Goal: Transaction & Acquisition: Purchase product/service

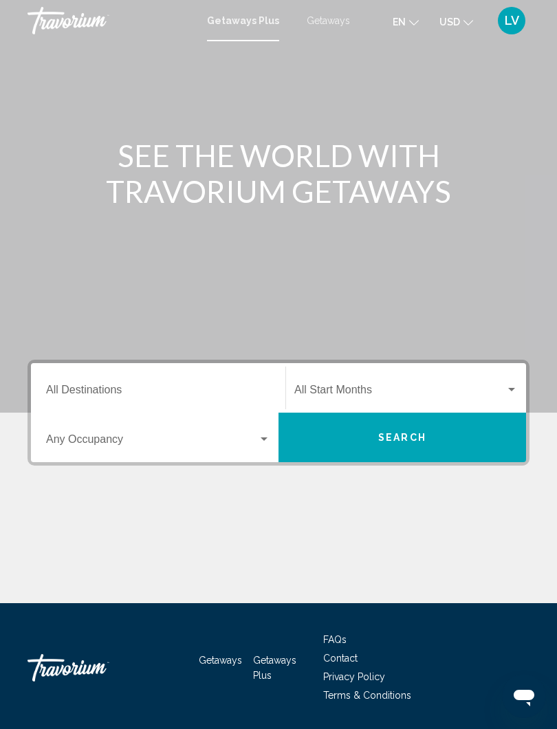
click at [133, 387] on input "Destination All Destinations" at bounding box center [158, 393] width 224 height 12
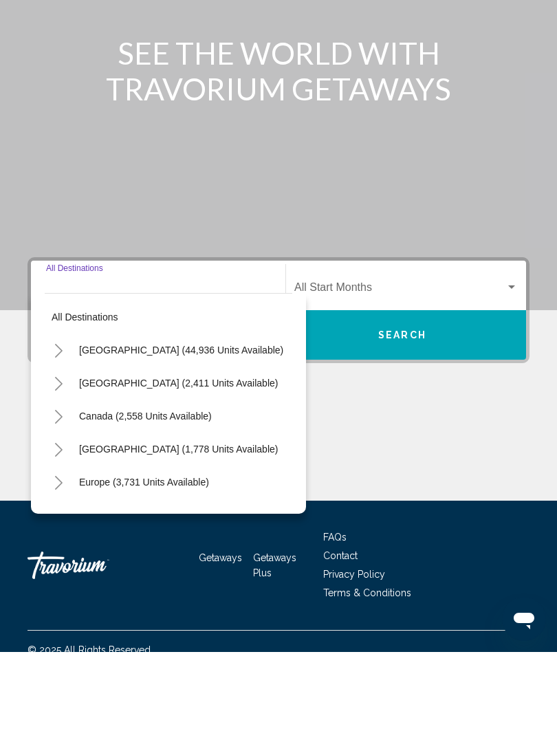
scroll to position [43, 0]
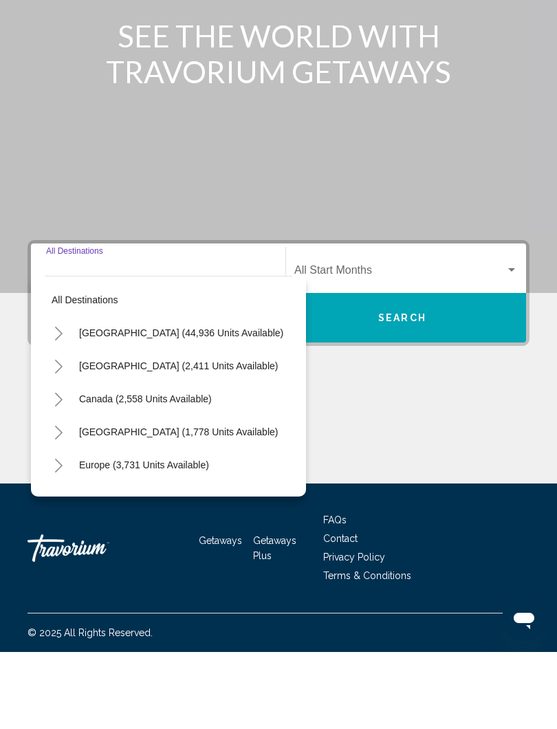
click at [66, 396] on button "Toggle United States (44,936 units available)" at bounding box center [59, 410] width 28 height 28
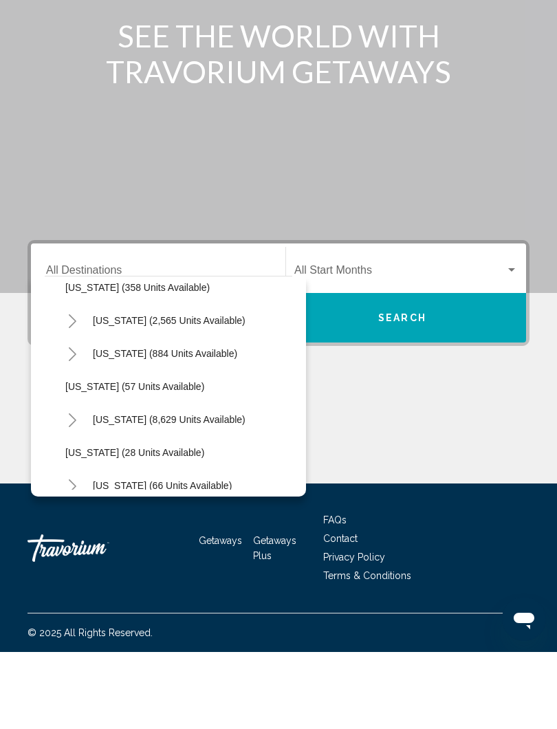
scroll to position [145, 0]
click at [80, 482] on button "Toggle Florida (8,629 units available)" at bounding box center [72, 496] width 28 height 28
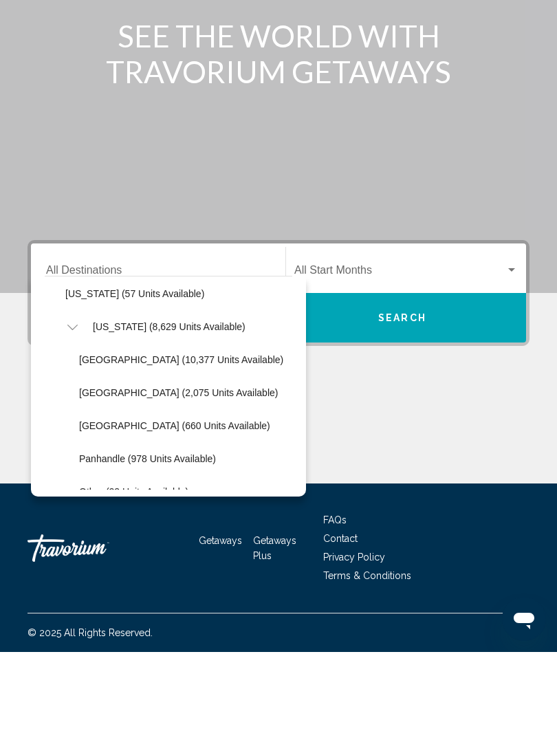
scroll to position [237, 0]
click at [129, 497] on span "[GEOGRAPHIC_DATA] (660 units available)" at bounding box center [174, 502] width 191 height 11
type input "**********"
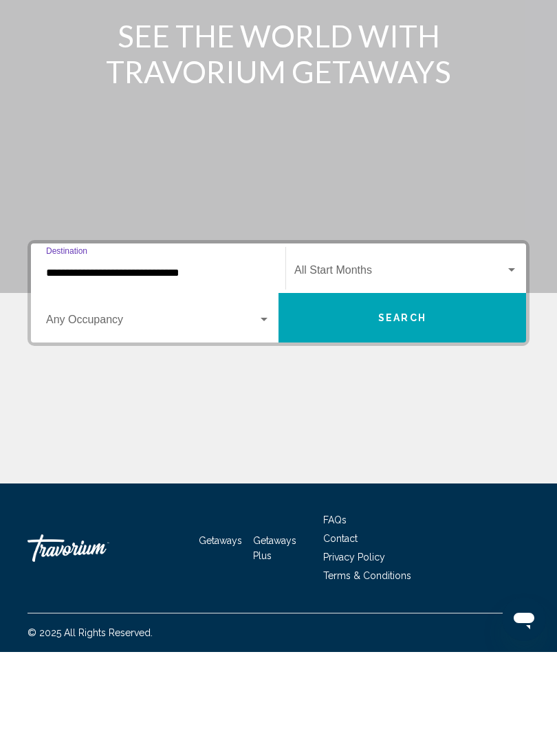
click at [512, 342] on div "Search widget" at bounding box center [512, 347] width 12 height 11
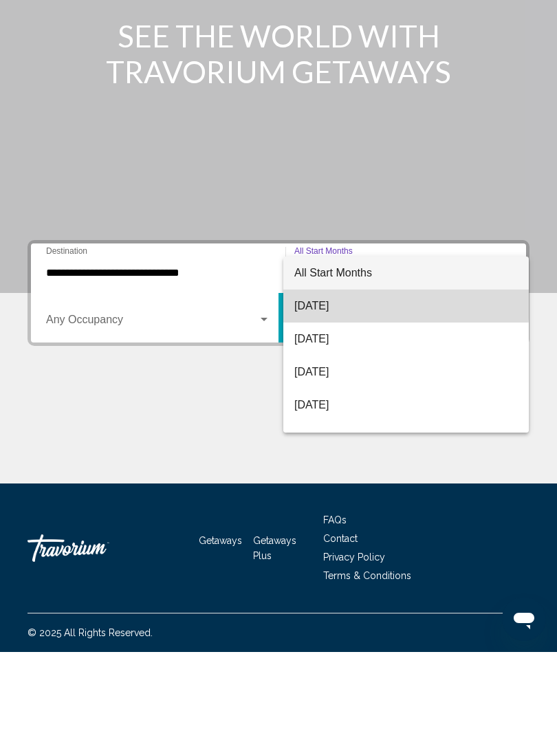
click at [338, 367] on span "[DATE]" at bounding box center [406, 383] width 224 height 33
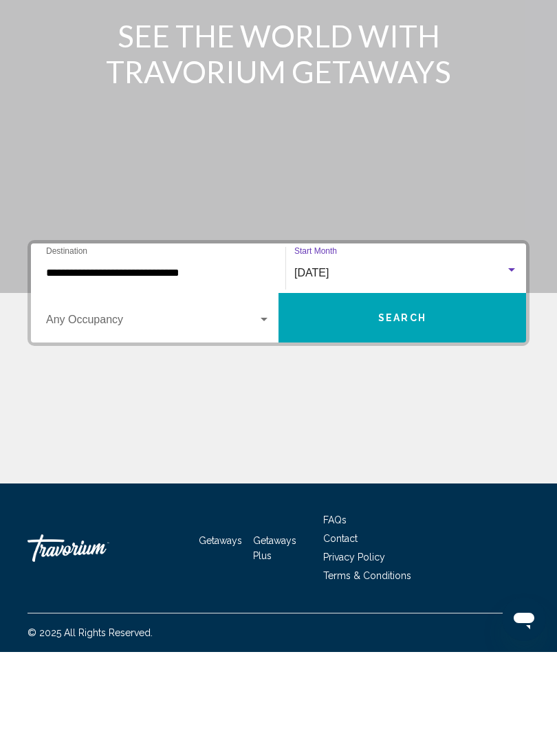
click at [406, 390] on span "Search" at bounding box center [402, 395] width 48 height 11
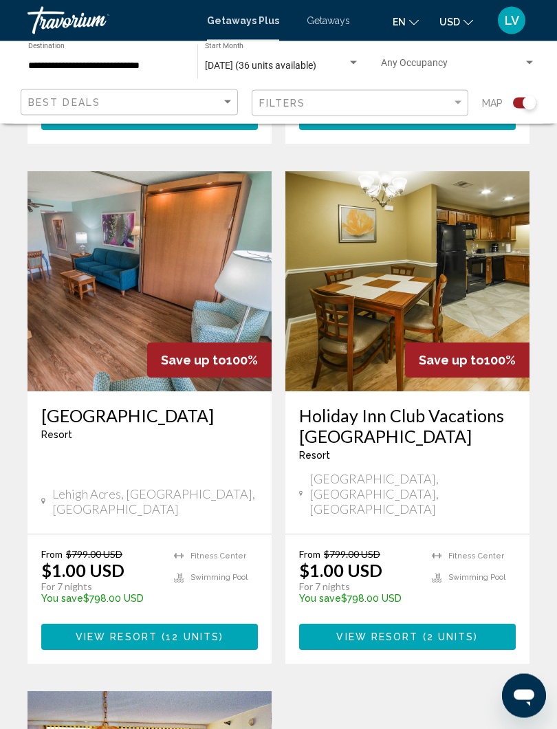
scroll to position [874, 0]
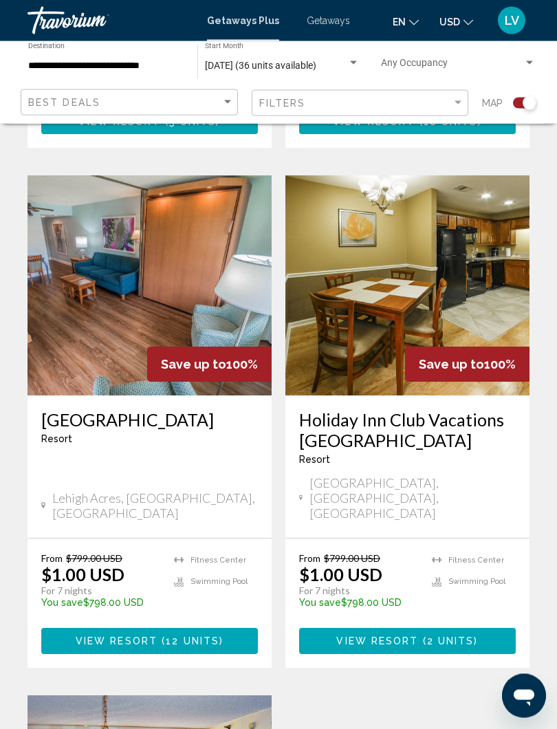
click at [451, 226] on img "Main content" at bounding box center [407, 286] width 244 height 220
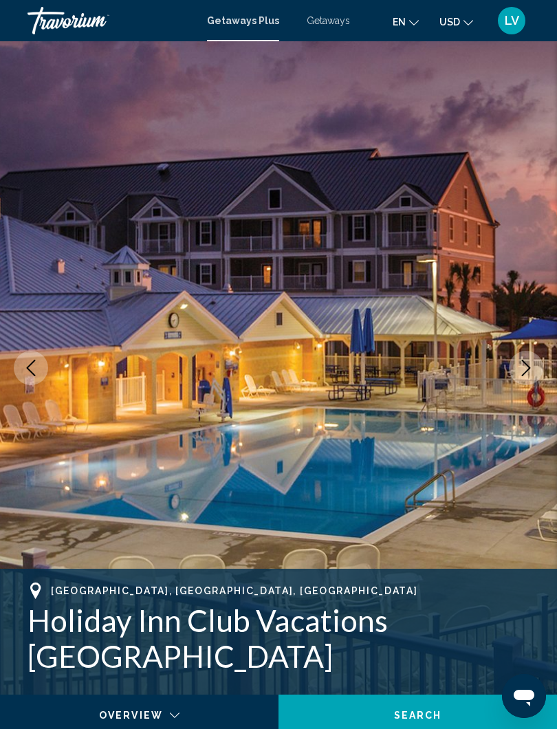
click at [528, 371] on icon "Next image" at bounding box center [526, 368] width 17 height 17
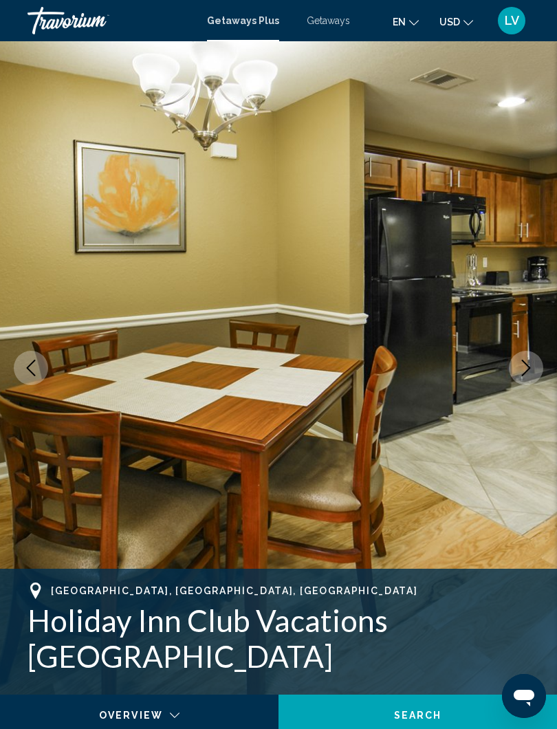
click at [517, 370] on button "Next image" at bounding box center [526, 368] width 34 height 34
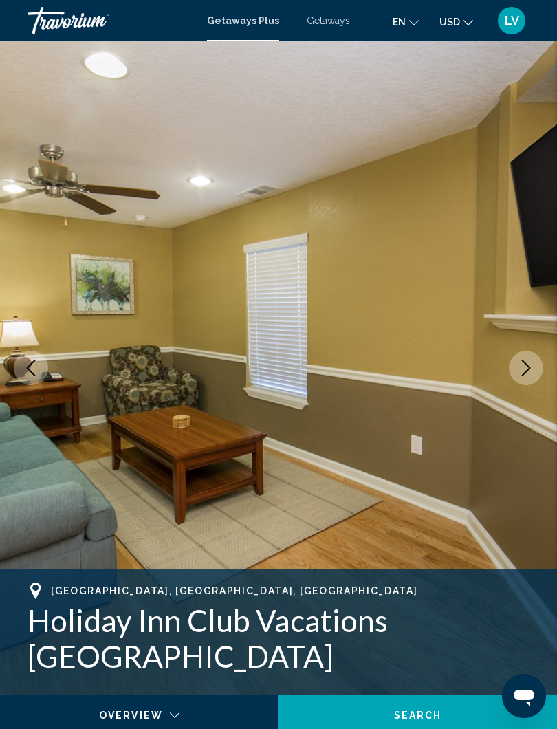
click at [525, 369] on icon "Next image" at bounding box center [526, 368] width 17 height 17
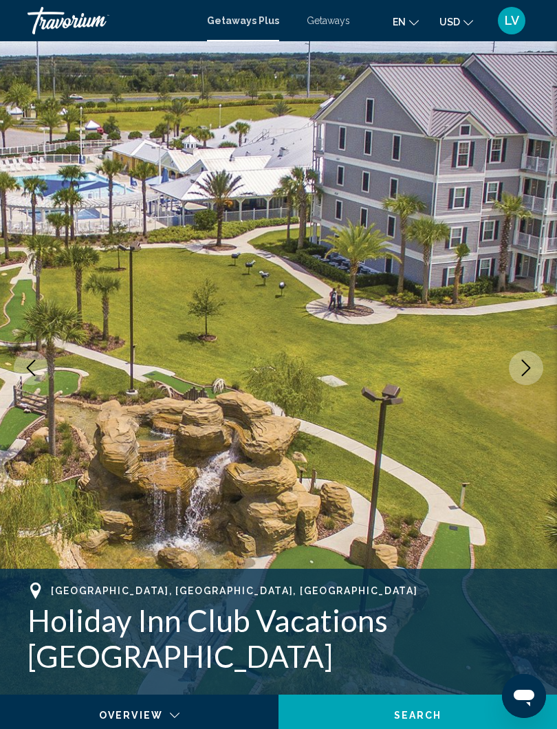
click at [527, 367] on icon "Next image" at bounding box center [526, 368] width 17 height 17
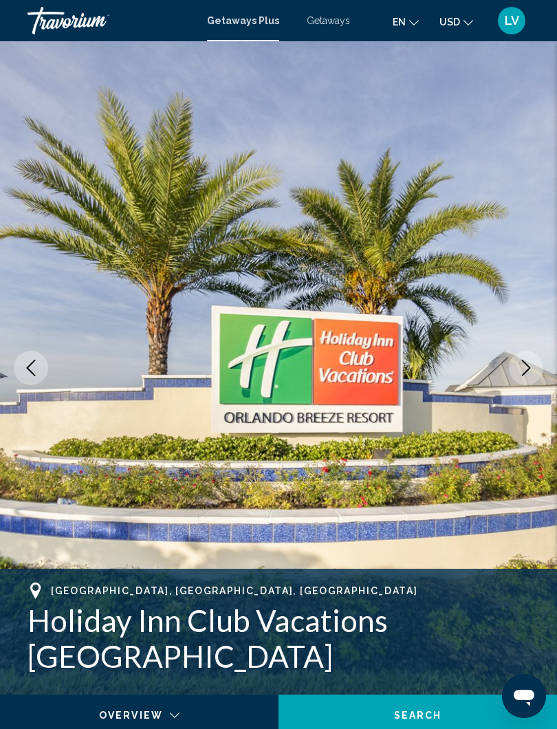
click at [525, 371] on icon "Next image" at bounding box center [526, 368] width 17 height 17
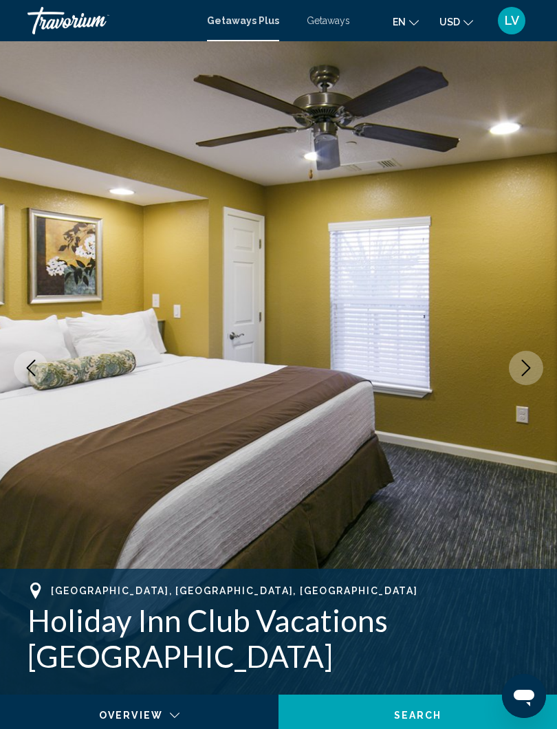
click at [528, 369] on icon "Next image" at bounding box center [526, 368] width 9 height 17
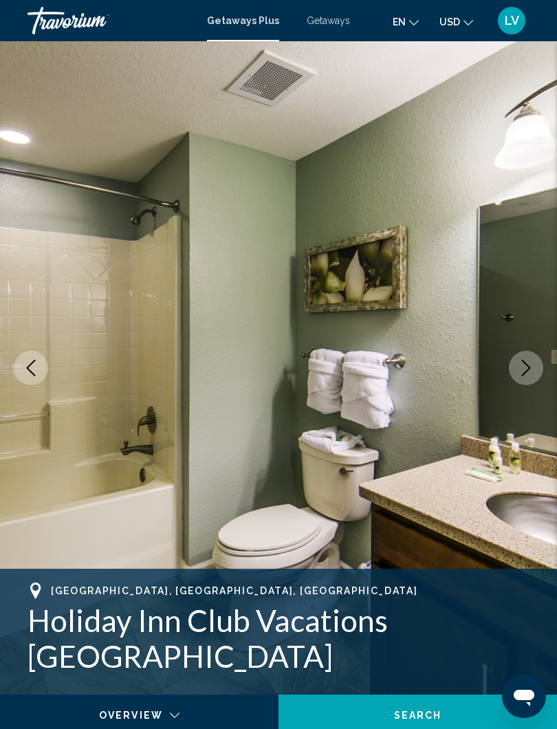
click at [526, 369] on icon "Next image" at bounding box center [526, 368] width 17 height 17
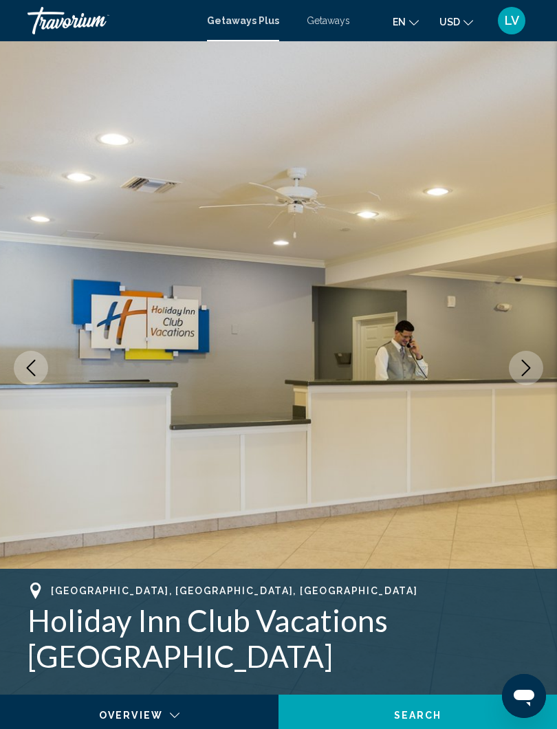
click at [530, 365] on icon "Next image" at bounding box center [526, 368] width 17 height 17
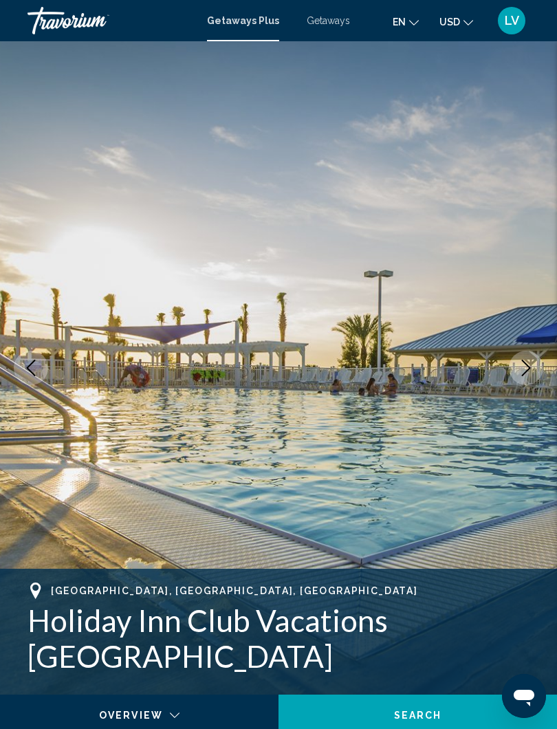
click at [530, 366] on icon "Next image" at bounding box center [526, 368] width 17 height 17
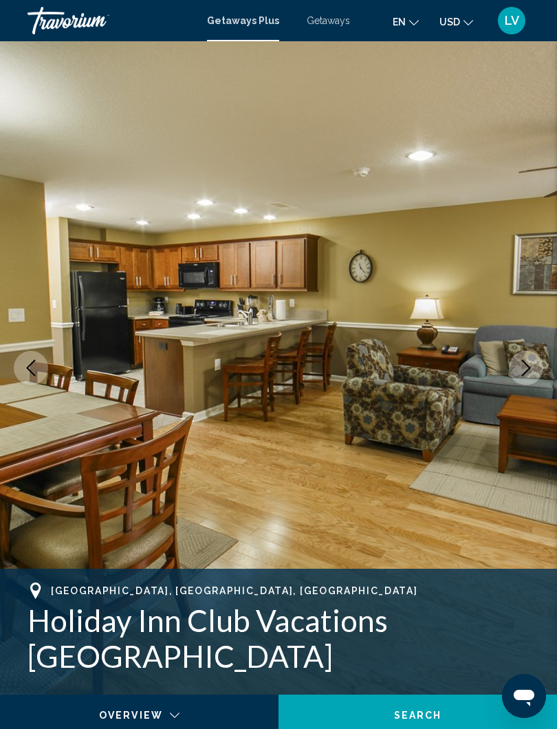
click at [525, 372] on icon "Next image" at bounding box center [526, 368] width 9 height 17
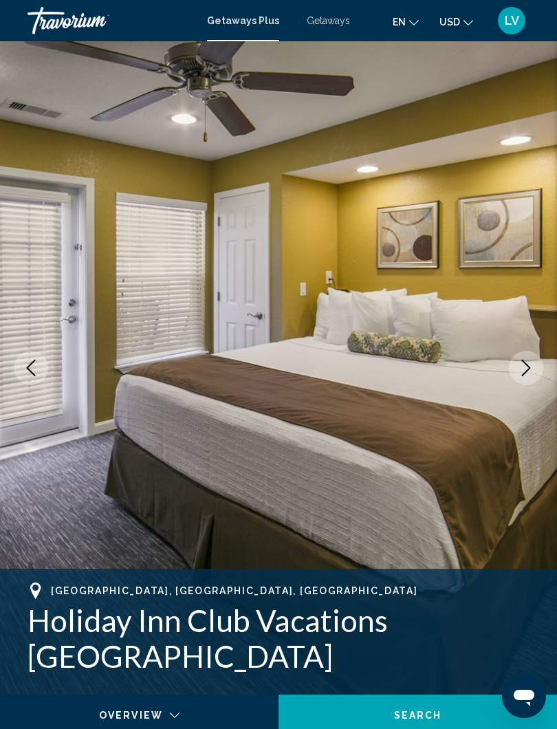
click at [523, 369] on icon "Next image" at bounding box center [526, 368] width 17 height 17
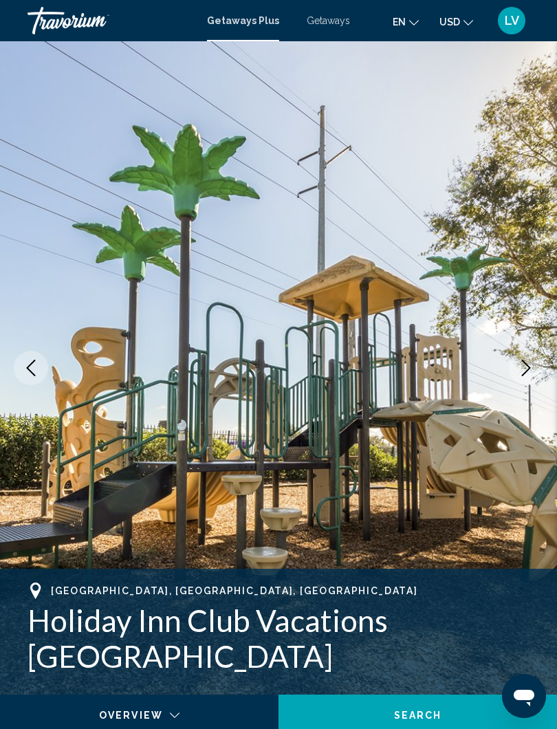
click at [525, 370] on icon "Next image" at bounding box center [526, 368] width 17 height 17
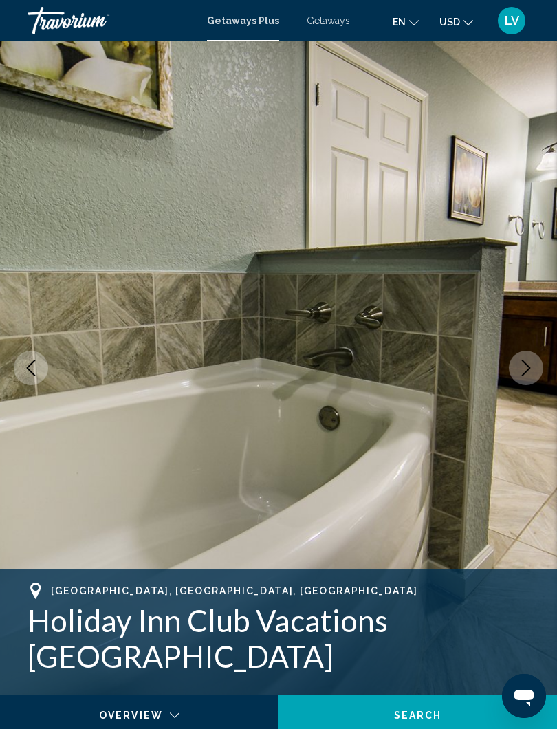
click at [532, 367] on icon "Next image" at bounding box center [526, 368] width 17 height 17
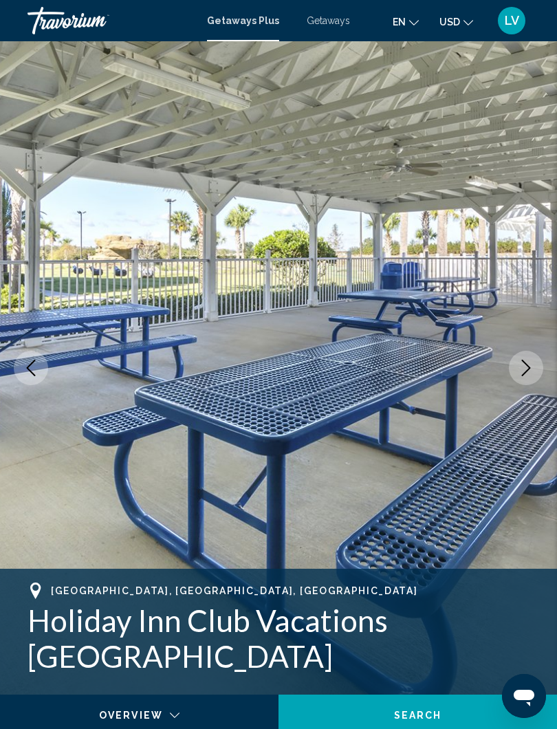
click at [528, 371] on icon "Next image" at bounding box center [526, 368] width 17 height 17
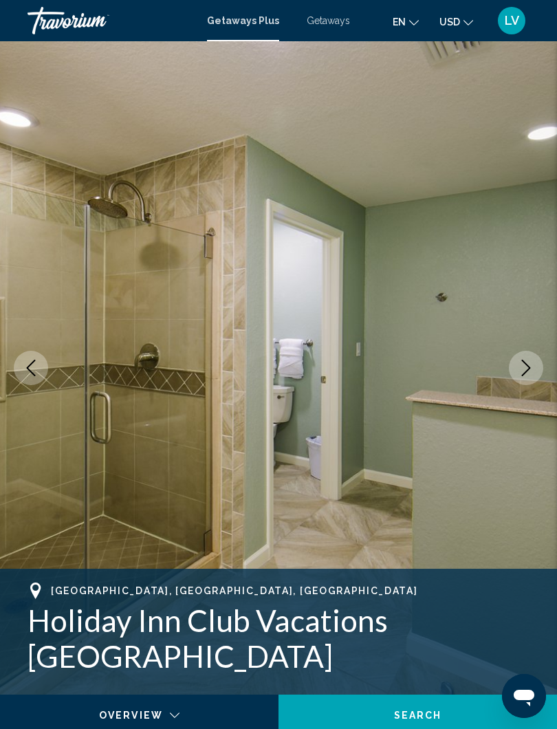
click at [534, 371] on icon "Next image" at bounding box center [526, 368] width 17 height 17
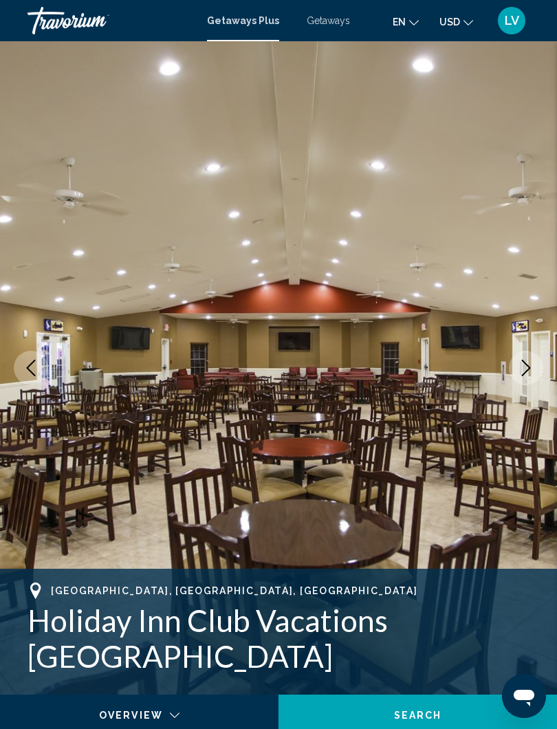
click at [533, 368] on icon "Next image" at bounding box center [526, 368] width 17 height 17
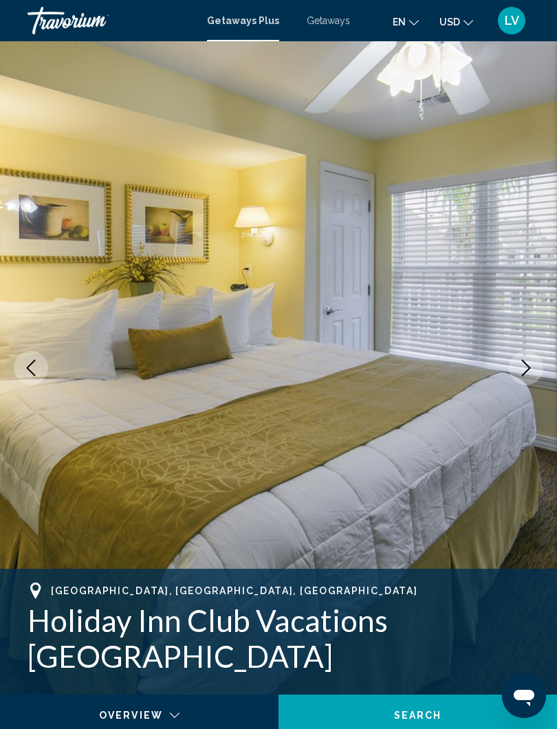
click at [528, 373] on icon "Next image" at bounding box center [526, 368] width 17 height 17
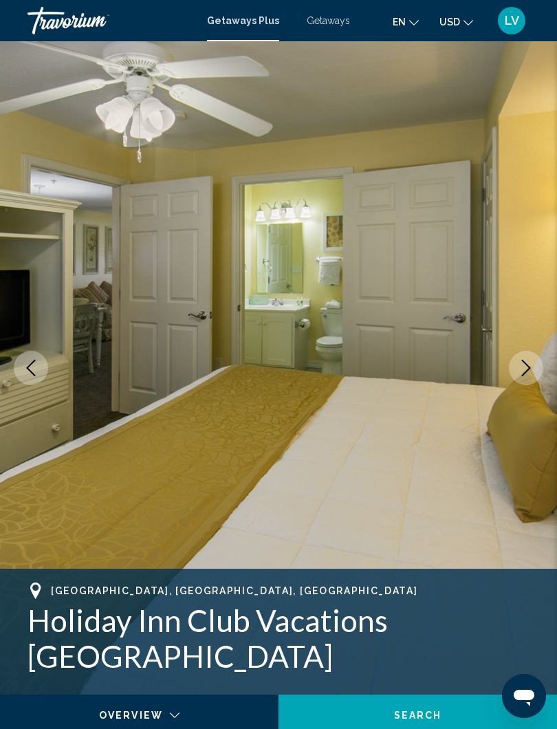
click at [528, 372] on icon "Next image" at bounding box center [526, 368] width 17 height 17
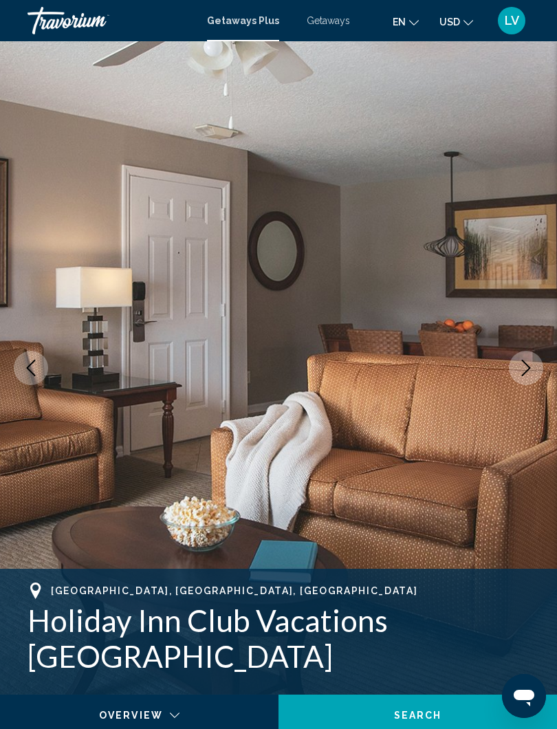
click at [530, 373] on icon "Next image" at bounding box center [526, 368] width 17 height 17
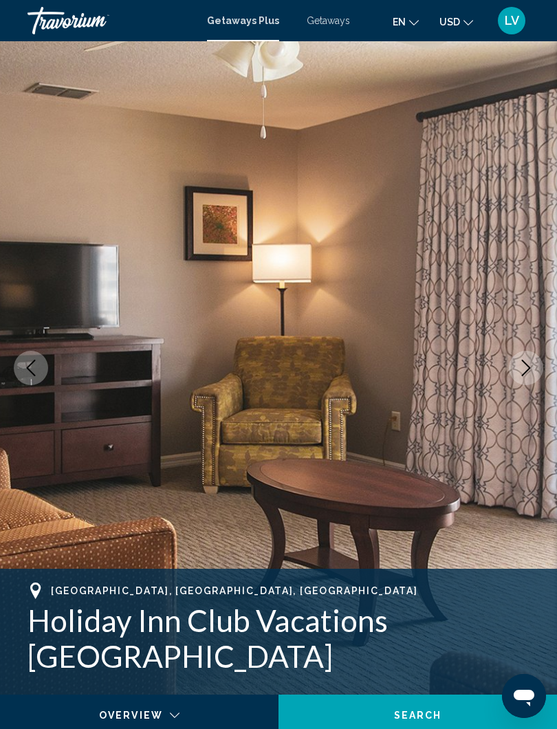
click at [528, 370] on icon "Next image" at bounding box center [526, 368] width 9 height 17
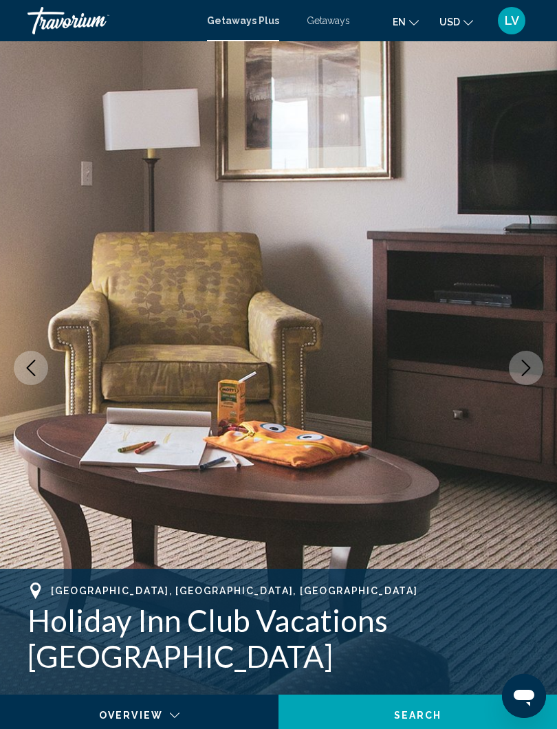
click at [529, 371] on icon "Next image" at bounding box center [526, 368] width 17 height 17
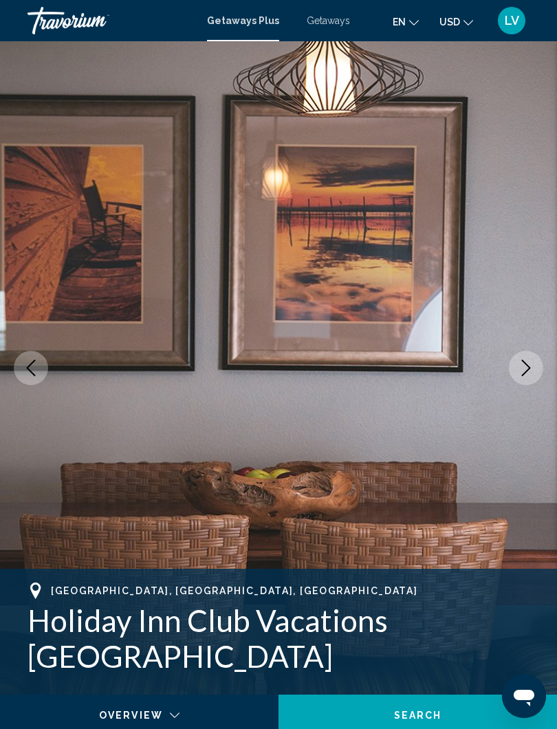
click at [533, 365] on icon "Next image" at bounding box center [526, 368] width 17 height 17
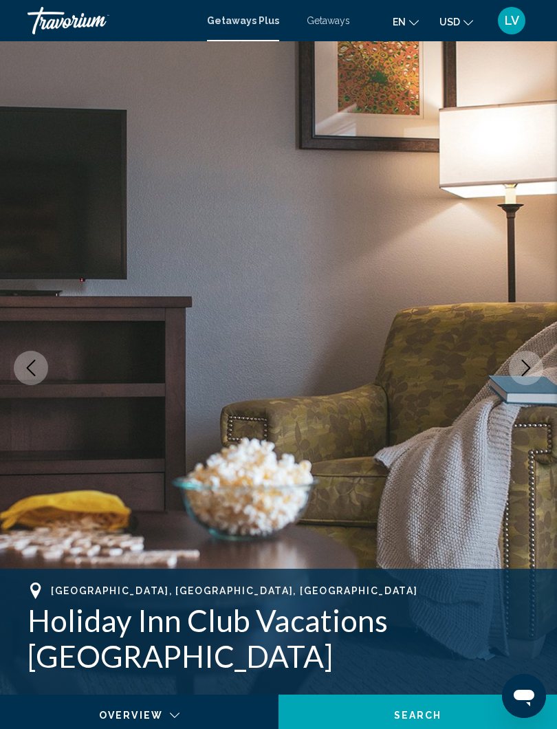
click at [530, 369] on icon "Next image" at bounding box center [526, 368] width 17 height 17
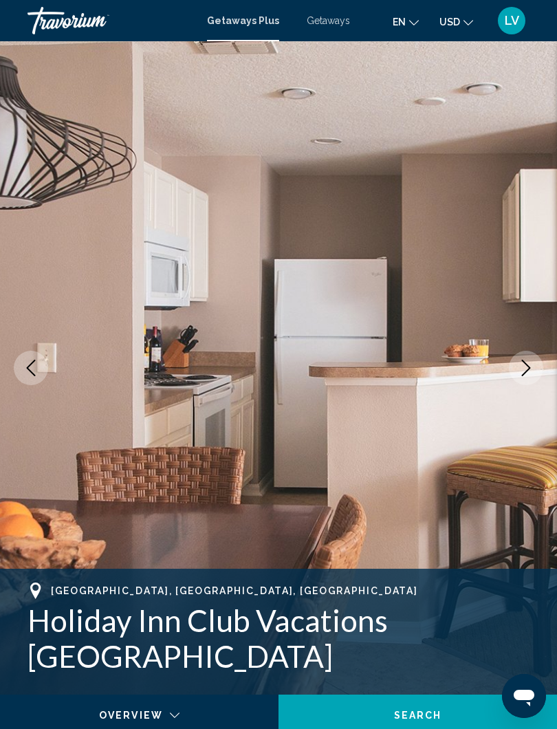
click at [529, 371] on icon "Next image" at bounding box center [526, 368] width 17 height 17
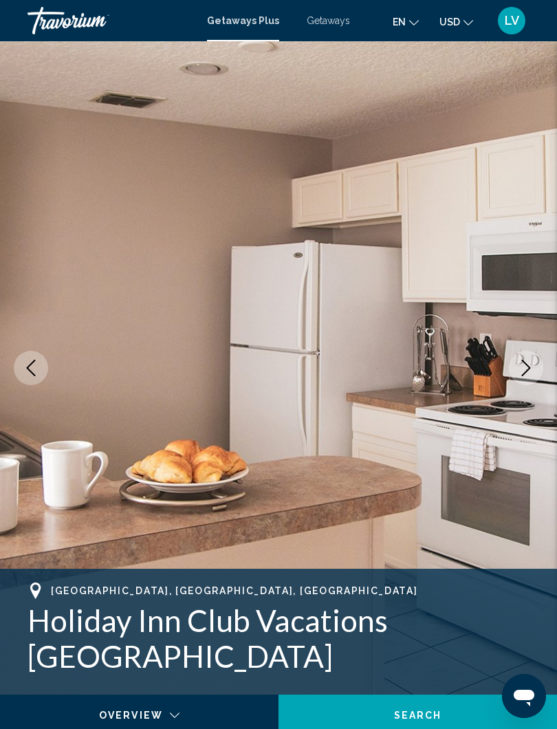
click at [528, 375] on icon "Next image" at bounding box center [526, 368] width 17 height 17
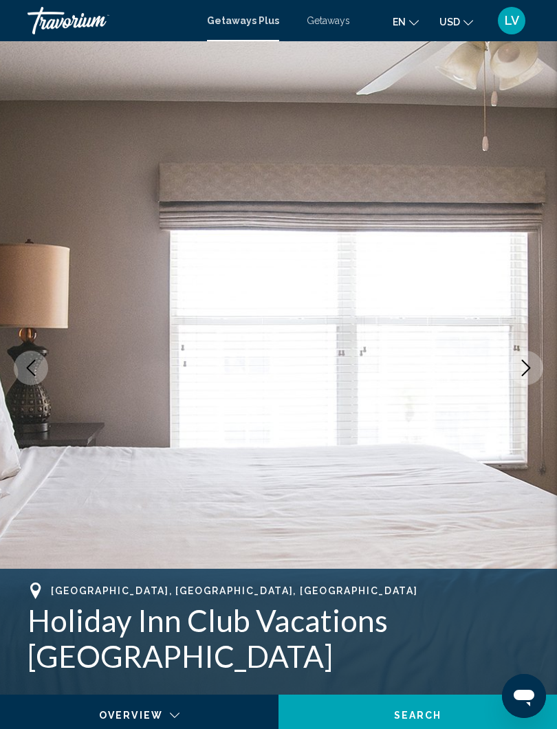
click at [530, 362] on icon "Next image" at bounding box center [526, 368] width 17 height 17
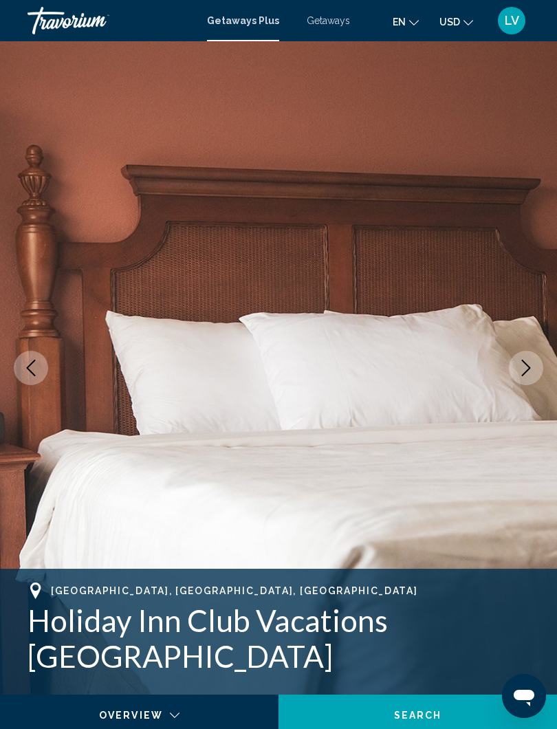
click at [530, 363] on icon "Next image" at bounding box center [526, 368] width 17 height 17
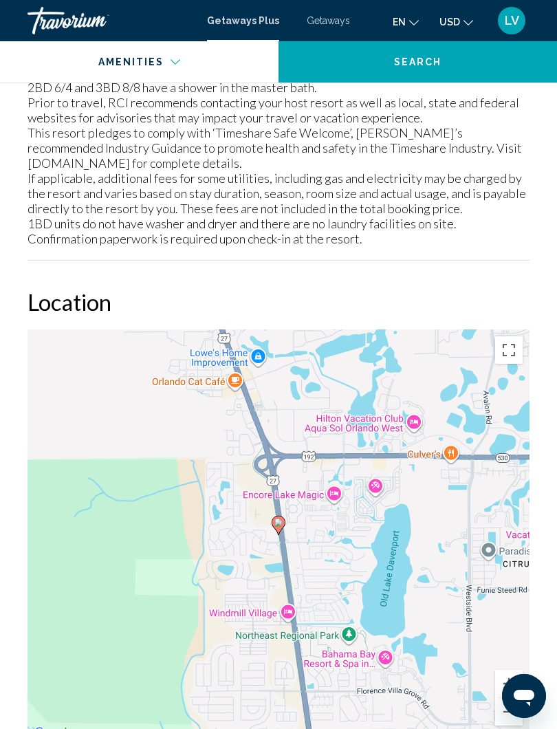
scroll to position [2525, 0]
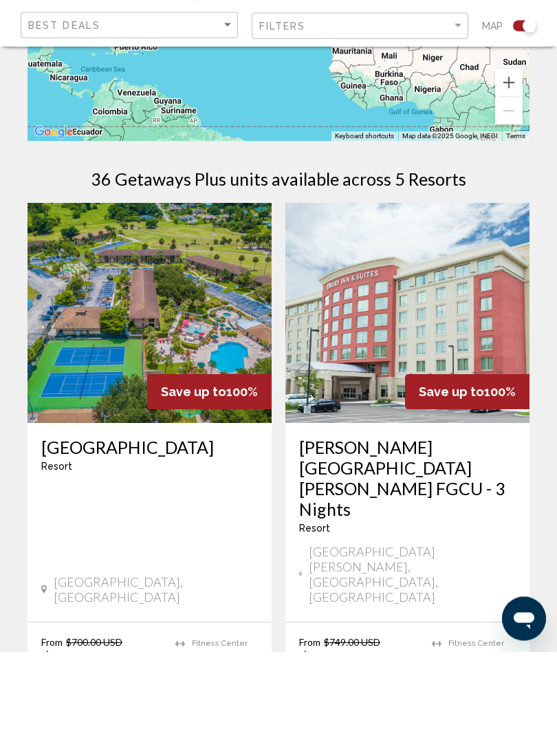
scroll to position [197, 0]
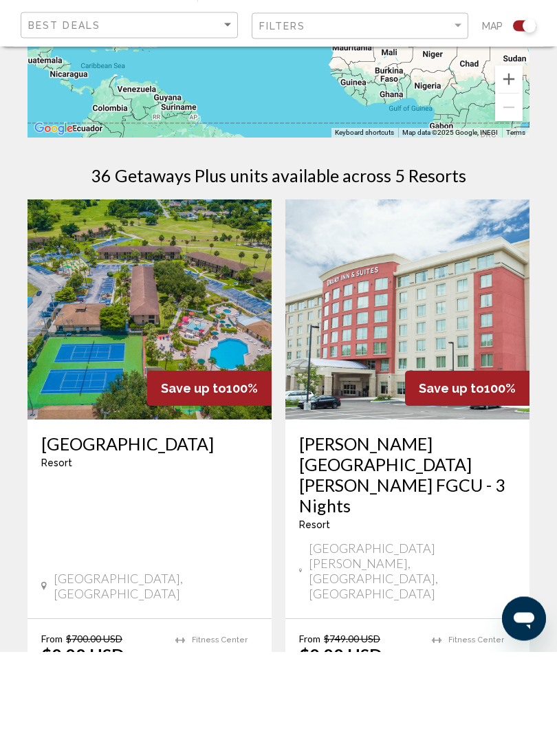
click at [177, 303] on img "Main content" at bounding box center [150, 387] width 244 height 220
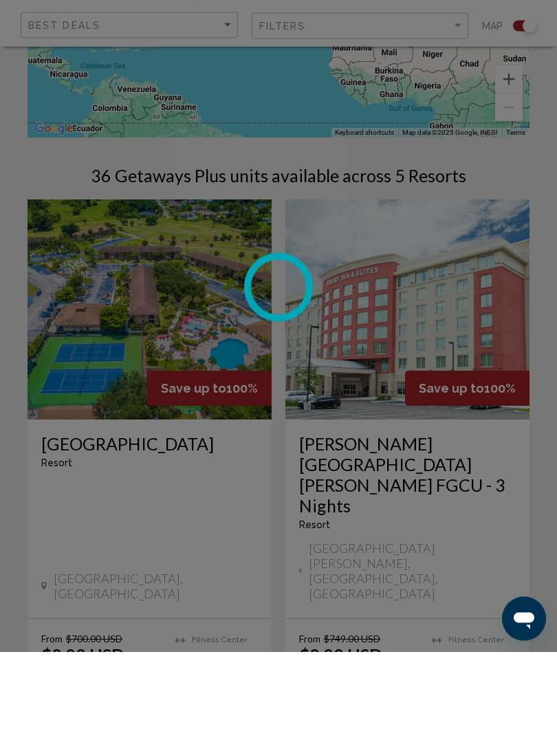
scroll to position [198, 0]
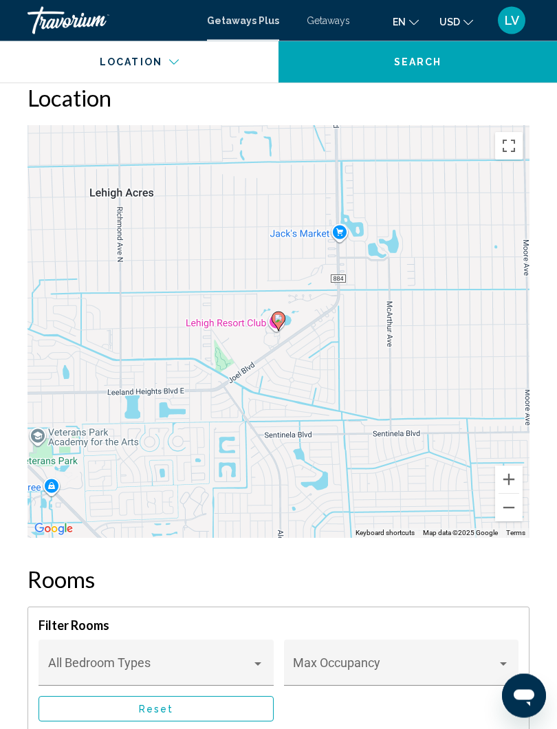
scroll to position [2230, 0]
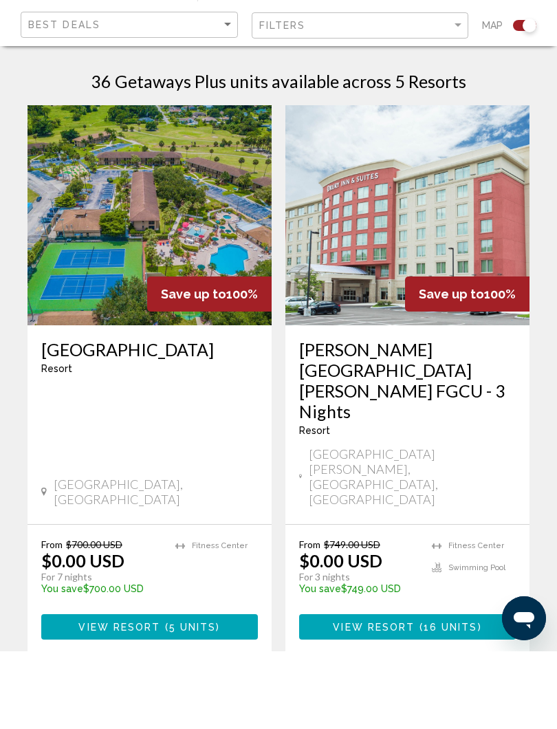
scroll to position [293, 0]
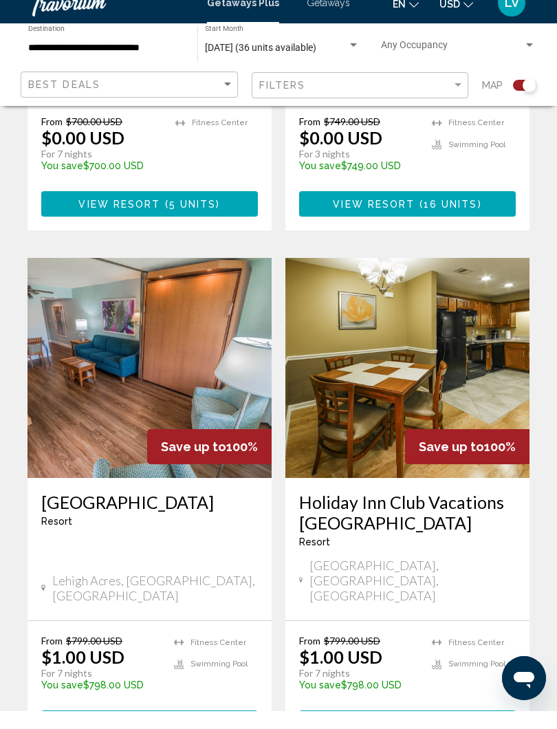
click at [197, 308] on img "Main content" at bounding box center [150, 386] width 244 height 220
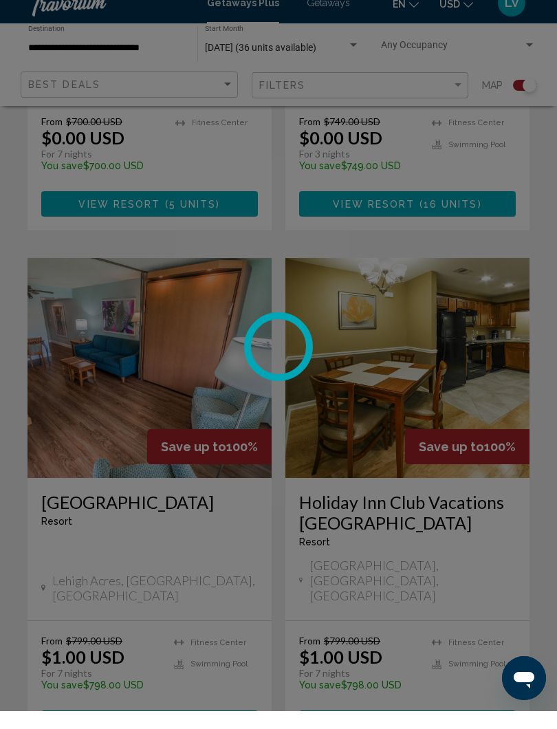
scroll to position [775, 0]
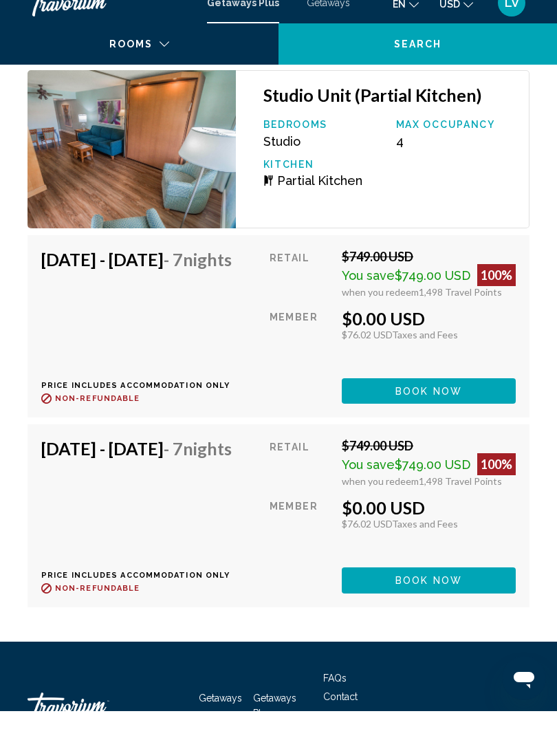
scroll to position [3835, 0]
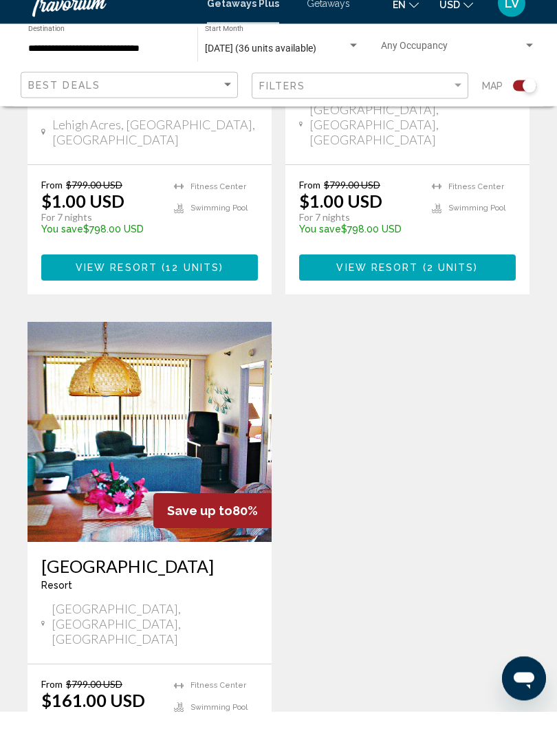
click at [186, 343] on img "Main content" at bounding box center [150, 450] width 244 height 220
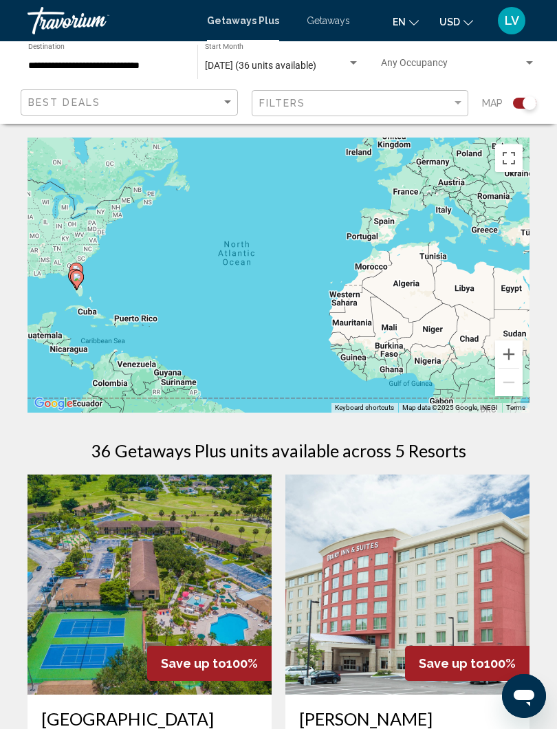
click at [162, 69] on input "**********" at bounding box center [105, 66] width 155 height 11
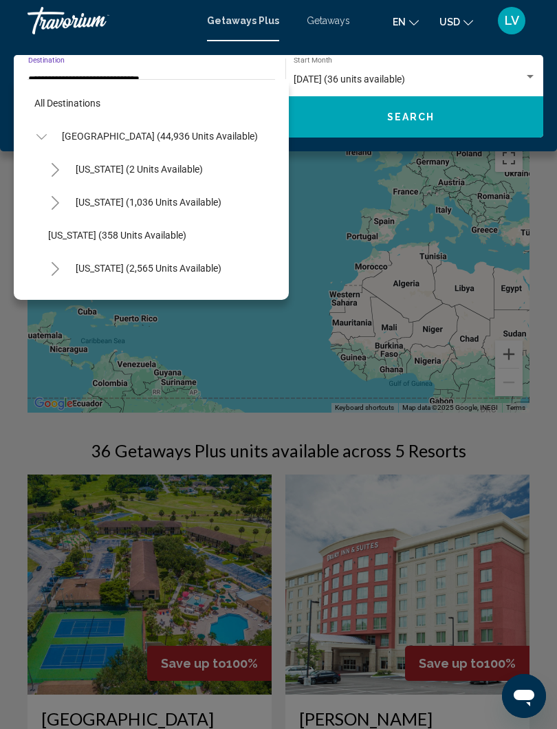
scroll to position [280, 0]
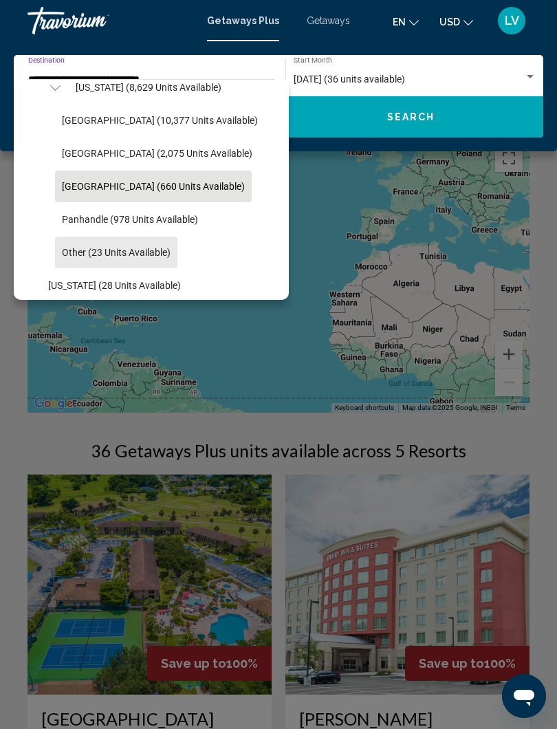
click at [100, 252] on span "Other (23 units available)" at bounding box center [116, 252] width 109 height 11
type input "**********"
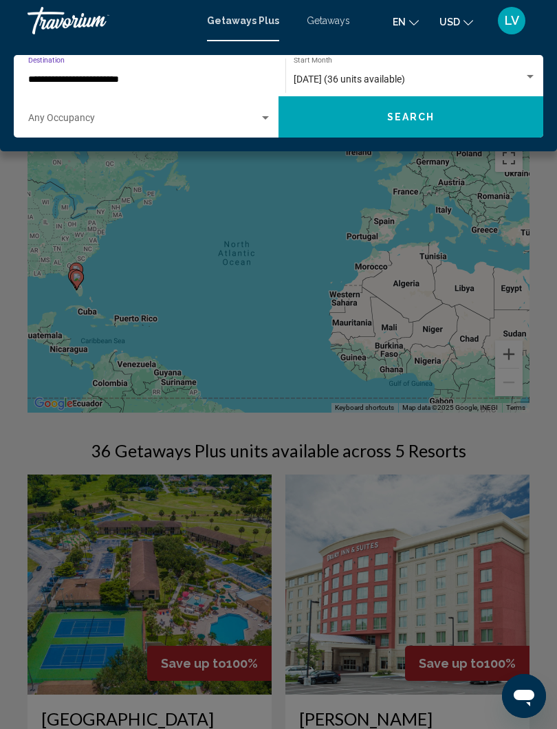
click at [402, 122] on span "Search" at bounding box center [411, 117] width 48 height 11
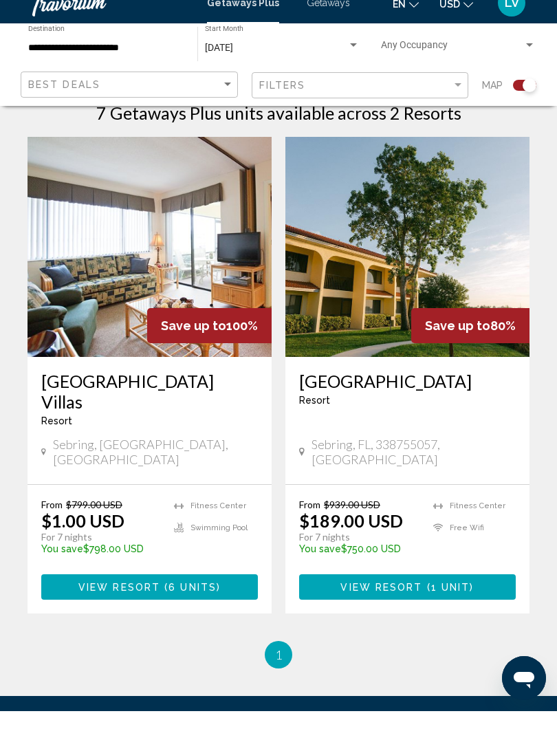
scroll to position [321, 0]
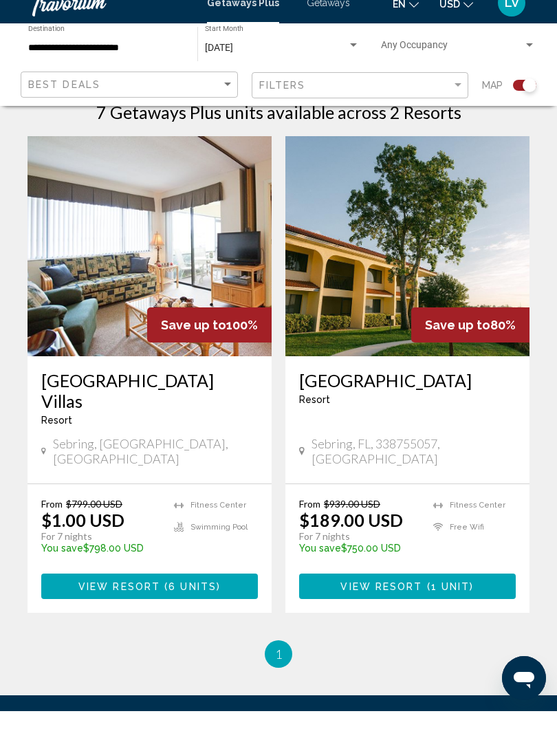
click at [186, 270] on img "Main content" at bounding box center [150, 264] width 244 height 220
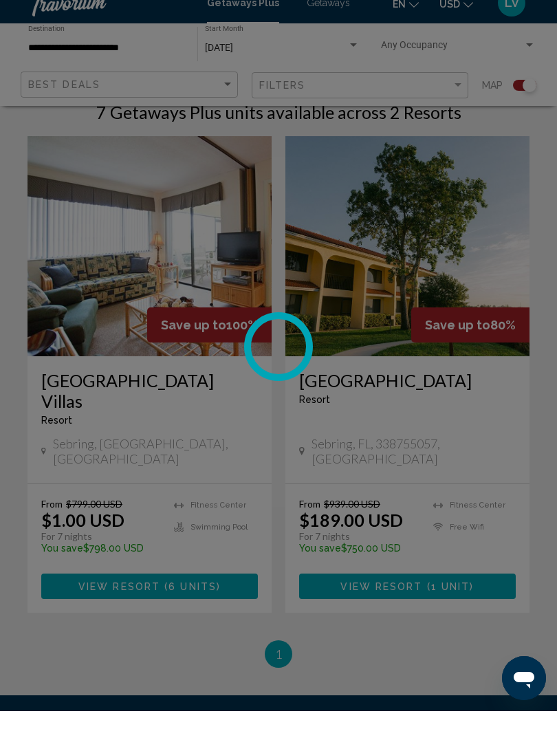
scroll to position [321, 0]
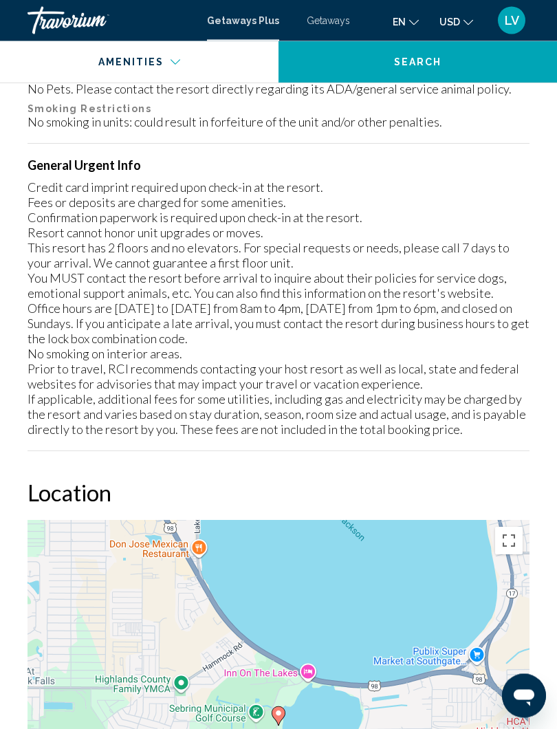
scroll to position [1971, 0]
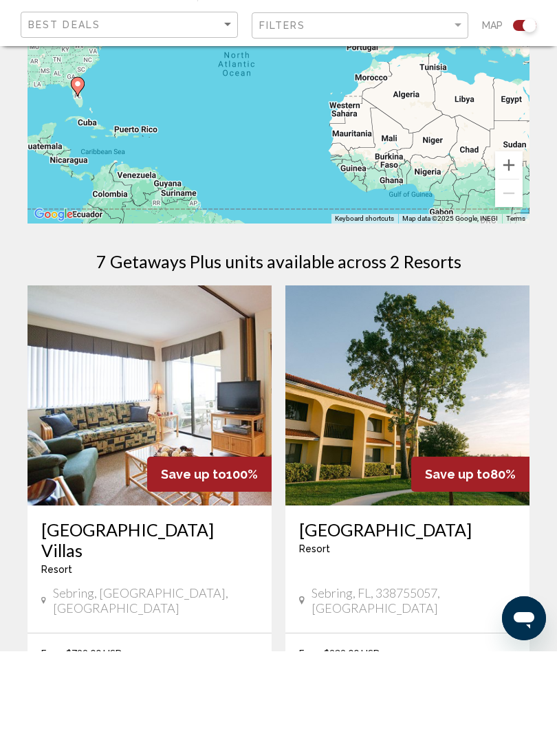
scroll to position [118, 0]
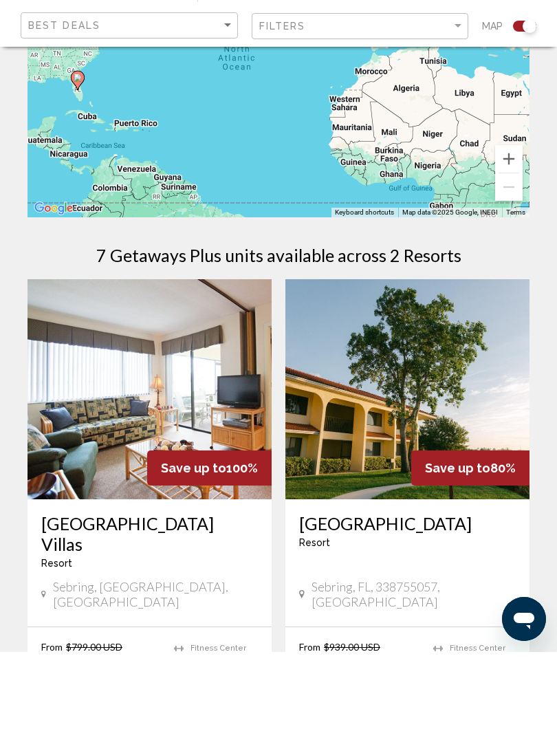
click at [449, 356] on img "Main content" at bounding box center [407, 466] width 244 height 220
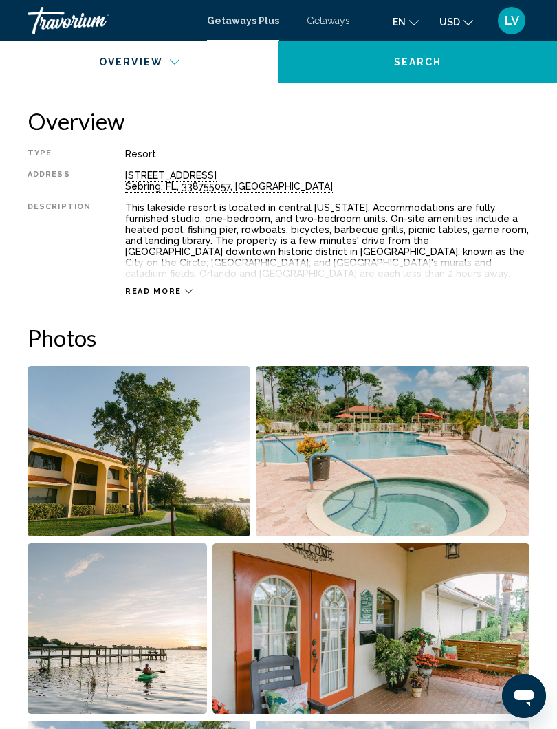
scroll to position [654, 0]
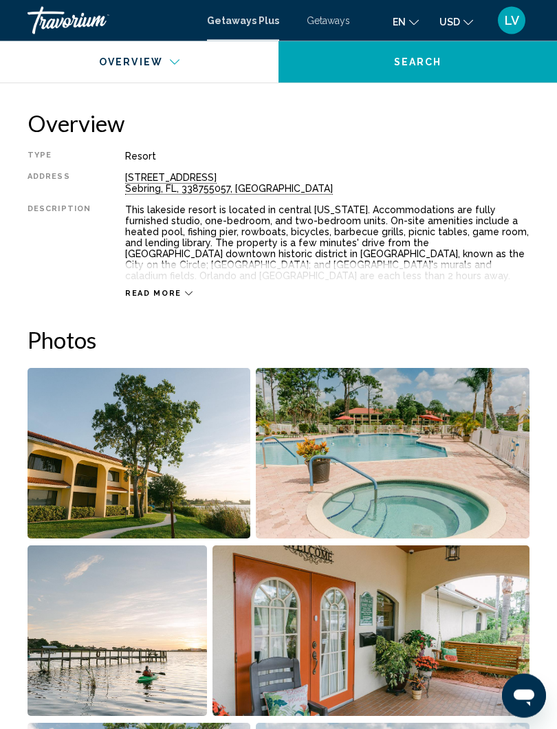
click at [172, 297] on span "Read more" at bounding box center [153, 294] width 56 height 9
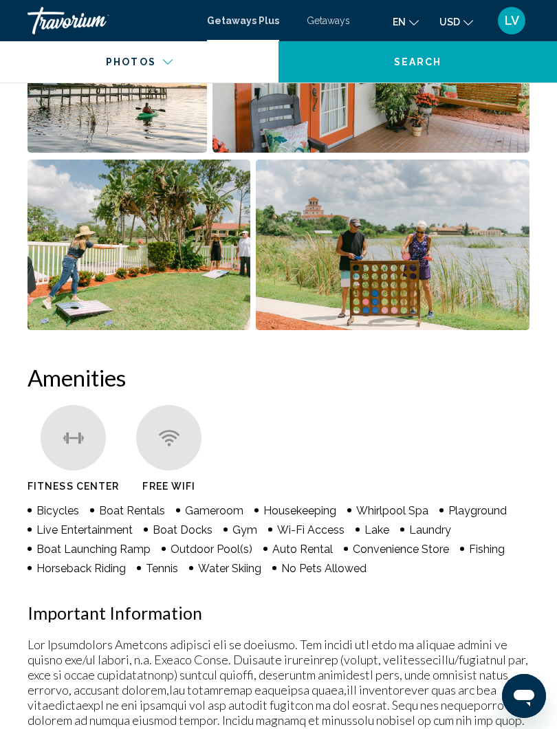
scroll to position [1209, 0]
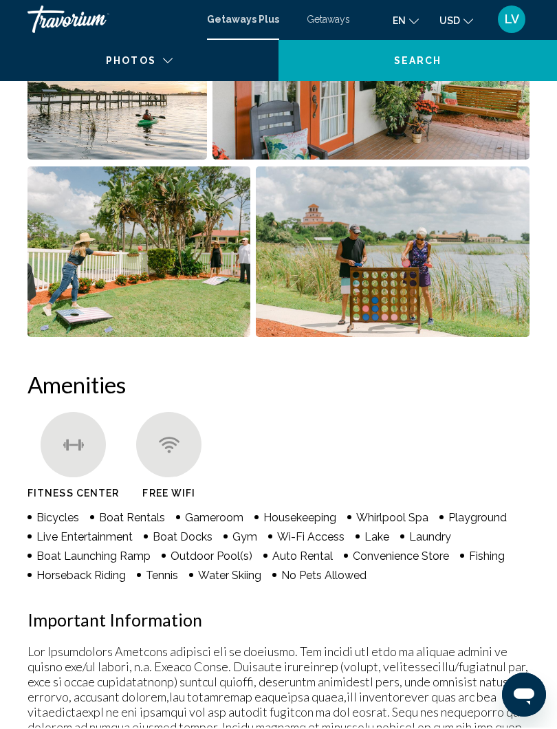
click at [427, 268] on img "Open full-screen image slider" at bounding box center [393, 253] width 274 height 171
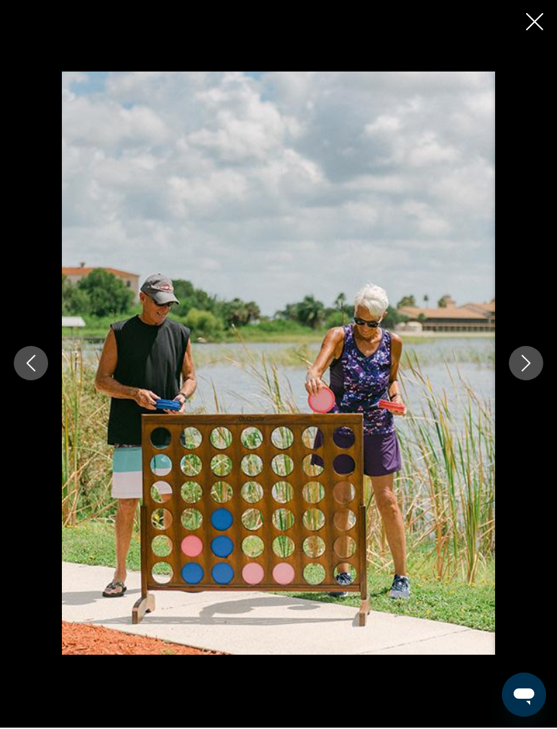
click at [526, 362] on icon "Next image" at bounding box center [526, 364] width 17 height 17
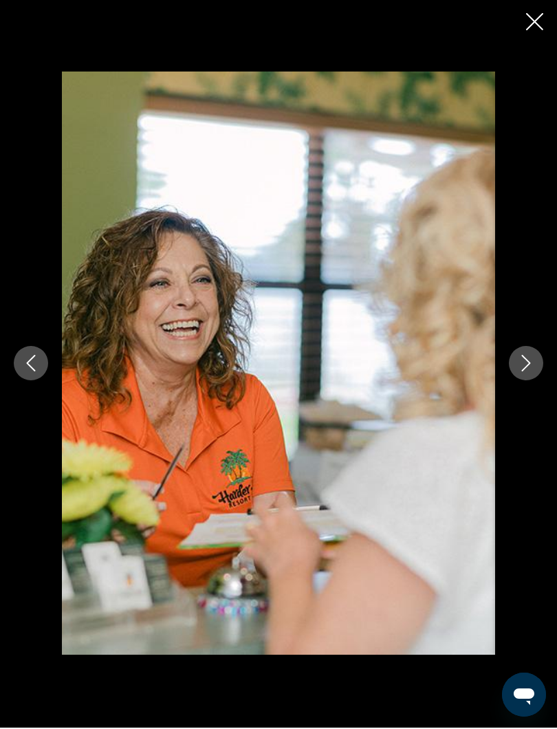
click at [527, 362] on icon "Next image" at bounding box center [526, 364] width 17 height 17
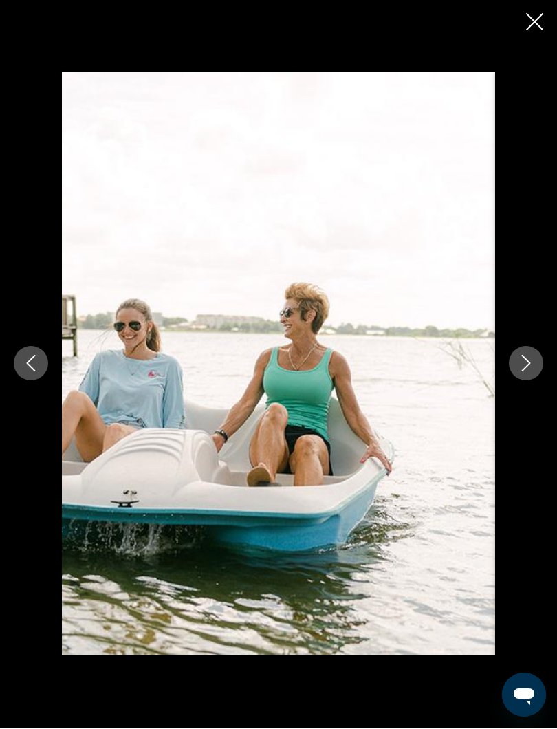
click at [530, 365] on icon "Next image" at bounding box center [526, 364] width 17 height 17
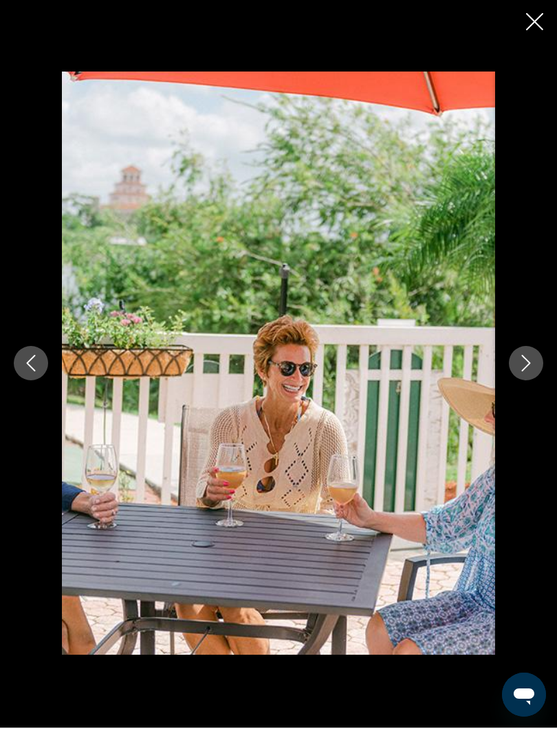
click at [529, 357] on icon "Next image" at bounding box center [526, 364] width 17 height 17
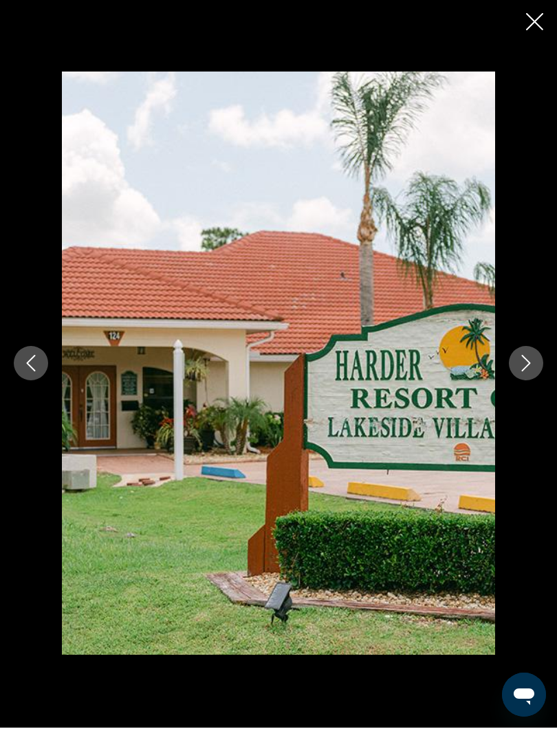
click at [532, 361] on icon "Next image" at bounding box center [526, 364] width 17 height 17
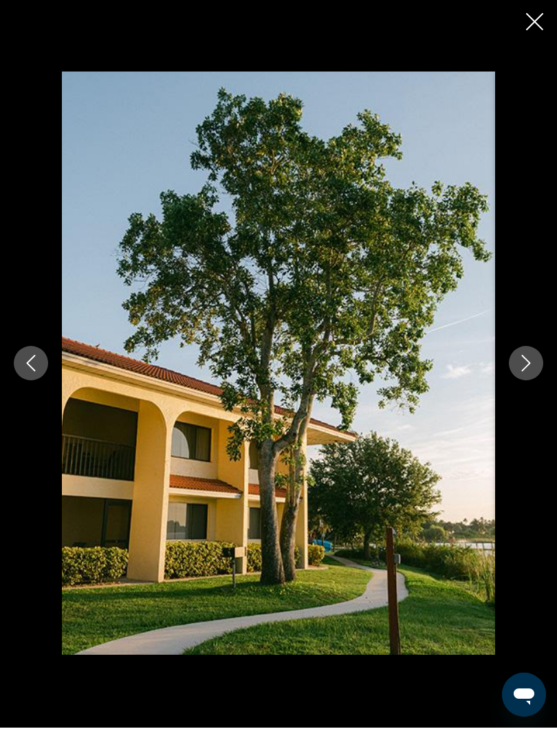
click at [532, 363] on icon "Next image" at bounding box center [526, 364] width 17 height 17
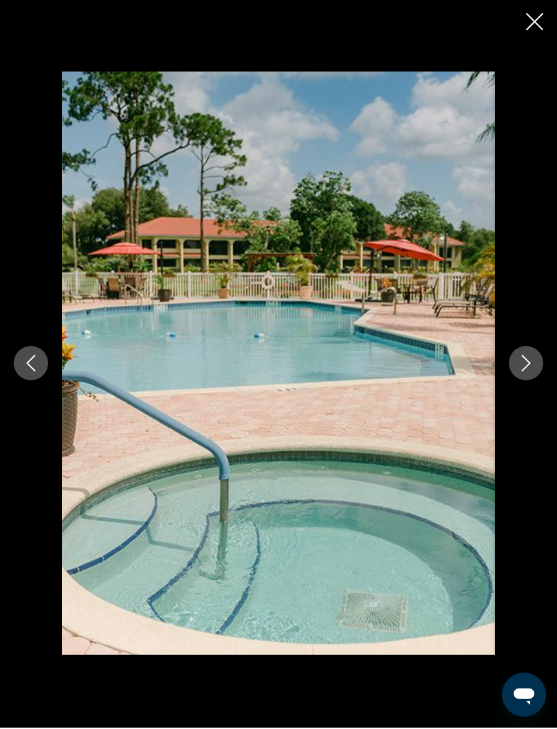
click at [533, 359] on icon "Next image" at bounding box center [526, 364] width 17 height 17
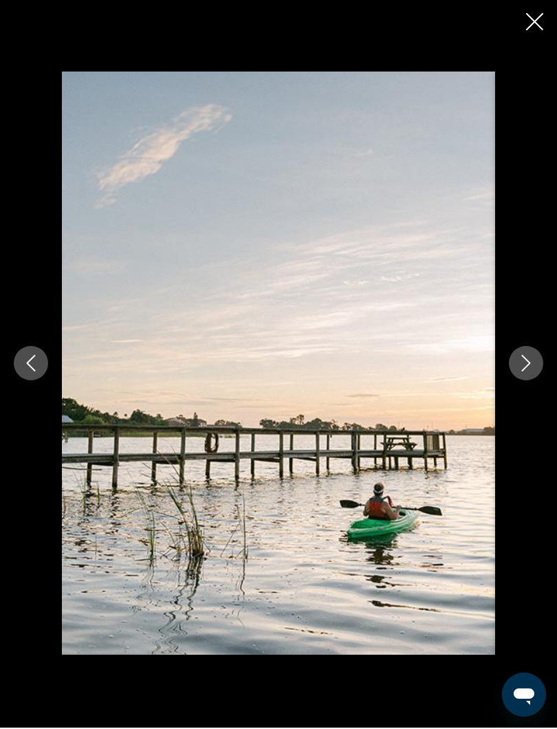
click at [534, 367] on icon "Next image" at bounding box center [526, 364] width 17 height 17
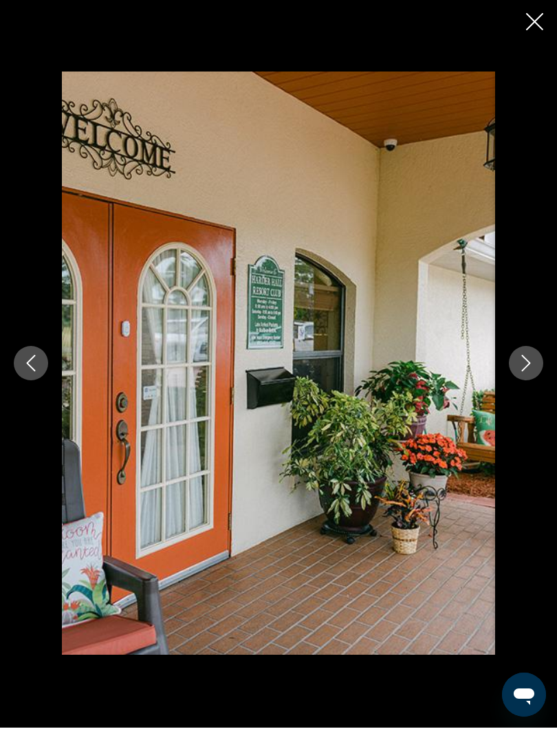
click at [532, 361] on icon "Next image" at bounding box center [526, 364] width 17 height 17
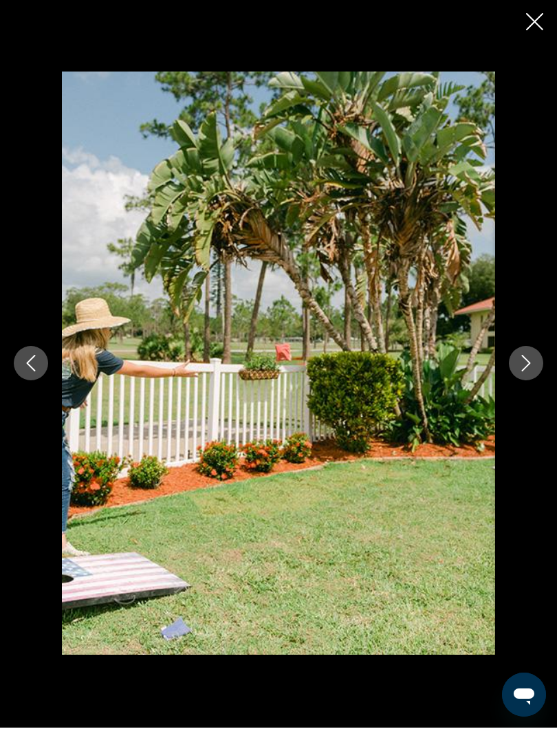
click at [530, 367] on icon "Next image" at bounding box center [526, 364] width 17 height 17
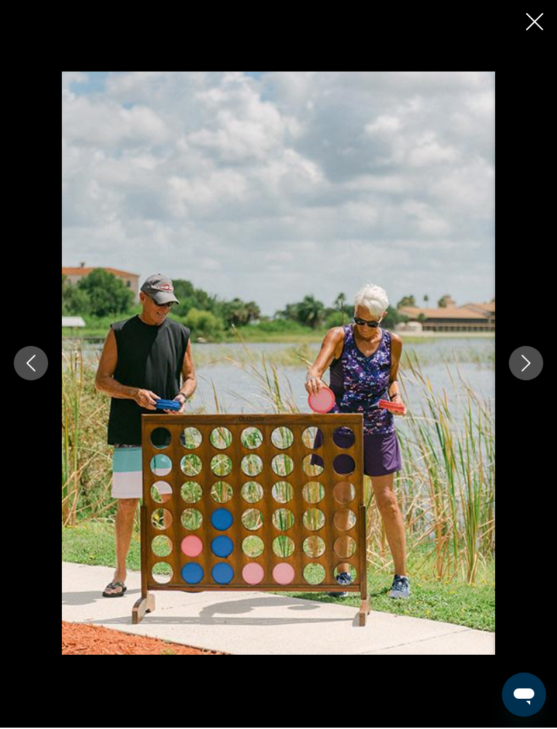
click at [530, 361] on icon "Next image" at bounding box center [526, 364] width 17 height 17
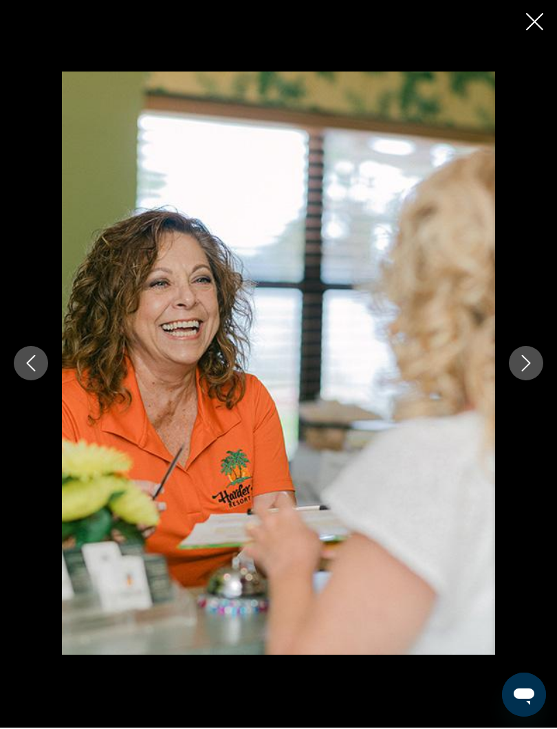
click at [533, 362] on icon "Next image" at bounding box center [526, 364] width 17 height 17
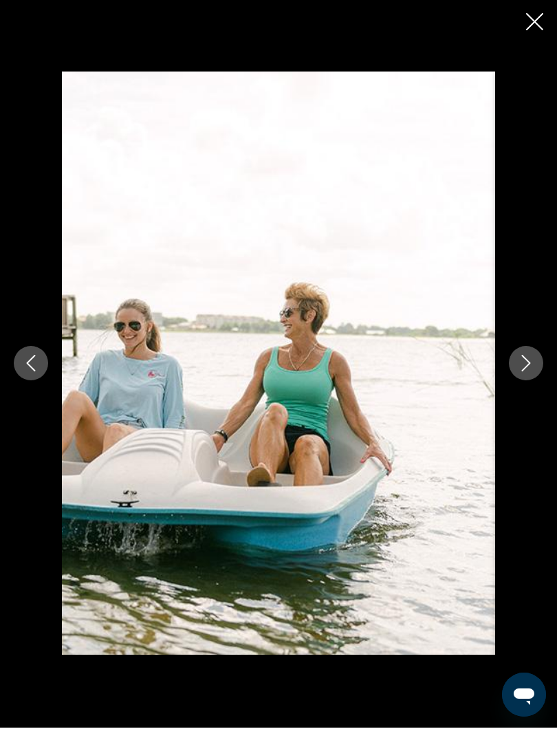
click at [534, 361] on button "Next image" at bounding box center [526, 364] width 34 height 34
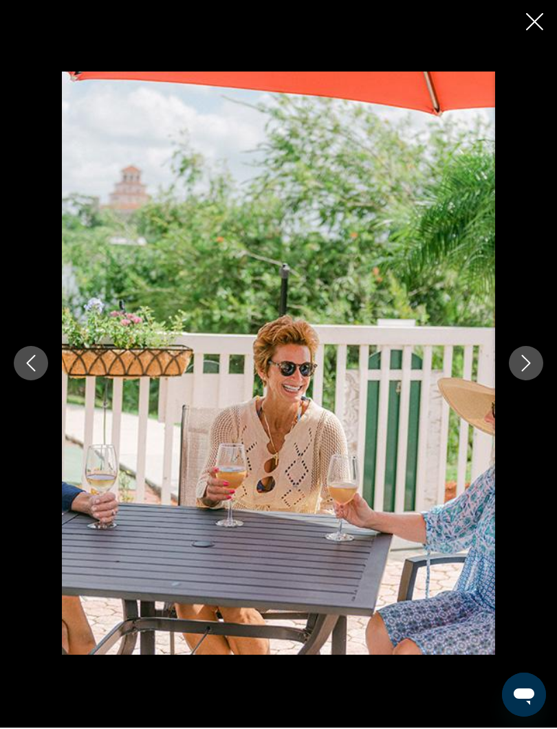
click at [532, 359] on icon "Next image" at bounding box center [526, 364] width 17 height 17
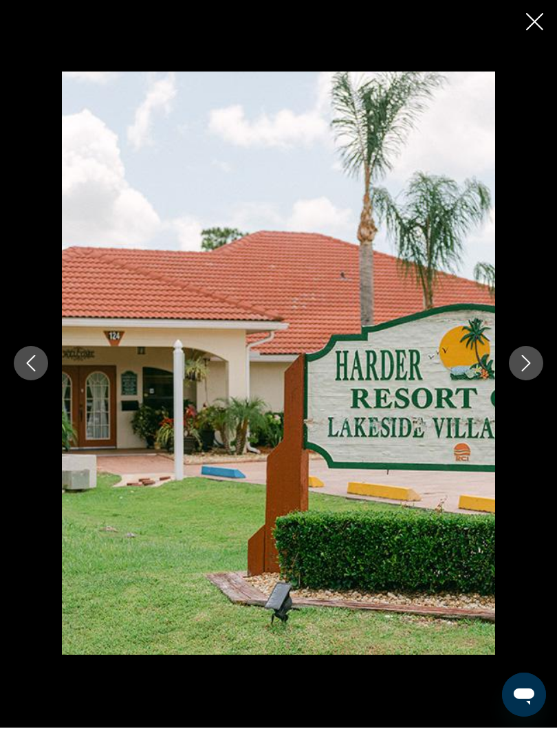
click at [533, 365] on icon "Next image" at bounding box center [526, 364] width 17 height 17
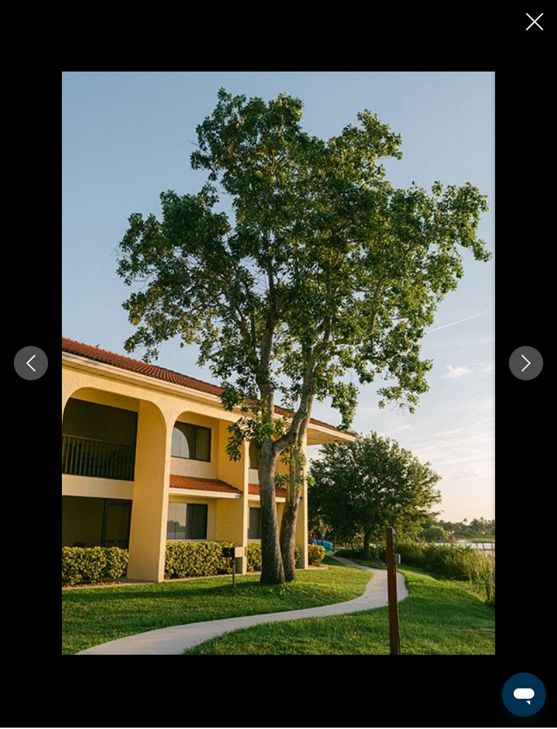
click at [535, 19] on icon "Close slideshow" at bounding box center [534, 22] width 17 height 17
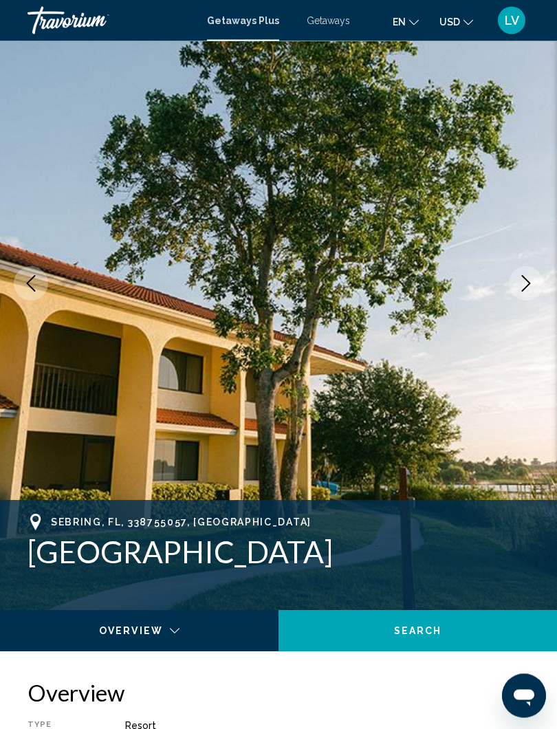
scroll to position [0, 0]
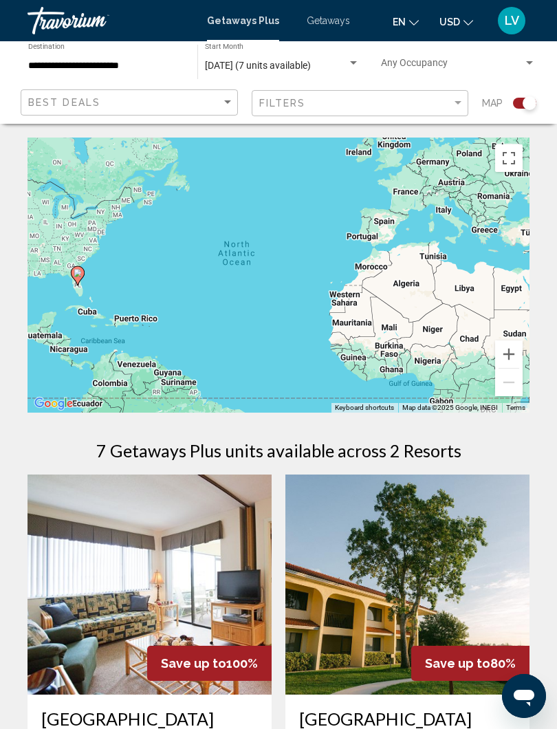
click at [69, 68] on input "**********" at bounding box center [105, 66] width 155 height 11
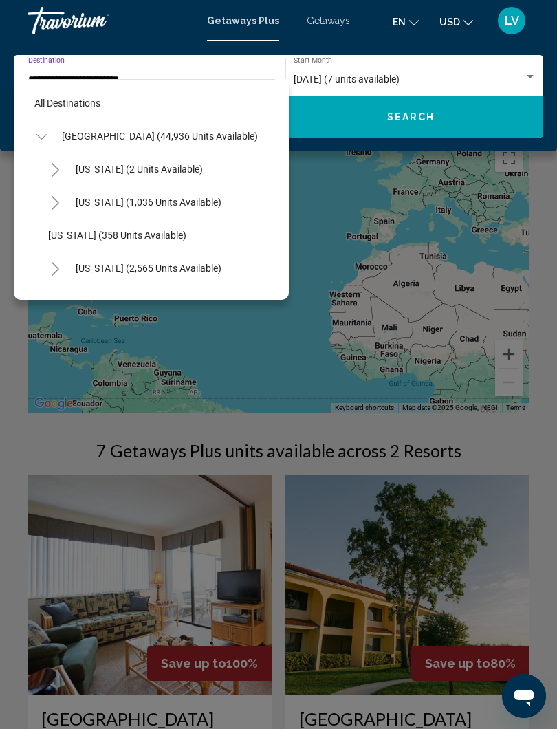
scroll to position [346, 0]
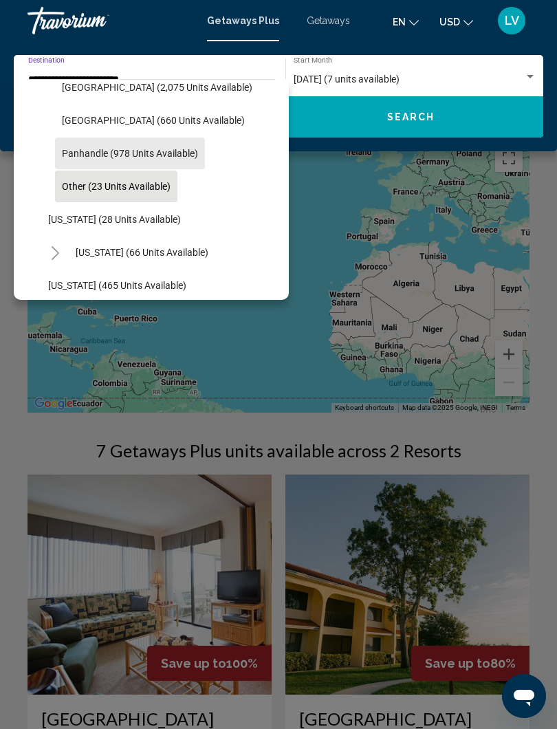
click at [125, 155] on span "Panhandle (978 units available)" at bounding box center [130, 153] width 136 height 11
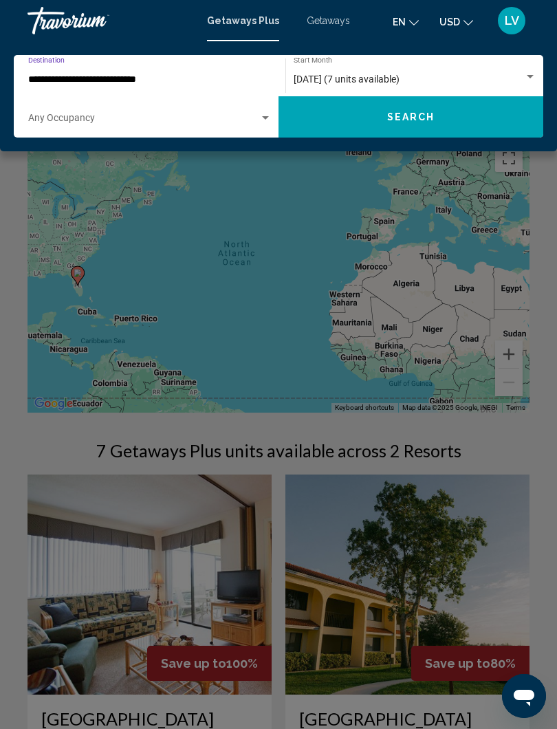
click at [409, 119] on span "Search" at bounding box center [411, 117] width 48 height 11
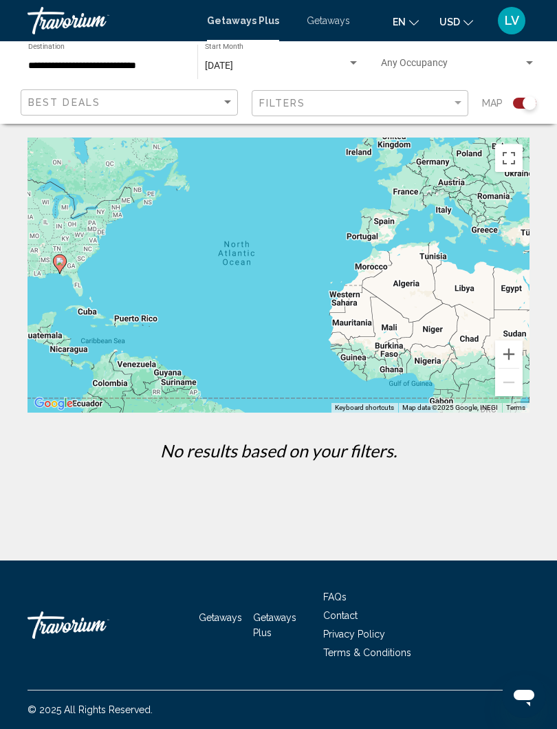
click at [148, 65] on input "**********" at bounding box center [105, 66] width 155 height 11
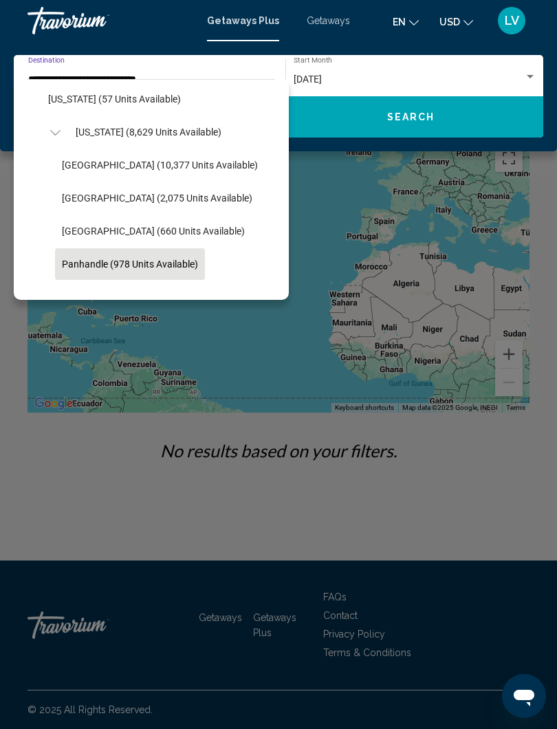
scroll to position [235, 0]
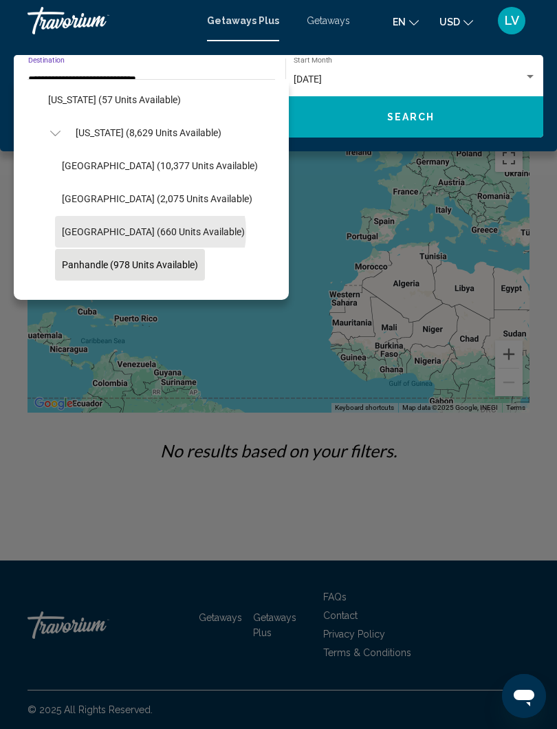
click at [150, 232] on span "West Coast (660 units available)" at bounding box center [153, 231] width 183 height 11
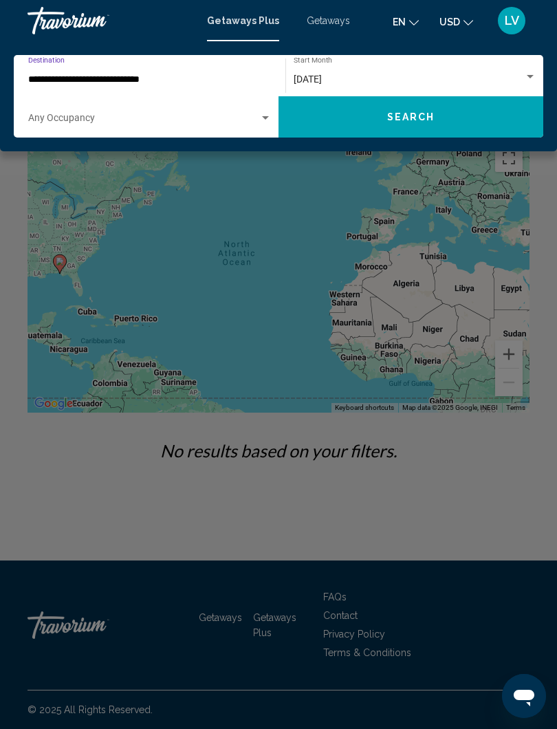
click at [395, 113] on span "Search" at bounding box center [411, 117] width 48 height 11
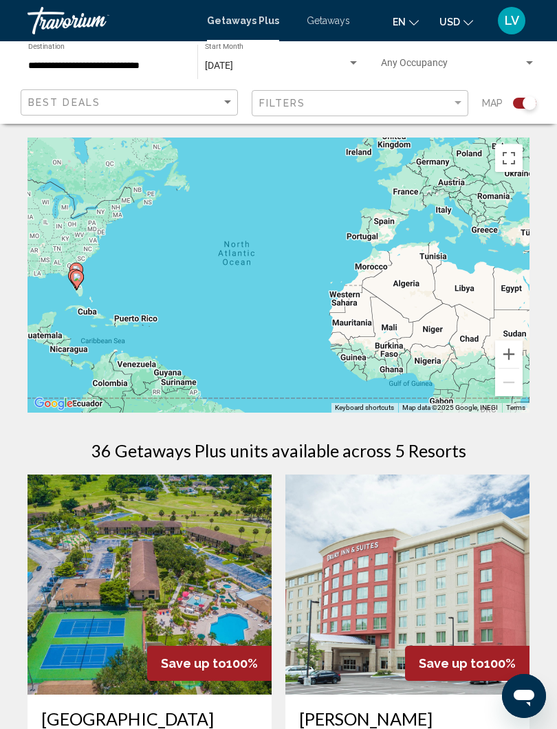
click at [176, 67] on input "**********" at bounding box center [105, 66] width 155 height 11
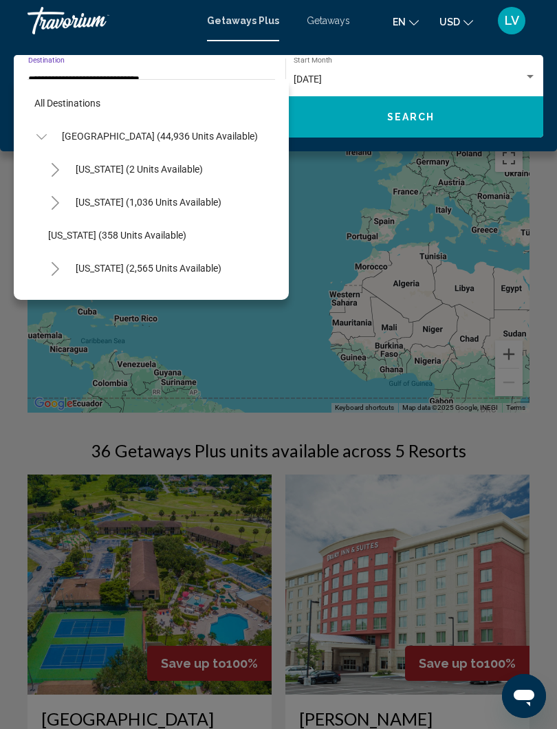
scroll to position [280, 0]
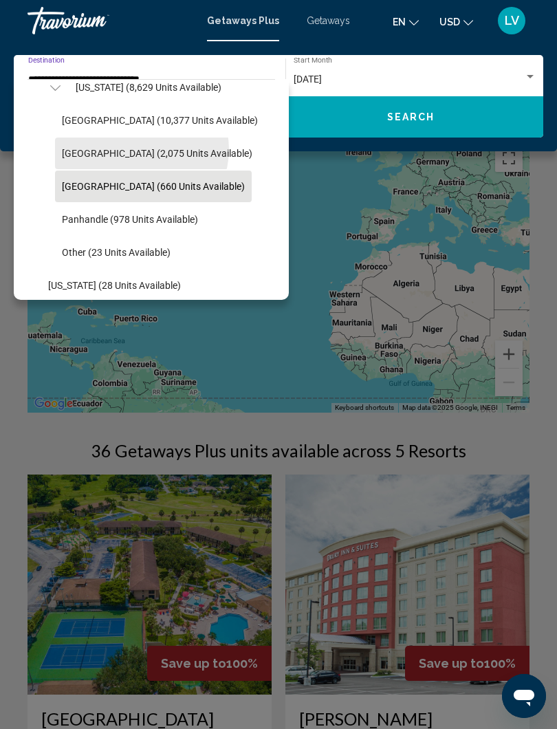
click at [142, 150] on span "East Coast (2,075 units available)" at bounding box center [157, 153] width 191 height 11
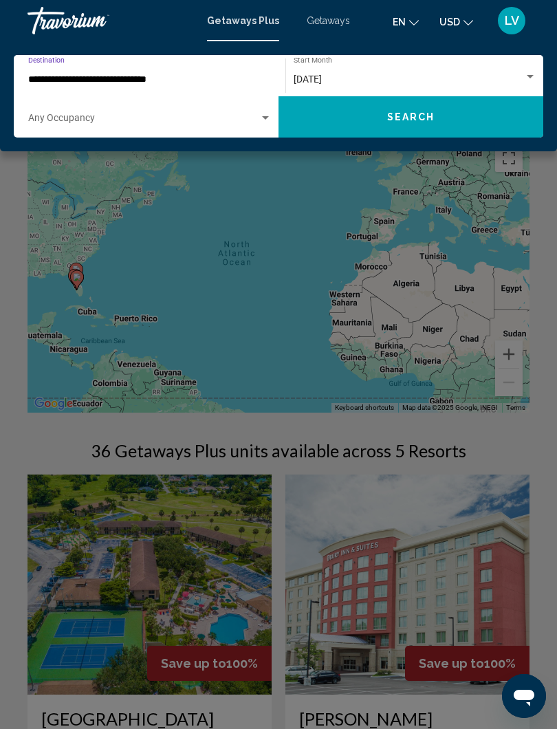
click at [110, 81] on input "**********" at bounding box center [143, 79] width 230 height 11
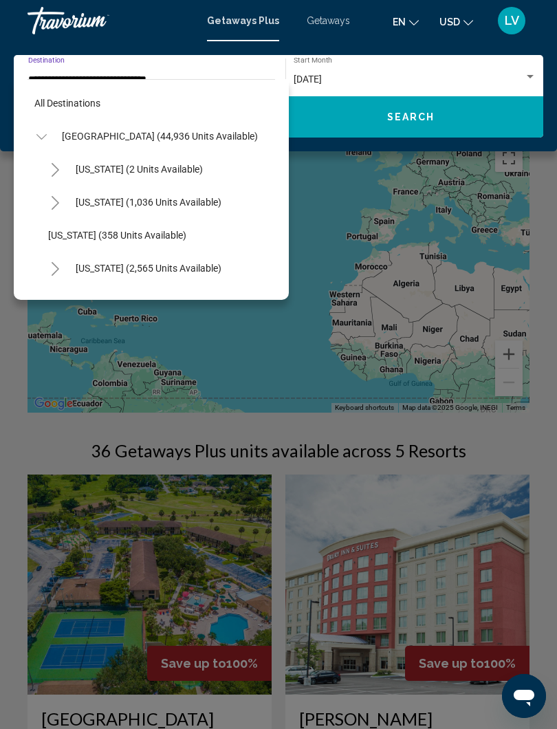
scroll to position [247, 0]
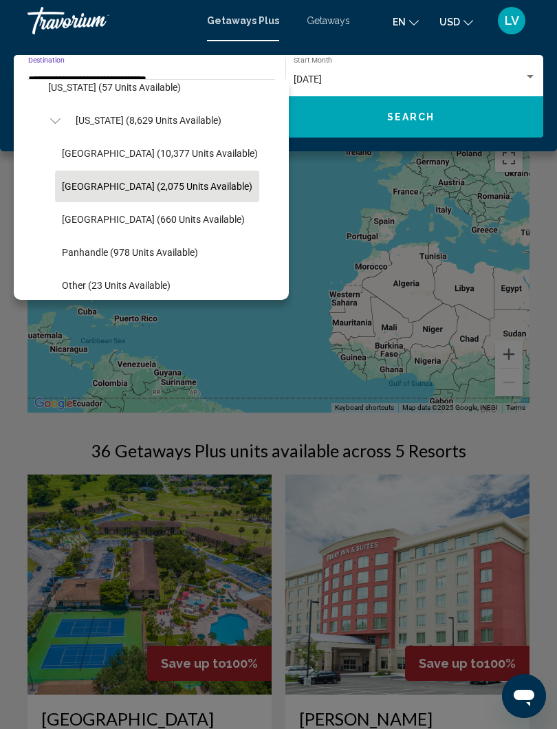
click at [131, 154] on span "Orlando & Disney Area (10,377 units available)" at bounding box center [160, 153] width 196 height 11
type input "**********"
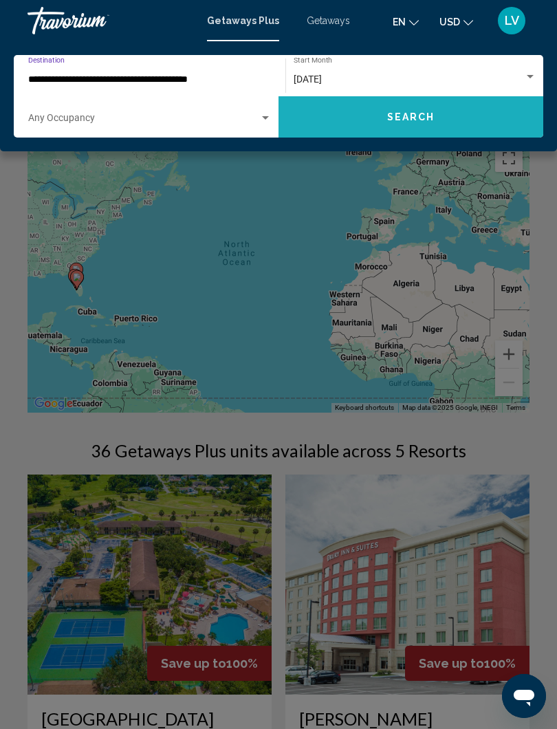
click at [407, 116] on span "Search" at bounding box center [411, 117] width 48 height 11
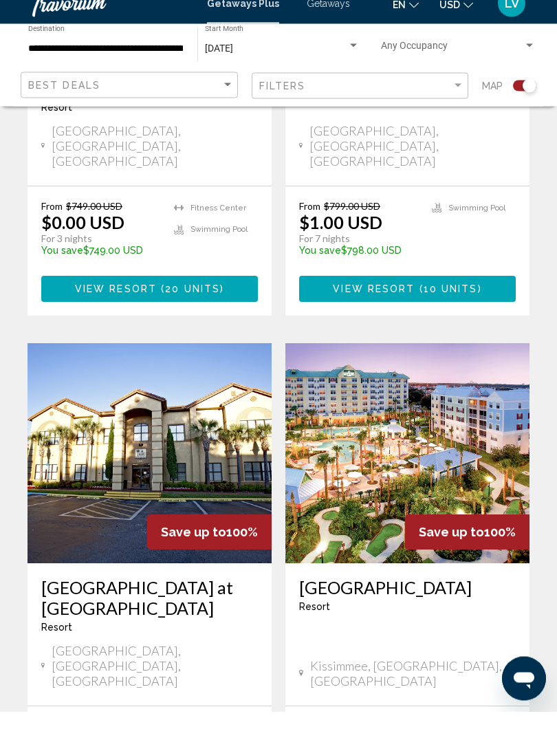
scroll to position [1198, 0]
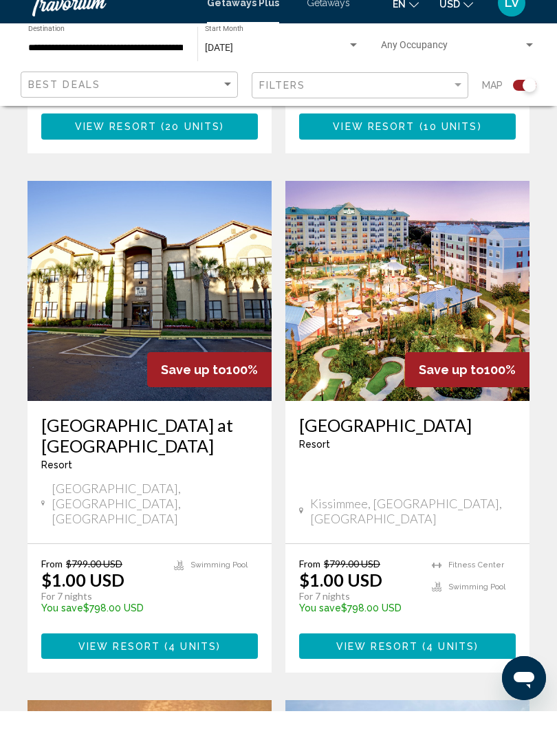
click at [188, 229] on img "Main content" at bounding box center [150, 309] width 244 height 220
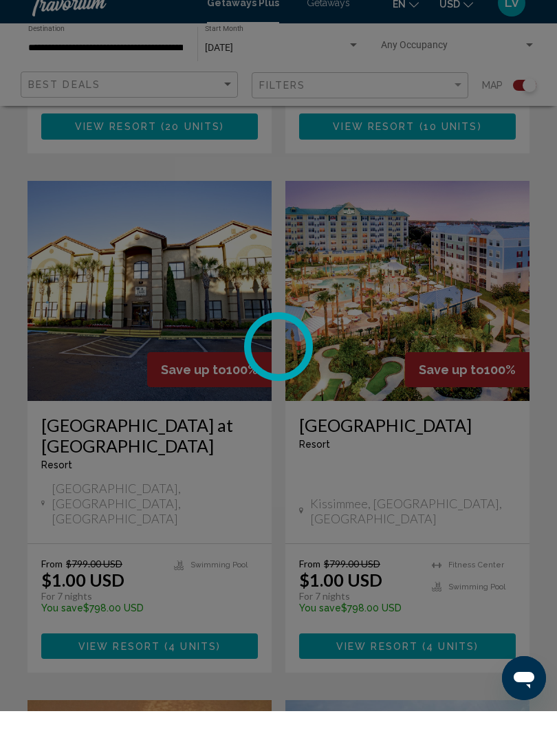
scroll to position [1357, 0]
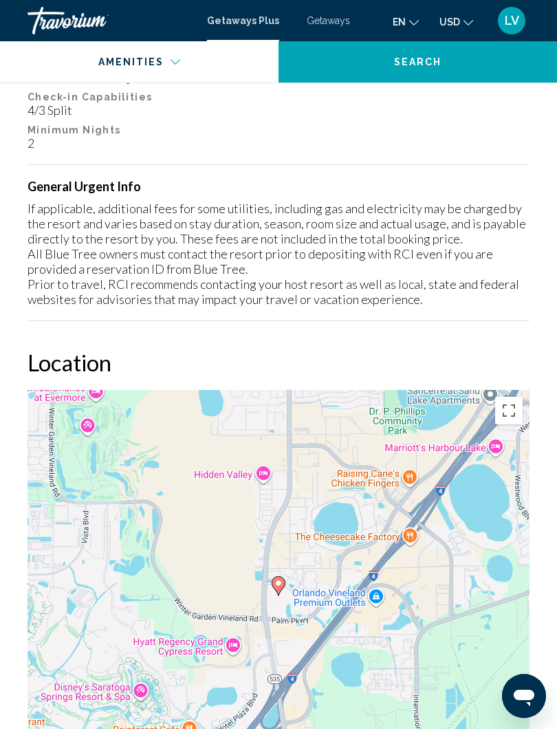
scroll to position [1781, 0]
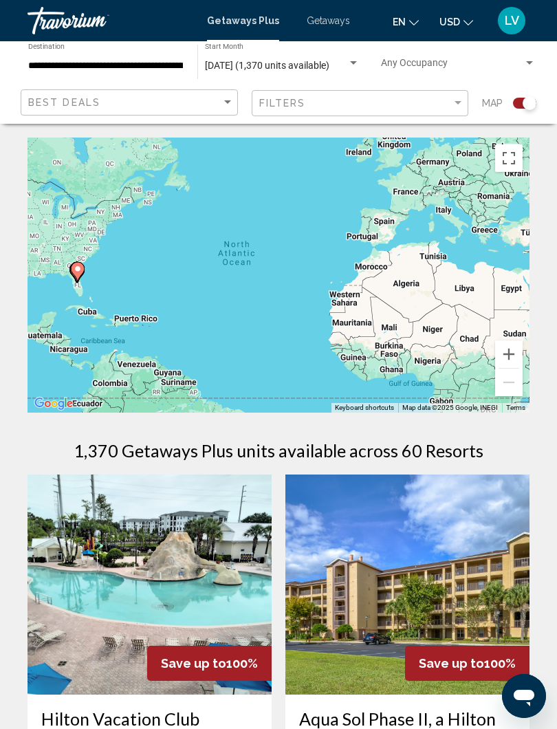
click at [531, 107] on div "Search widget" at bounding box center [530, 103] width 14 height 14
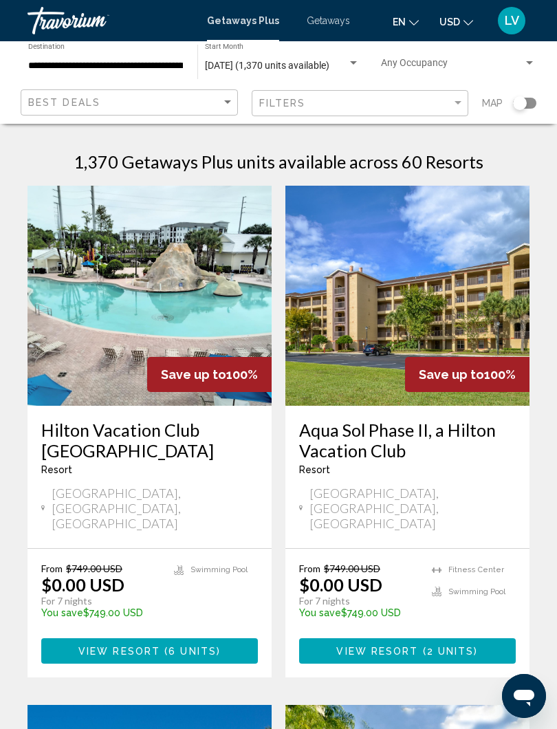
click at [516, 108] on div "Search widget" at bounding box center [520, 103] width 14 height 14
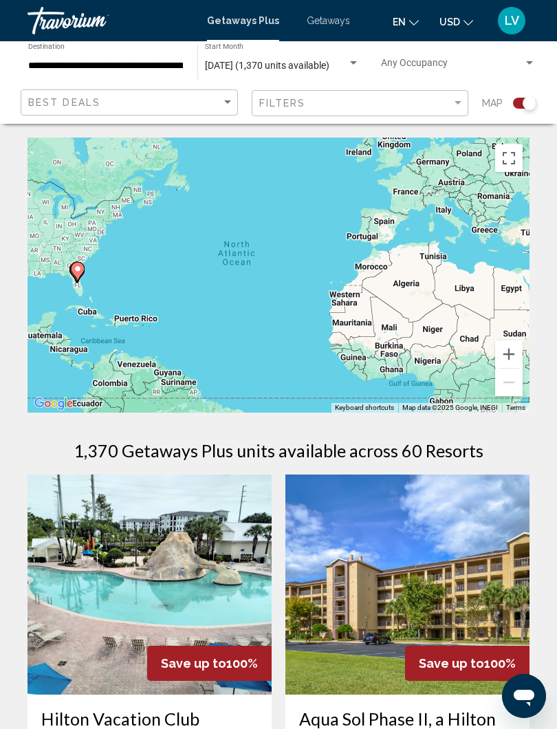
click at [76, 282] on gmp-advanced-marker "Main content" at bounding box center [77, 272] width 14 height 21
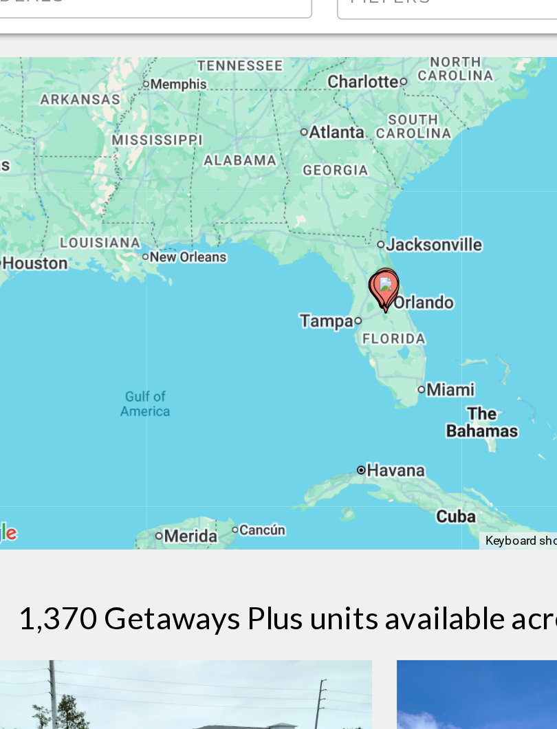
click at [275, 260] on image "Main content" at bounding box center [279, 264] width 8 height 8
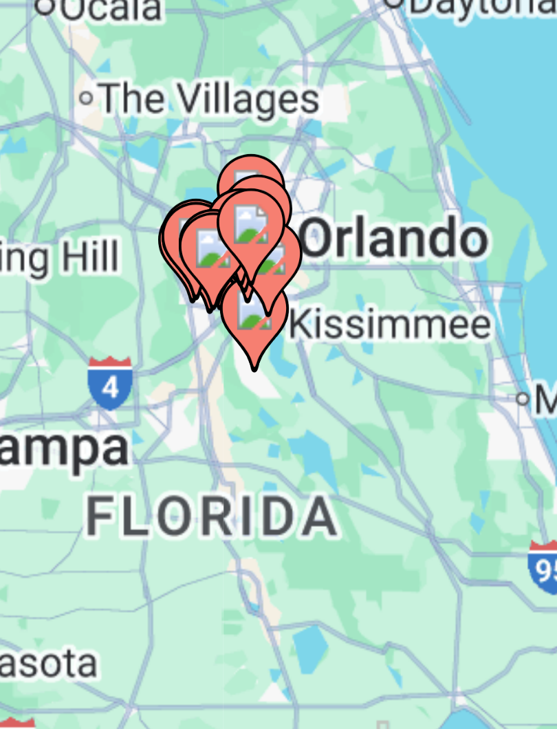
type input "**********"
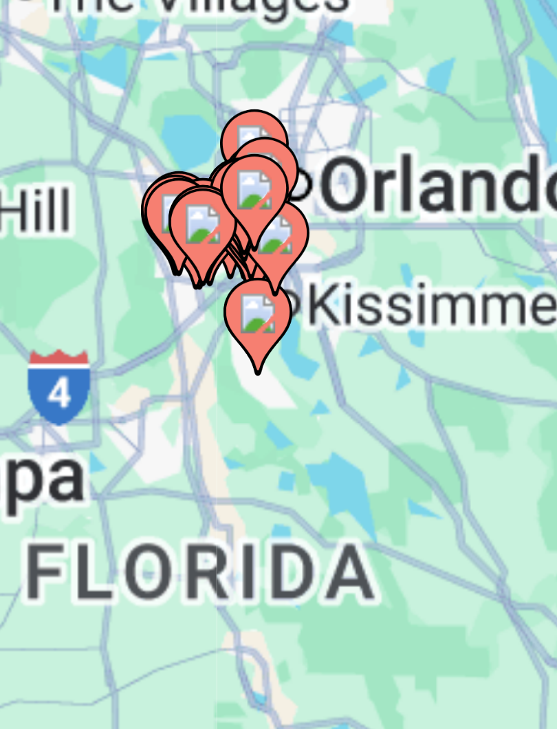
click at [274, 257] on icon "Main content" at bounding box center [280, 266] width 12 height 18
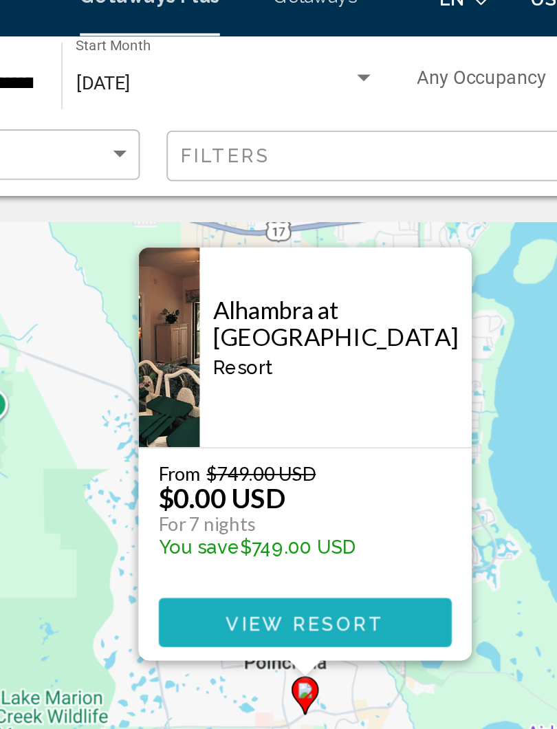
click at [282, 339] on span "View Resort" at bounding box center [323, 344] width 82 height 11
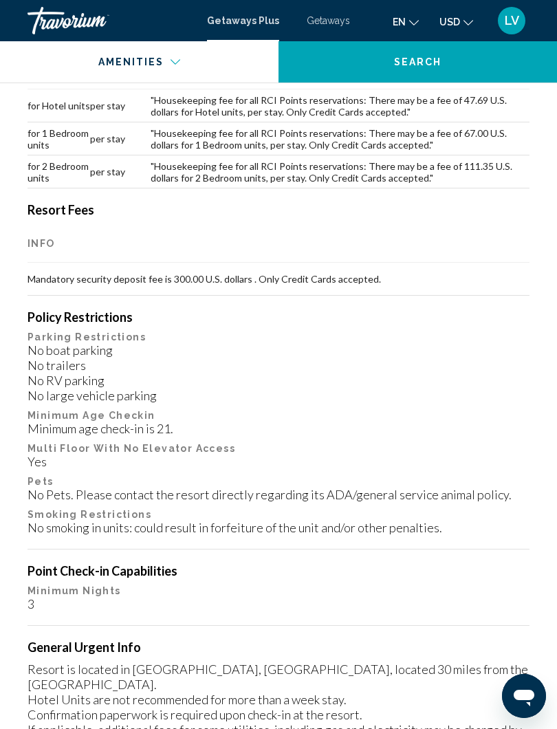
scroll to position [1837, 0]
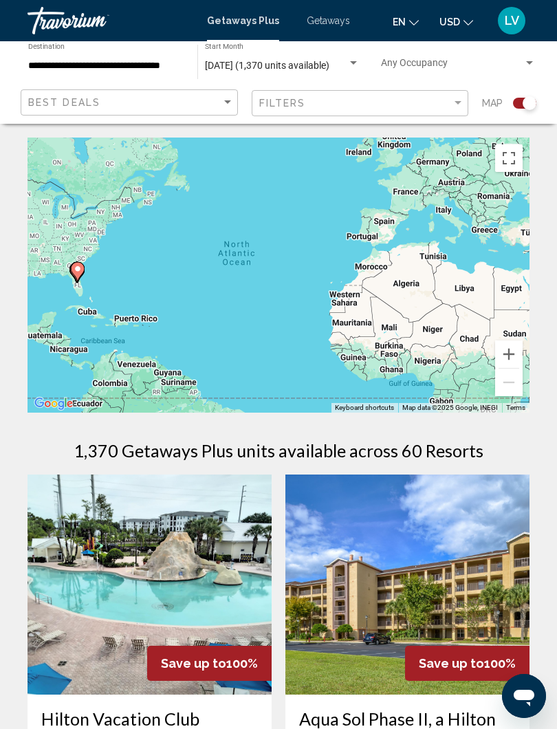
click at [75, 281] on gmp-advanced-marker "Main content" at bounding box center [78, 271] width 14 height 21
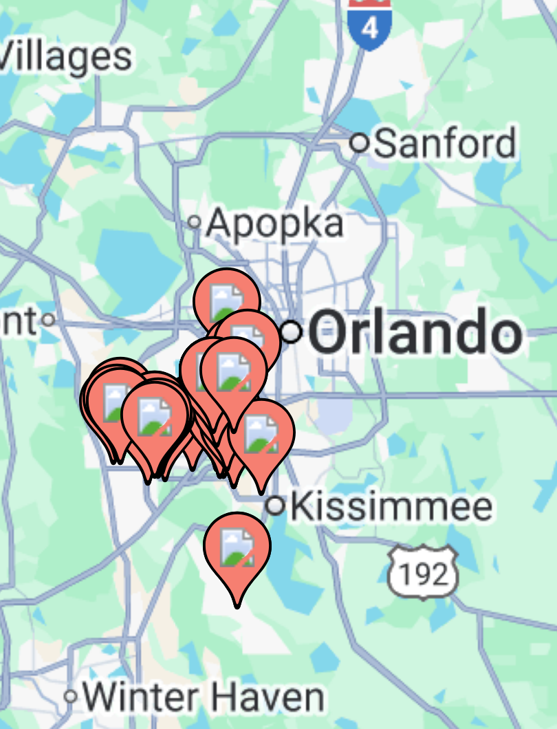
type input "**********"
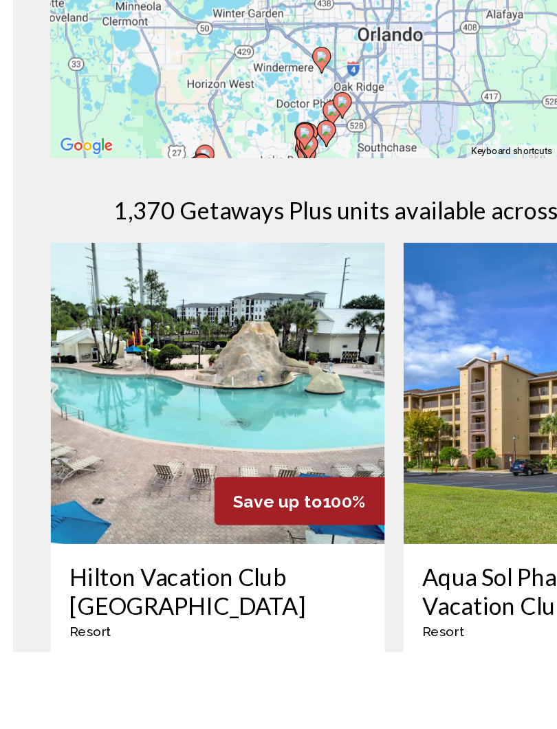
scroll to position [80, 0]
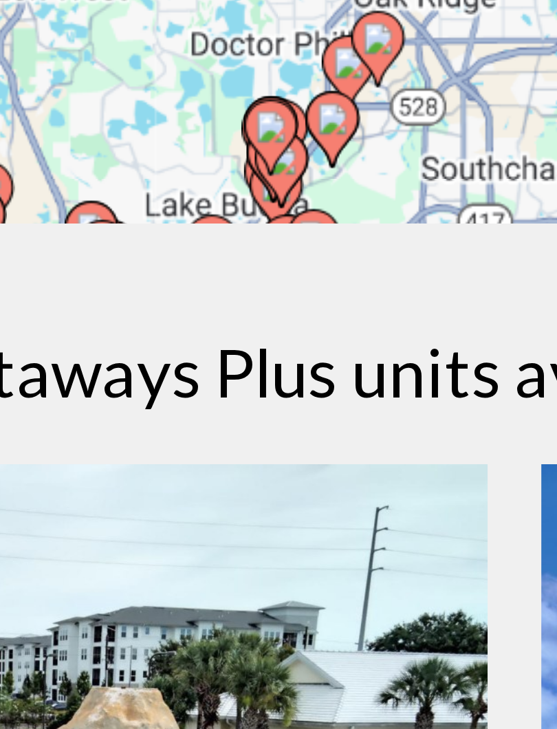
click at [98, 57] on div "To activate drag with keyboard, press Alt + Enter. Once in keyboard drag state,…" at bounding box center [279, 194] width 502 height 275
click at [96, 57] on div "To activate drag with keyboard, press Alt + Enter. Once in keyboard drag state,…" at bounding box center [279, 194] width 502 height 275
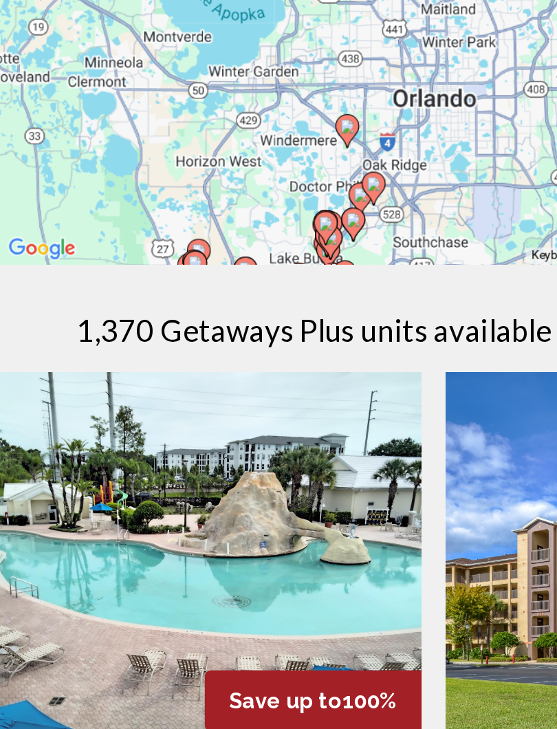
click at [149, 120] on div "To activate drag with keyboard, press Alt + Enter. Once in keyboard drag state,…" at bounding box center [279, 194] width 502 height 275
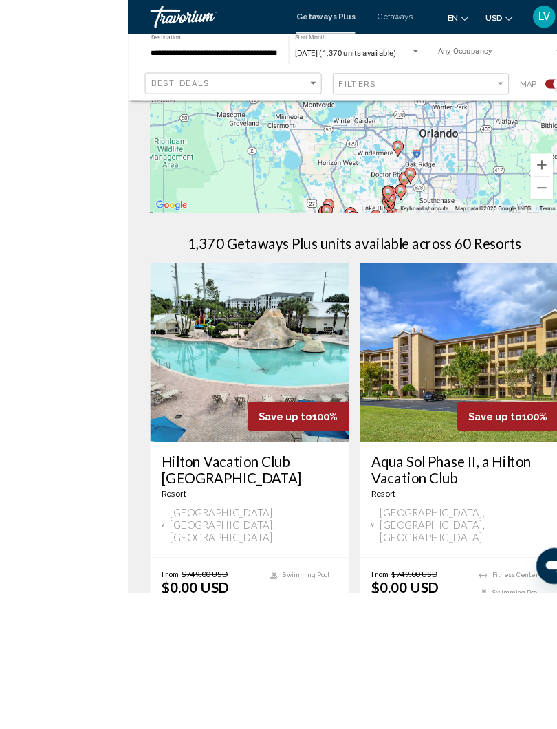
scroll to position [151, 0]
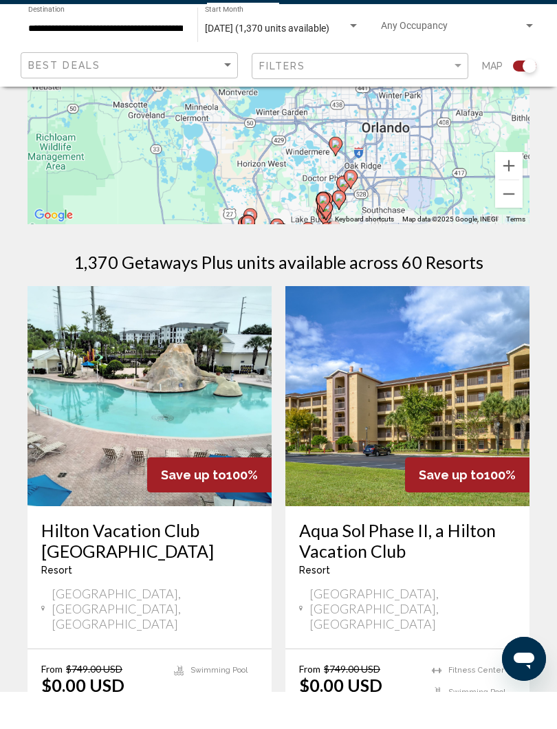
click at [533, 96] on div "Search widget" at bounding box center [530, 103] width 14 height 14
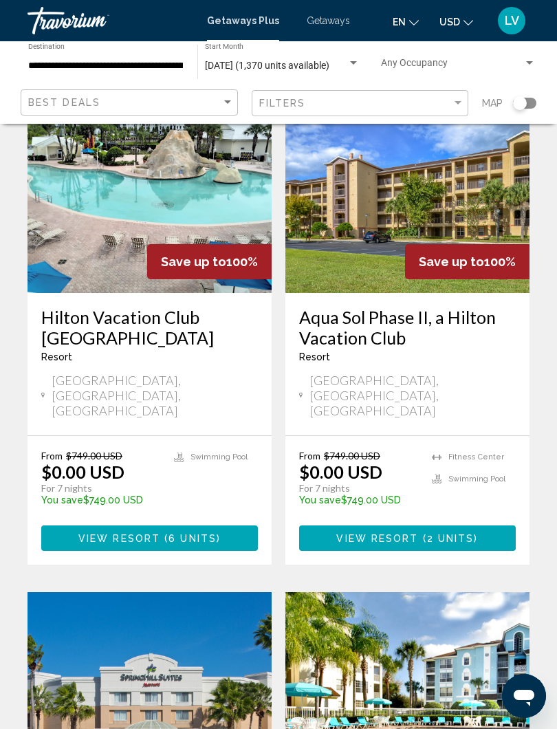
scroll to position [0, 0]
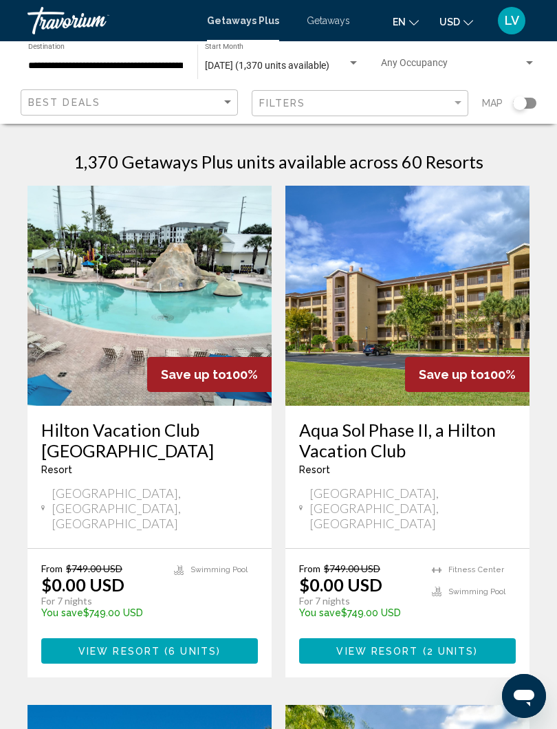
click at [524, 109] on div "Search widget" at bounding box center [520, 103] width 14 height 14
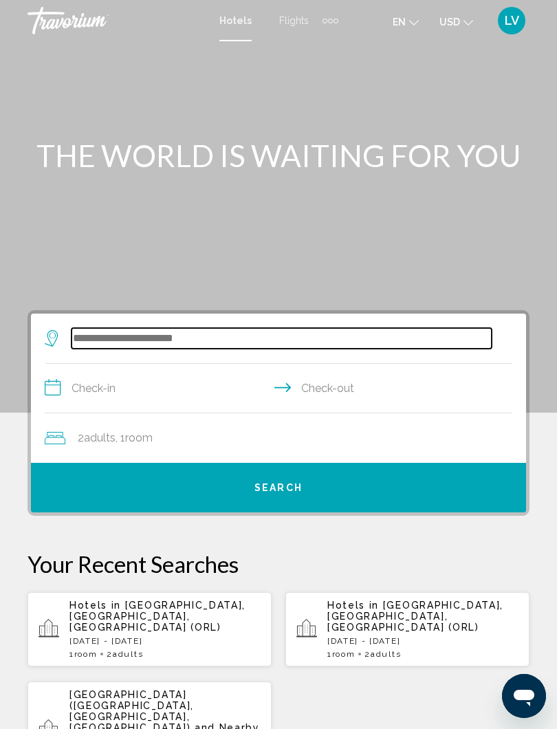
click at [164, 342] on input "Search widget" at bounding box center [282, 338] width 420 height 21
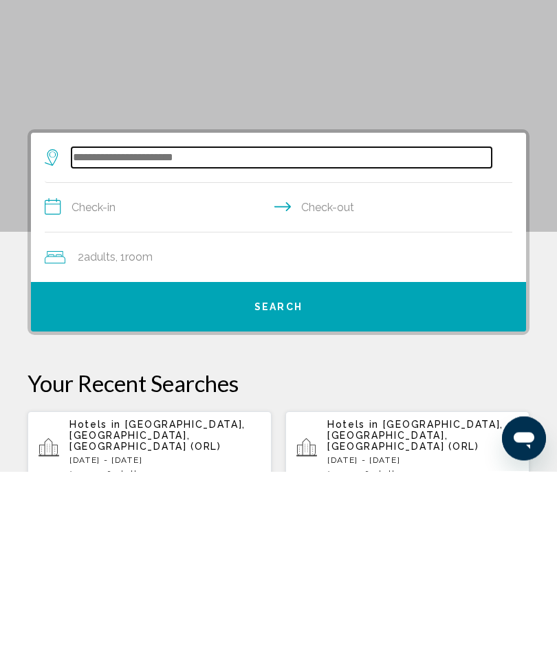
scroll to position [14, 0]
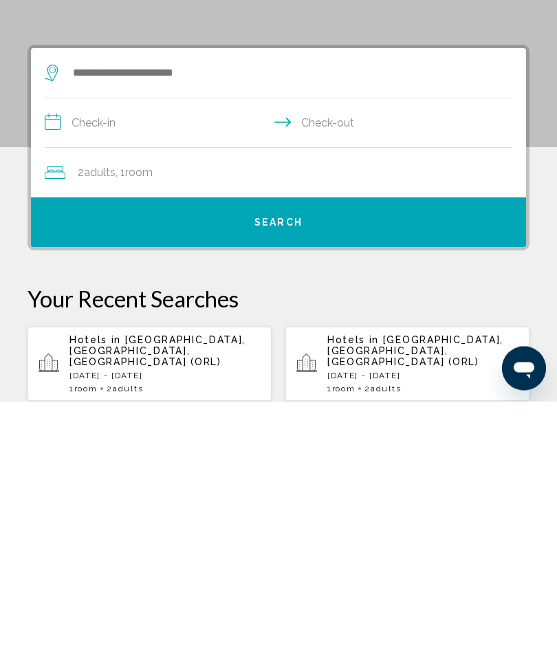
click at [385, 585] on span "Orlando, FL, United States (ORL)" at bounding box center [415, 601] width 176 height 33
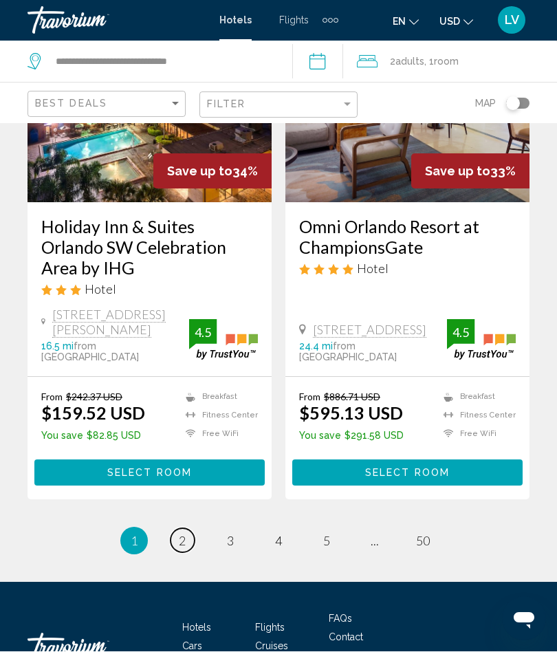
click at [183, 534] on span "2" at bounding box center [182, 541] width 7 height 15
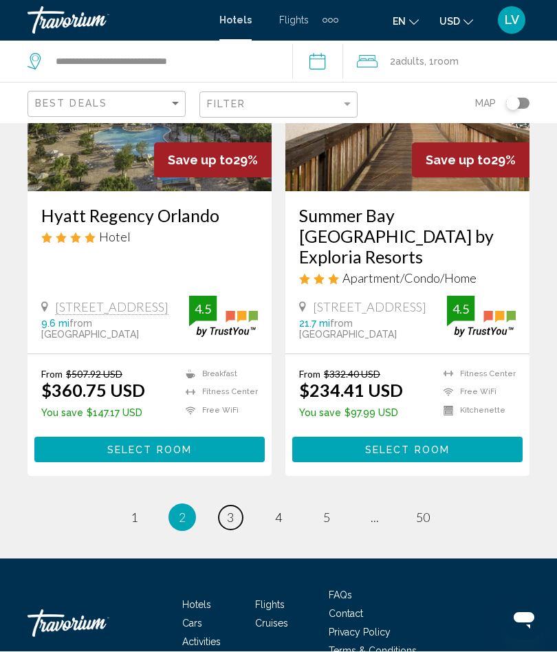
click at [235, 506] on link "page 3" at bounding box center [231, 518] width 24 height 24
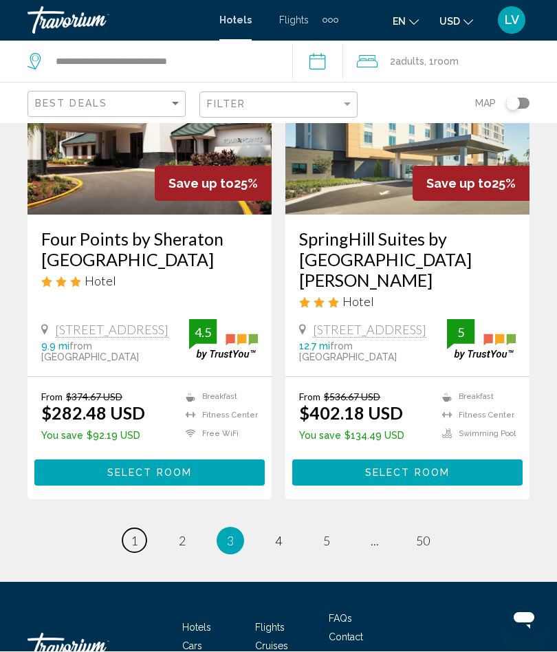
click at [138, 529] on link "page 1" at bounding box center [134, 541] width 24 height 24
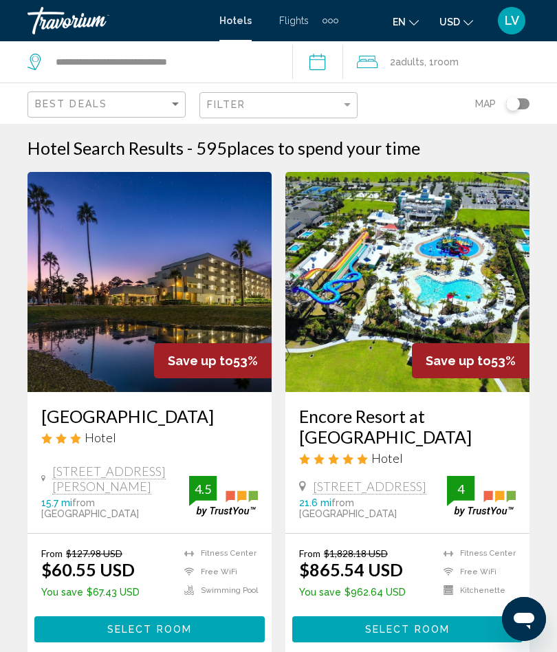
click at [212, 291] on img "Main content" at bounding box center [150, 282] width 244 height 220
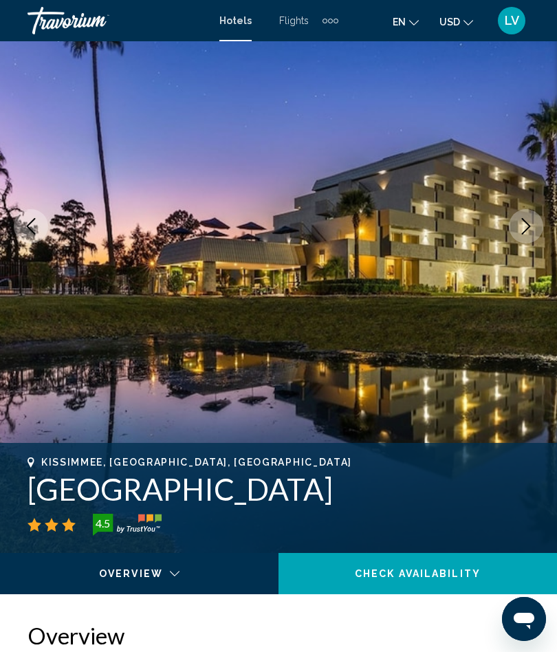
scroll to position [149, 0]
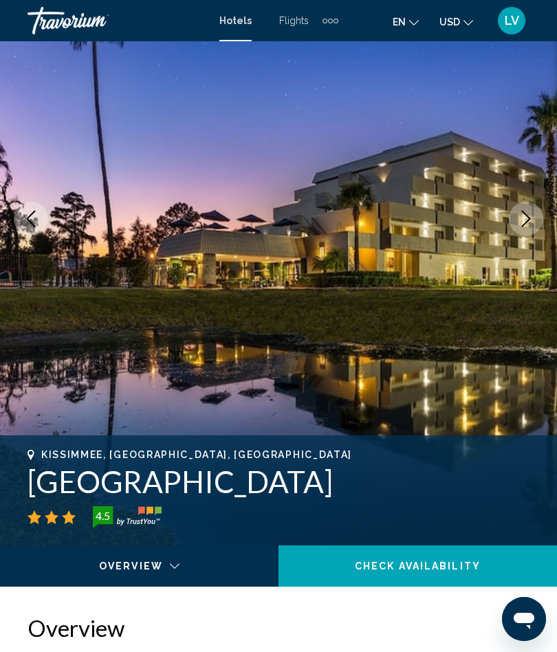
click at [527, 222] on icon "Next image" at bounding box center [526, 218] width 9 height 17
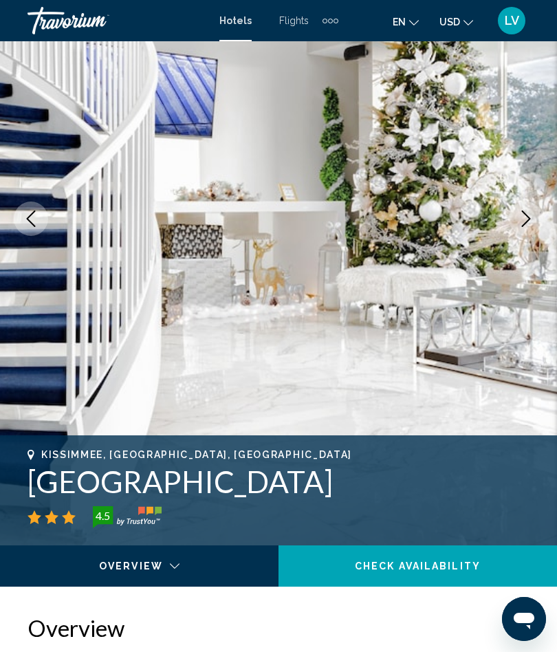
click at [521, 213] on icon "Next image" at bounding box center [526, 218] width 17 height 17
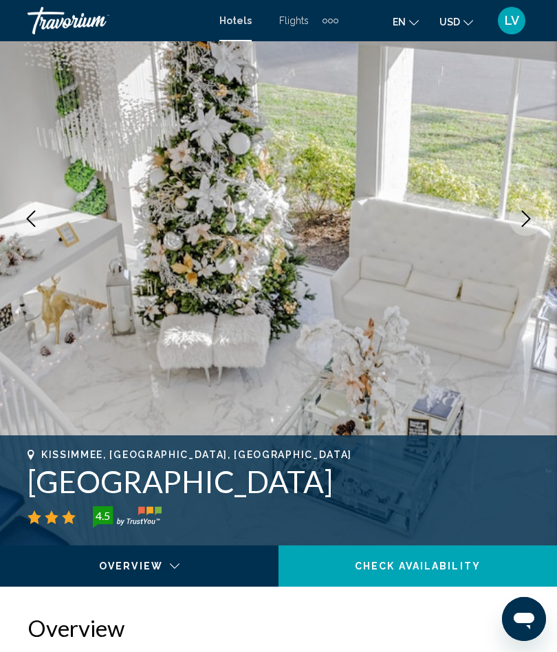
click at [520, 219] on icon "Next image" at bounding box center [526, 218] width 17 height 17
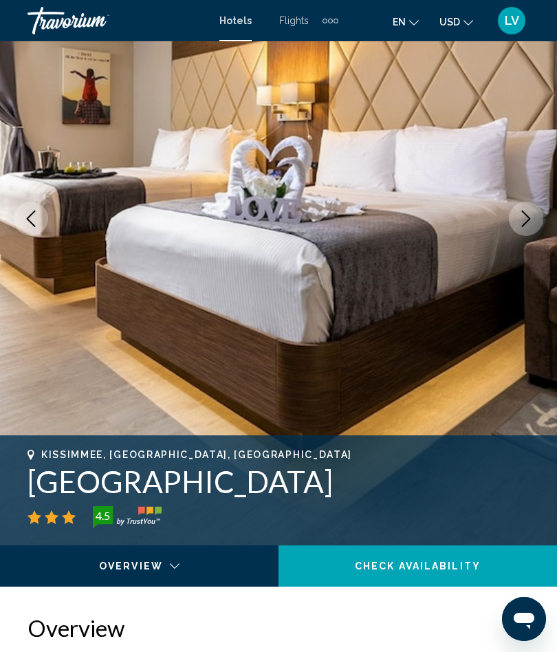
click at [523, 215] on icon "Next image" at bounding box center [526, 218] width 17 height 17
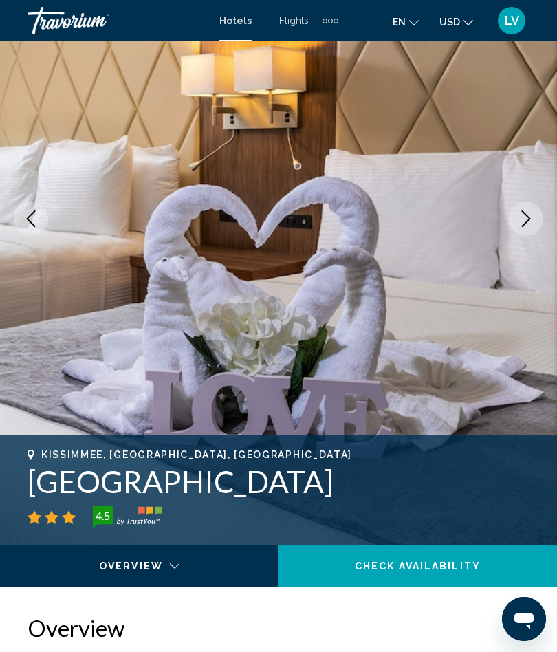
click at [528, 213] on icon "Next image" at bounding box center [526, 218] width 17 height 17
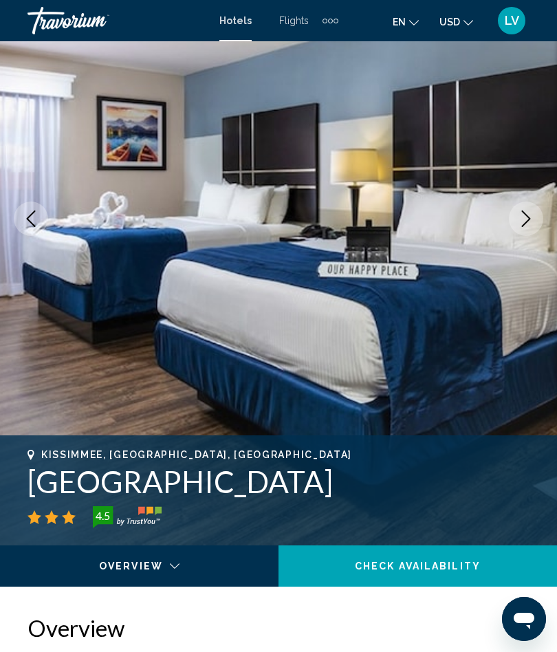
click at [532, 202] on button "Next image" at bounding box center [526, 219] width 34 height 34
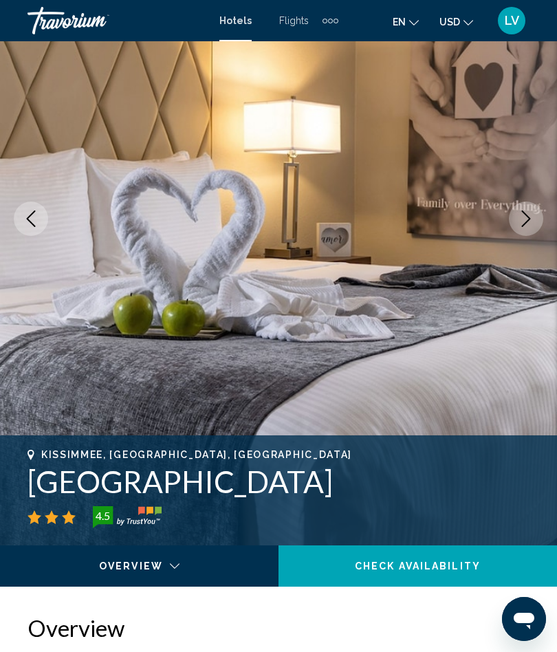
click at [526, 222] on icon "Next image" at bounding box center [526, 218] width 9 height 17
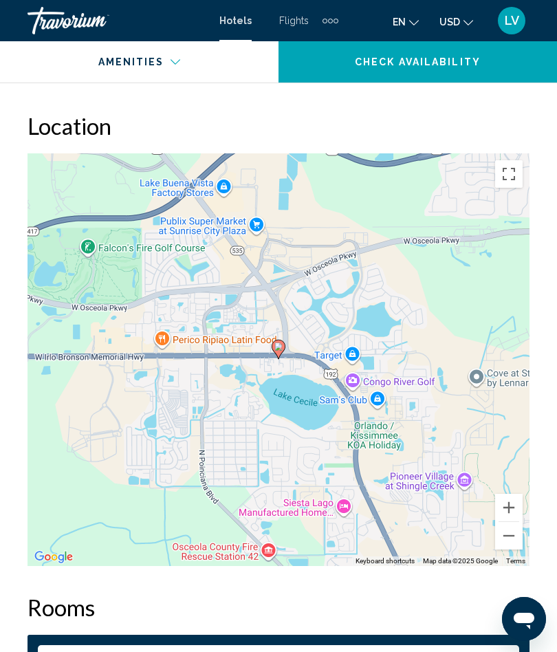
scroll to position [1612, 0]
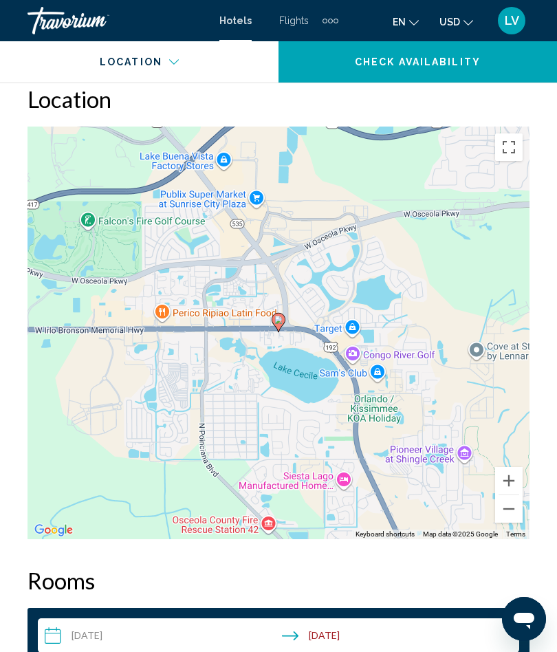
click at [284, 325] on gmp-advanced-marker "Main content" at bounding box center [279, 322] width 14 height 21
click at [280, 331] on gmp-advanced-marker "Main content" at bounding box center [279, 322] width 14 height 21
click at [276, 328] on icon "Main content" at bounding box center [279, 322] width 14 height 19
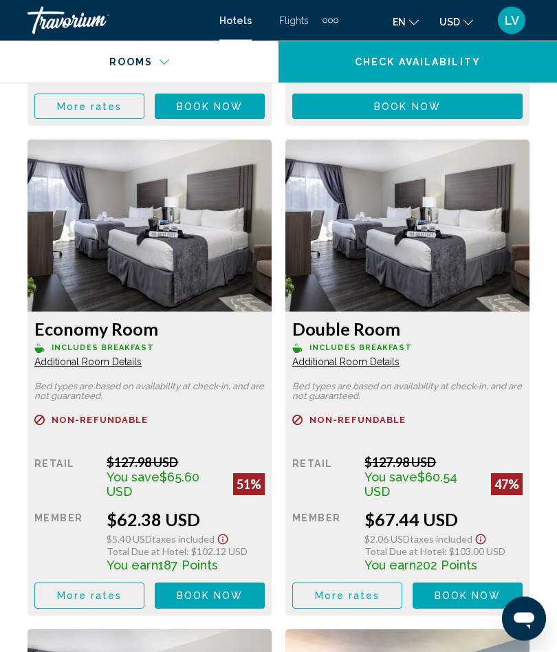
scroll to position [2733, 0]
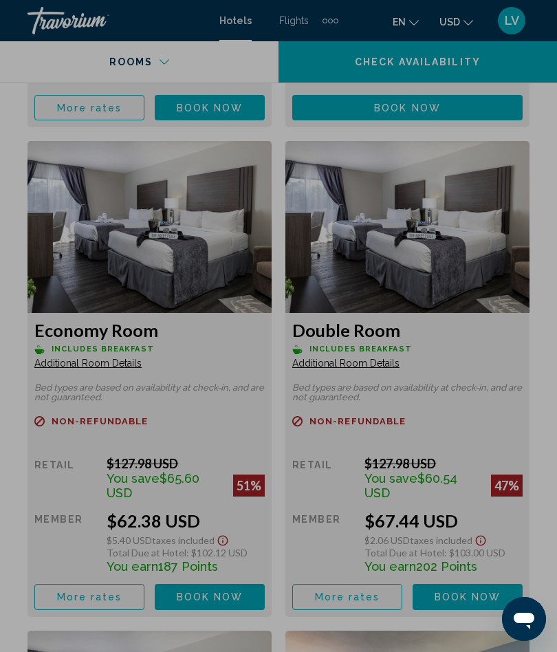
scroll to position [0, 0]
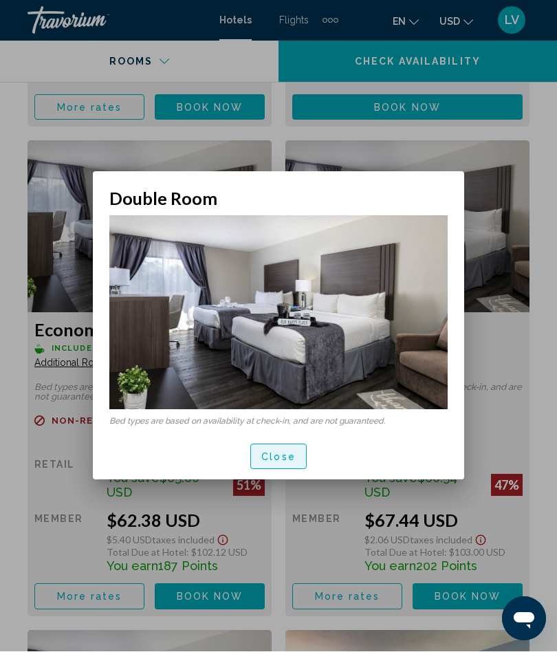
click at [282, 454] on span "Close" at bounding box center [278, 457] width 34 height 11
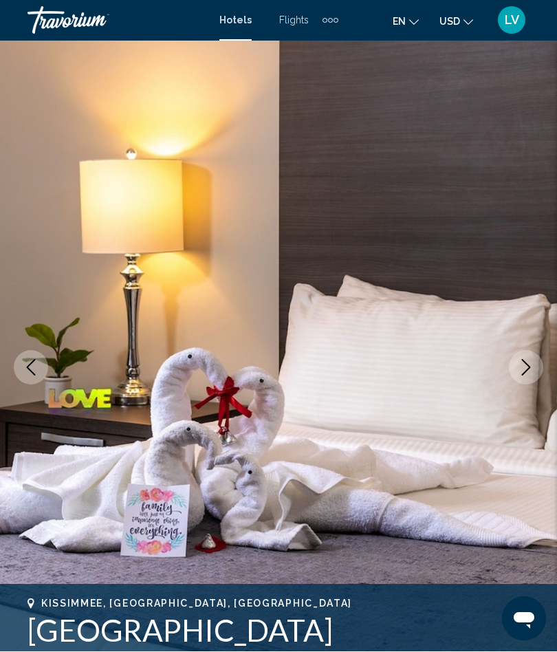
scroll to position [2733, 0]
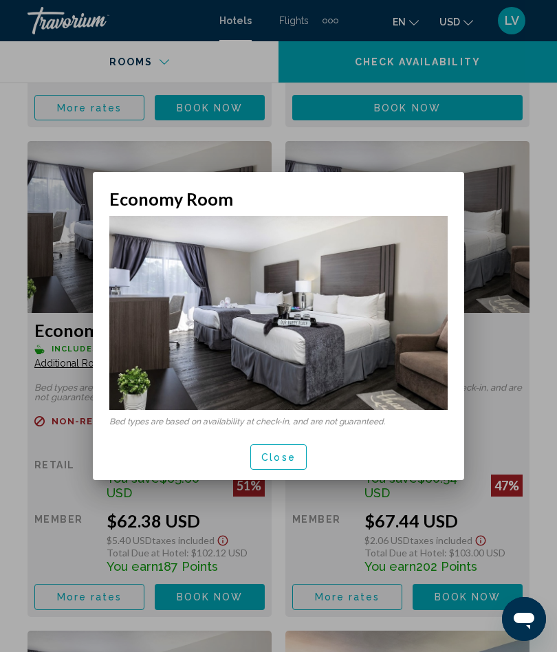
scroll to position [0, 0]
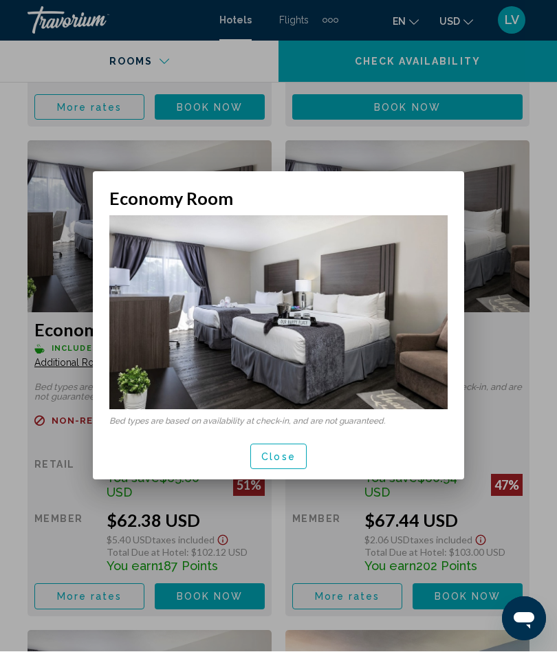
click at [274, 462] on span "Close" at bounding box center [278, 457] width 34 height 11
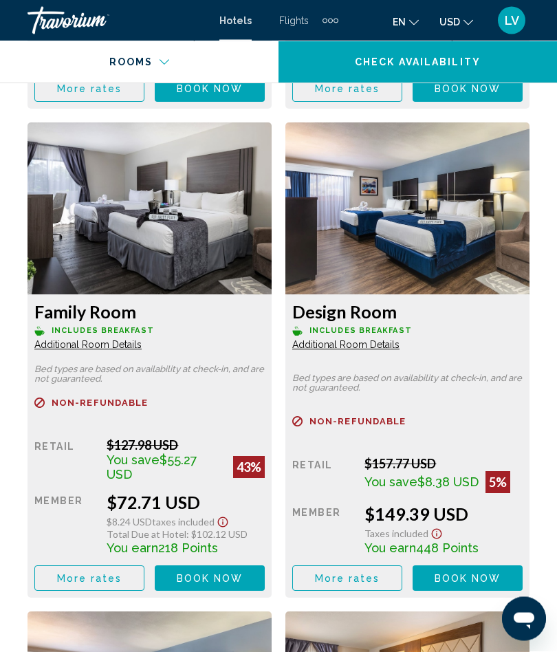
scroll to position [3255, 0]
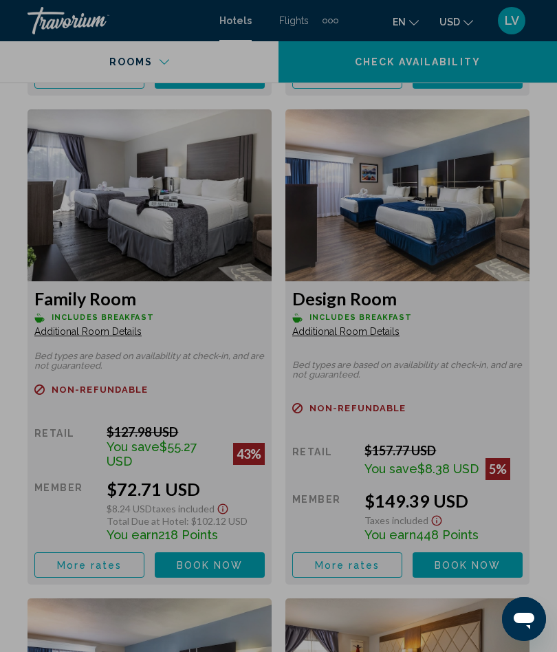
scroll to position [0, 0]
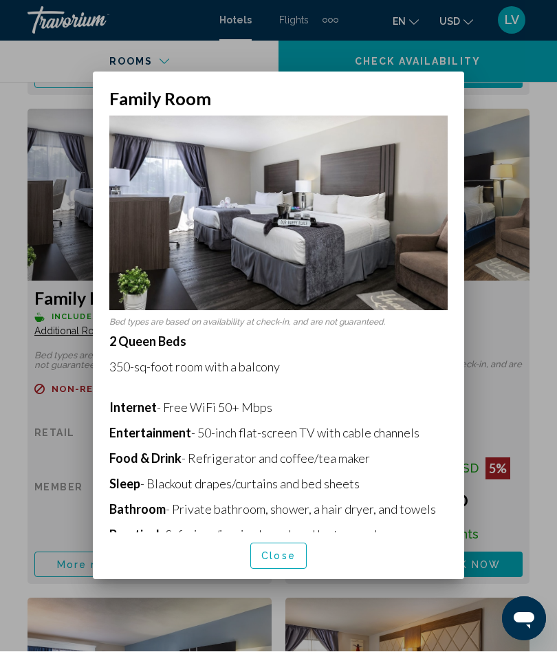
click at [281, 563] on span "Close" at bounding box center [278, 557] width 34 height 11
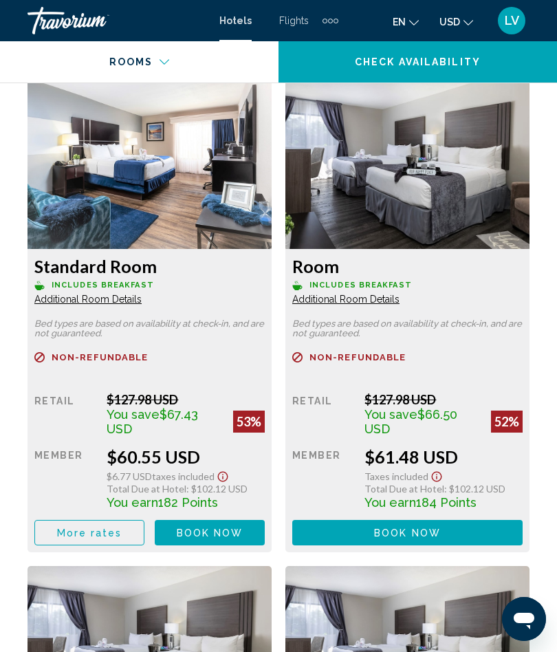
scroll to position [2297, 0]
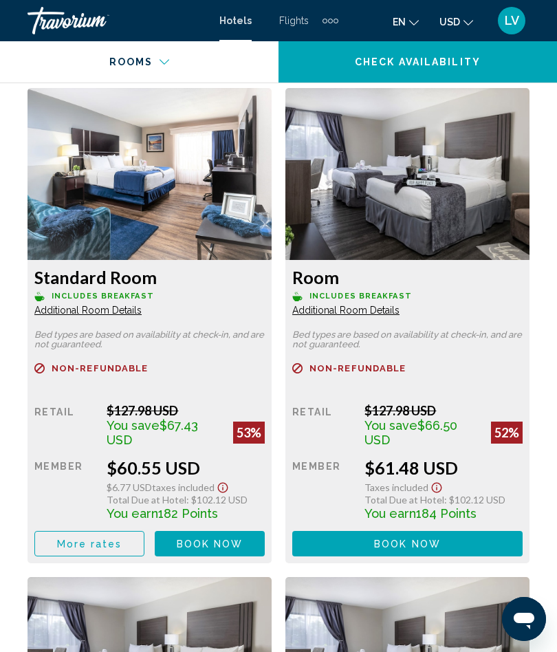
click at [95, 312] on span "Additional Room Details" at bounding box center [87, 310] width 107 height 11
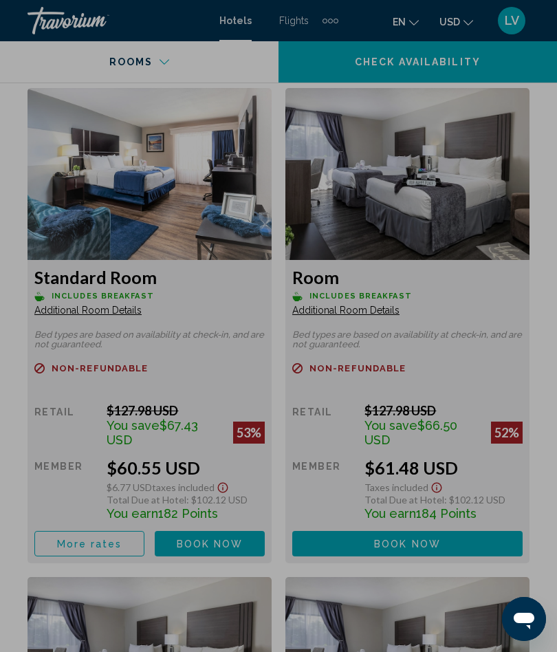
scroll to position [0, 0]
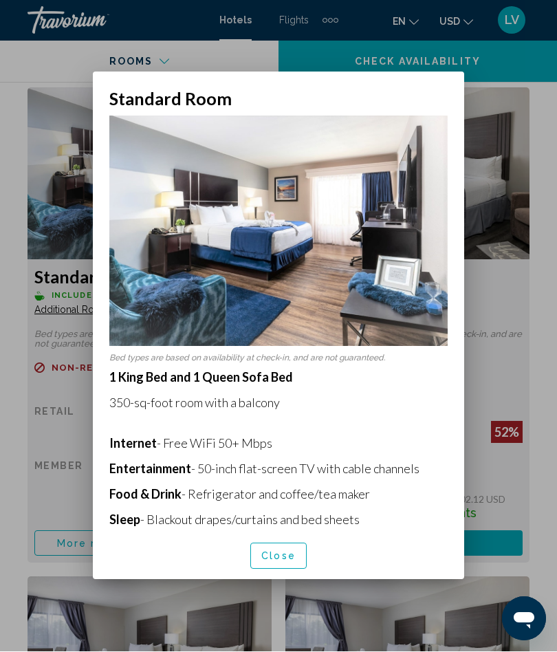
click at [279, 567] on button "Close" at bounding box center [278, 555] width 56 height 25
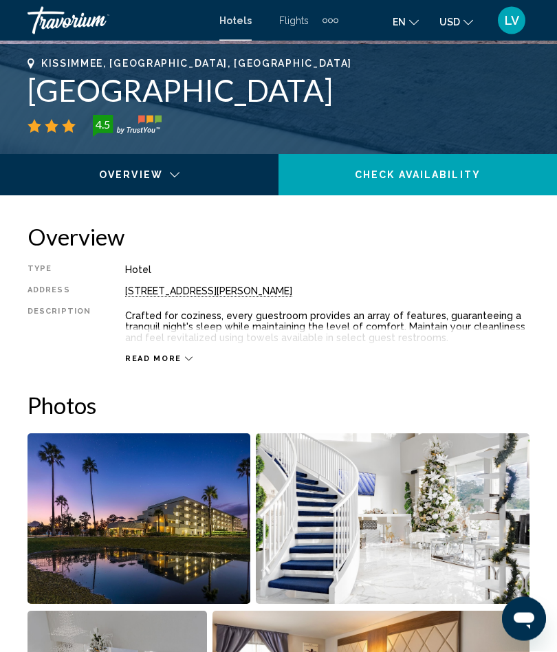
scroll to position [541, 0]
click at [185, 360] on icon "Main content" at bounding box center [189, 359] width 8 height 8
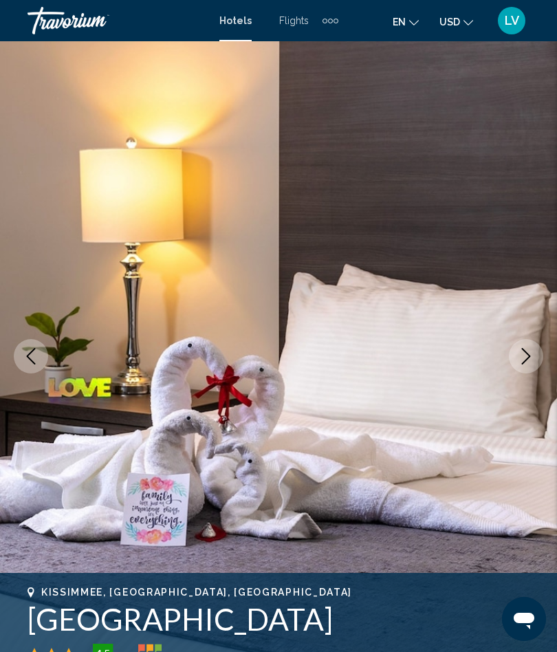
scroll to position [0, 0]
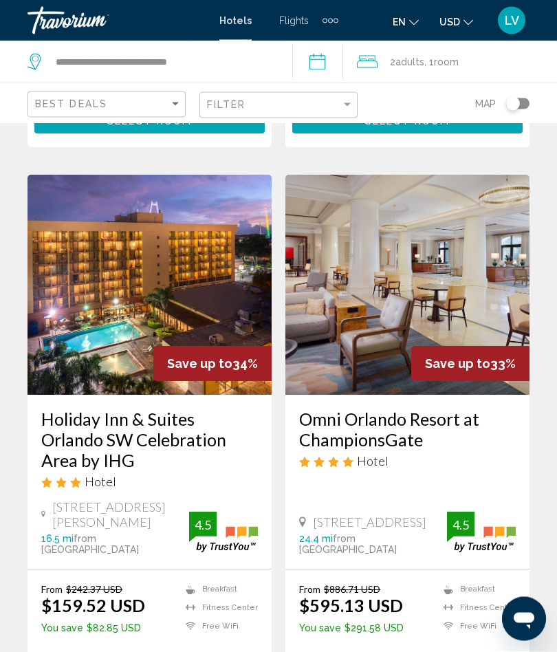
scroll to position [2597, 0]
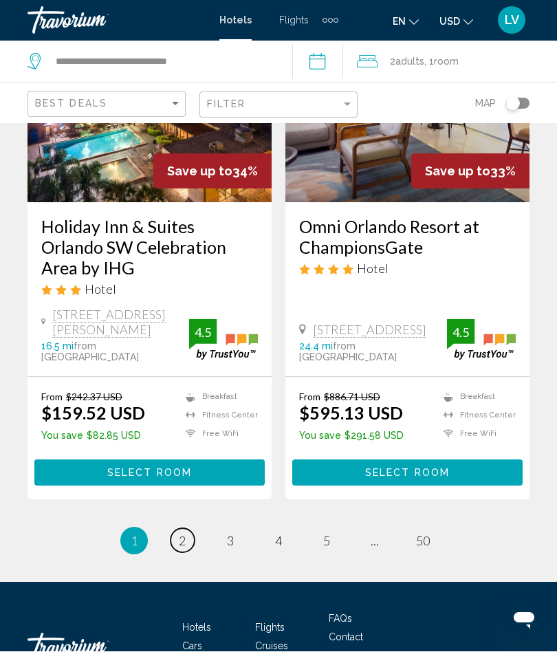
click at [182, 534] on span "2" at bounding box center [182, 541] width 7 height 15
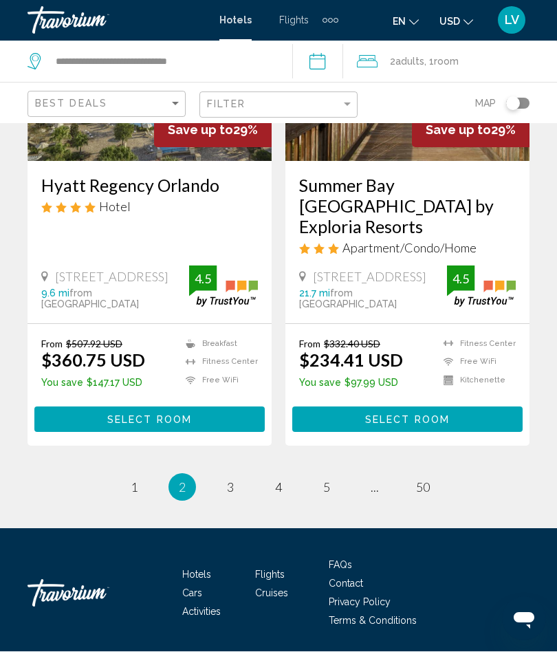
scroll to position [2759, 0]
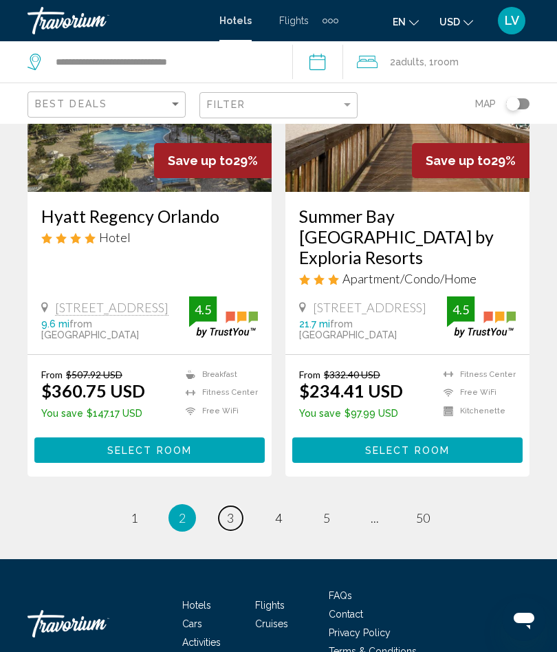
click at [237, 506] on link "page 3" at bounding box center [231, 518] width 24 height 24
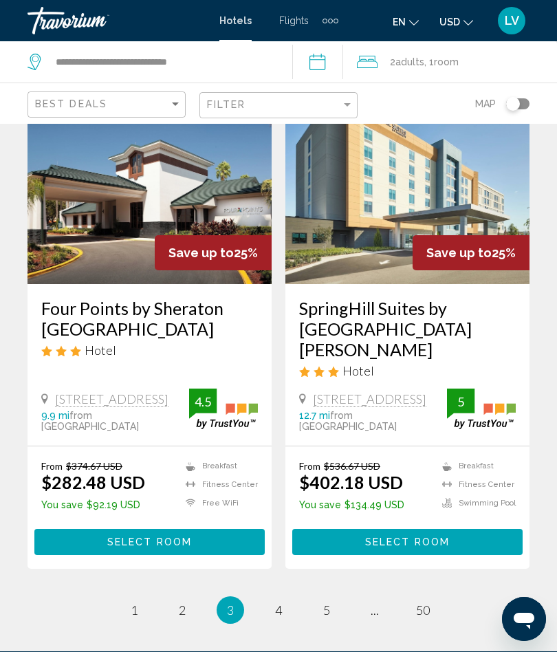
scroll to position [2713, 0]
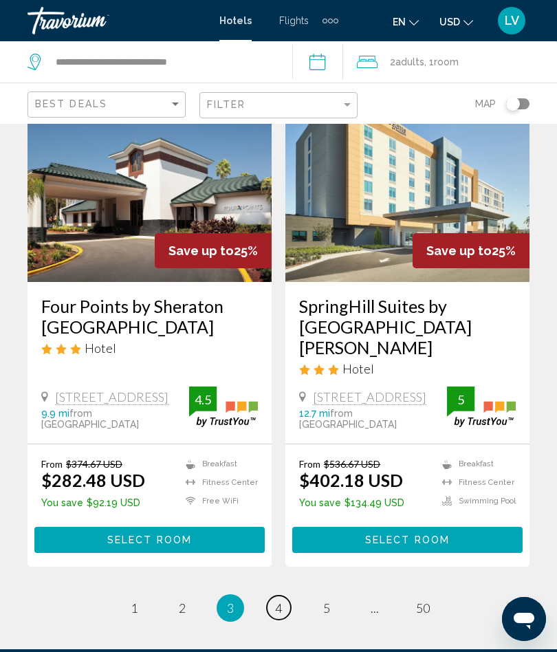
click at [277, 600] on span "4" at bounding box center [278, 607] width 7 height 15
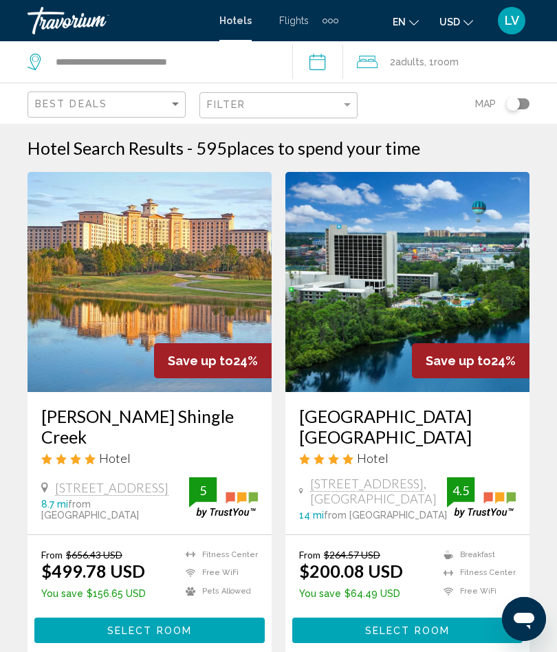
click at [481, 278] on img "Main content" at bounding box center [407, 282] width 244 height 220
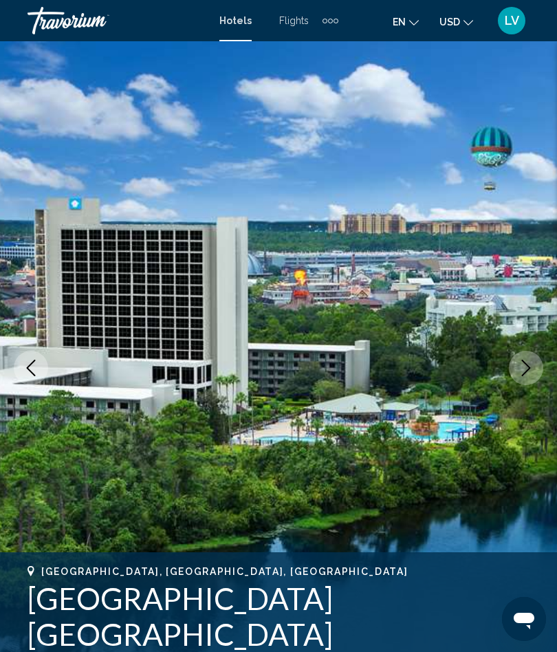
click at [528, 368] on icon "Next image" at bounding box center [526, 368] width 17 height 17
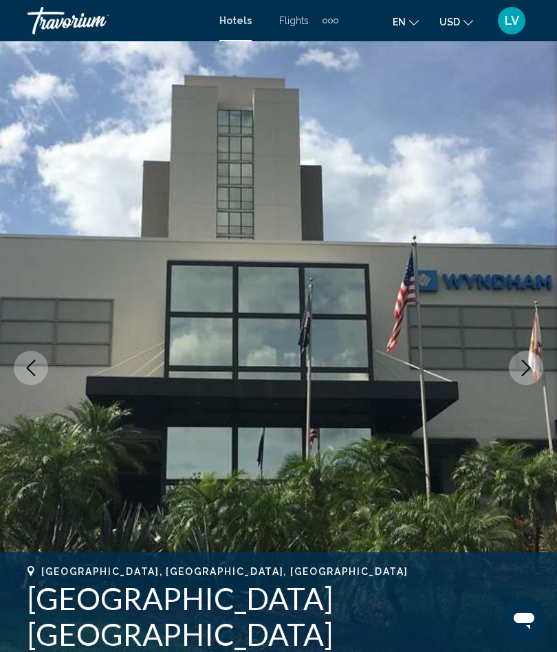
click at [530, 368] on icon "Next image" at bounding box center [526, 368] width 9 height 17
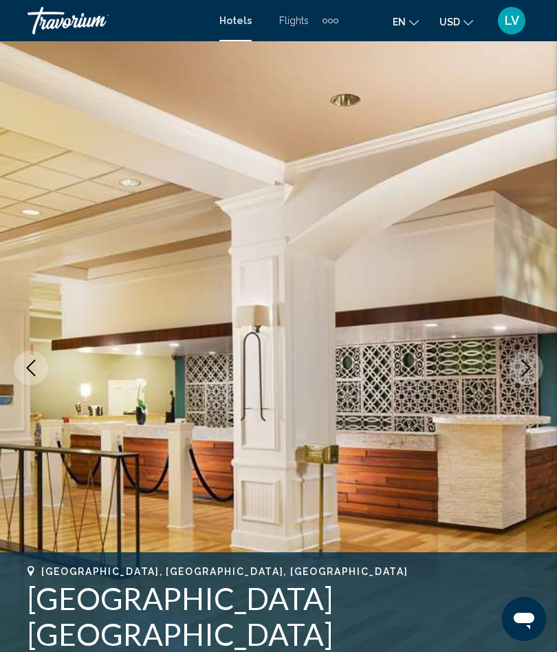
click at [527, 370] on icon "Next image" at bounding box center [526, 368] width 17 height 17
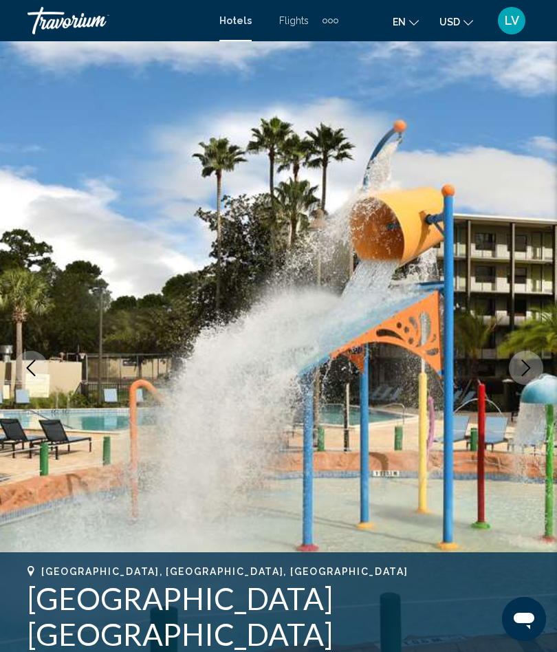
click at [525, 371] on icon "Next image" at bounding box center [526, 368] width 17 height 17
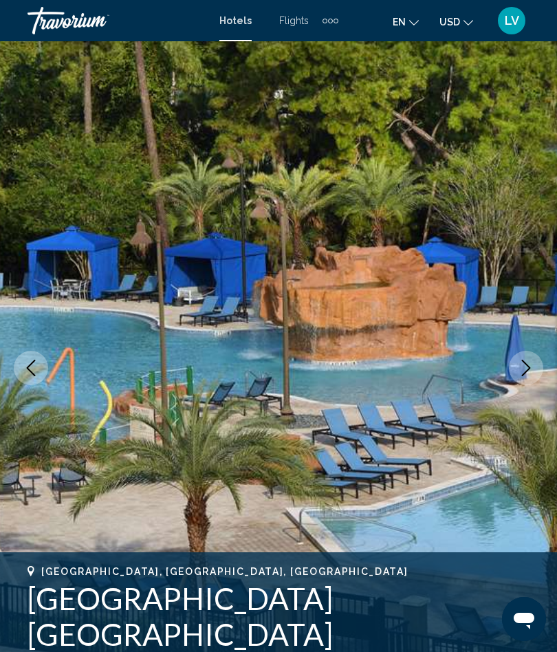
click at [528, 365] on icon "Next image" at bounding box center [526, 368] width 17 height 17
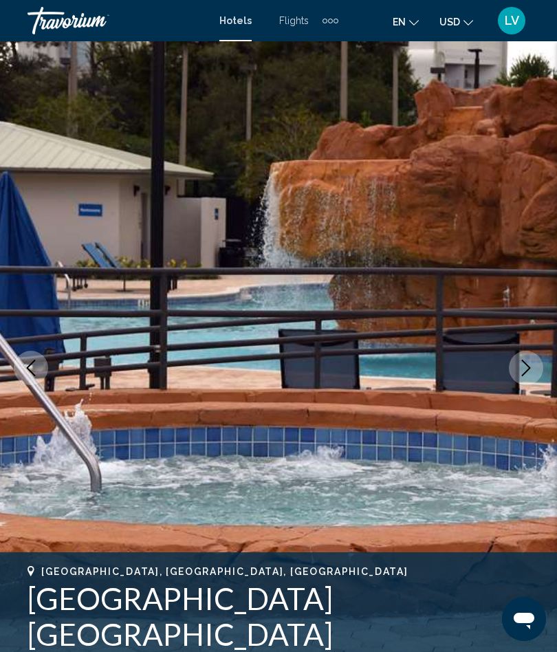
click at [528, 365] on icon "Next image" at bounding box center [526, 368] width 17 height 17
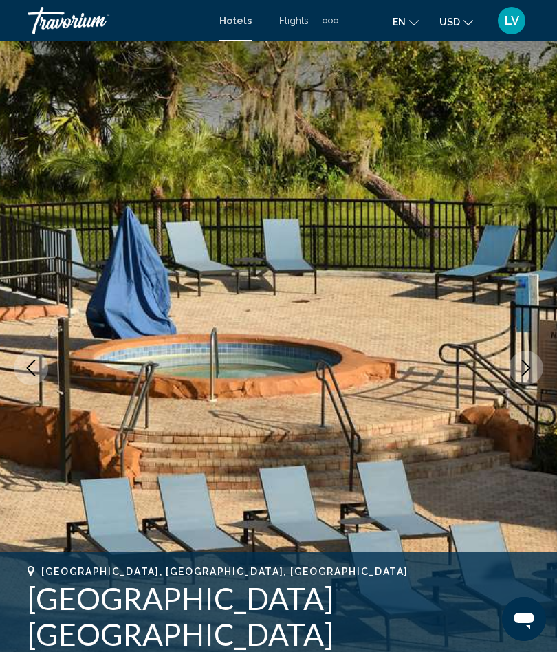
click at [528, 367] on icon "Next image" at bounding box center [526, 368] width 9 height 17
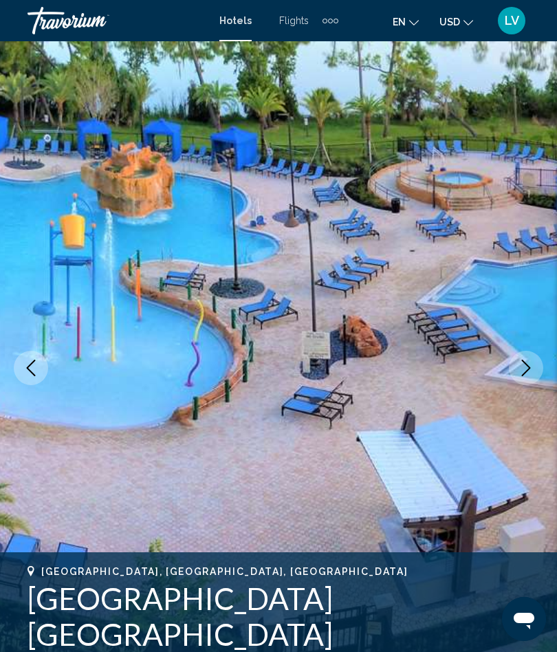
click at [528, 367] on icon "Next image" at bounding box center [526, 368] width 9 height 17
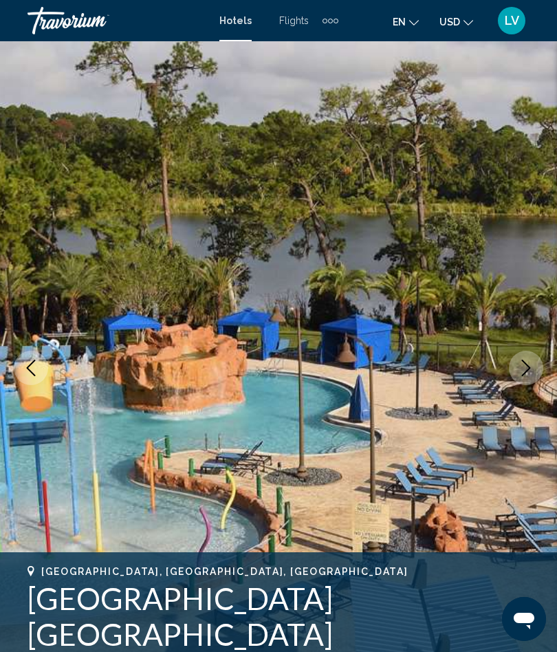
click at [531, 369] on icon "Next image" at bounding box center [526, 368] width 17 height 17
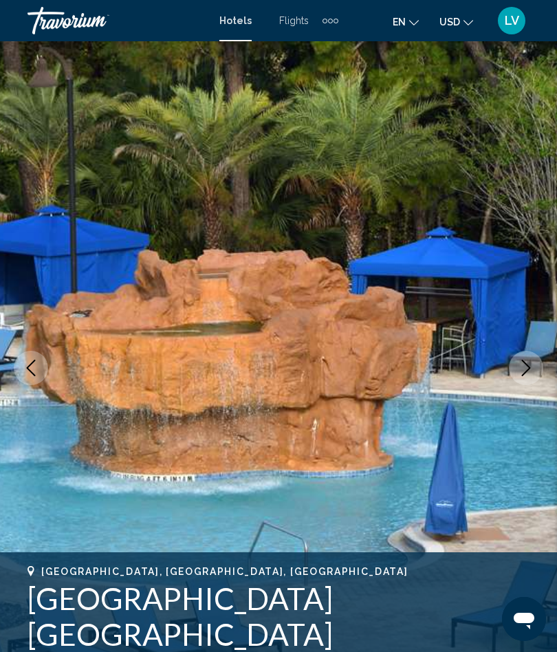
click at [528, 371] on icon "Next image" at bounding box center [526, 368] width 17 height 17
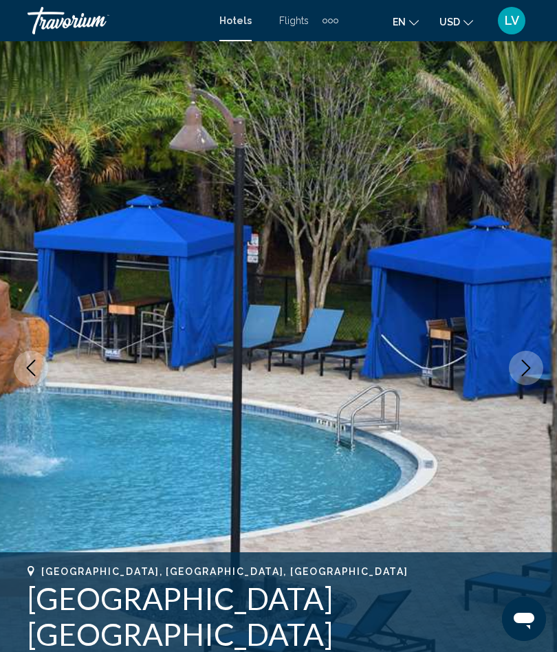
click at [528, 370] on icon "Next image" at bounding box center [526, 368] width 9 height 17
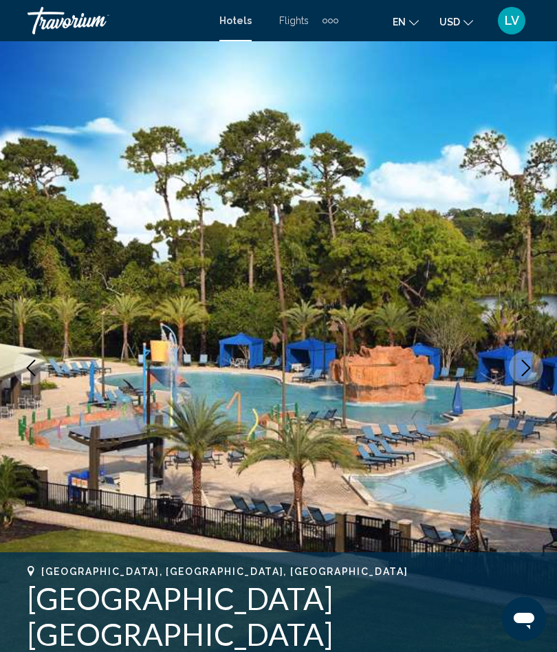
click at [530, 368] on icon "Next image" at bounding box center [526, 368] width 9 height 17
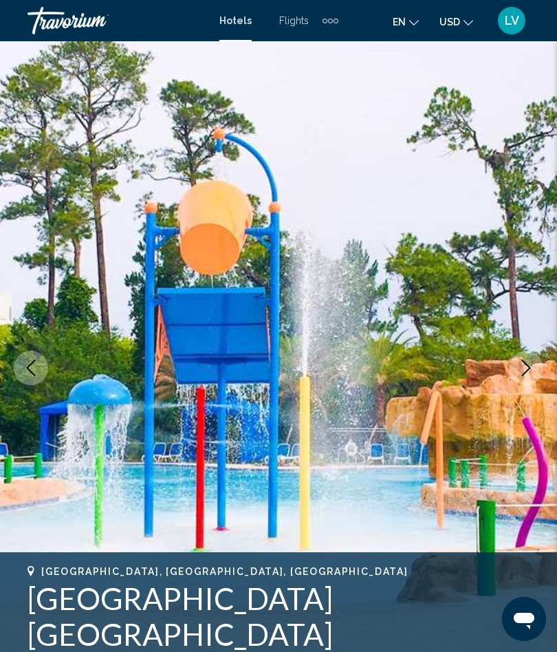
click at [527, 376] on button "Next image" at bounding box center [526, 368] width 34 height 34
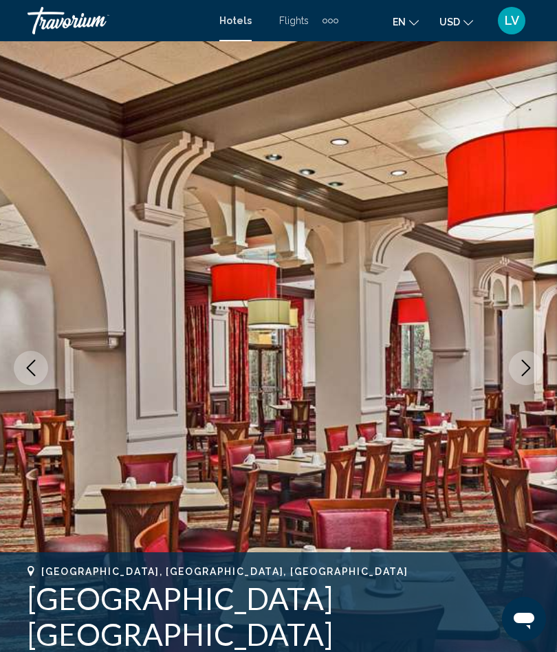
click at [530, 373] on icon "Next image" at bounding box center [526, 368] width 17 height 17
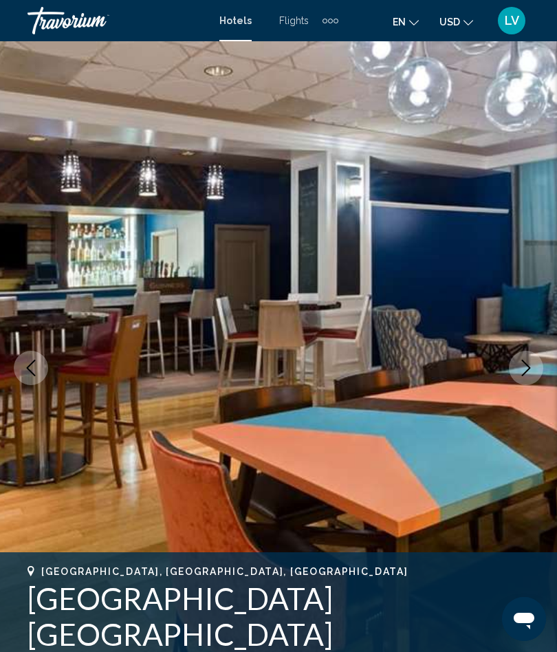
click at [530, 367] on icon "Next image" at bounding box center [526, 368] width 17 height 17
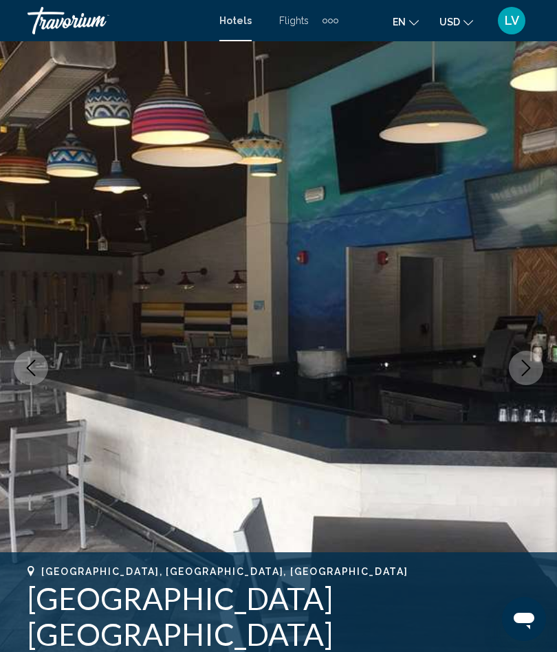
click at [534, 367] on icon "Next image" at bounding box center [526, 368] width 17 height 17
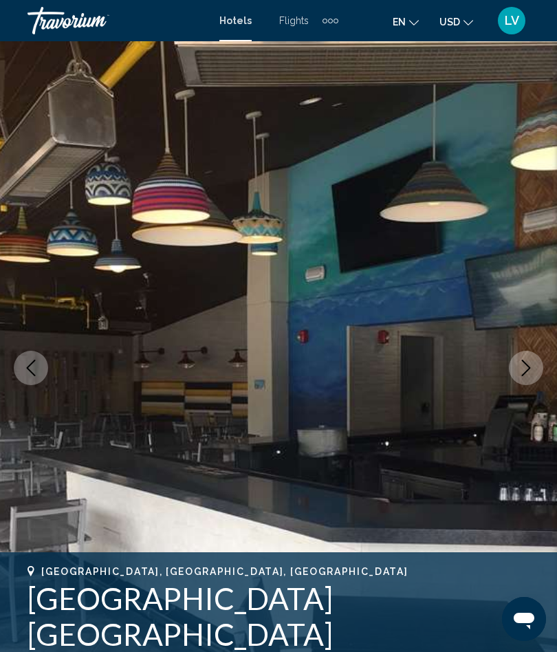
click at [532, 365] on icon "Next image" at bounding box center [526, 368] width 17 height 17
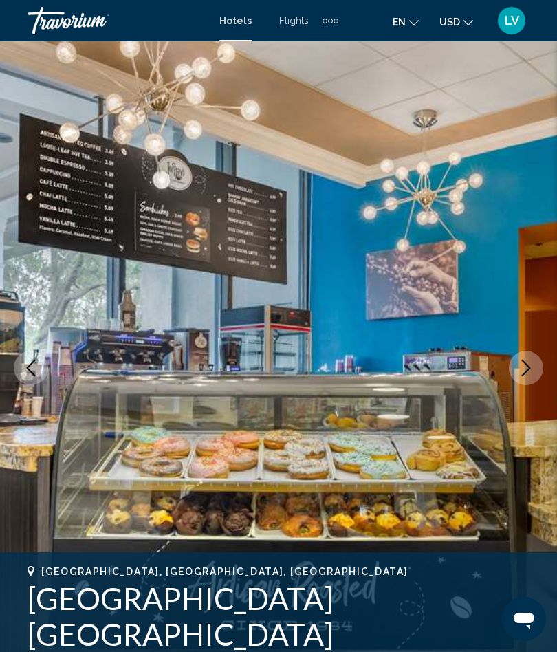
click at [528, 367] on icon "Next image" at bounding box center [526, 368] width 9 height 17
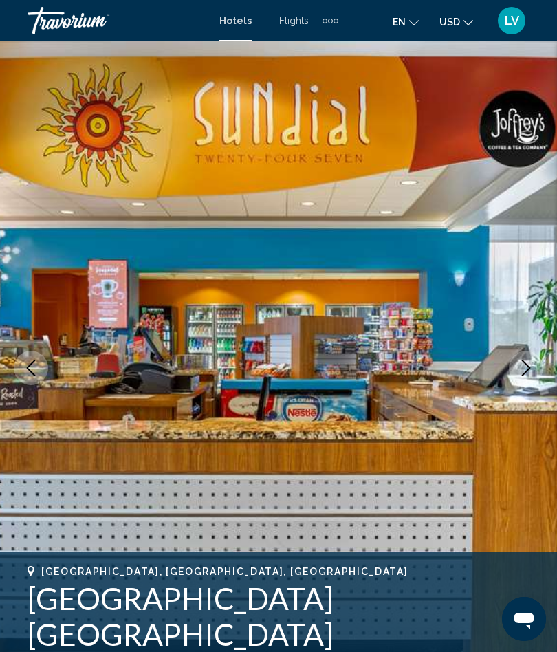
click at [523, 367] on icon "Next image" at bounding box center [526, 368] width 17 height 17
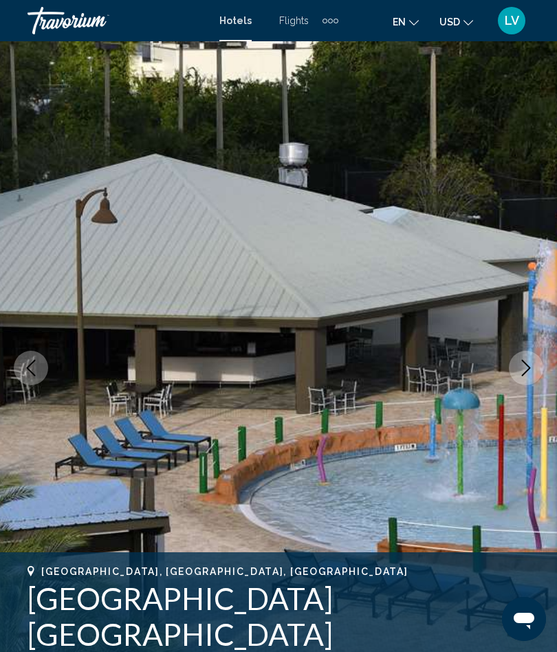
click at [527, 370] on icon "Next image" at bounding box center [526, 368] width 17 height 17
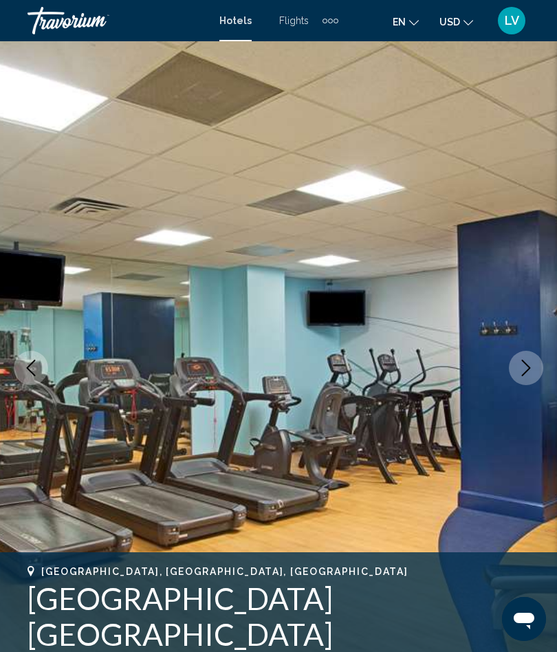
click at [536, 363] on button "Next image" at bounding box center [526, 368] width 34 height 34
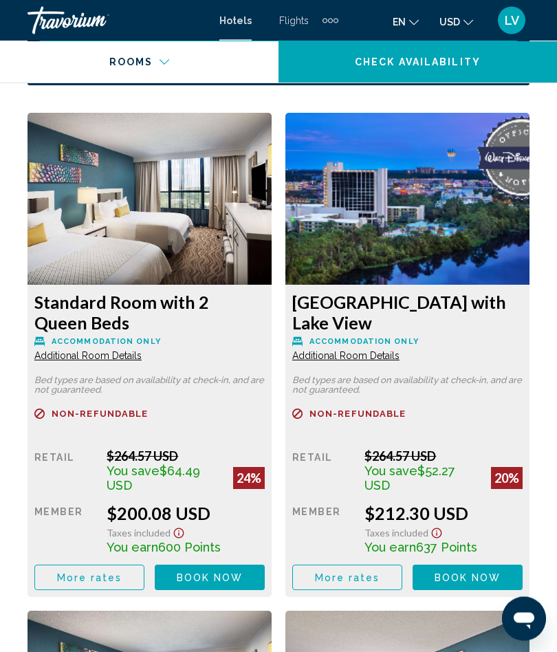
scroll to position [2336, 0]
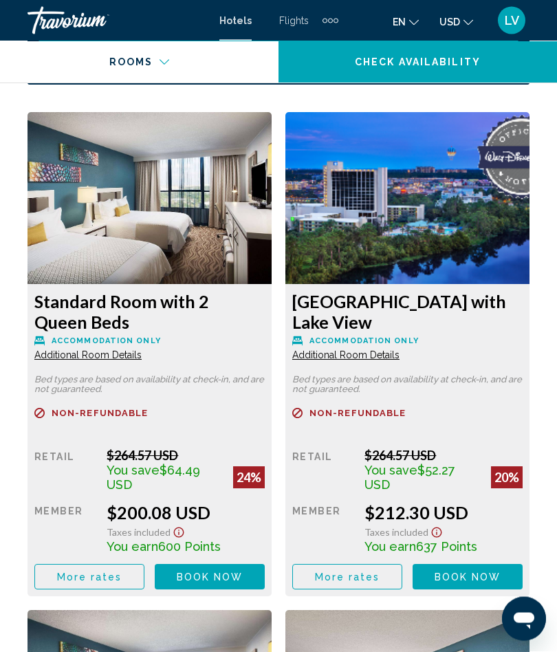
click at [142, 360] on span "Additional Room Details" at bounding box center [87, 355] width 107 height 11
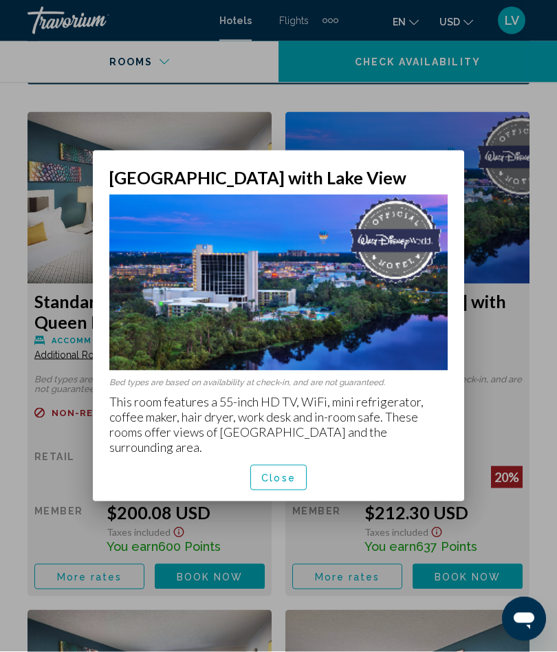
scroll to position [0, 0]
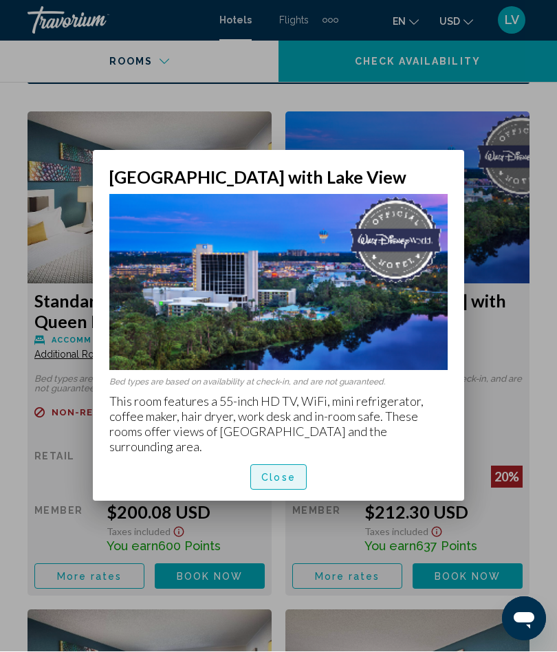
click at [287, 473] on span "Close" at bounding box center [278, 478] width 34 height 11
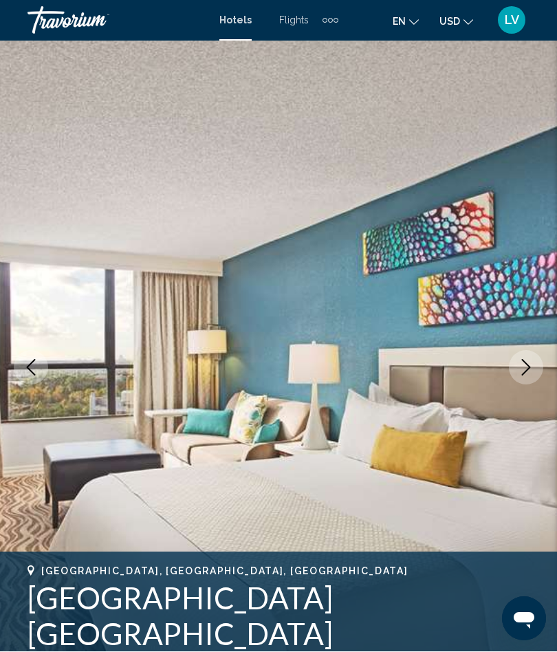
scroll to position [2336, 0]
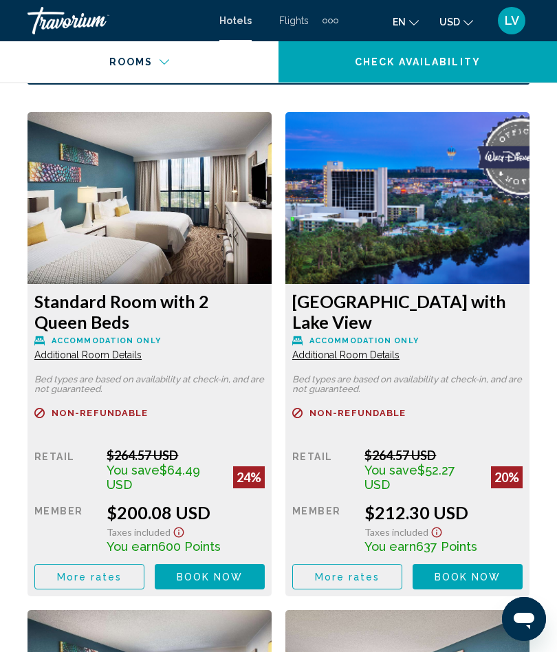
click at [110, 358] on span "Additional Room Details" at bounding box center [87, 354] width 107 height 11
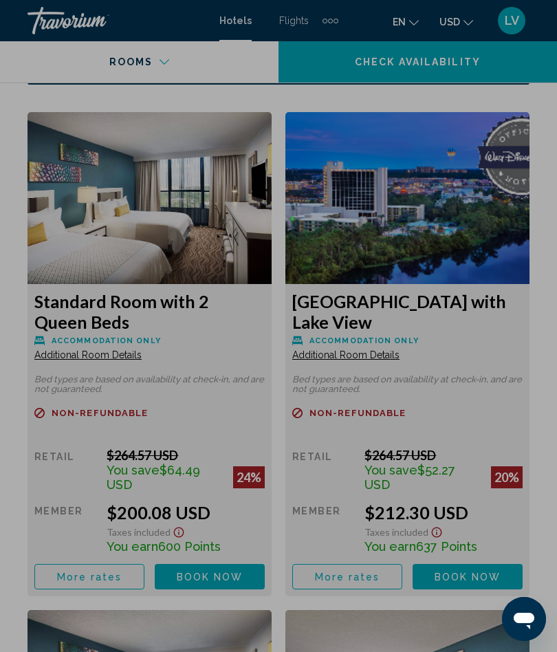
scroll to position [0, 0]
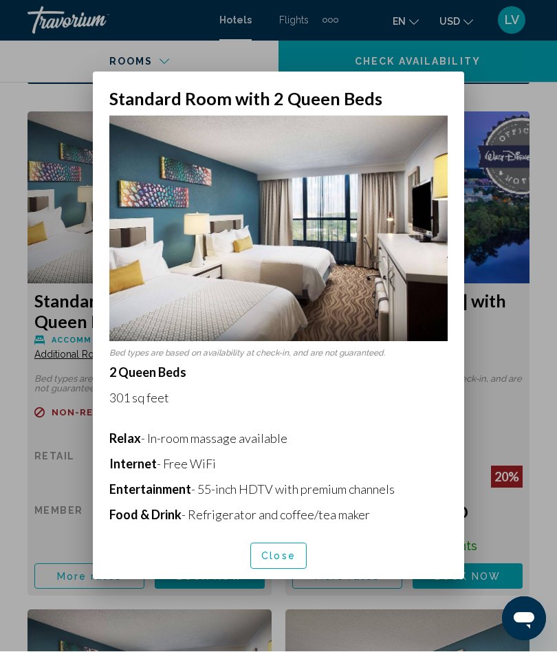
click at [277, 563] on span "Close" at bounding box center [278, 557] width 34 height 11
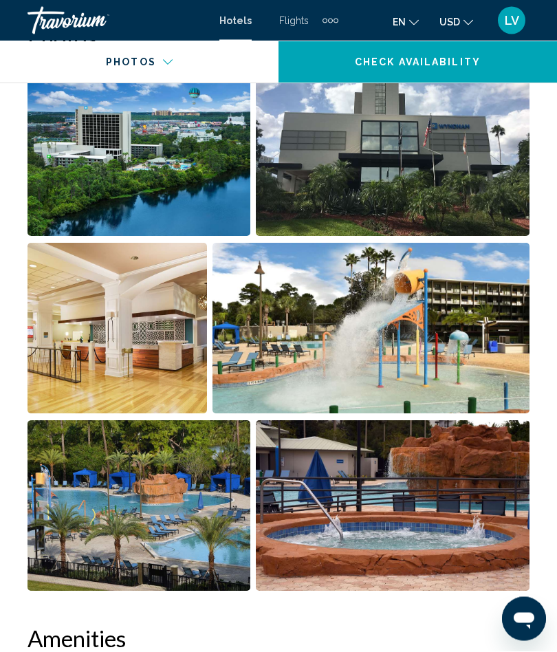
scroll to position [954, 0]
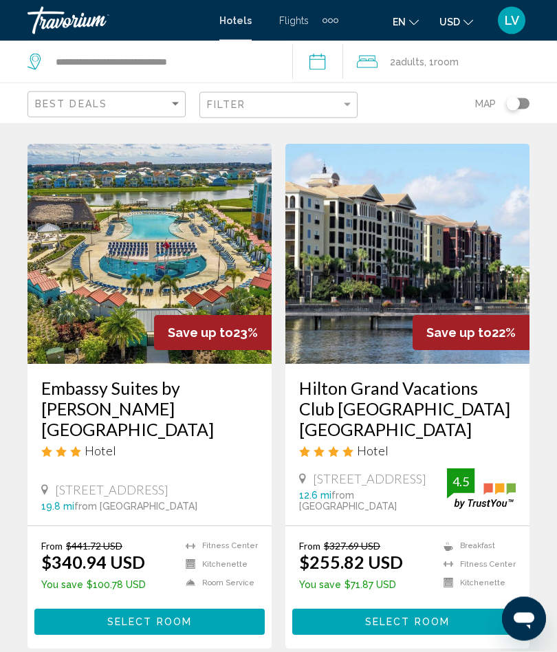
scroll to position [2693, 0]
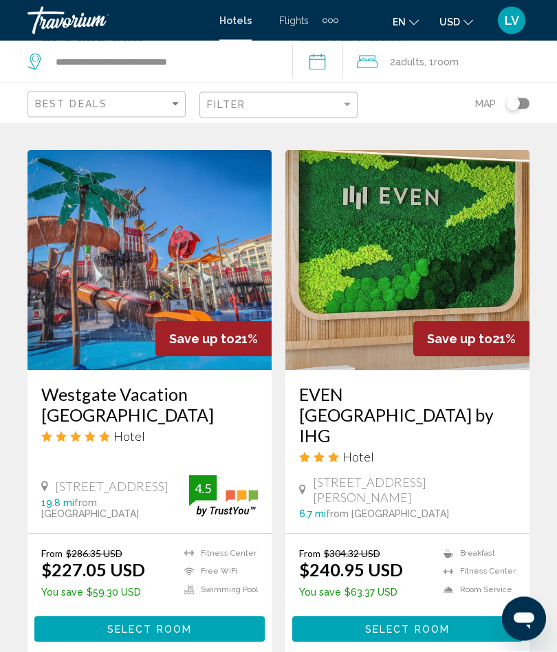
scroll to position [556, 0]
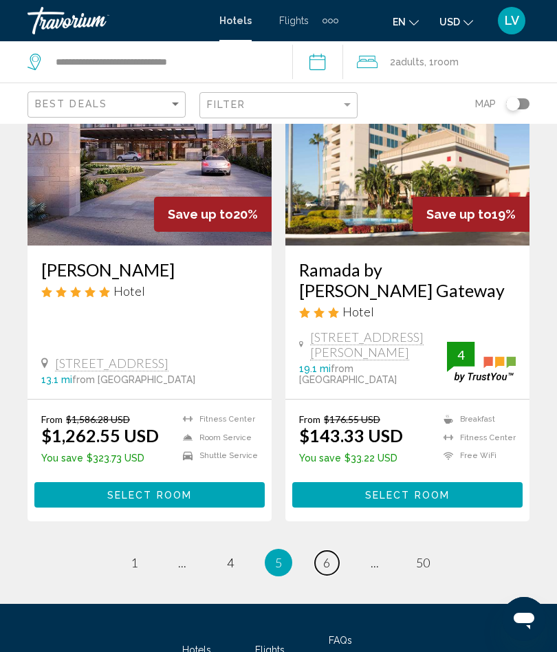
click at [334, 551] on link "page 6" at bounding box center [327, 563] width 24 height 24
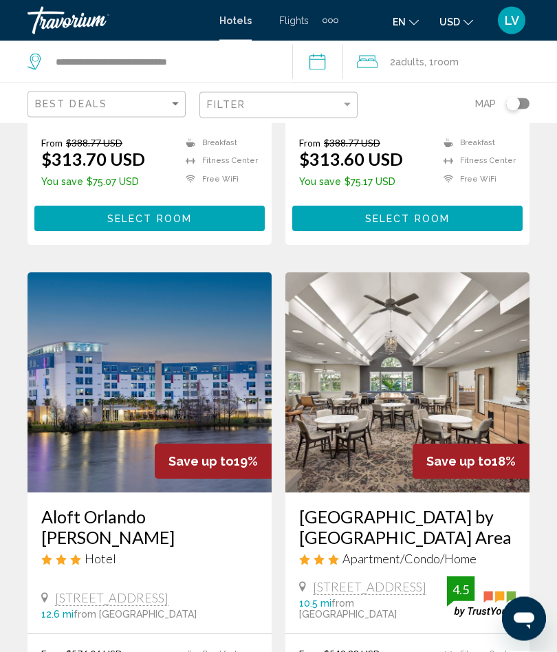
scroll to position [2548, 0]
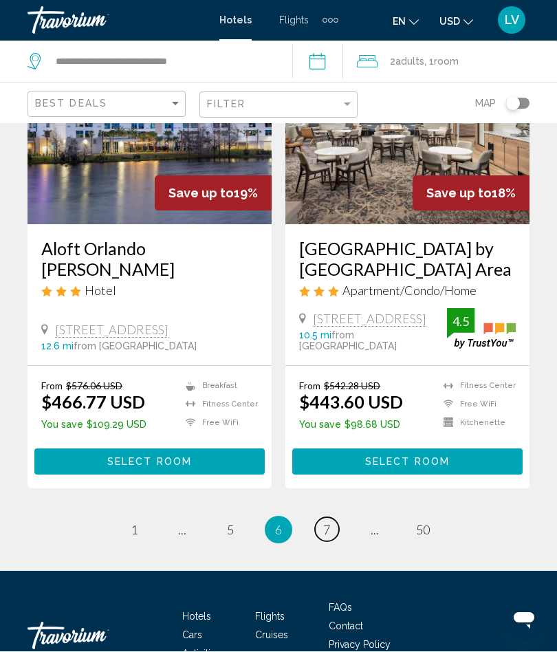
click at [327, 523] on span "7" at bounding box center [326, 530] width 7 height 15
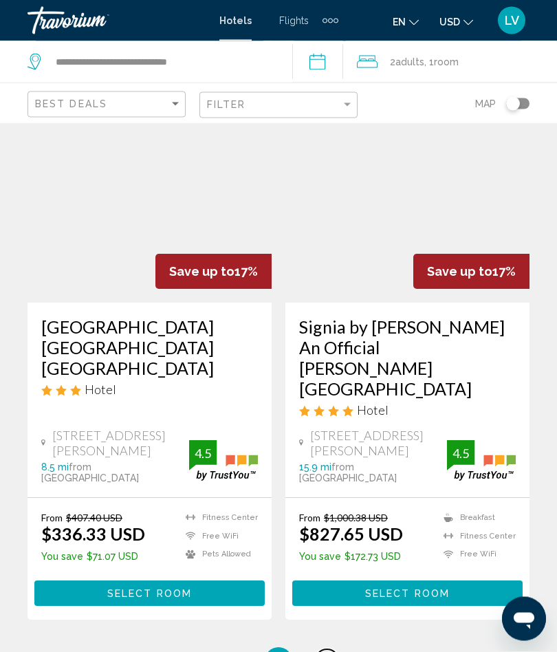
scroll to position [2726, 0]
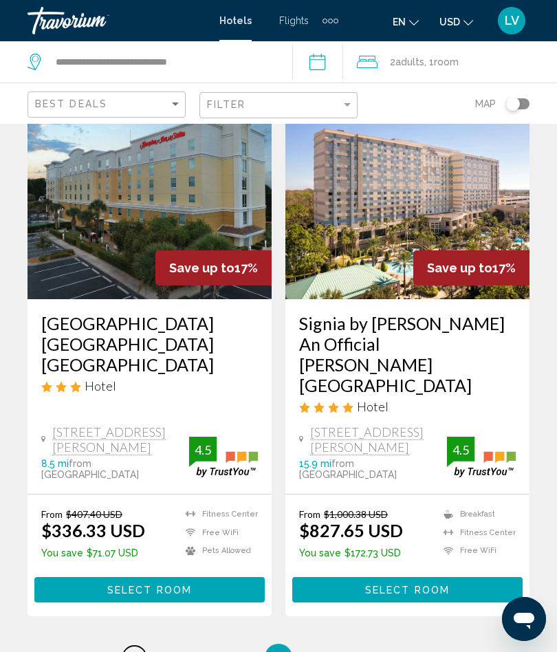
click at [131, 650] on span "1" at bounding box center [134, 657] width 7 height 15
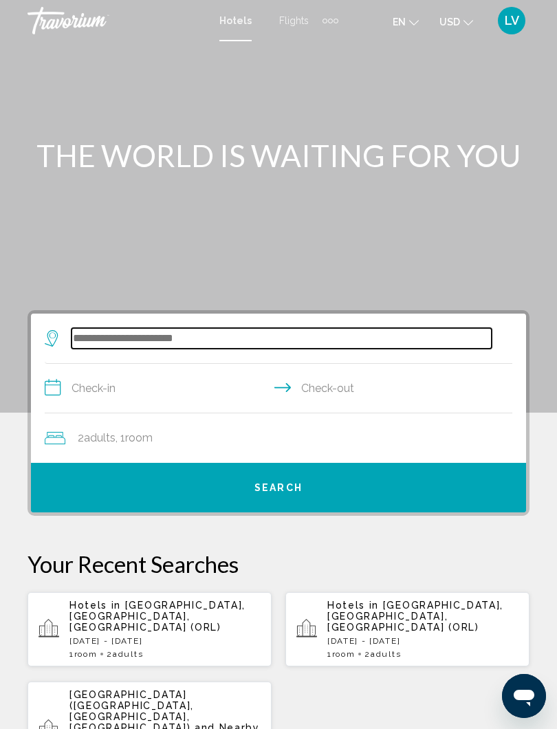
click at [162, 331] on input "Search widget" at bounding box center [282, 338] width 420 height 21
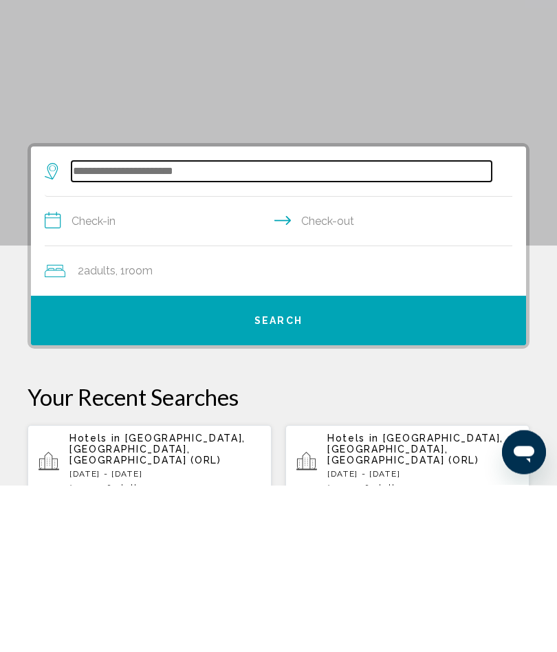
scroll to position [14, 0]
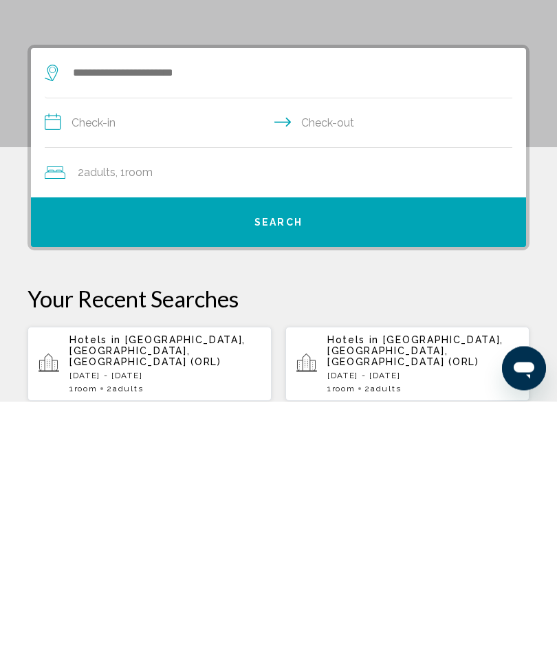
click at [177, 585] on p "Hotels in Orlando, FL, United States (ORL)" at bounding box center [164, 601] width 191 height 33
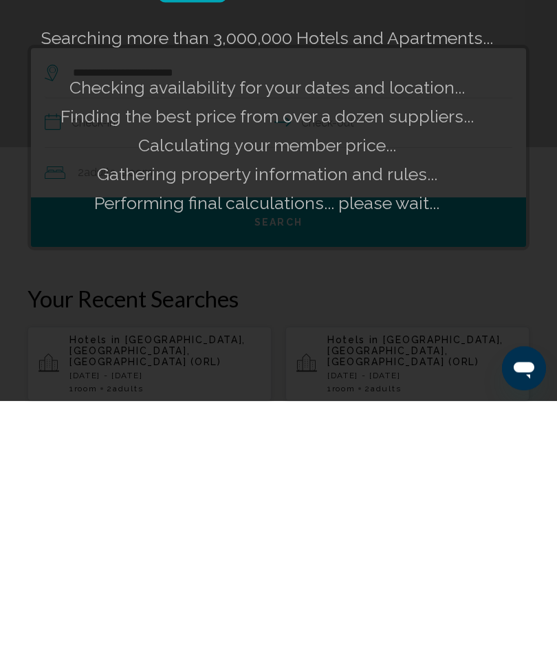
scroll to position [265, 0]
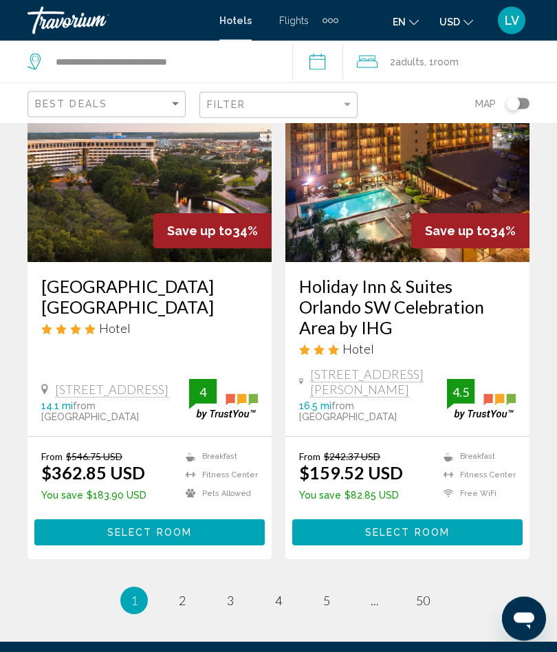
scroll to position [2711, 0]
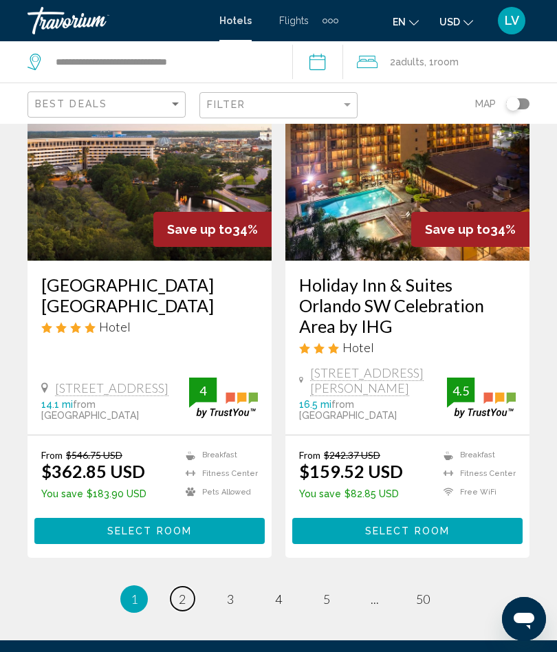
click at [176, 587] on link "page 2" at bounding box center [183, 599] width 24 height 24
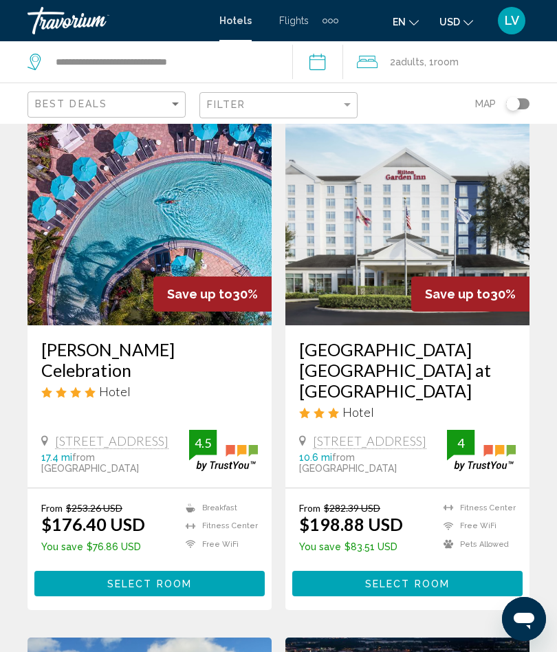
scroll to position [1564, 0]
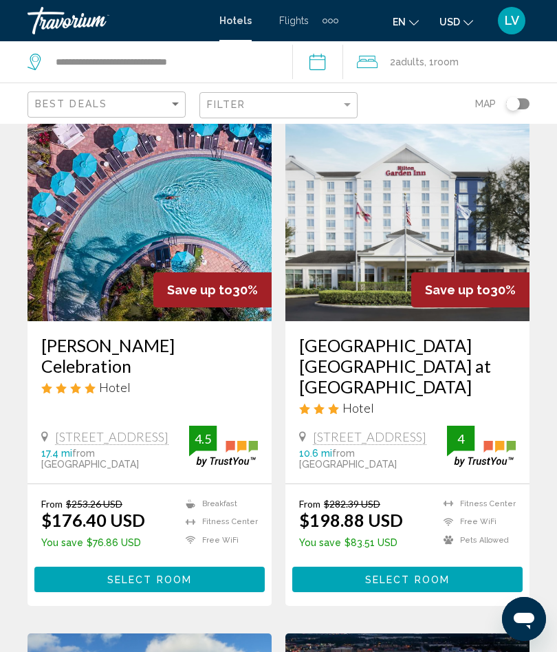
click at [174, 252] on img "Main content" at bounding box center [150, 211] width 244 height 220
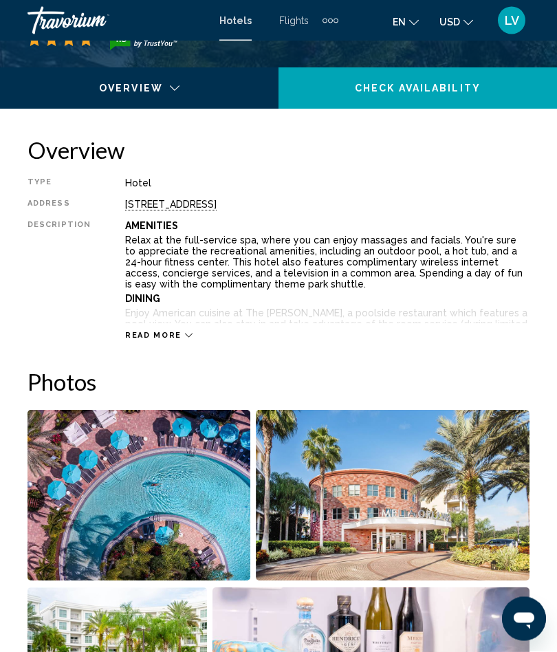
scroll to position [627, 0]
click at [176, 338] on div "Read more" at bounding box center [158, 335] width 67 height 9
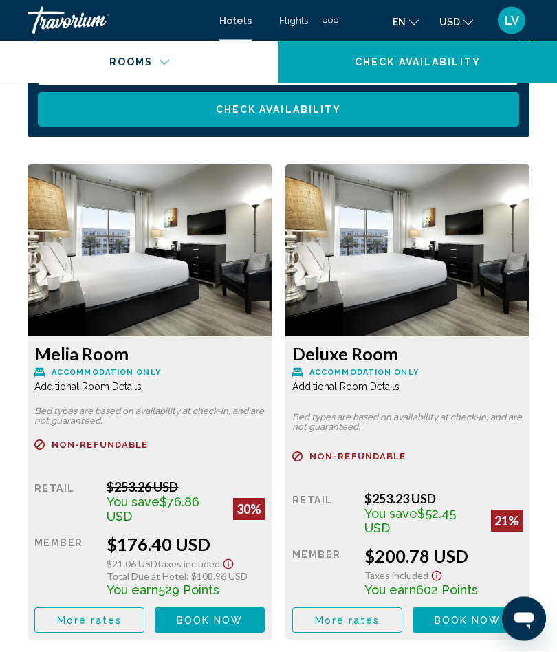
scroll to position [3774, 0]
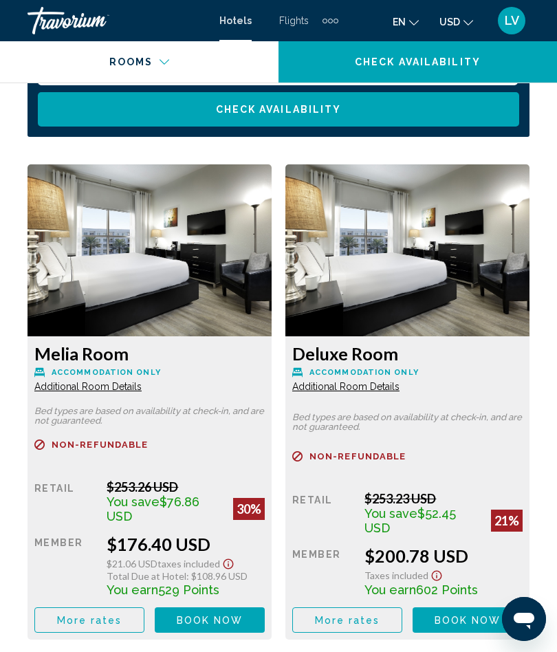
click at [111, 381] on span "Additional Room Details" at bounding box center [87, 386] width 107 height 11
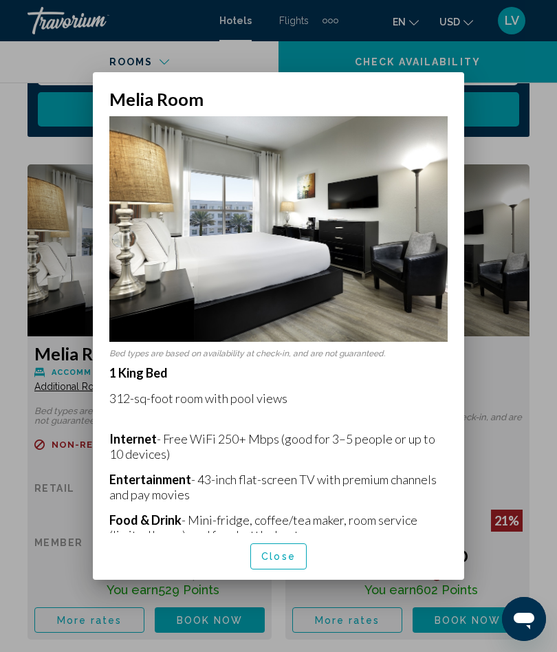
scroll to position [0, 0]
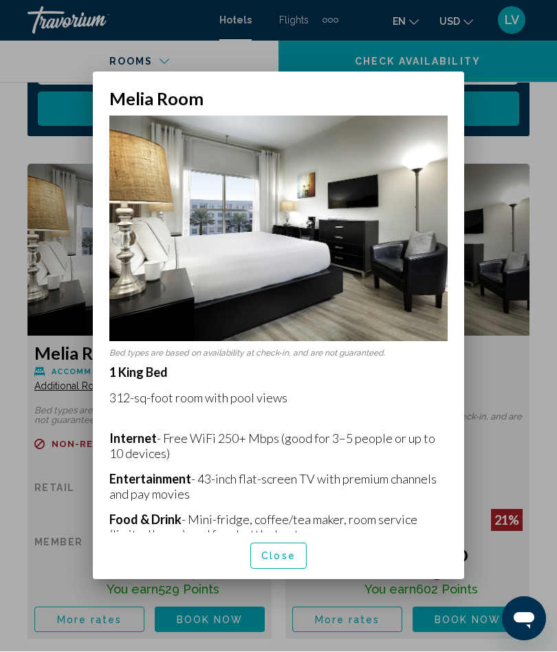
click at [279, 563] on span "Close" at bounding box center [278, 557] width 34 height 11
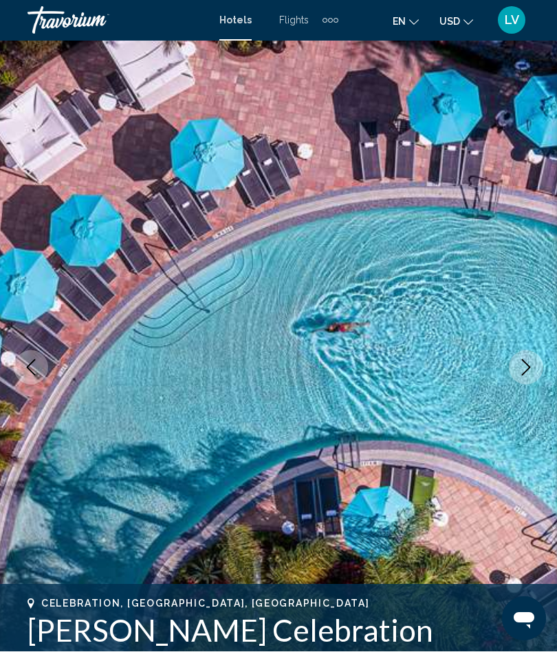
scroll to position [3774, 0]
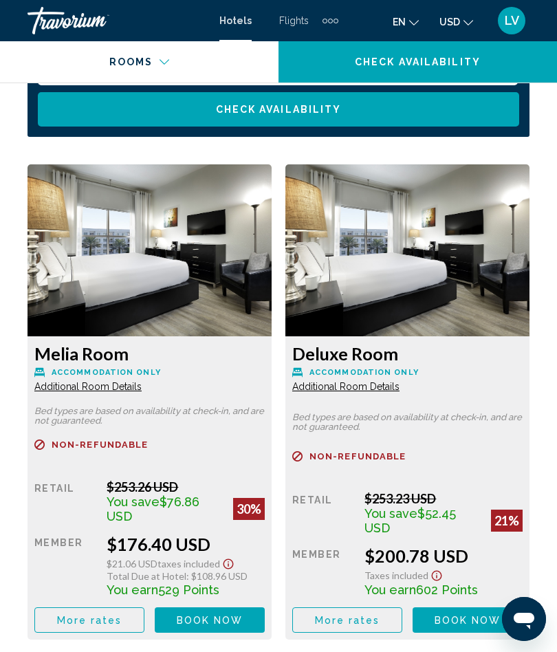
click at [142, 381] on span "Additional Room Details" at bounding box center [87, 386] width 107 height 11
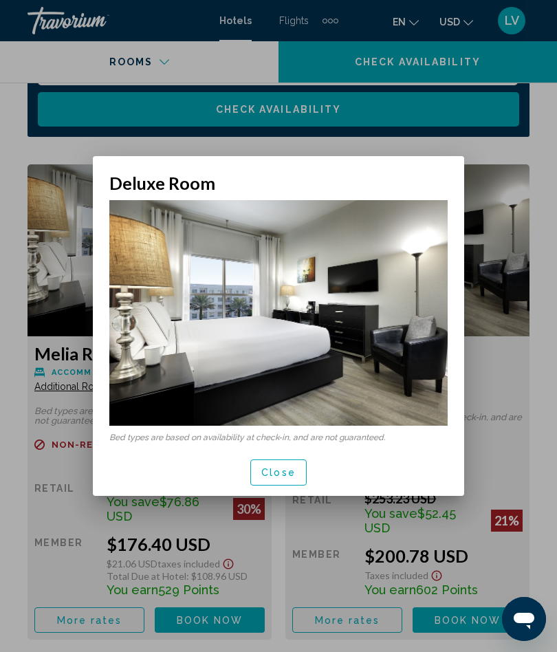
scroll to position [0, 0]
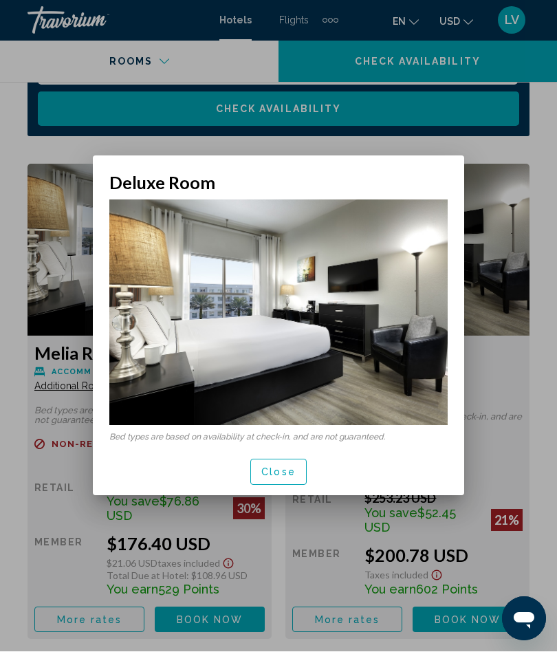
click at [282, 468] on span "Close" at bounding box center [278, 473] width 34 height 11
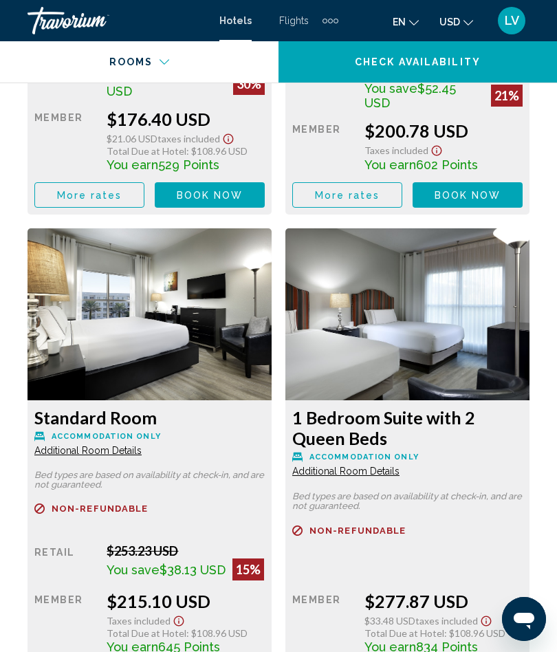
scroll to position [4199, 0]
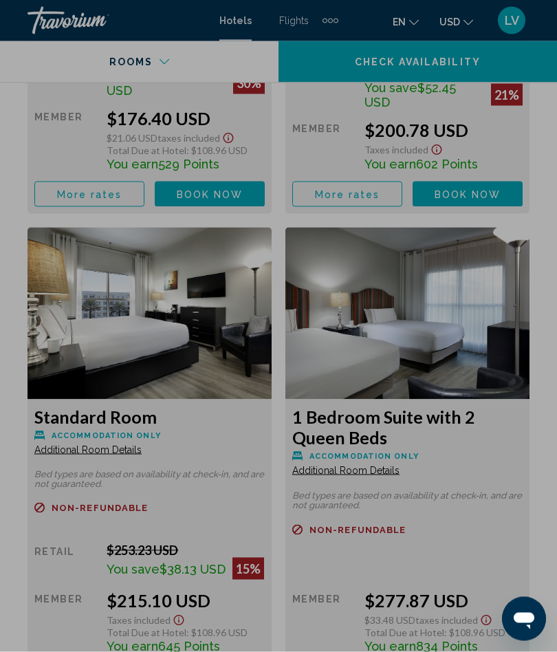
scroll to position [0, 0]
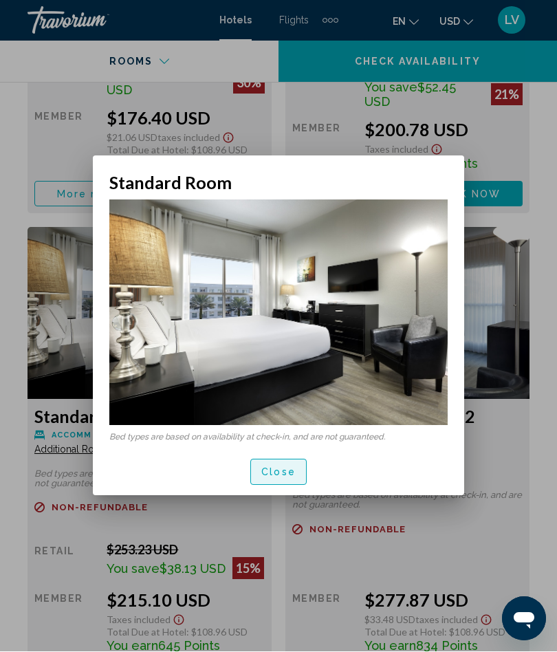
click at [275, 468] on span "Close" at bounding box center [278, 473] width 34 height 11
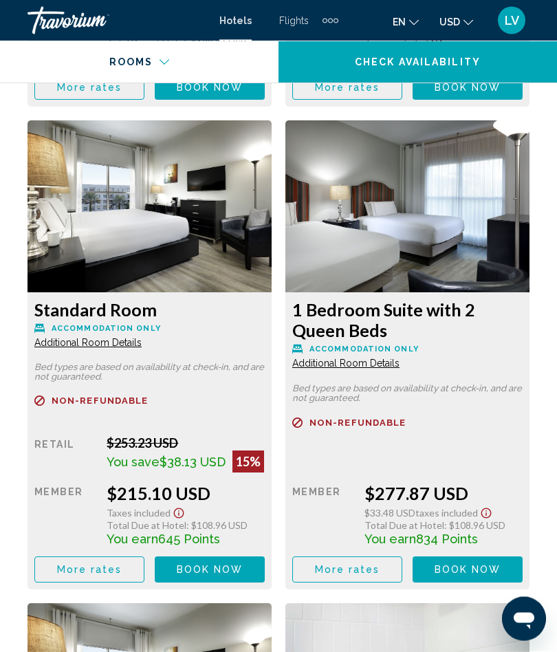
scroll to position [4307, 0]
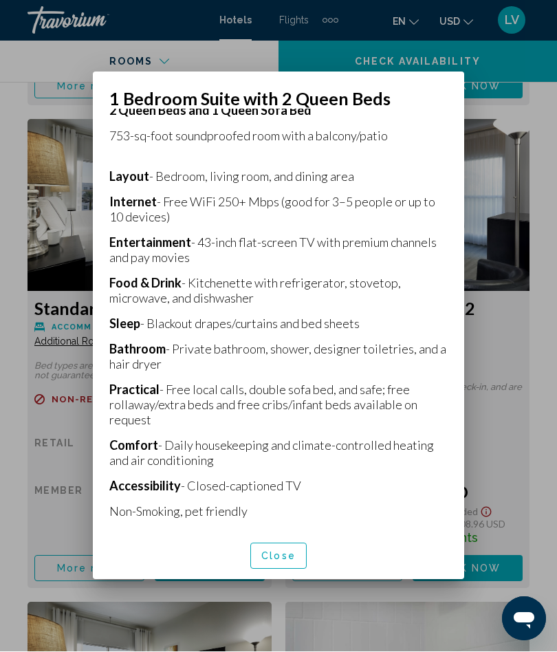
scroll to position [261, 0]
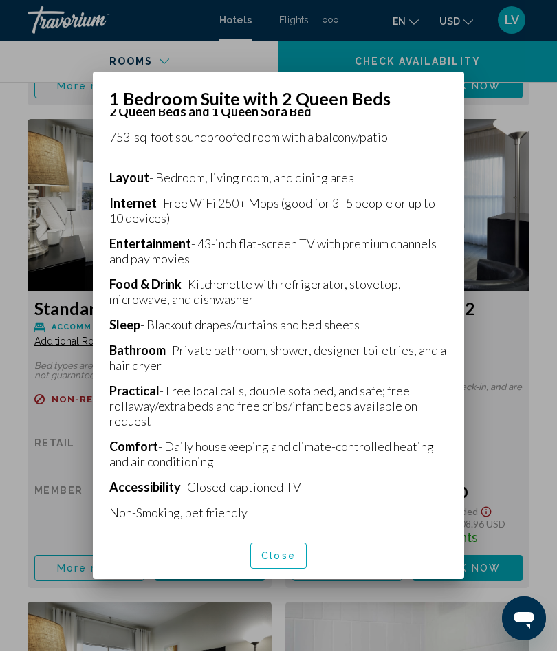
click at [270, 561] on span "Close" at bounding box center [278, 555] width 34 height 11
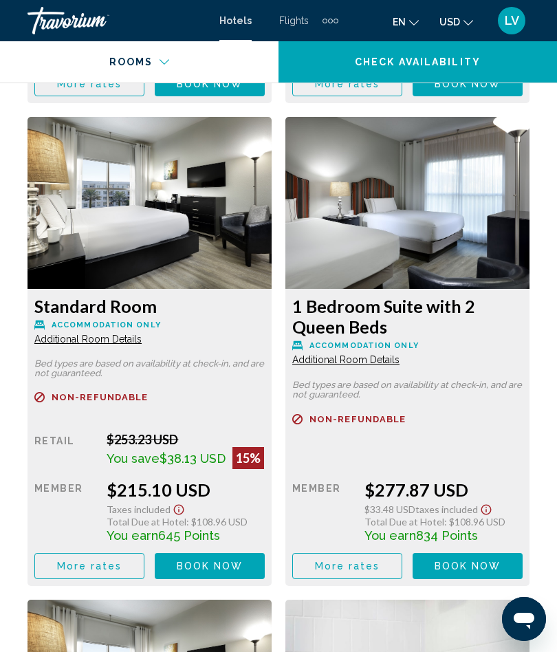
scroll to position [4306, 0]
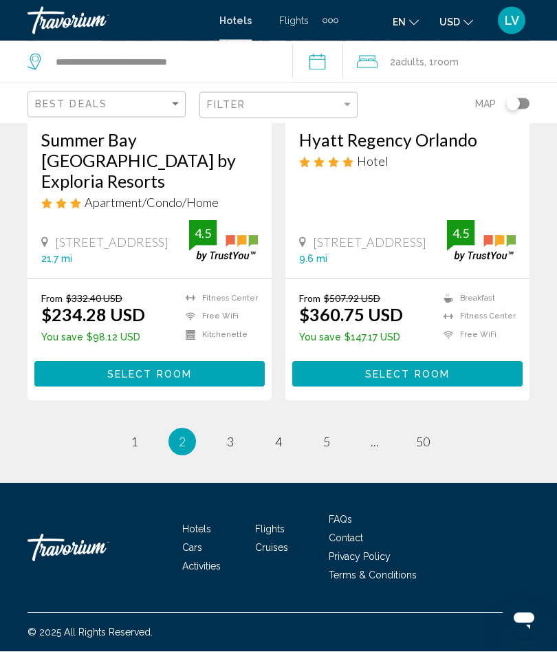
scroll to position [2819, 0]
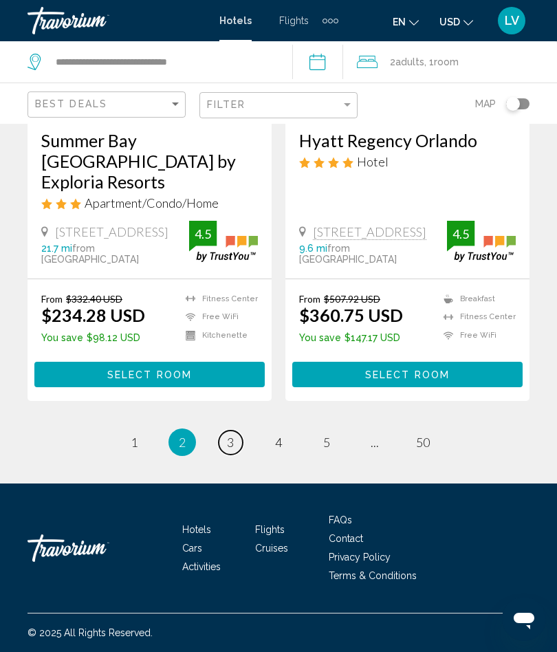
click at [228, 444] on span "3" at bounding box center [230, 442] width 7 height 15
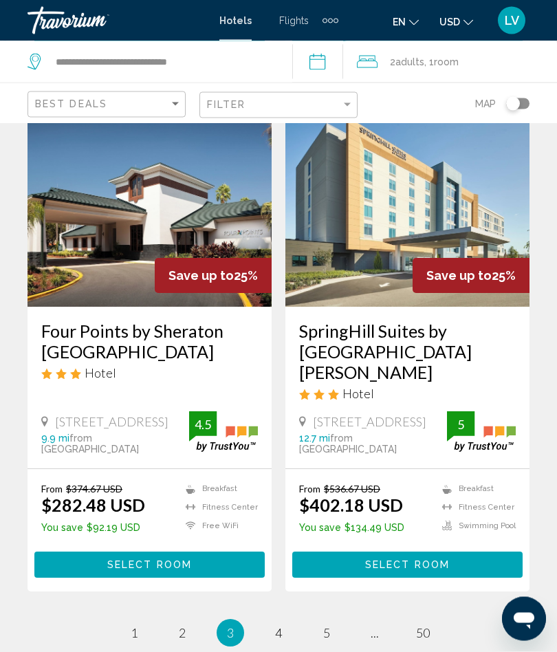
scroll to position [2709, 0]
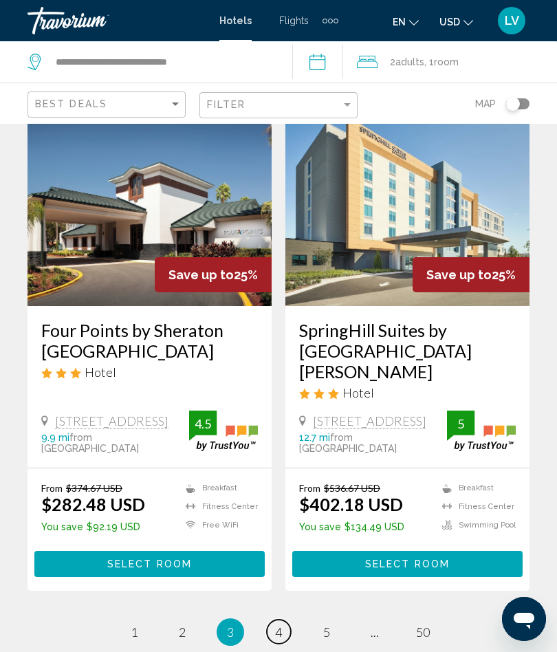
click at [276, 620] on link "page 4" at bounding box center [279, 632] width 24 height 24
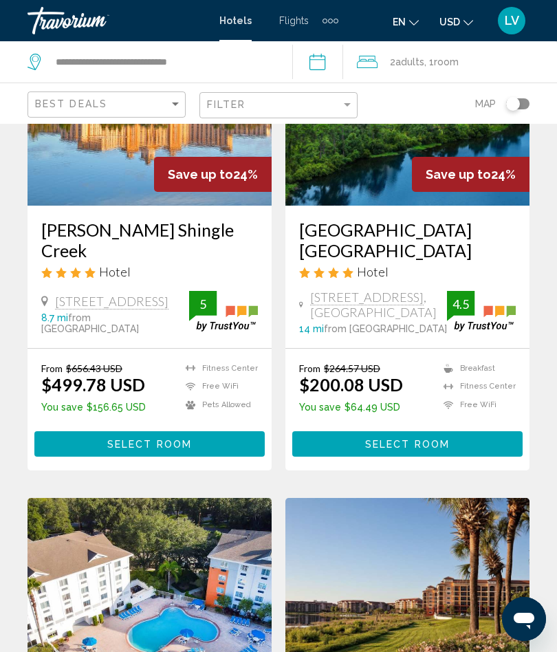
scroll to position [185, 0]
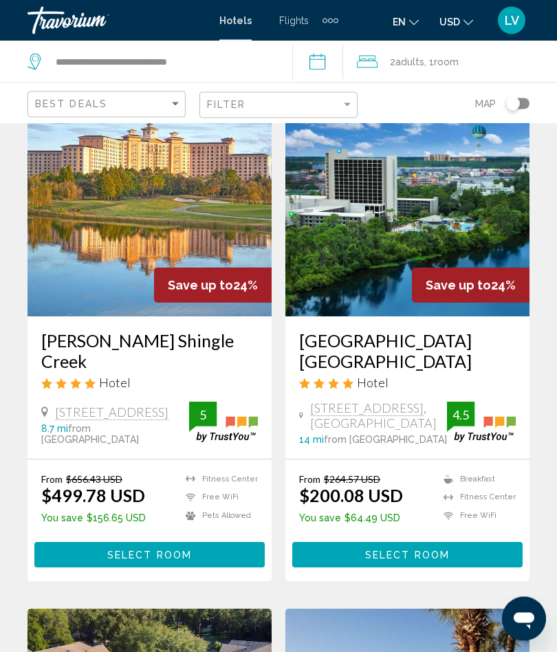
click at [452, 216] on img "Main content" at bounding box center [407, 207] width 244 height 220
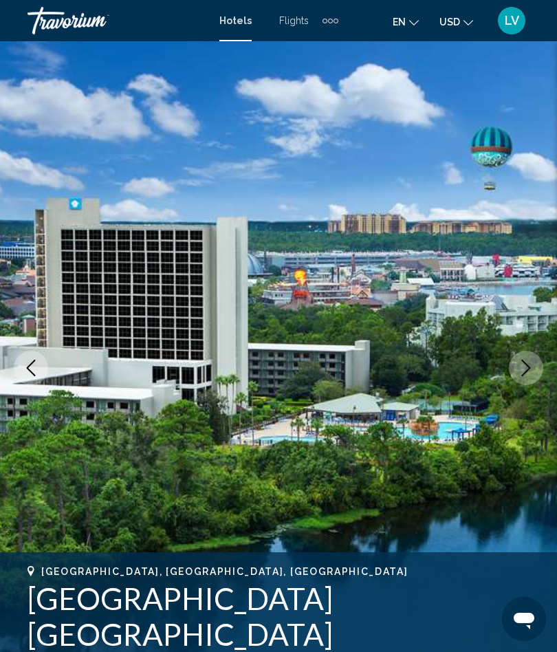
click at [525, 367] on icon "Next image" at bounding box center [526, 368] width 17 height 17
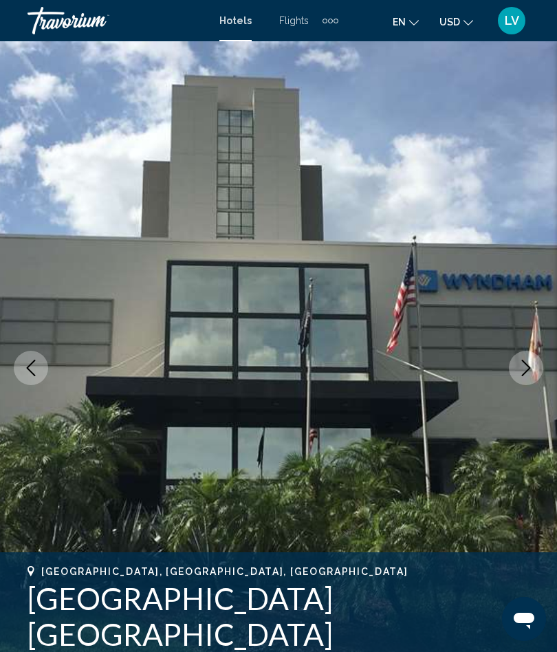
click at [521, 369] on icon "Next image" at bounding box center [526, 368] width 17 height 17
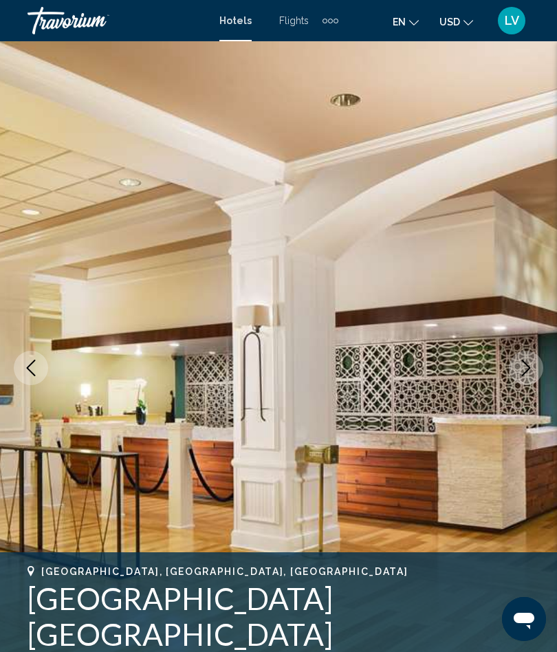
click at [517, 379] on button "Next image" at bounding box center [526, 368] width 34 height 34
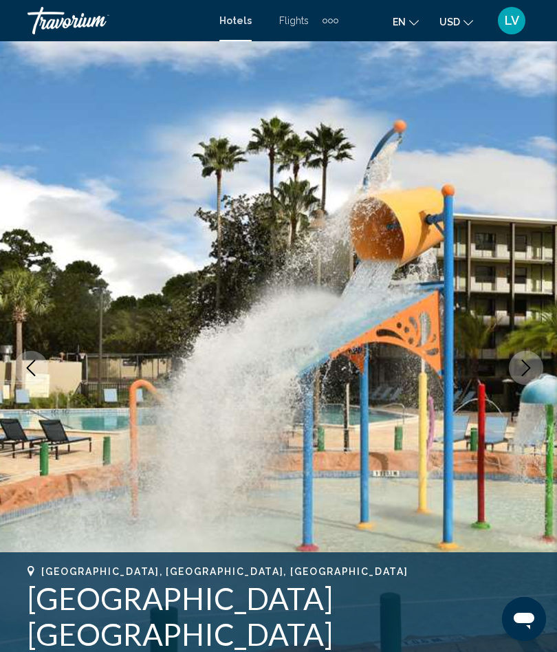
click at [524, 369] on icon "Next image" at bounding box center [526, 368] width 17 height 17
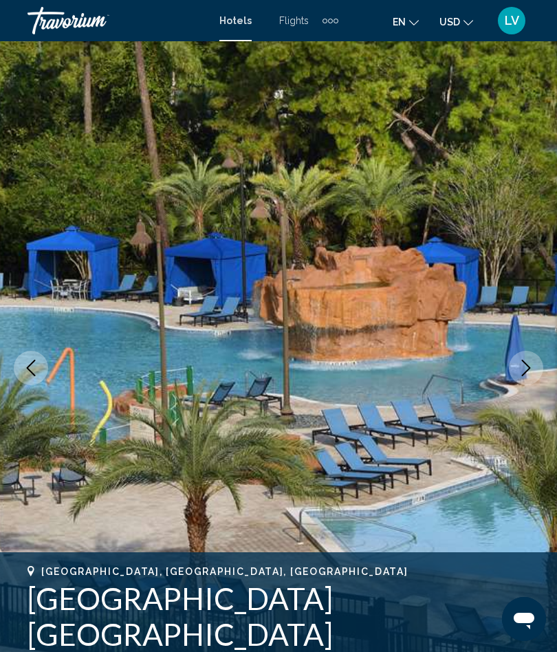
click at [510, 371] on button "Next image" at bounding box center [526, 368] width 34 height 34
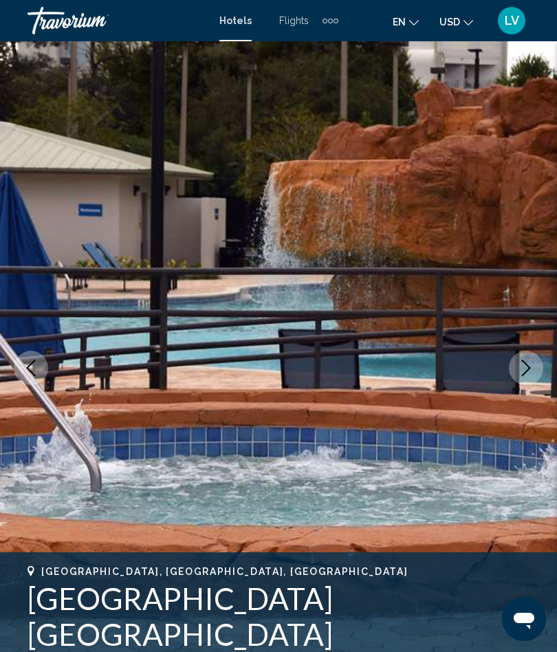
click at [522, 368] on icon "Next image" at bounding box center [526, 368] width 17 height 17
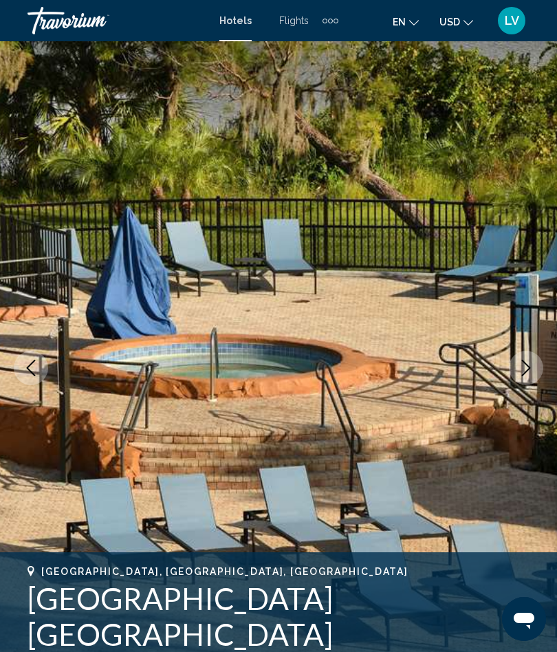
click at [528, 371] on icon "Next image" at bounding box center [526, 368] width 17 height 17
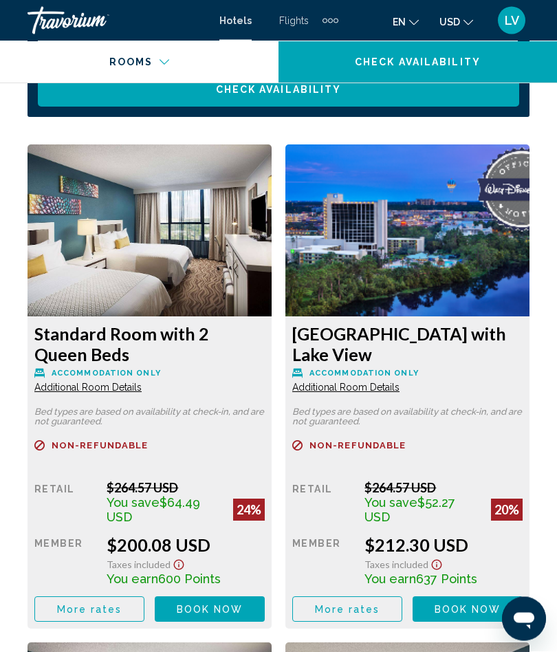
scroll to position [2304, 0]
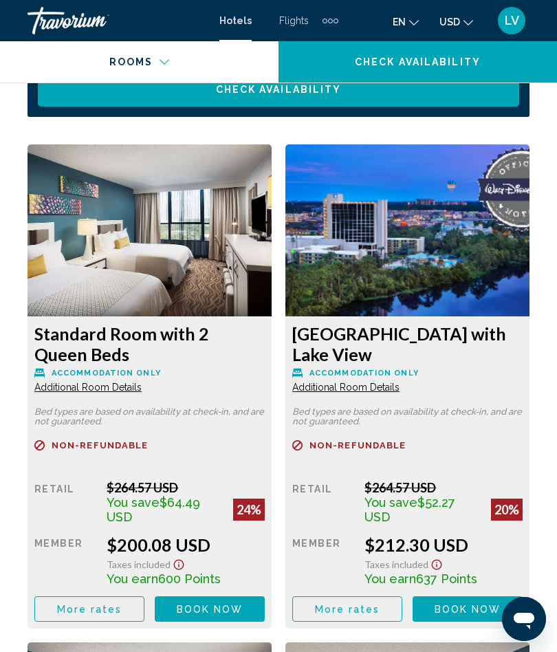
click at [108, 392] on span "Additional Room Details" at bounding box center [87, 387] width 107 height 11
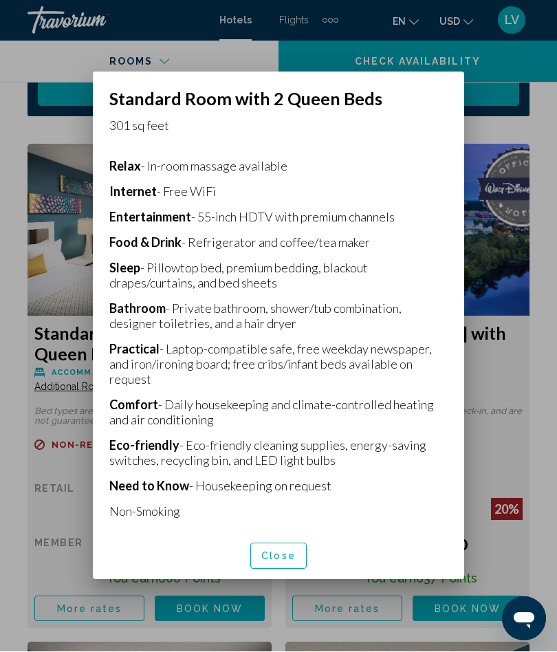
scroll to position [271, 0]
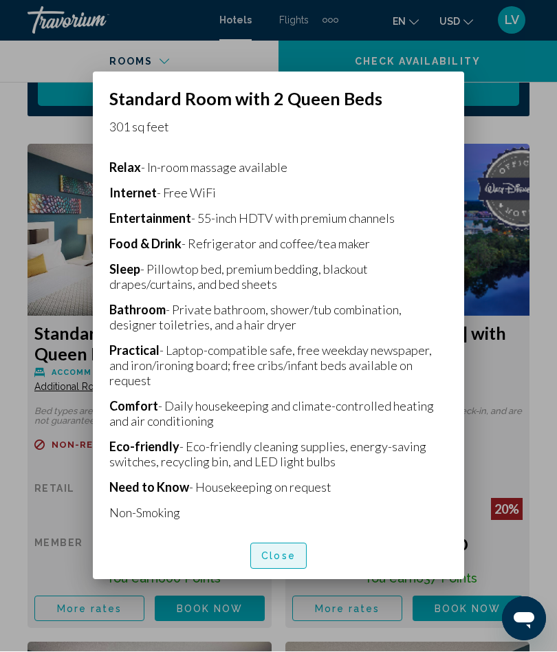
click at [274, 563] on span "Close" at bounding box center [278, 557] width 34 height 11
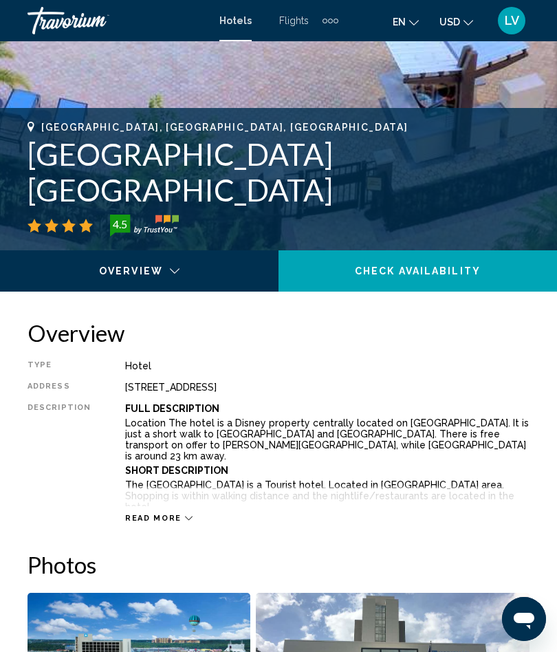
scroll to position [451, 0]
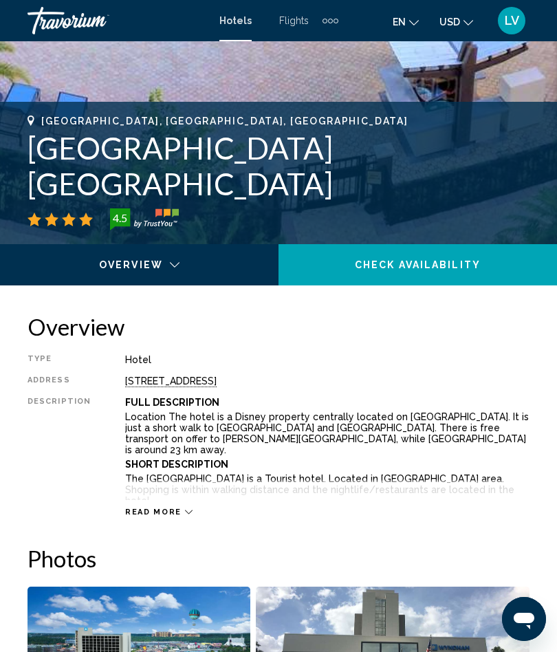
click at [161, 514] on span "Read more" at bounding box center [153, 512] width 56 height 9
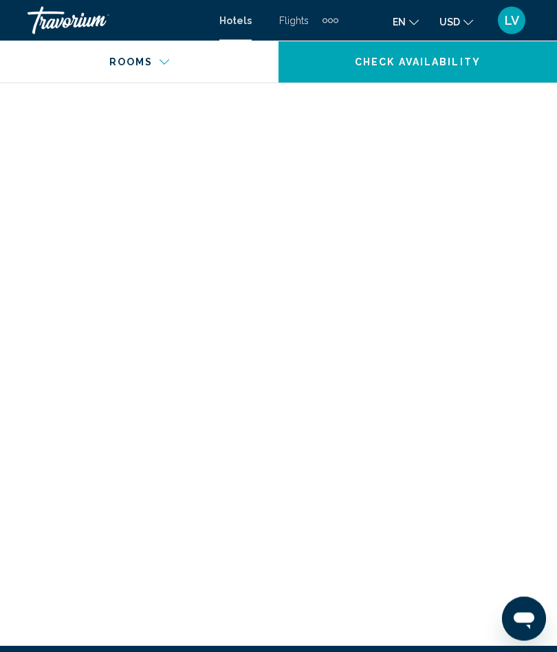
scroll to position [5618, 0]
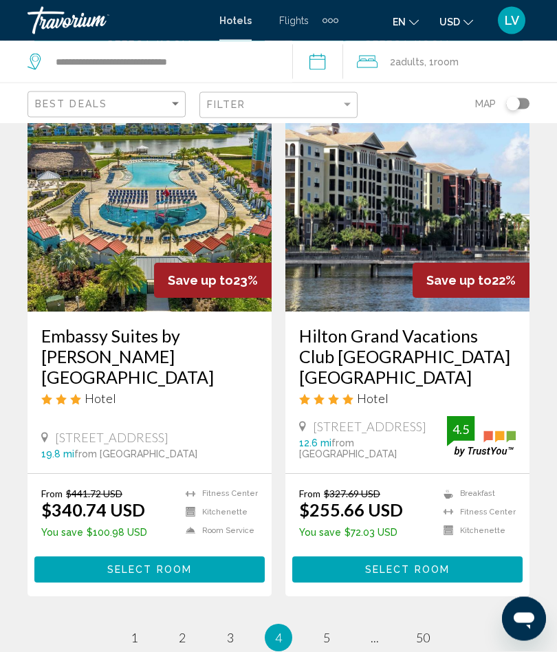
scroll to position [2860, 0]
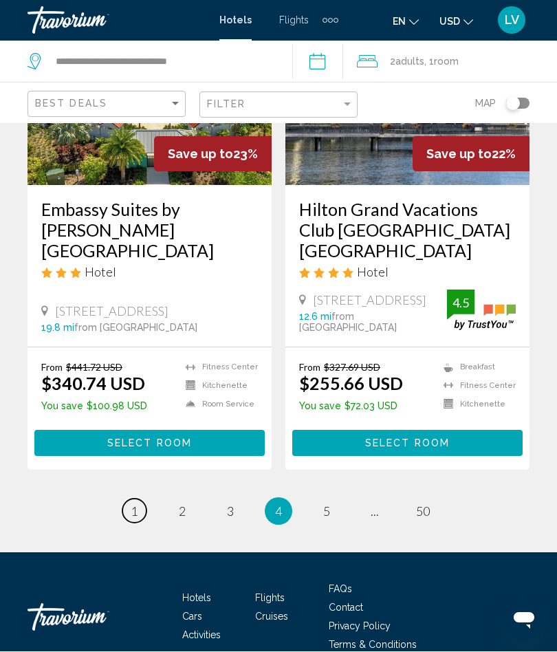
click at [137, 504] on span "1" at bounding box center [134, 511] width 7 height 15
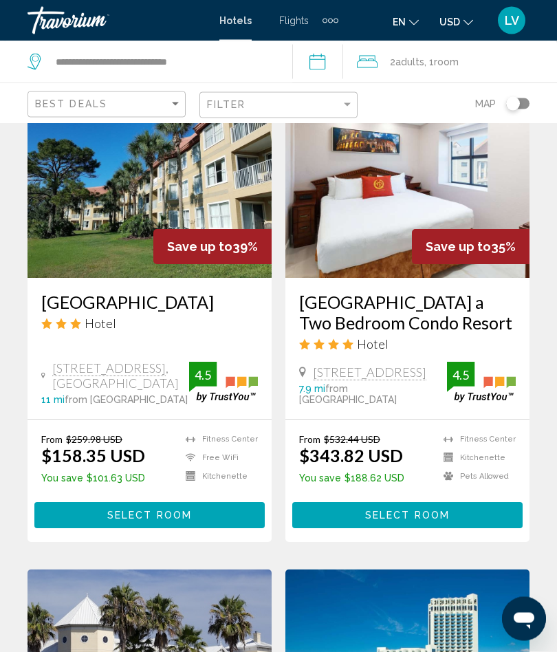
scroll to position [1671, 0]
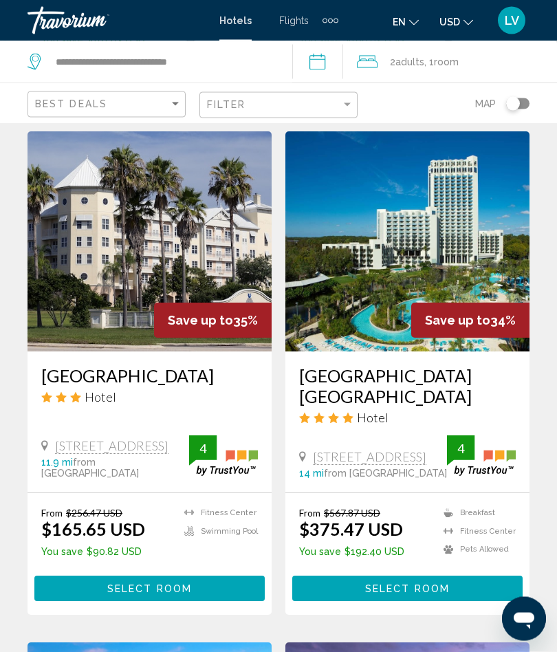
click at [184, 270] on img "Main content" at bounding box center [150, 242] width 244 height 220
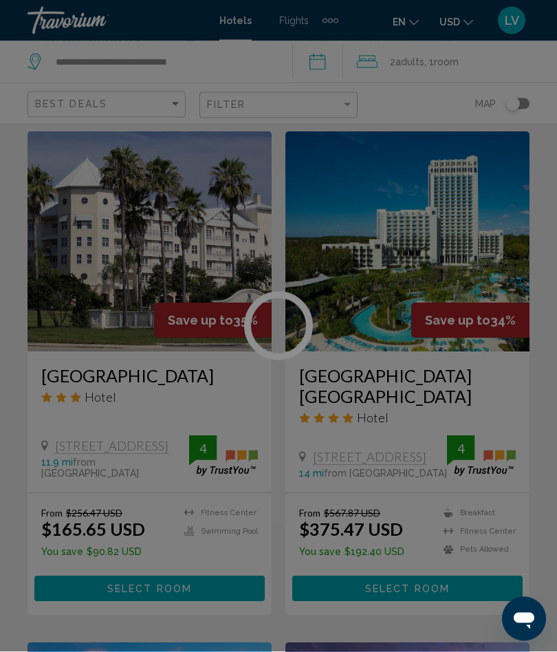
scroll to position [2109, 0]
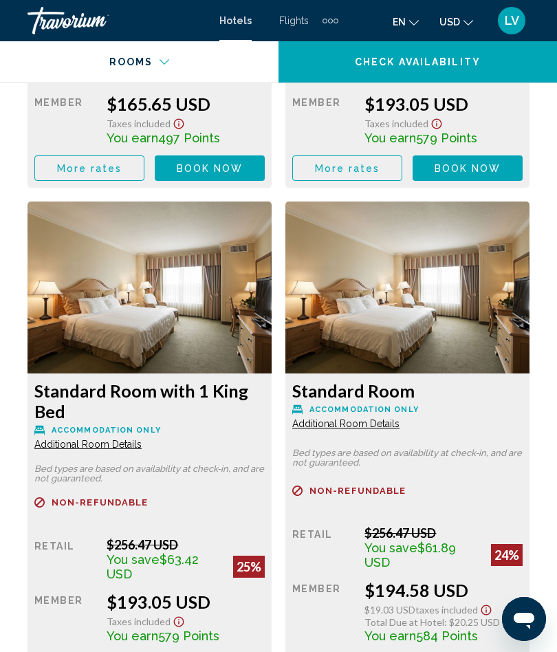
scroll to position [2777, 0]
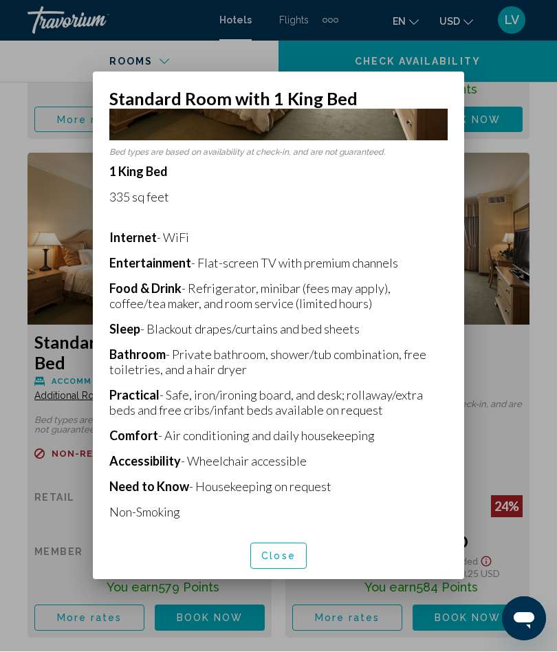
scroll to position [200, 0]
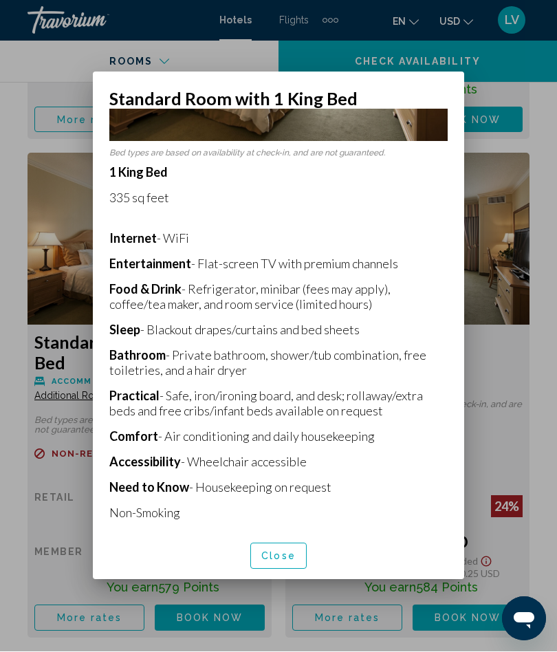
click at [282, 569] on button "Close" at bounding box center [278, 555] width 56 height 25
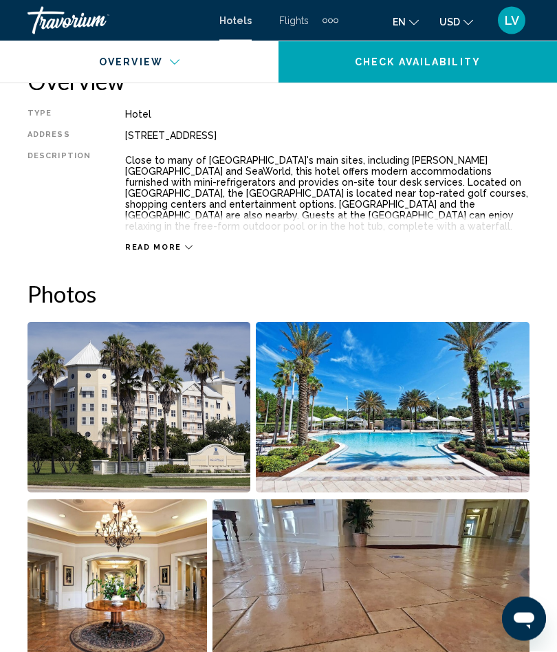
scroll to position [662, 0]
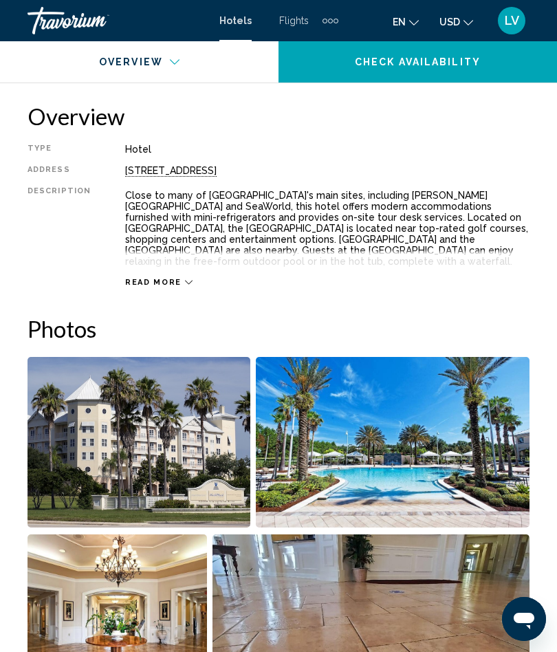
click at [178, 273] on div "Read more" at bounding box center [327, 269] width 404 height 38
click at [177, 281] on div "Read more" at bounding box center [158, 282] width 67 height 9
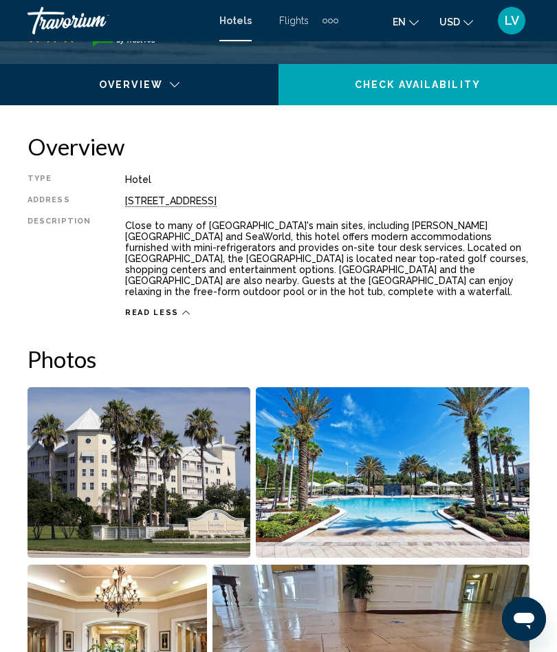
scroll to position [622, 0]
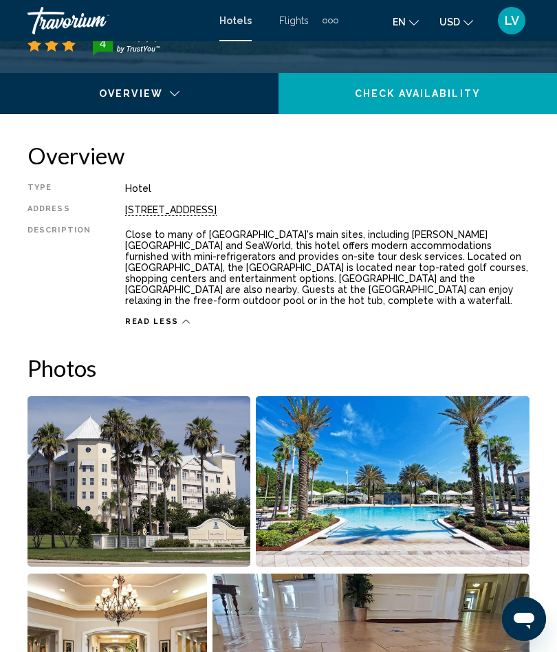
click at [177, 91] on div "Main content" at bounding box center [140, 97] width 260 height 49
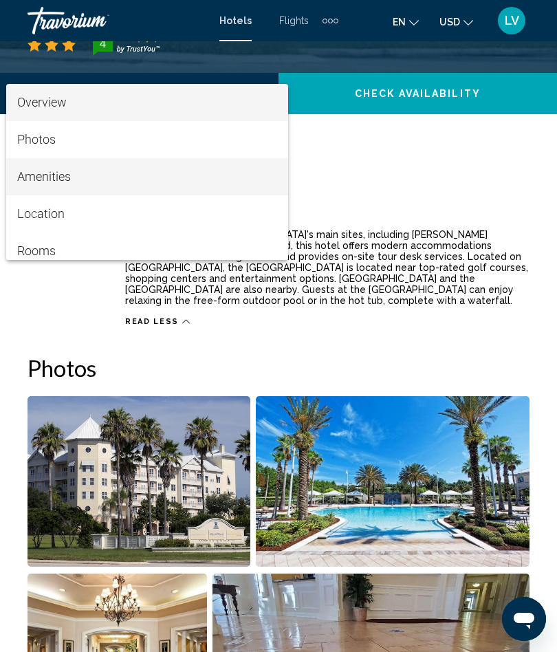
click at [50, 176] on span "Amenities" at bounding box center [44, 176] width 54 height 14
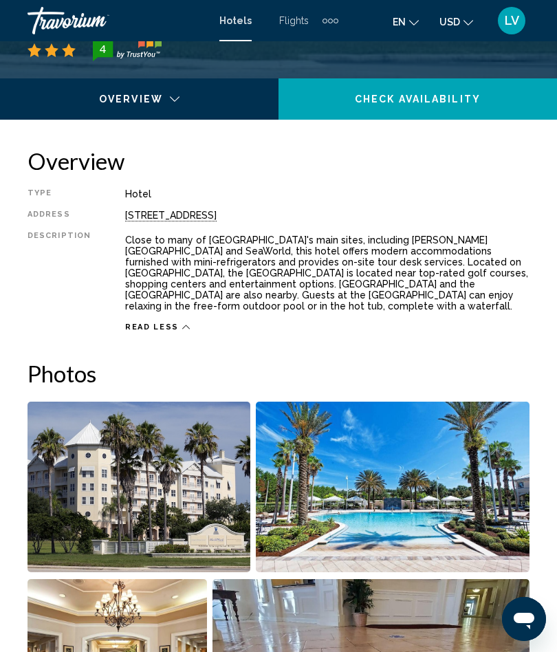
scroll to position [618, 0]
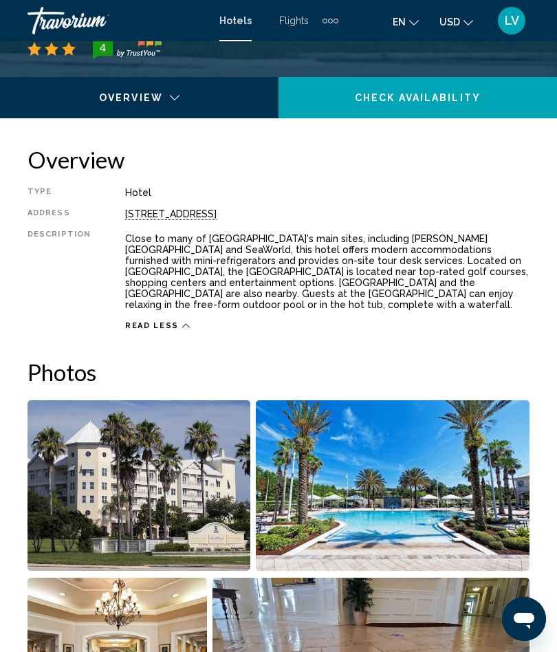
click at [172, 96] on div "Amenities" at bounding box center [140, 101] width 260 height 49
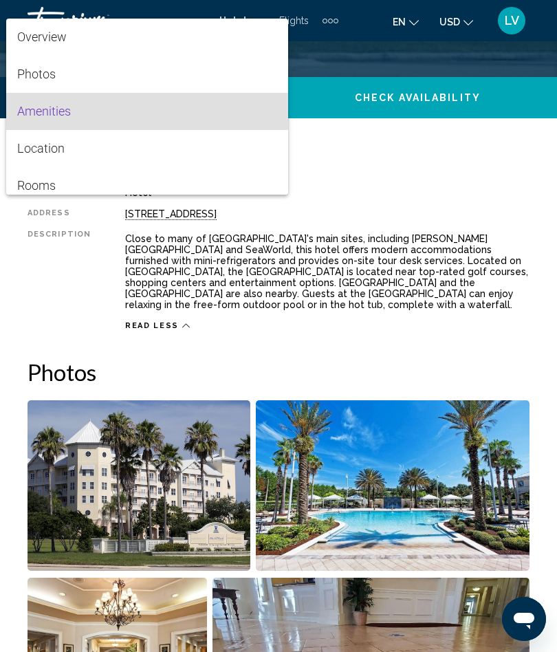
scroll to position [5, 0]
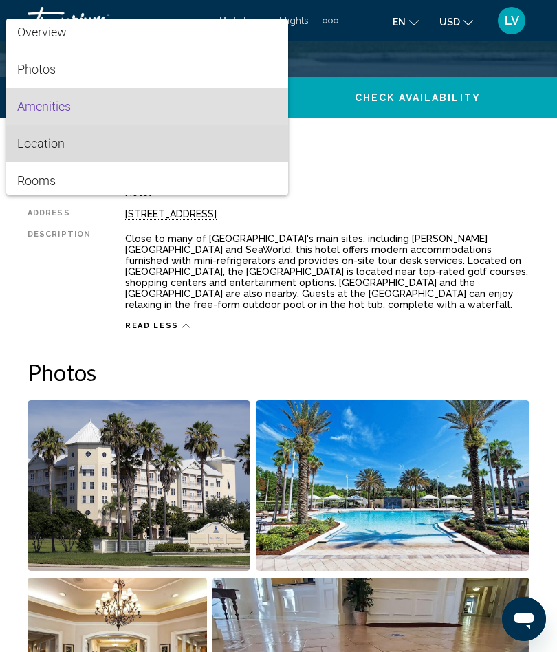
click at [54, 144] on span "Location" at bounding box center [40, 143] width 47 height 14
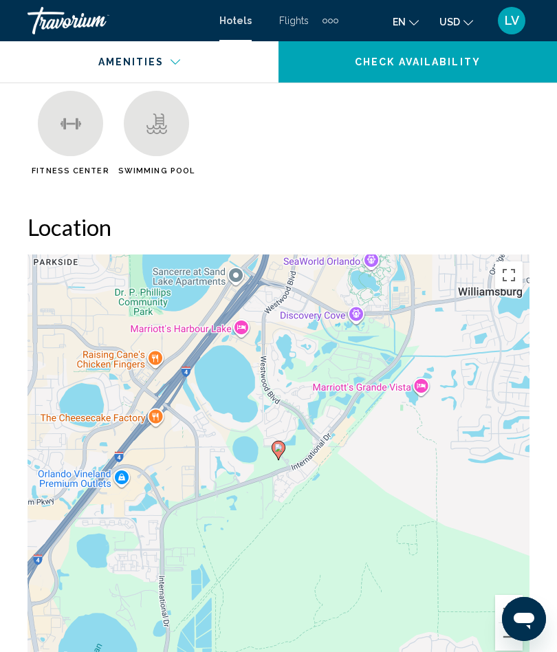
scroll to position [1507, 0]
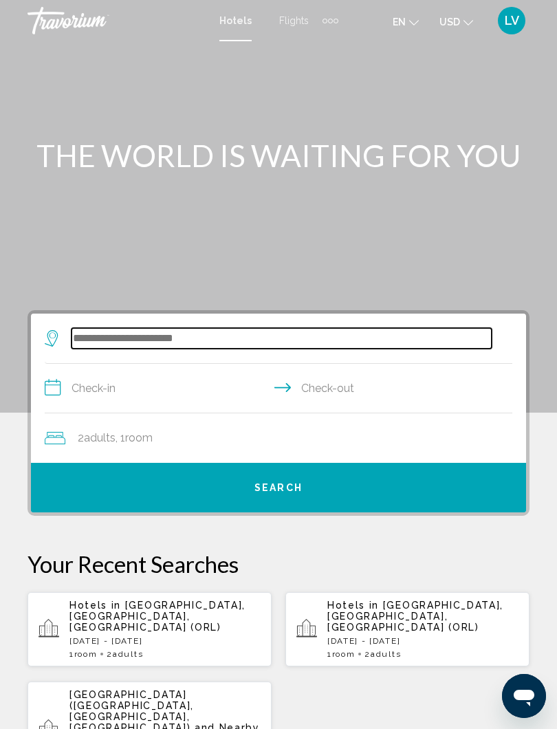
click at [184, 330] on input "Search widget" at bounding box center [282, 338] width 420 height 21
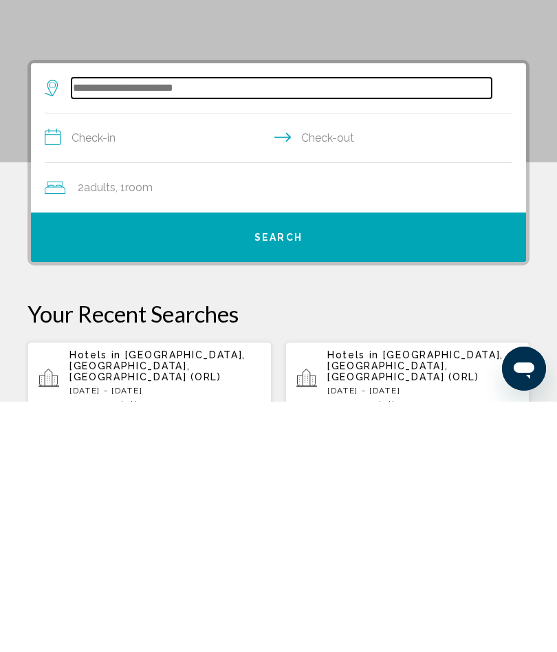
scroll to position [14, 0]
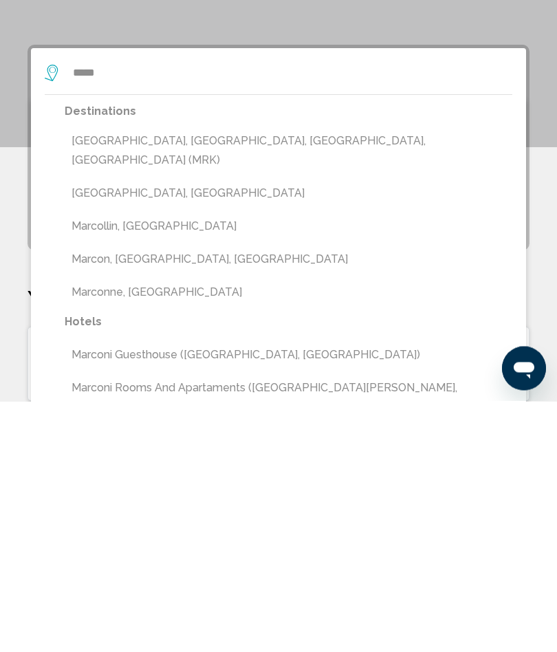
click at [182, 379] on button "Marco Island, Naples, FL, United States (MRK)" at bounding box center [289, 401] width 448 height 45
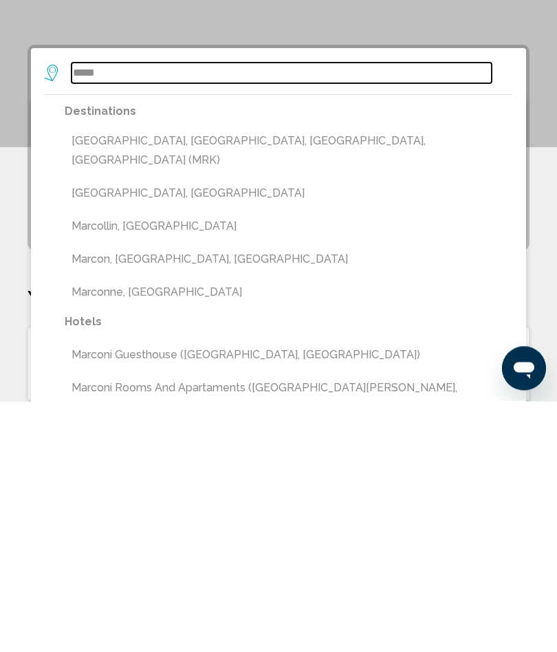
type input "**********"
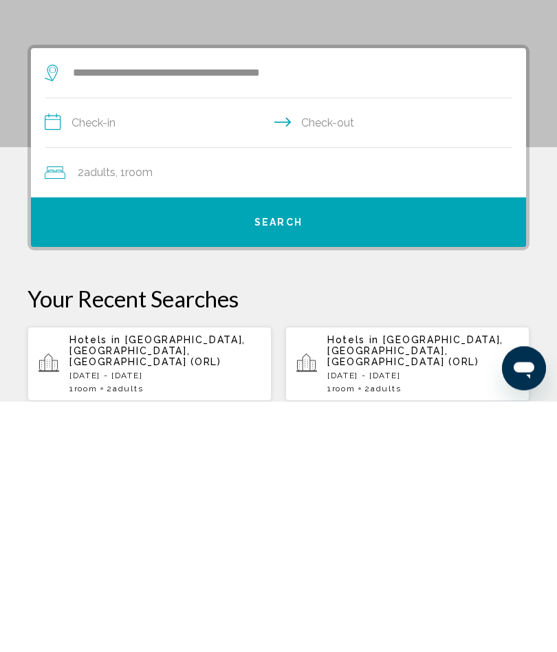
click at [124, 349] on input "**********" at bounding box center [281, 375] width 473 height 53
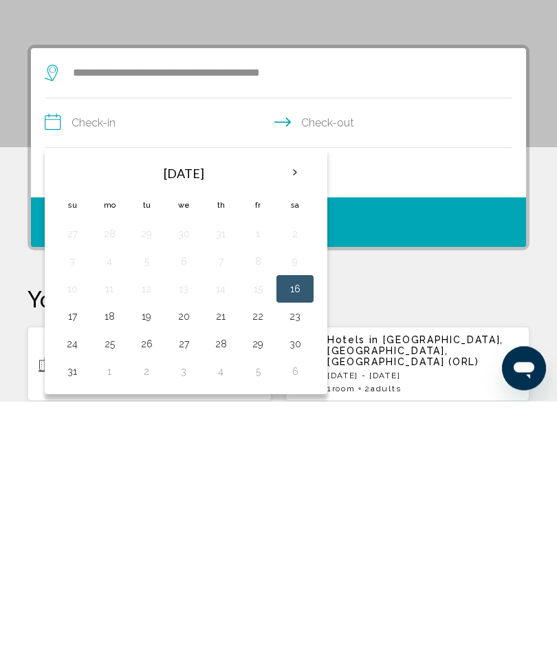
scroll to position [265, 0]
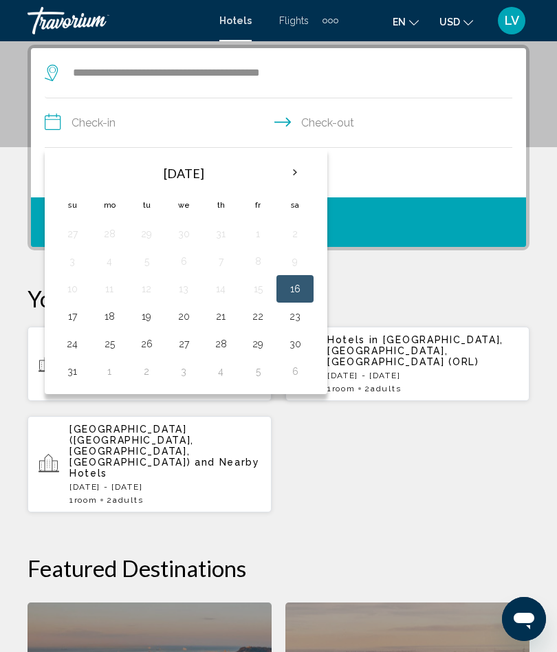
click at [112, 315] on button "18" at bounding box center [109, 316] width 22 height 19
click at [222, 321] on button "21" at bounding box center [221, 316] width 22 height 19
type input "**********"
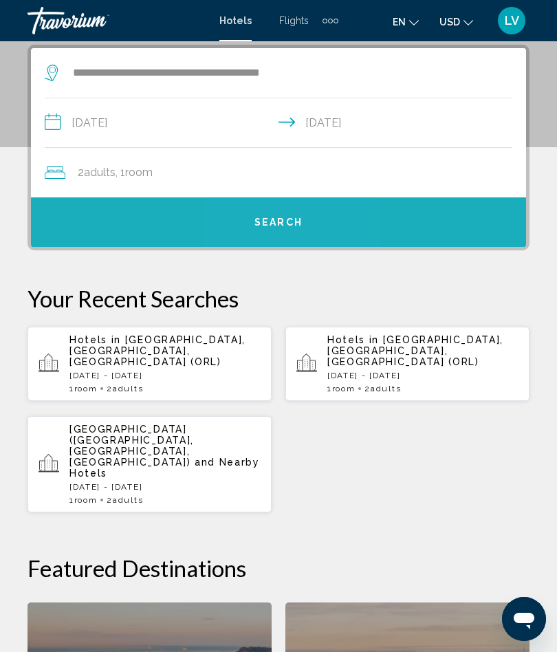
click at [283, 222] on span "Search" at bounding box center [278, 222] width 48 height 11
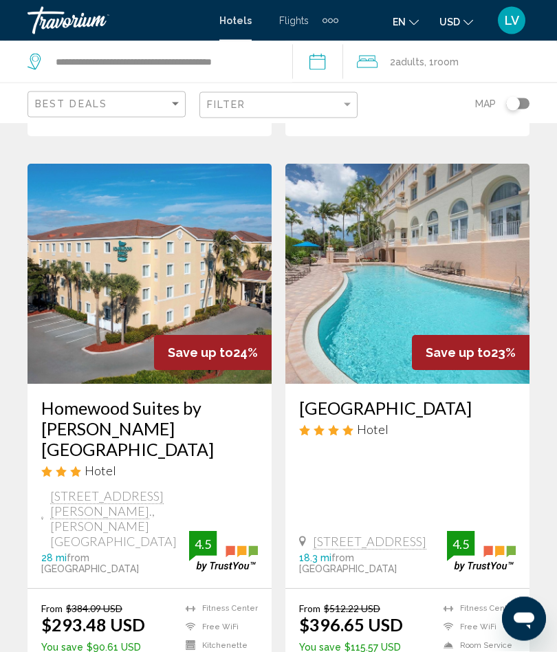
scroll to position [521, 0]
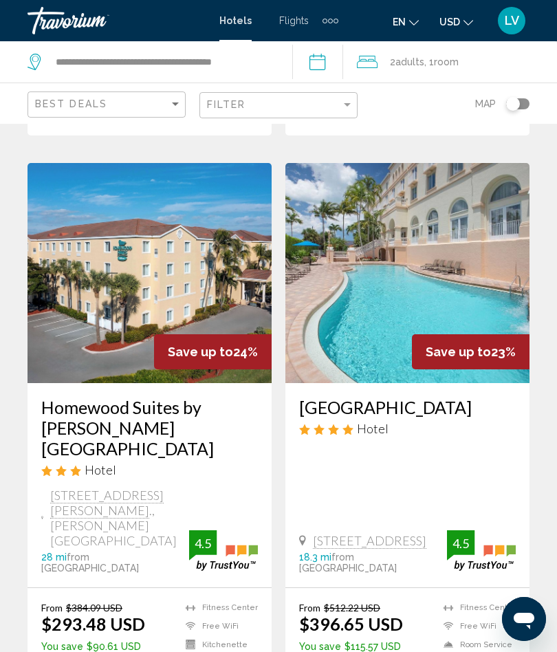
click at [188, 292] on img "Main content" at bounding box center [150, 273] width 244 height 220
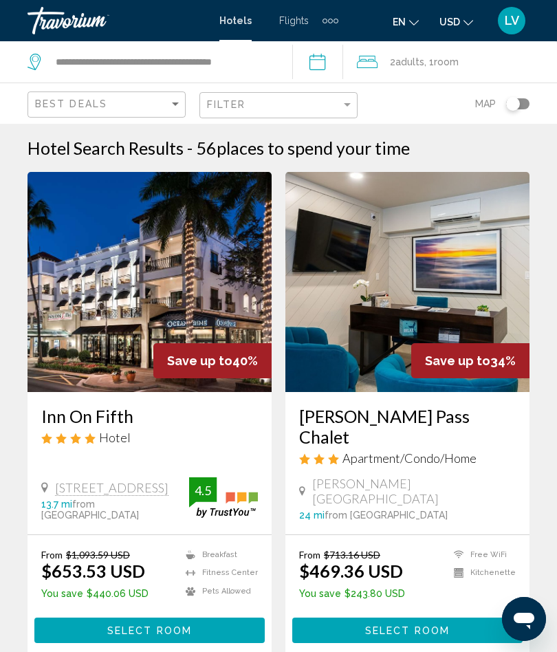
click at [517, 107] on div "Toggle map" at bounding box center [513, 104] width 14 height 14
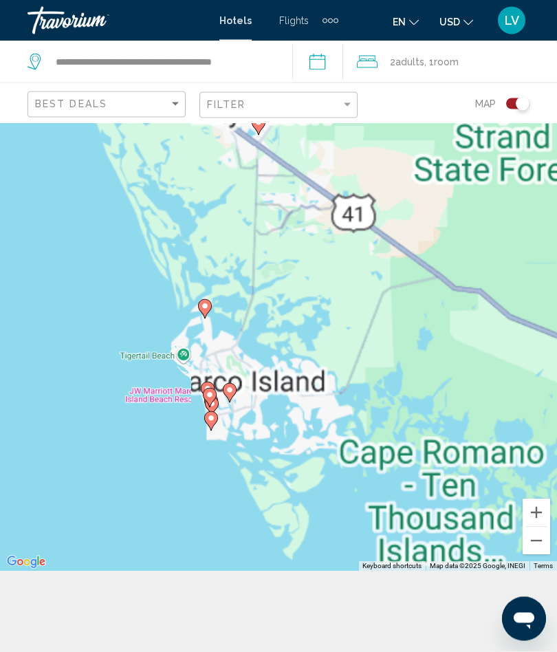
scroll to position [84, 0]
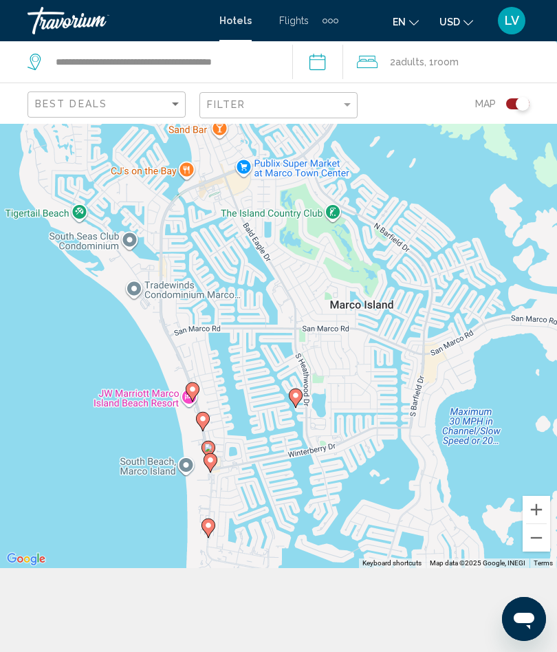
click at [152, 565] on div "To activate drag with keyboard, press Alt + Enter. Once in keyboard drag state,…" at bounding box center [278, 304] width 557 height 528
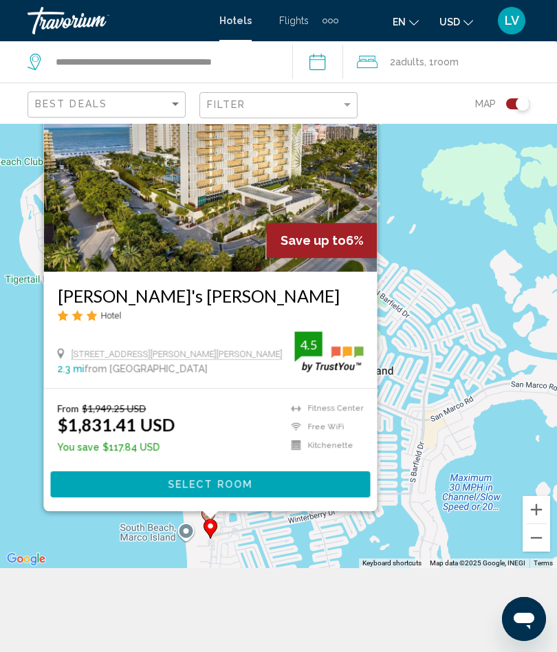
click at [133, 568] on div "To activate drag with keyboard, press Alt + Enter. Once in keyboard drag state,…" at bounding box center [278, 304] width 557 height 528
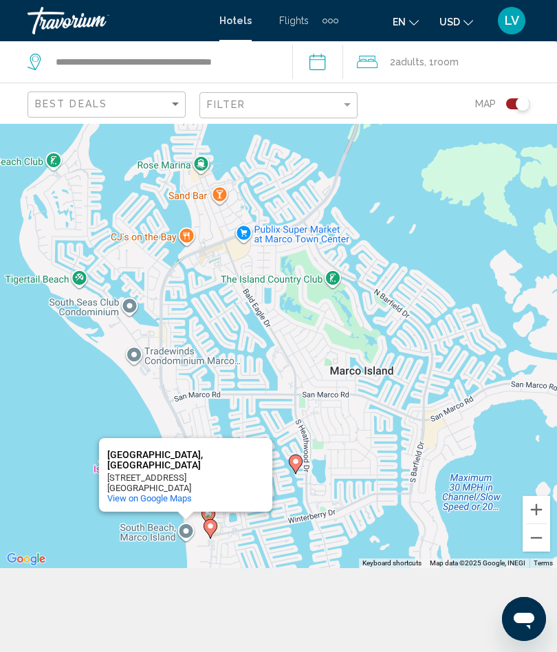
click at [124, 568] on div "To activate drag with keyboard, press Alt + Enter. Once in keyboard drag state,…" at bounding box center [278, 304] width 557 height 528
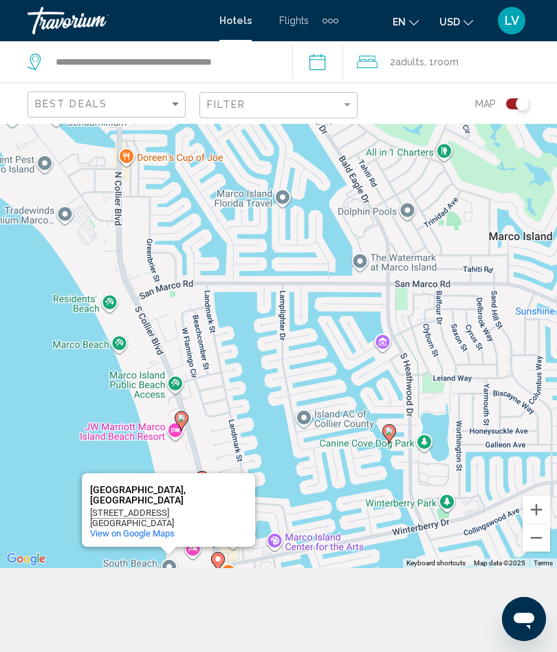
click at [50, 468] on div "To activate drag with keyboard, press Alt + Enter. Once in keyboard drag state,…" at bounding box center [278, 304] width 557 height 528
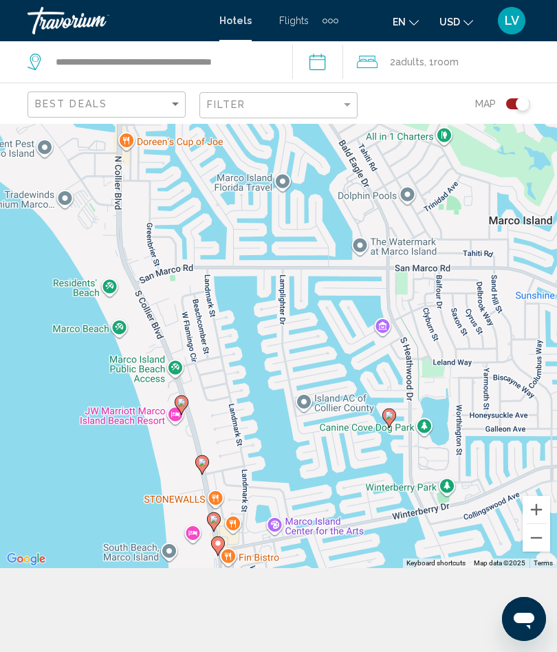
click at [81, 568] on div "To activate drag with keyboard, press Alt + Enter. Once in keyboard drag state,…" at bounding box center [278, 304] width 557 height 528
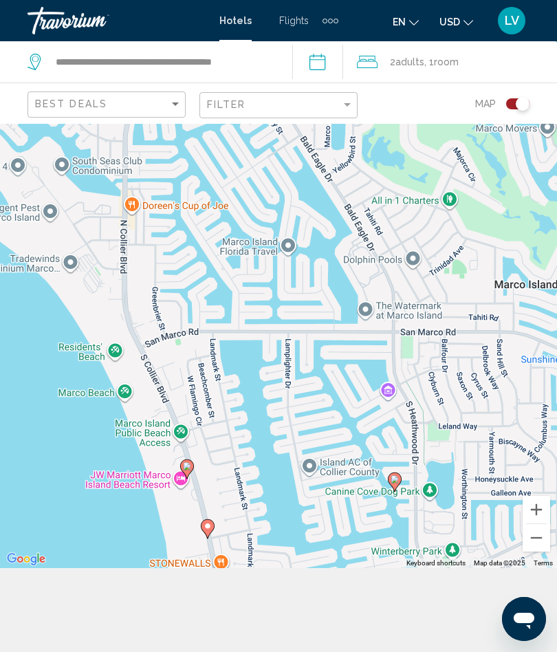
click at [113, 568] on div "To activate drag with keyboard, press Alt + Enter. Once in keyboard drag state,…" at bounding box center [278, 304] width 557 height 528
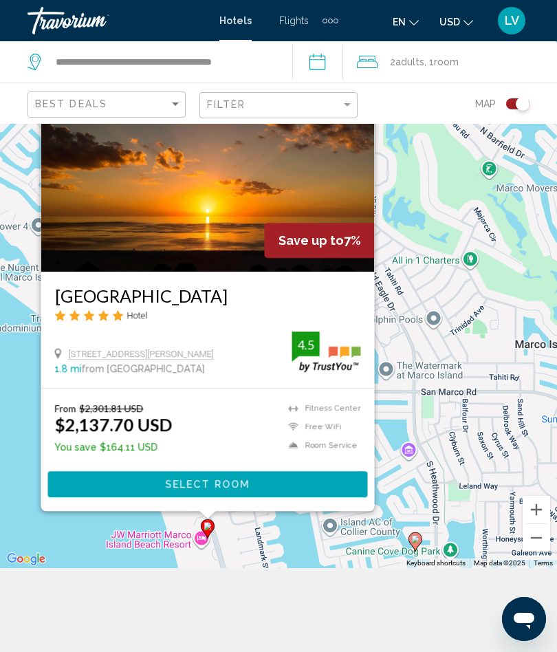
click at [103, 564] on div "To activate drag with keyboard, press Alt + Enter. Once in keyboard drag state,…" at bounding box center [278, 304] width 557 height 528
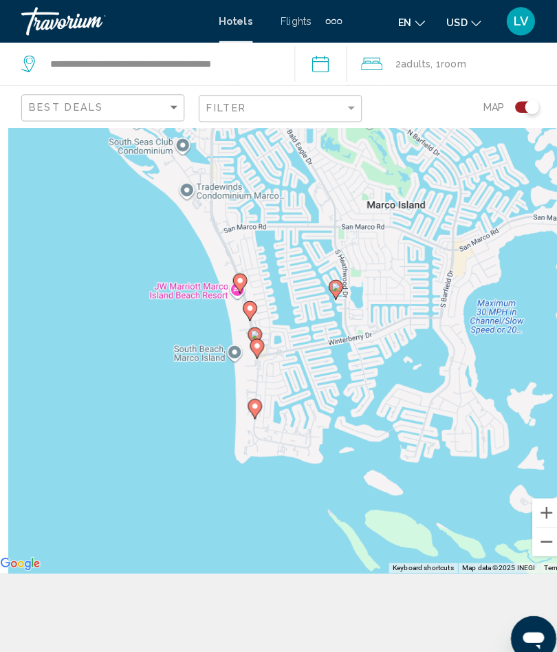
scroll to position [116, 0]
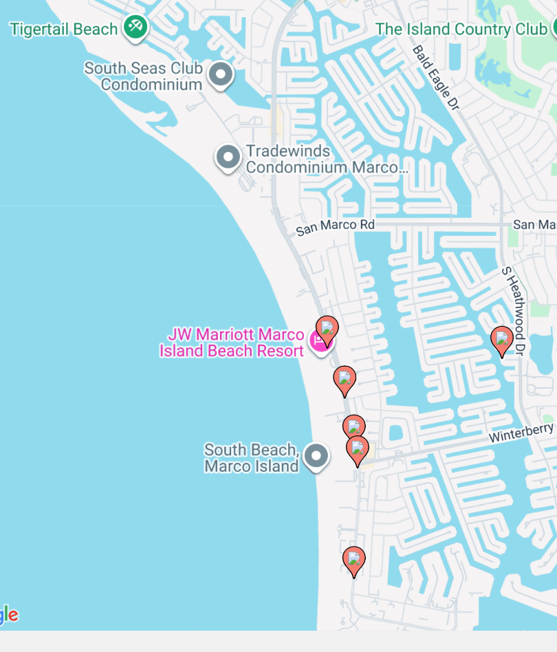
click at [129, 362] on div "To activate drag with keyboard, press Alt + Enter. Once in keyboard drag state,…" at bounding box center [278, 272] width 557 height 528
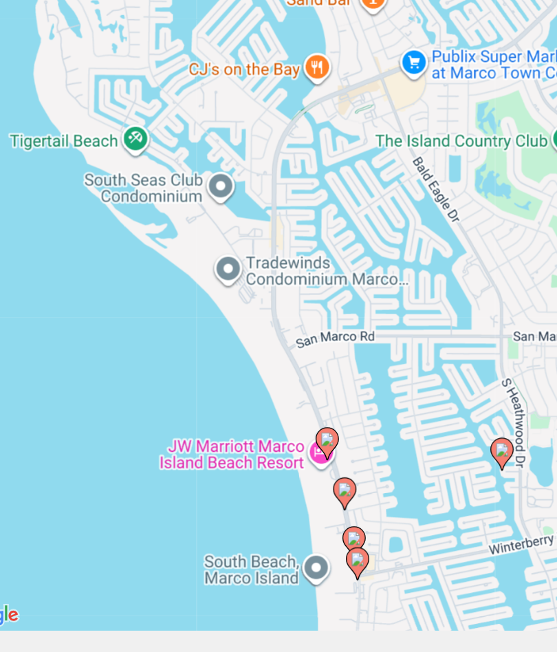
click at [93, 358] on div "To activate drag with keyboard, press Alt + Enter. Once in keyboard drag state,…" at bounding box center [278, 272] width 557 height 528
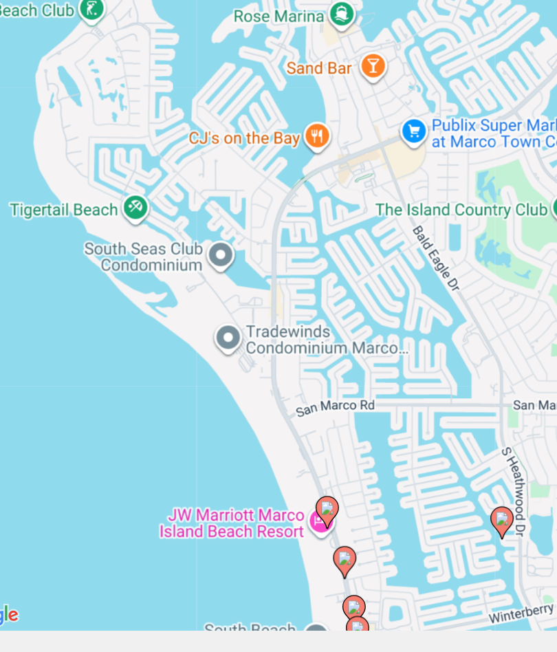
click at [129, 361] on div "To activate drag with keyboard, press Alt + Enter. Once in keyboard drag state,…" at bounding box center [278, 272] width 557 height 528
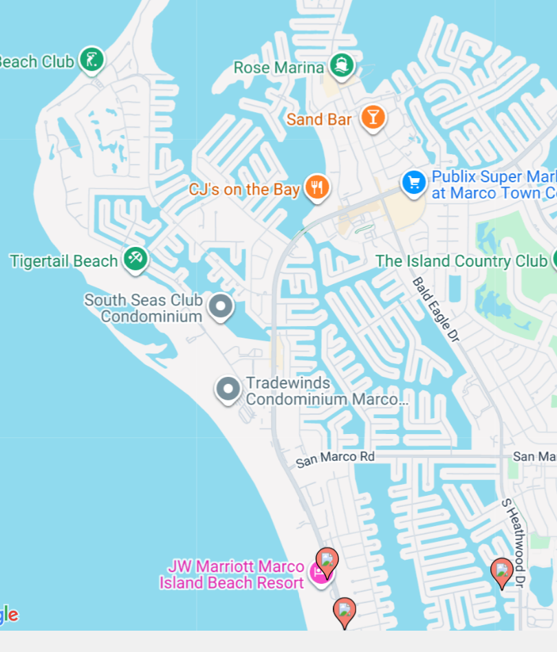
click at [88, 351] on div "To activate drag with keyboard, press Alt + Enter. Once in keyboard drag state,…" at bounding box center [278, 272] width 557 height 528
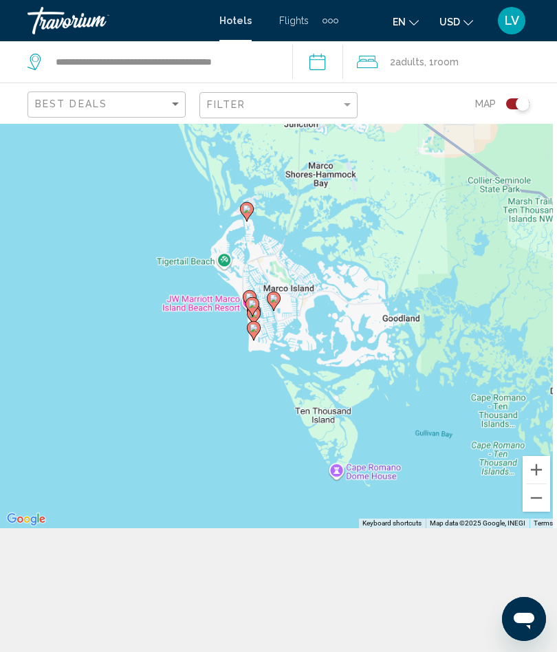
scroll to position [182, 0]
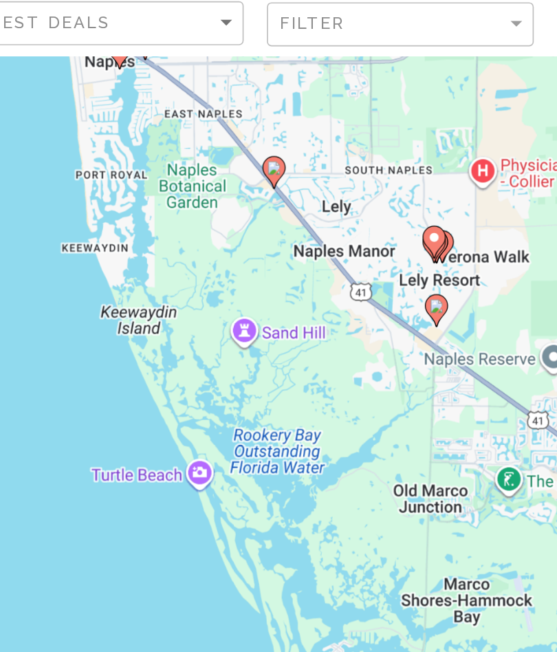
click at [116, 369] on div "To activate drag with keyboard, press Alt + Enter. Once in keyboard drag state,…" at bounding box center [278, 264] width 557 height 528
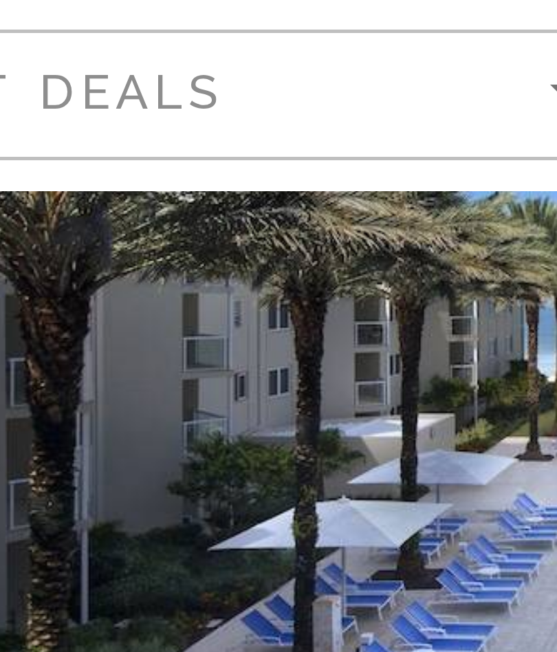
scroll to position [28, 0]
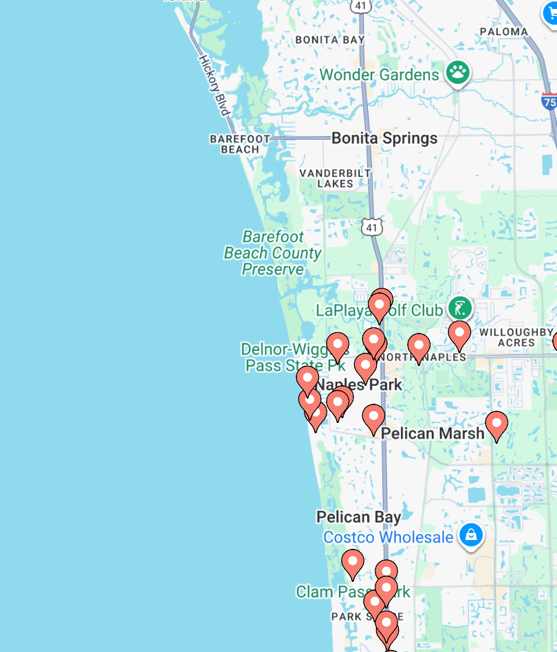
click at [23, 252] on div "To activate drag with keyboard, press Alt + Enter. Once in keyboard drag state,…" at bounding box center [278, 360] width 557 height 528
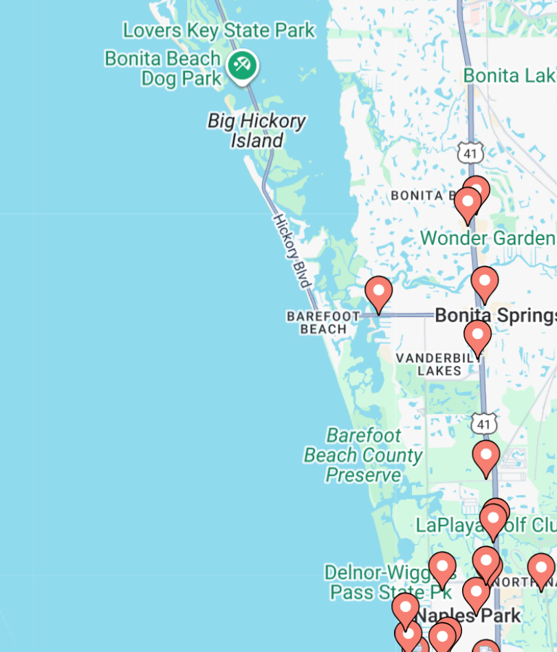
click at [17, 183] on div "To activate drag with keyboard, press Alt + Enter. Once in keyboard drag state,…" at bounding box center [278, 360] width 557 height 528
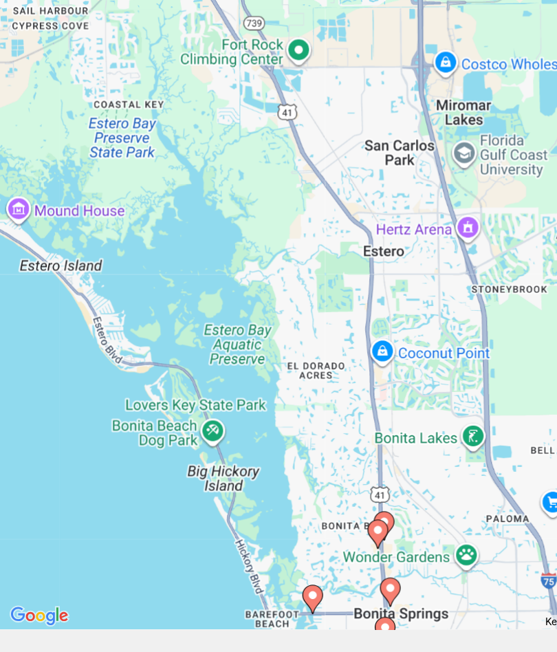
click at [22, 252] on div "To activate drag with keyboard, press Alt + Enter. Once in keyboard drag state,…" at bounding box center [278, 360] width 557 height 528
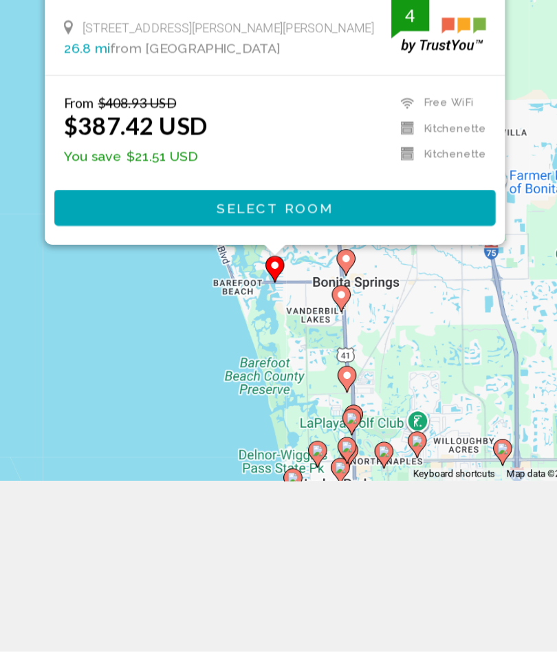
scroll to position [124, 0]
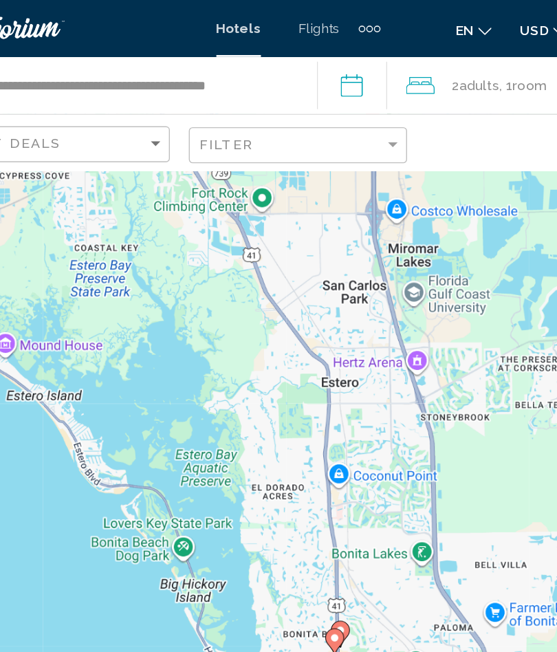
click at [16, 347] on div "To activate drag with keyboard, press Alt + Enter. Once in keyboard drag state,…" at bounding box center [278, 264] width 557 height 528
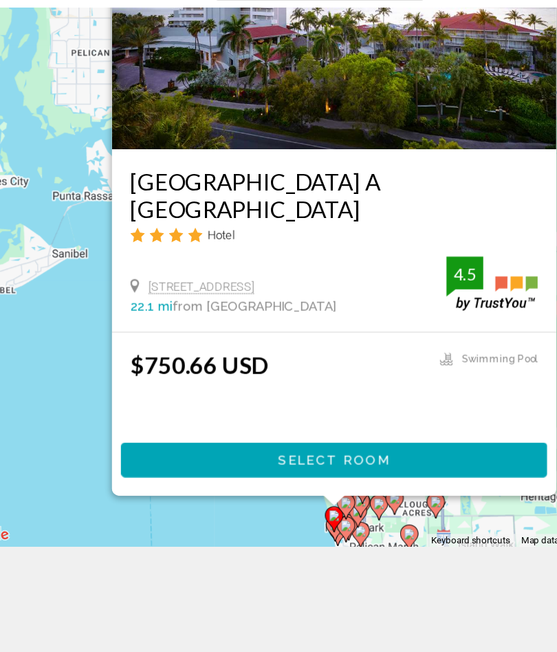
scroll to position [184, 0]
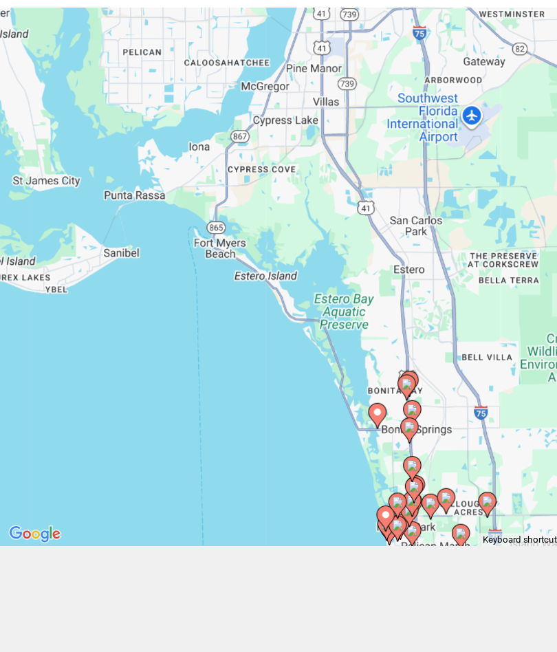
click at [224, 375] on div "To activate drag with keyboard, press Alt + Enter. Once in keyboard drag state,…" at bounding box center [278, 264] width 557 height 528
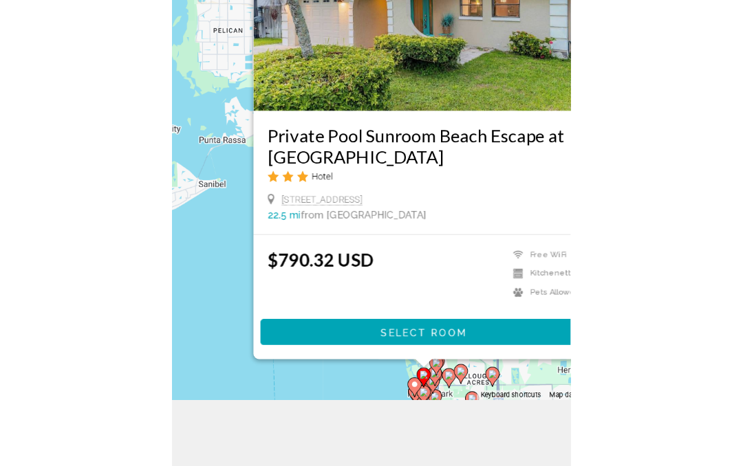
scroll to position [107, 0]
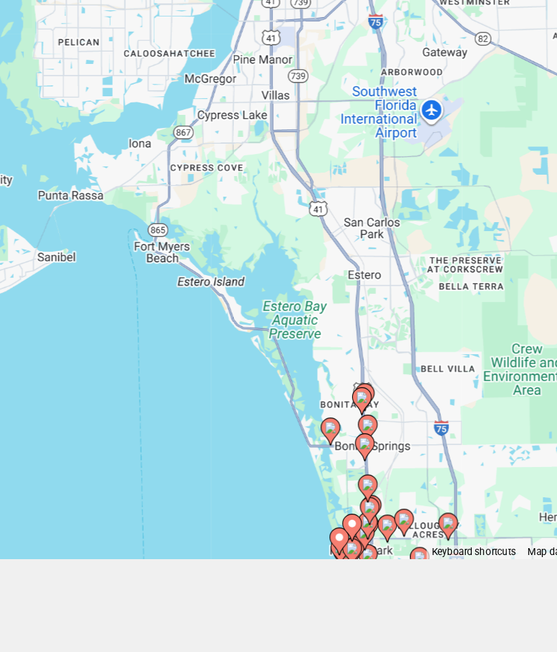
click at [134, 418] on div "To activate drag with keyboard, press Alt + Enter. Once in keyboard drag state,…" at bounding box center [278, 281] width 557 height 528
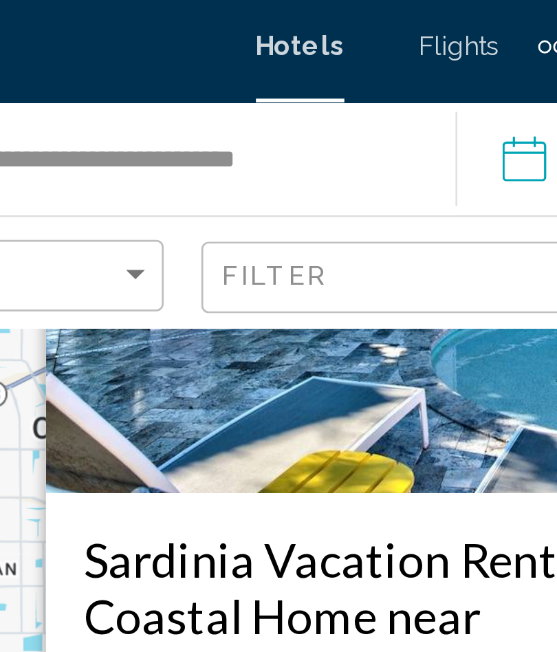
scroll to position [70, 0]
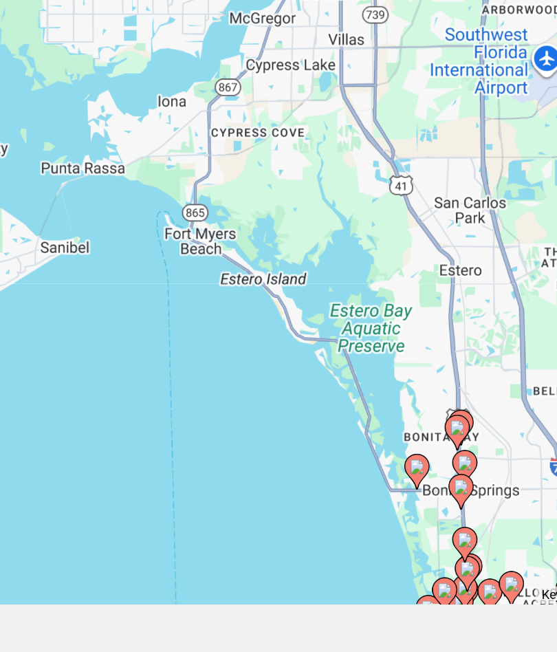
click at [52, 292] on div "To activate drag with keyboard, press Alt + Enter. Once in keyboard drag state,…" at bounding box center [278, 318] width 557 height 528
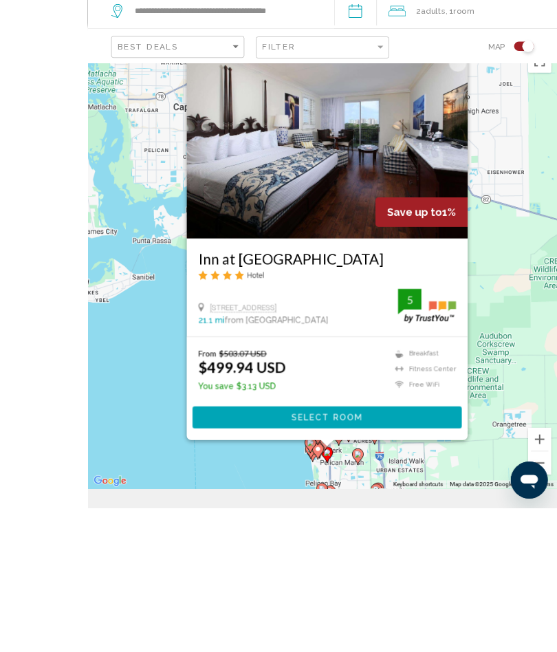
scroll to position [184, 0]
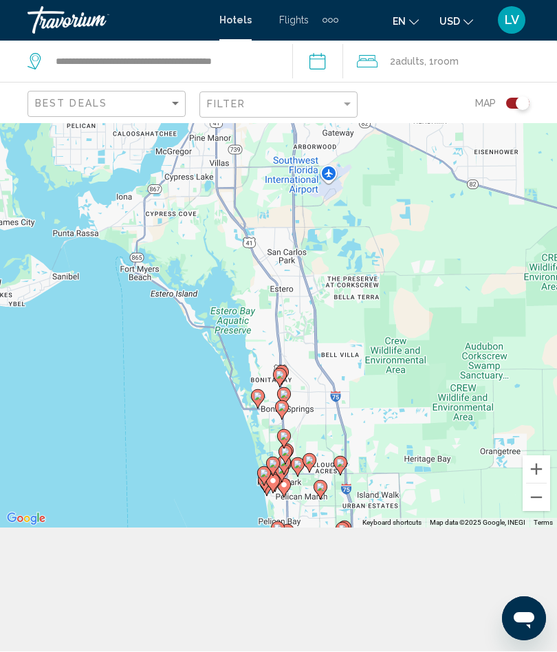
click at [197, 500] on div "To activate drag with keyboard, press Alt + Enter. Once in keyboard drag state,…" at bounding box center [278, 264] width 557 height 528
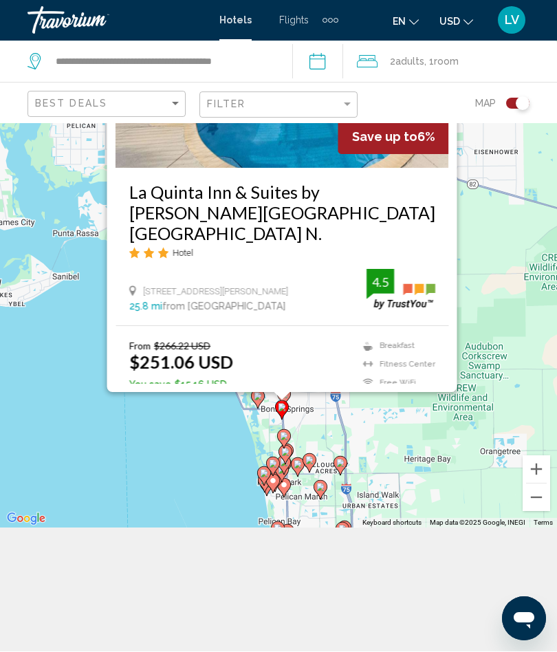
scroll to position [124, 0]
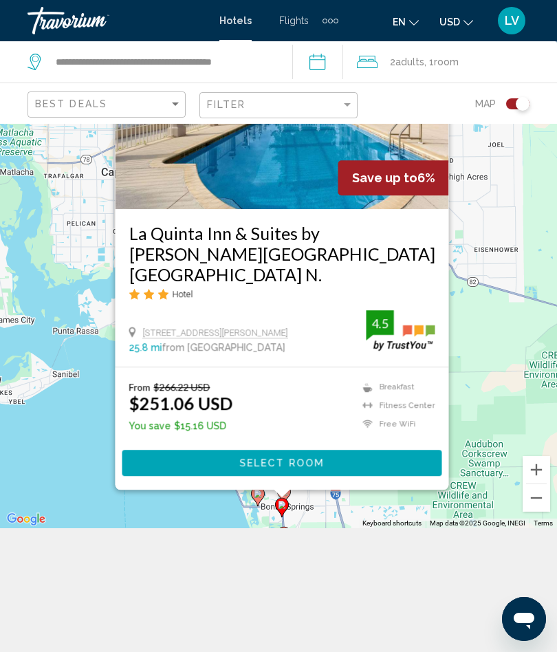
click at [325, 196] on img "Main content" at bounding box center [283, 99] width 334 height 220
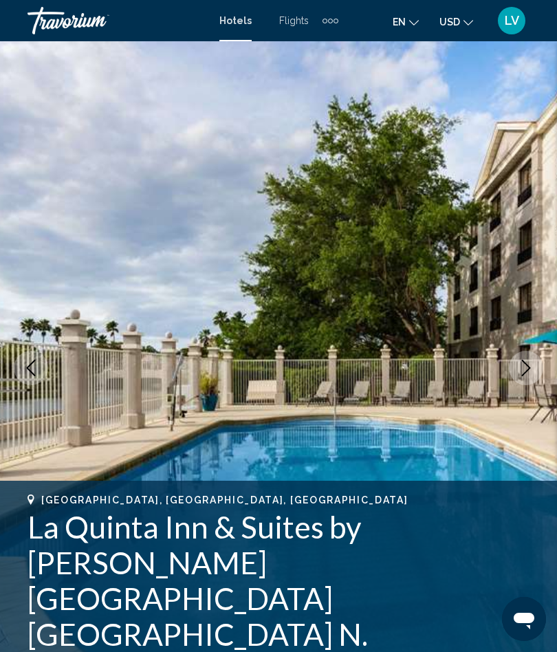
click at [514, 369] on button "Next image" at bounding box center [526, 368] width 34 height 34
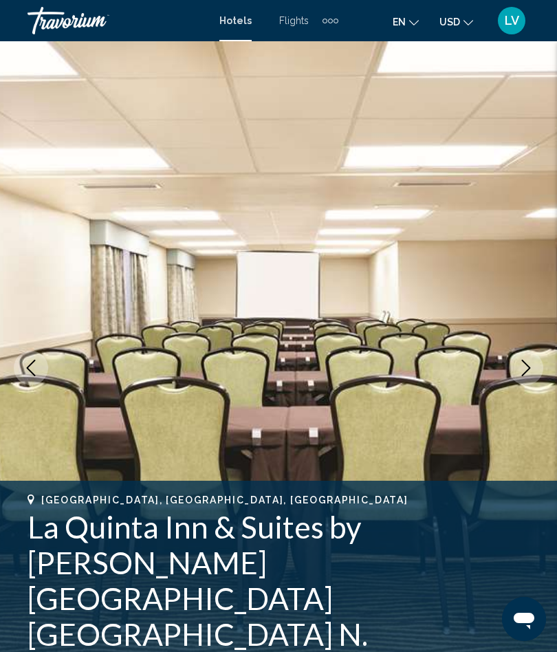
click at [521, 370] on icon "Next image" at bounding box center [526, 368] width 17 height 17
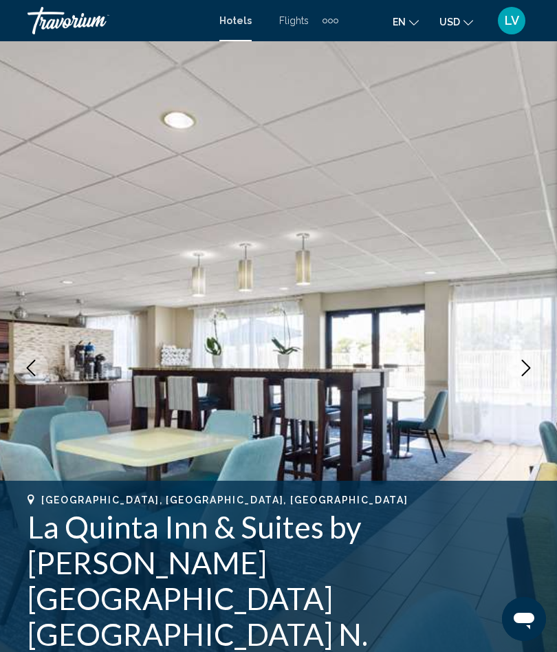
click at [528, 367] on icon "Next image" at bounding box center [526, 368] width 17 height 17
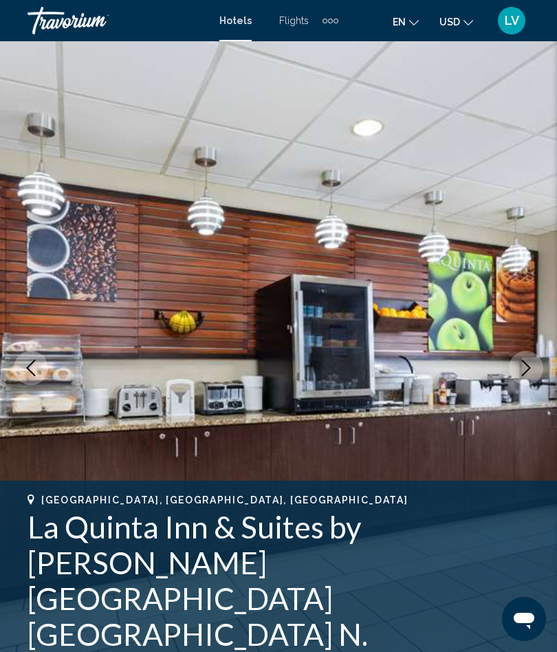
click at [520, 370] on icon "Next image" at bounding box center [526, 368] width 17 height 17
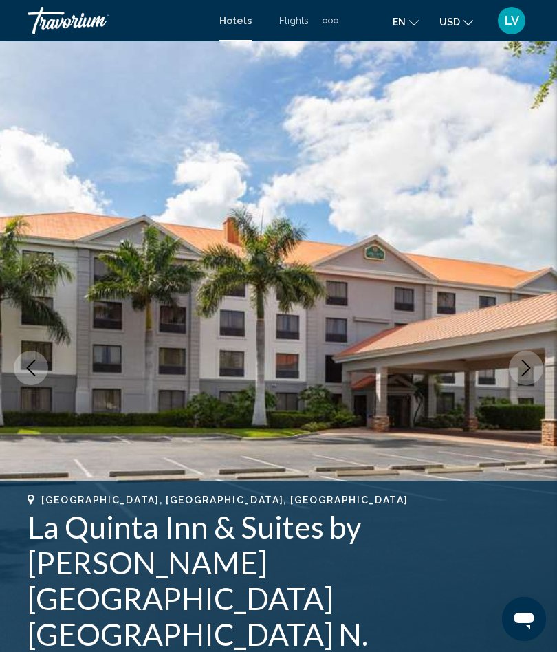
click at [524, 370] on icon "Next image" at bounding box center [526, 368] width 17 height 17
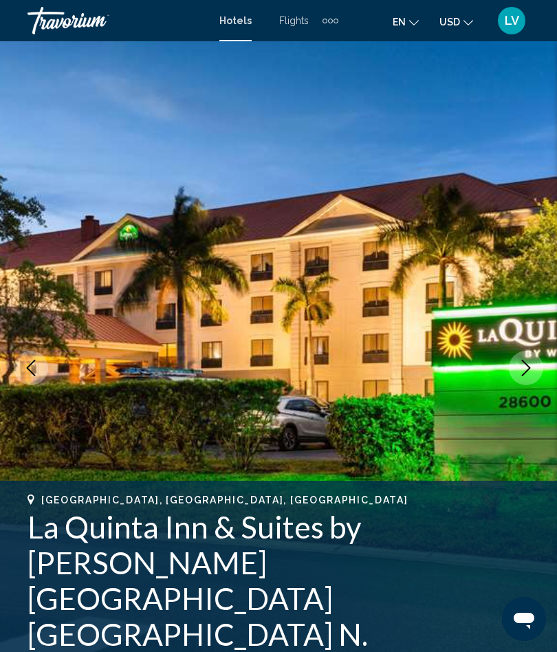
click at [523, 366] on icon "Next image" at bounding box center [526, 368] width 17 height 17
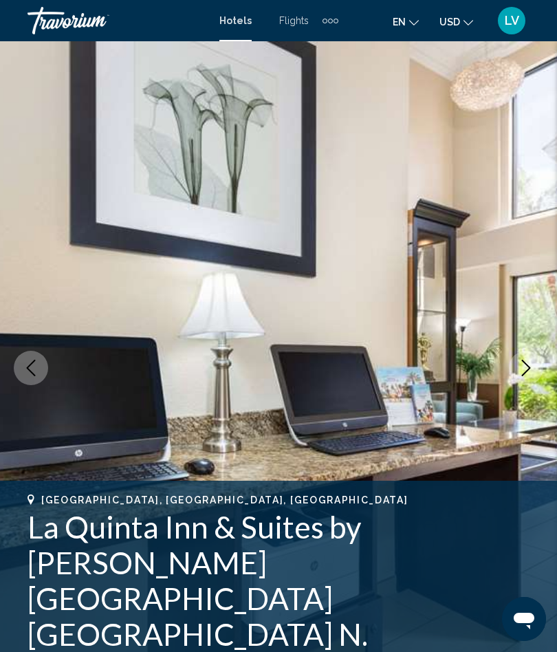
click at [519, 373] on icon "Next image" at bounding box center [526, 368] width 17 height 17
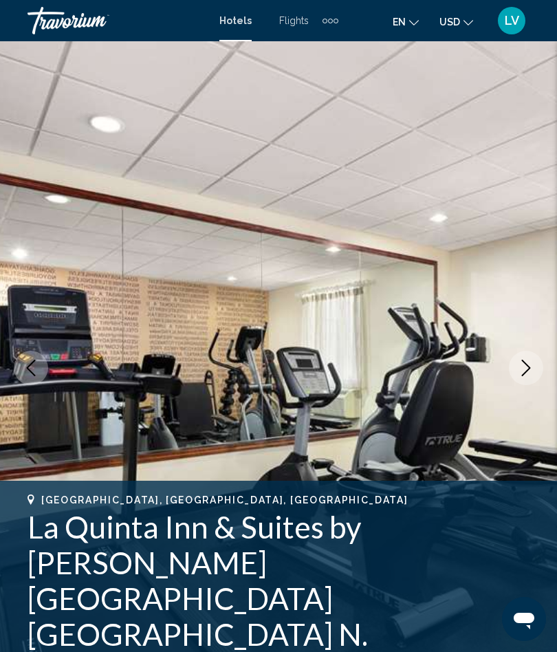
click at [525, 371] on icon "Next image" at bounding box center [526, 368] width 17 height 17
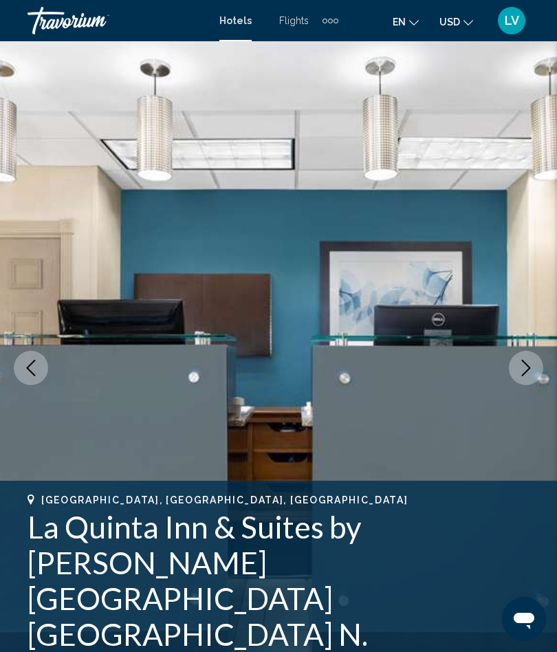
click at [521, 373] on icon "Next image" at bounding box center [526, 368] width 17 height 17
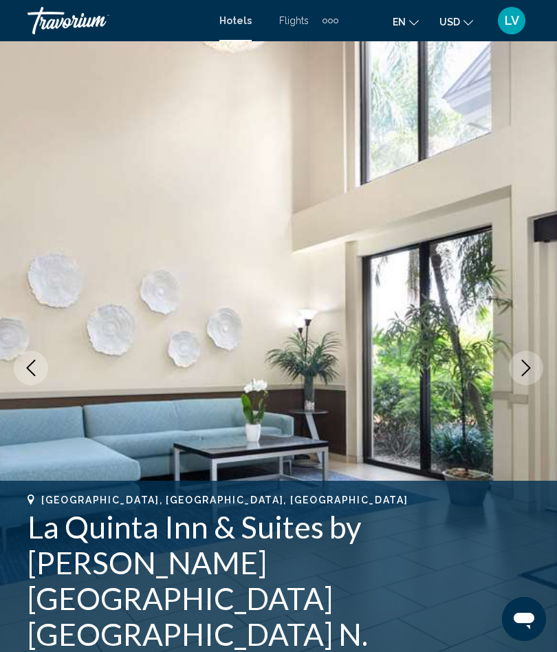
click at [523, 368] on icon "Next image" at bounding box center [526, 368] width 17 height 17
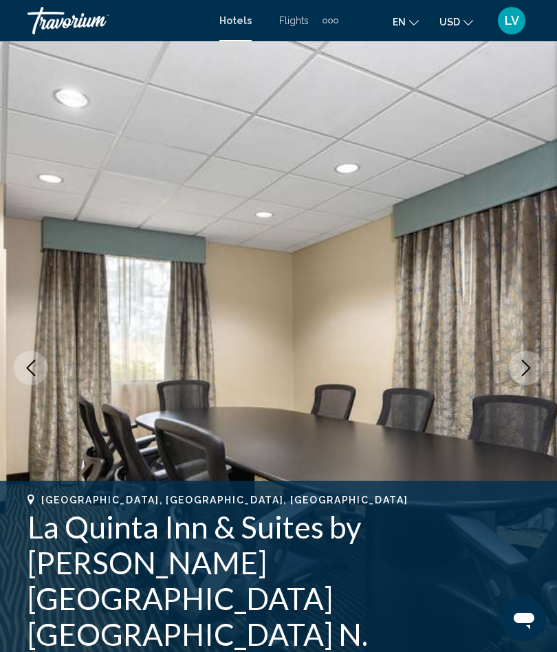
click at [523, 372] on icon "Next image" at bounding box center [526, 368] width 17 height 17
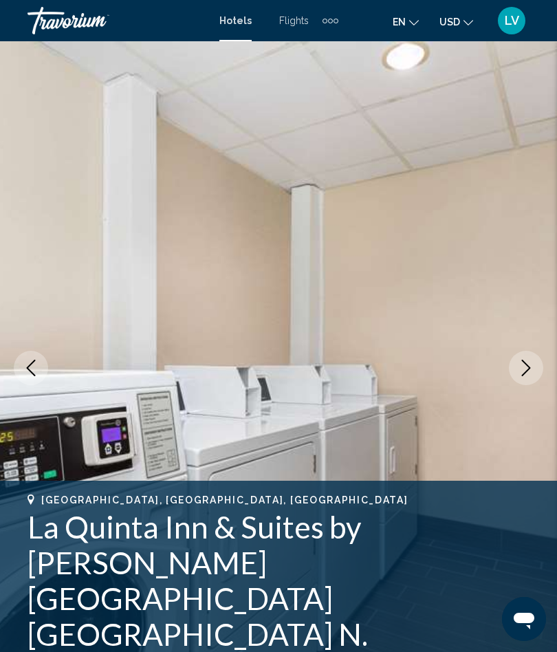
click at [521, 369] on icon "Next image" at bounding box center [526, 368] width 17 height 17
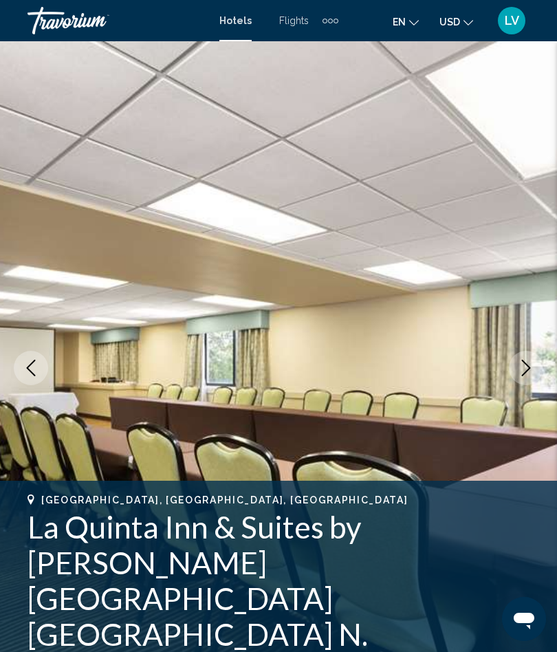
click at [521, 371] on icon "Next image" at bounding box center [526, 368] width 17 height 17
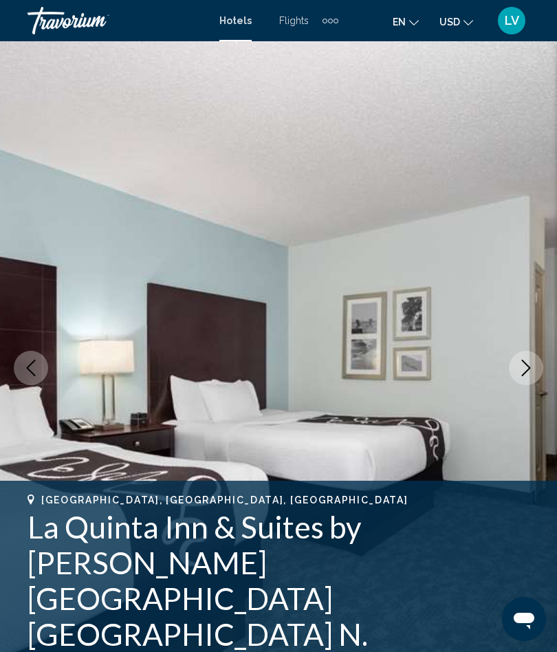
click at [525, 369] on icon "Next image" at bounding box center [526, 368] width 17 height 17
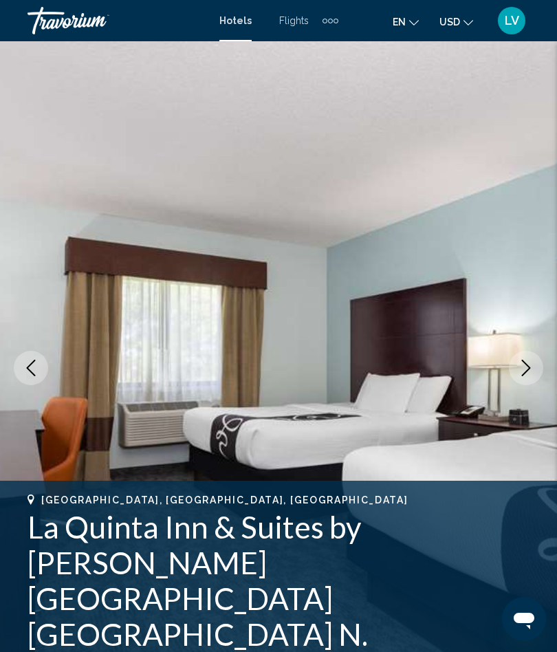
click at [527, 369] on icon "Next image" at bounding box center [526, 368] width 17 height 17
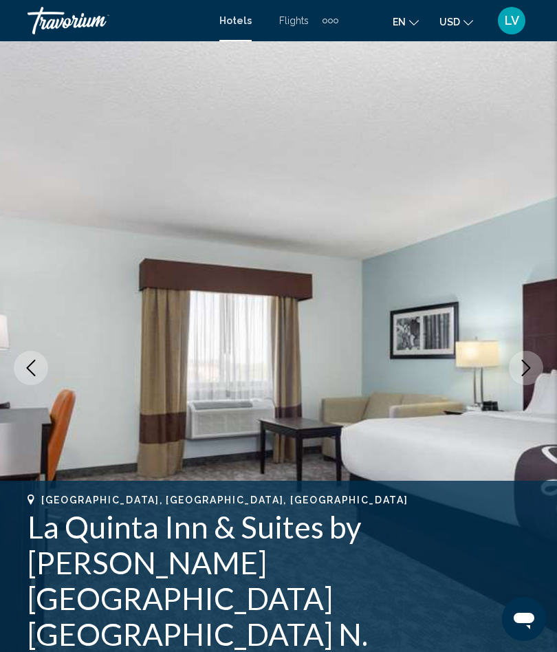
click at [530, 368] on icon "Next image" at bounding box center [526, 368] width 9 height 17
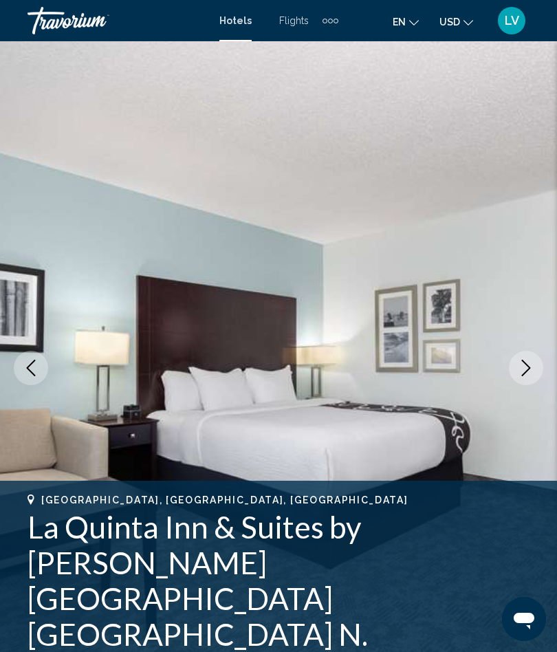
click at [523, 373] on icon "Next image" at bounding box center [526, 368] width 17 height 17
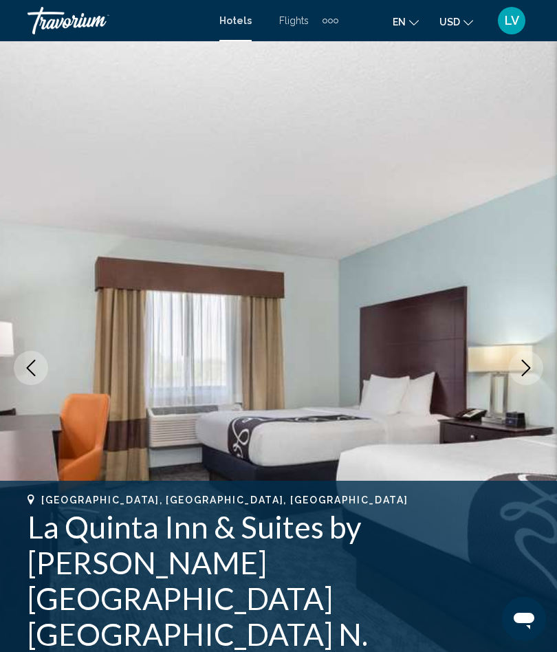
click at [523, 370] on icon "Next image" at bounding box center [526, 368] width 17 height 17
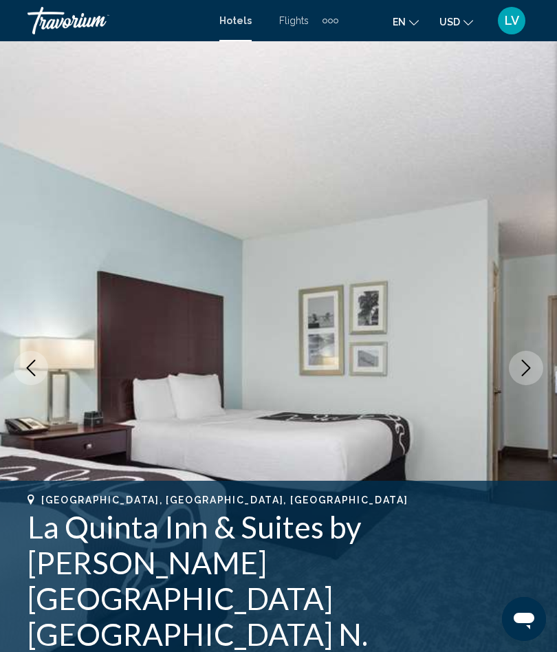
click at [524, 367] on icon "Next image" at bounding box center [526, 368] width 17 height 17
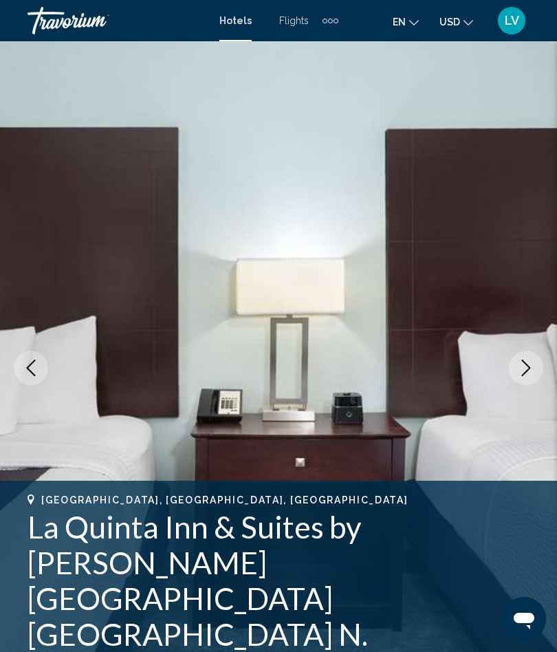
click at [524, 367] on icon "Next image" at bounding box center [526, 368] width 17 height 17
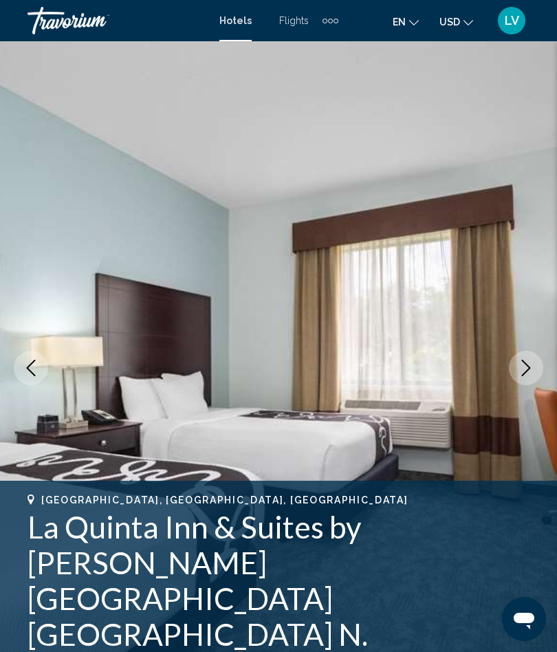
click at [520, 369] on icon "Next image" at bounding box center [526, 368] width 17 height 17
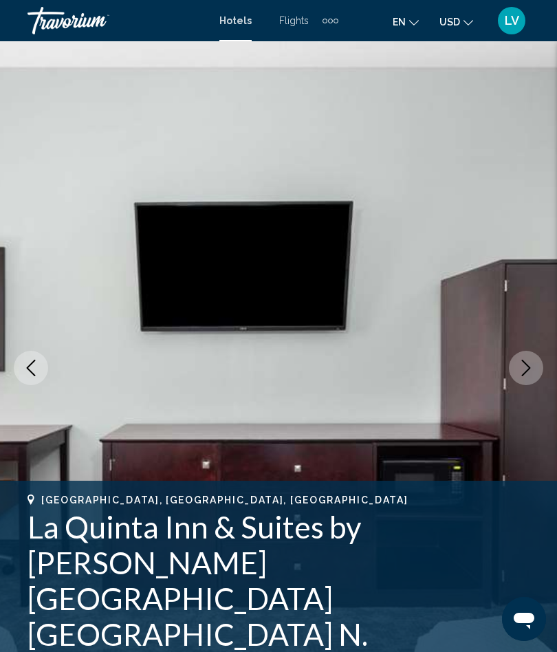
click at [528, 363] on icon "Next image" at bounding box center [526, 368] width 17 height 17
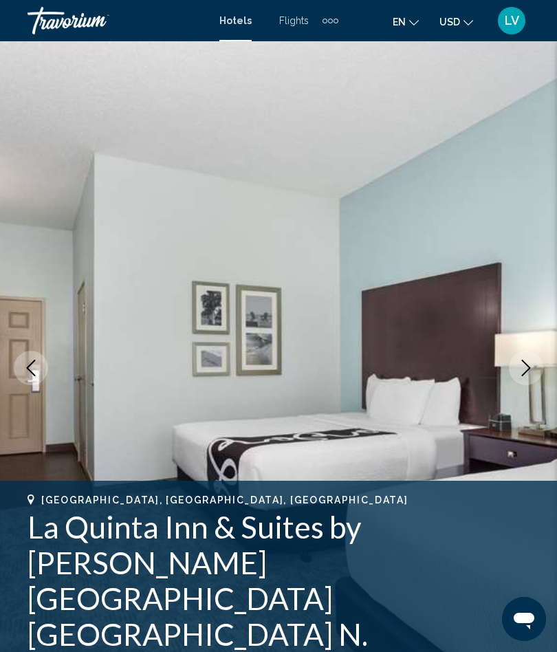
click at [522, 367] on icon "Next image" at bounding box center [526, 368] width 17 height 17
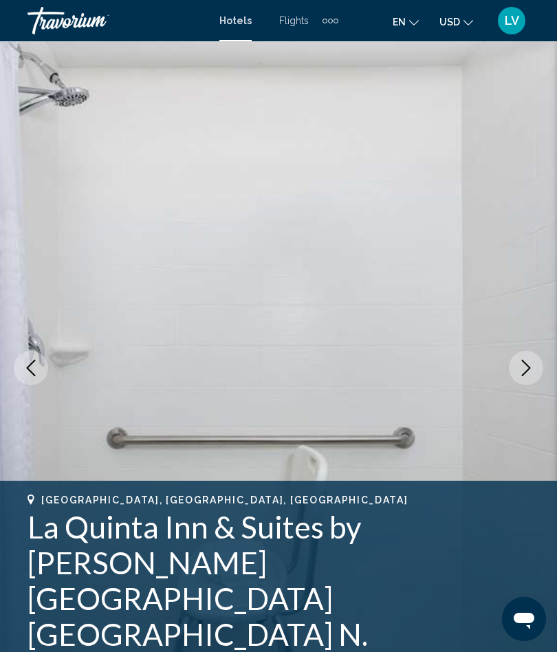
click at [523, 374] on icon "Next image" at bounding box center [526, 368] width 9 height 17
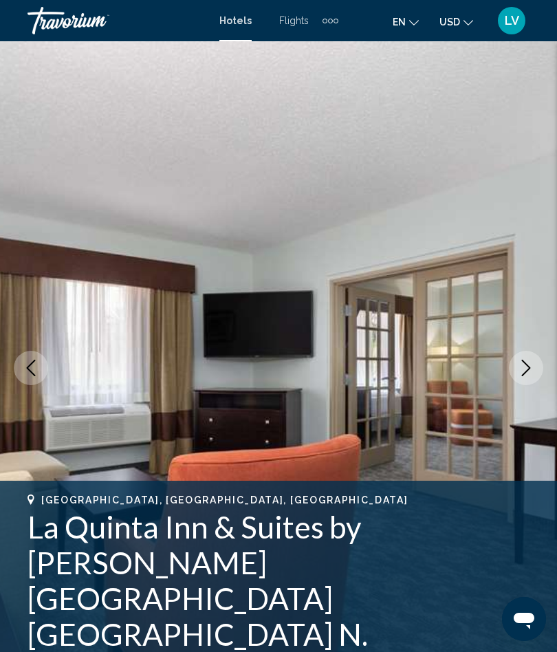
click at [518, 365] on icon "Next image" at bounding box center [526, 368] width 17 height 17
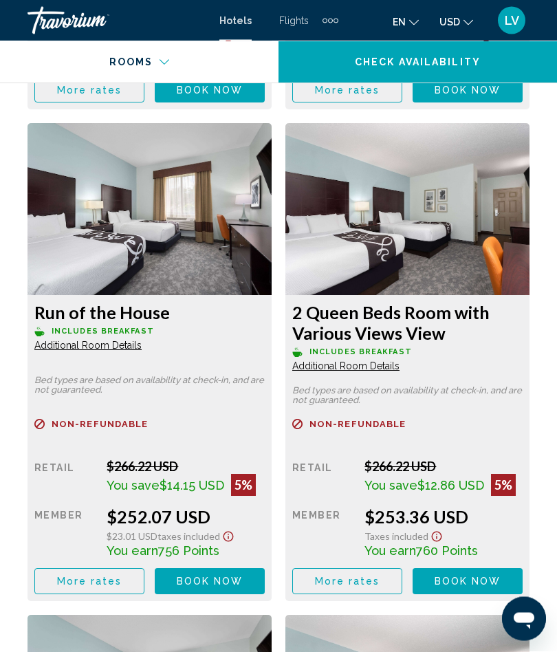
scroll to position [2837, 0]
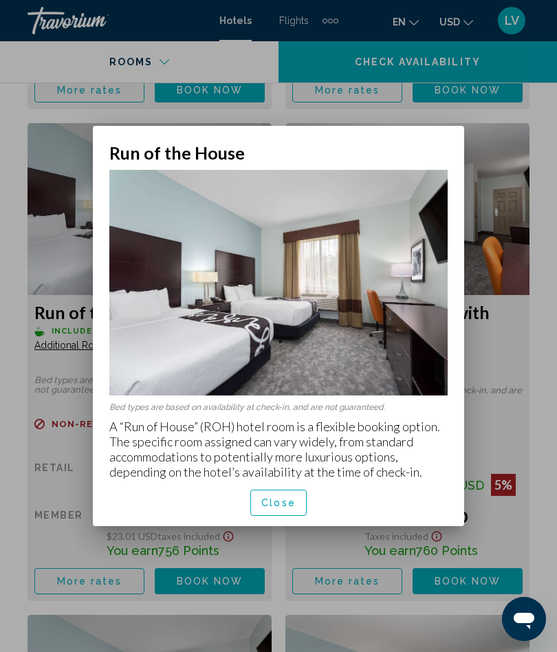
scroll to position [0, 0]
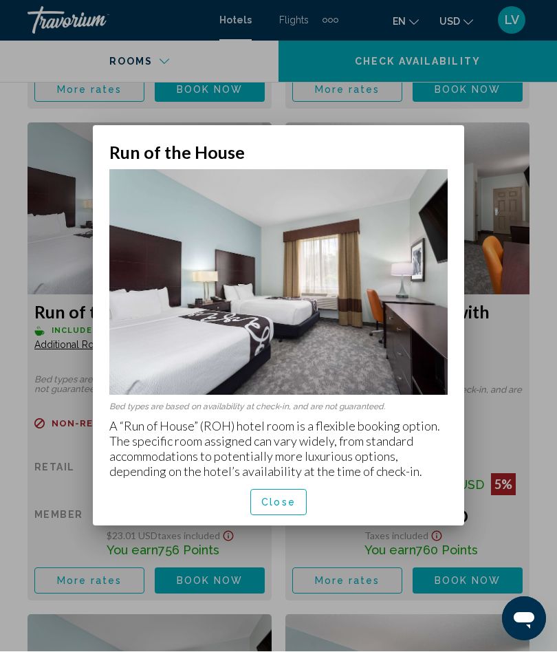
click at [275, 498] on span "Close" at bounding box center [278, 503] width 34 height 11
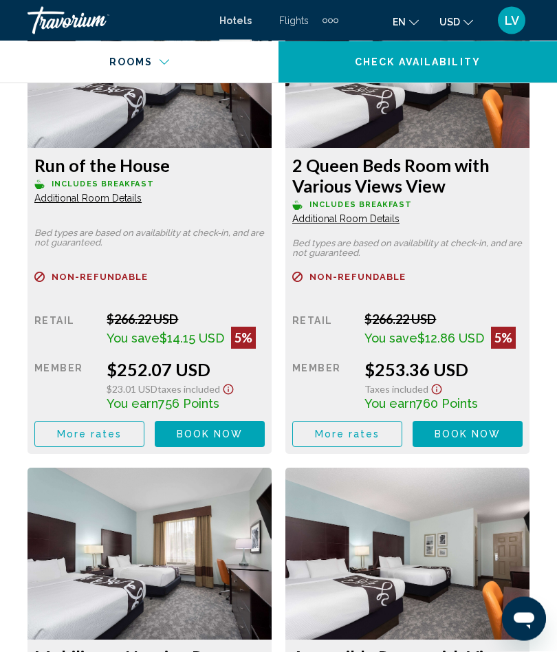
scroll to position [2982, 0]
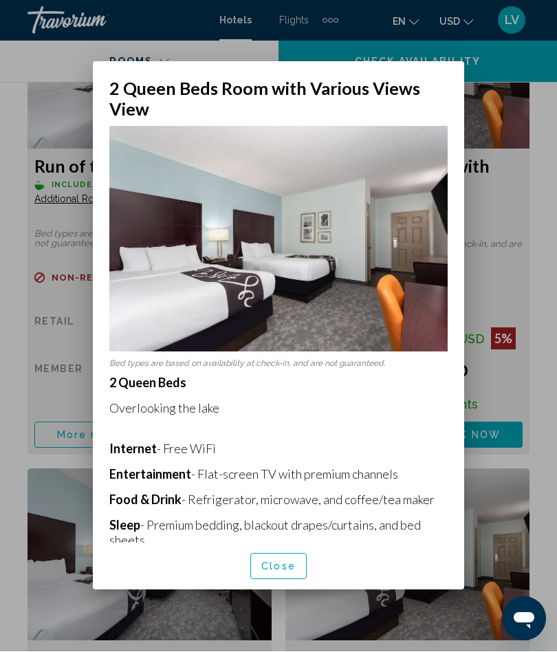
click at [532, 282] on div at bounding box center [278, 326] width 557 height 652
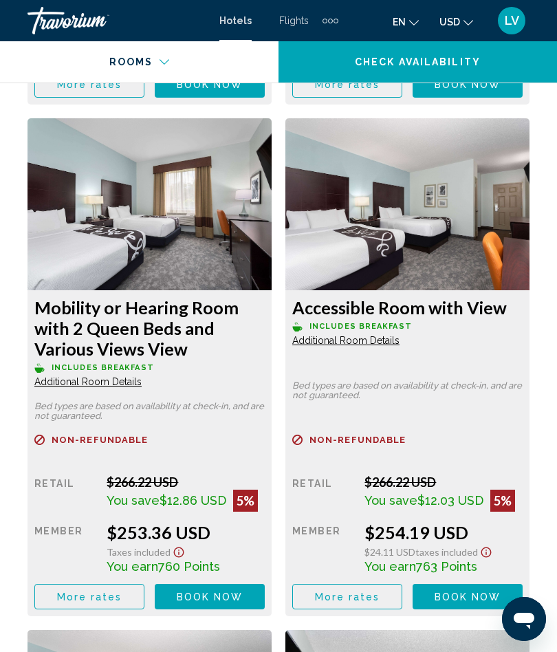
scroll to position [3334, 0]
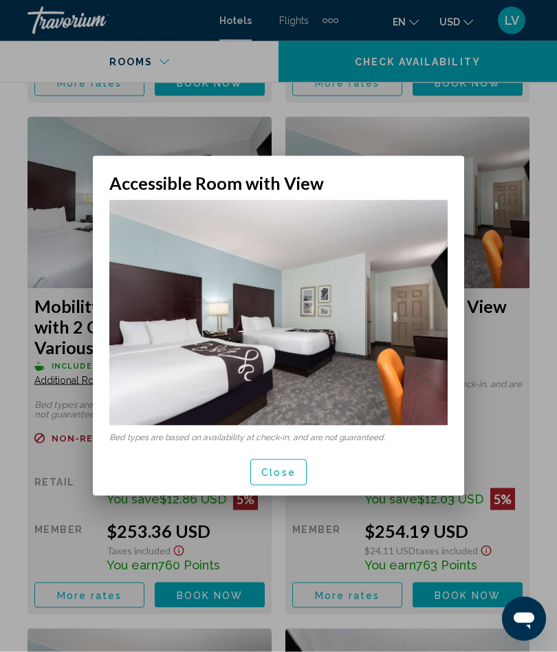
scroll to position [0, 0]
click at [279, 463] on button "Close" at bounding box center [278, 471] width 56 height 25
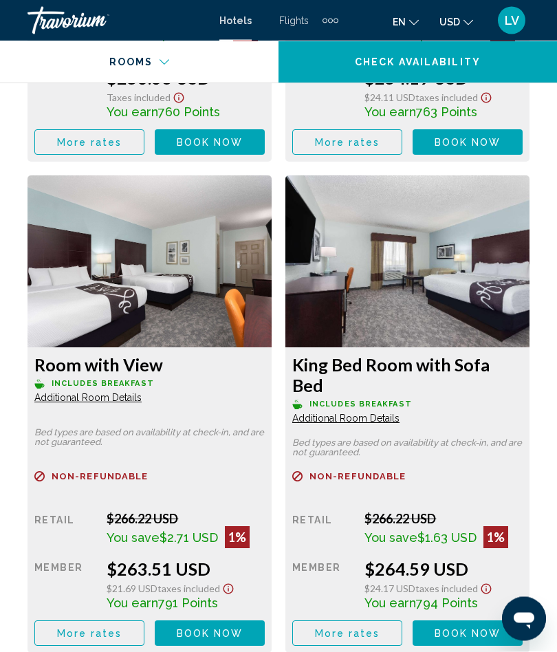
scroll to position [3788, 0]
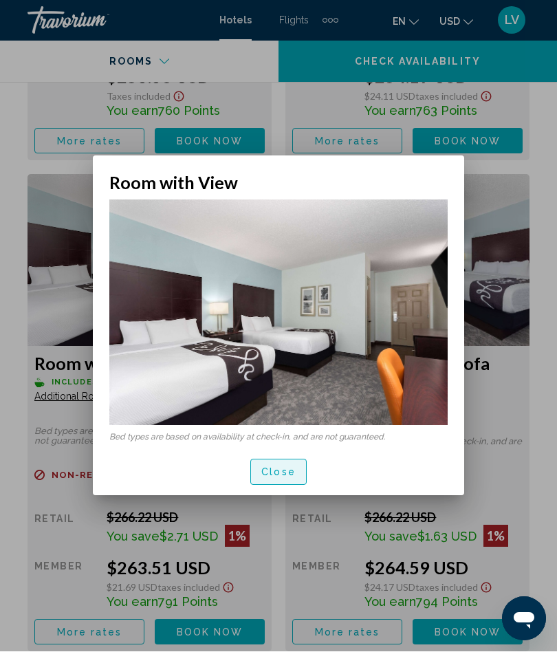
click at [265, 470] on span "Close" at bounding box center [278, 473] width 34 height 11
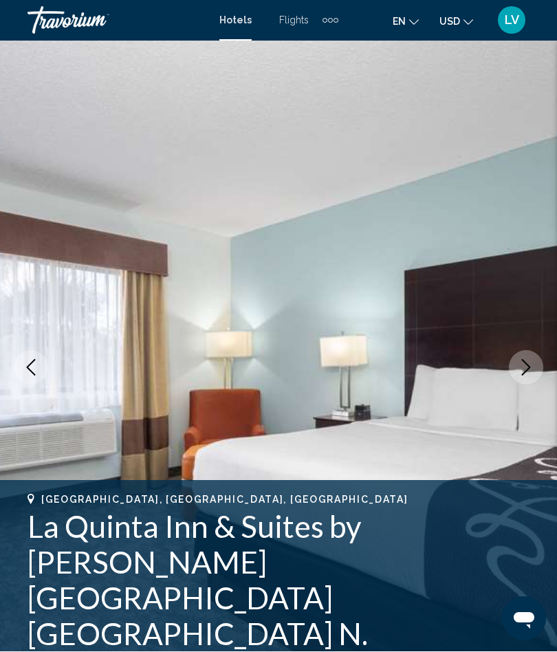
scroll to position [3789, 0]
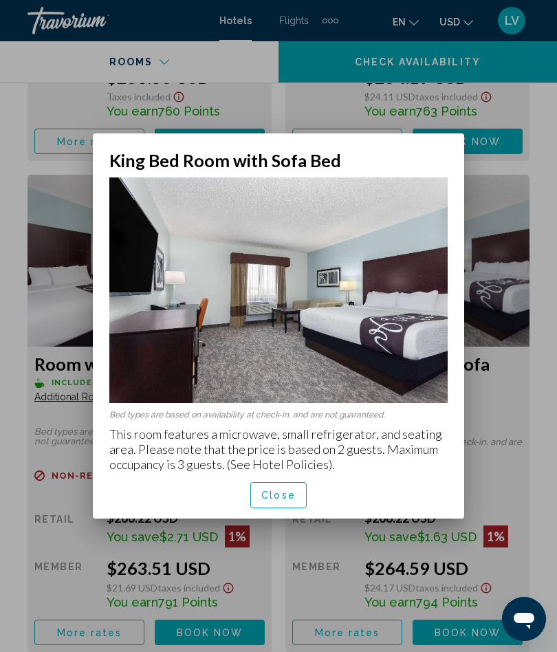
scroll to position [0, 0]
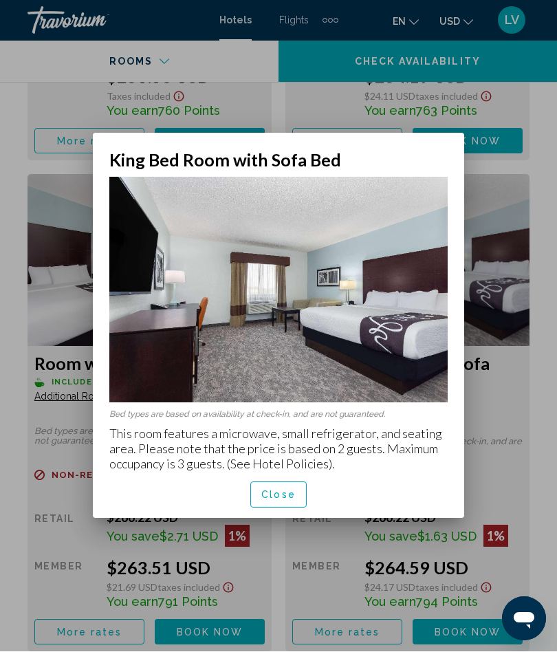
click at [281, 490] on span "Close" at bounding box center [278, 495] width 34 height 11
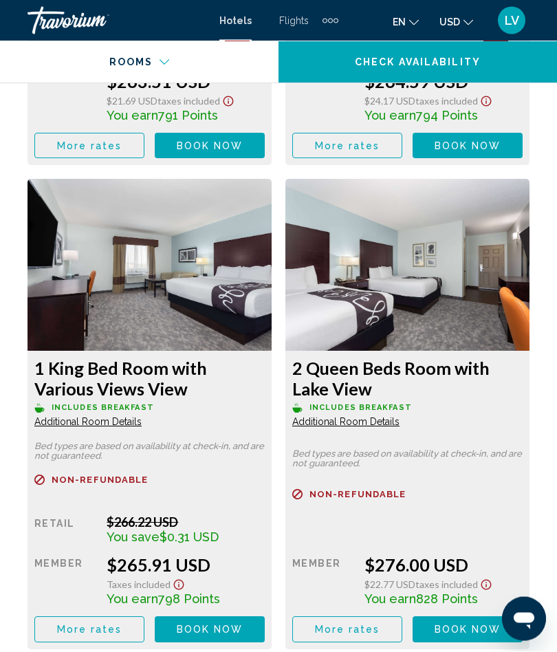
scroll to position [4277, 0]
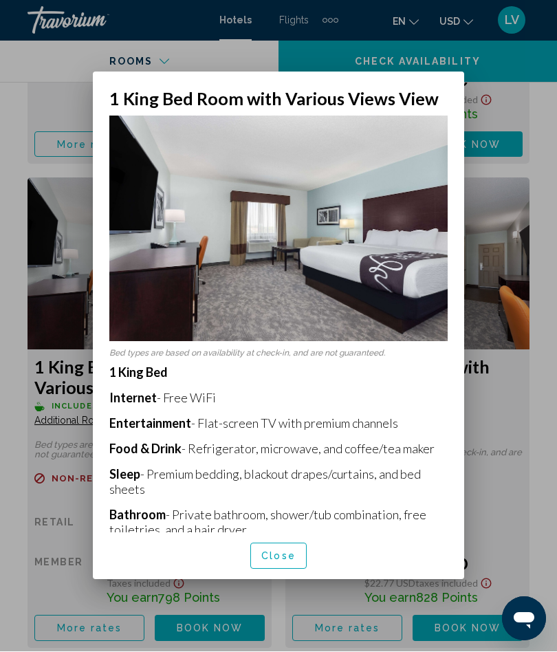
click at [521, 359] on div at bounding box center [278, 326] width 557 height 652
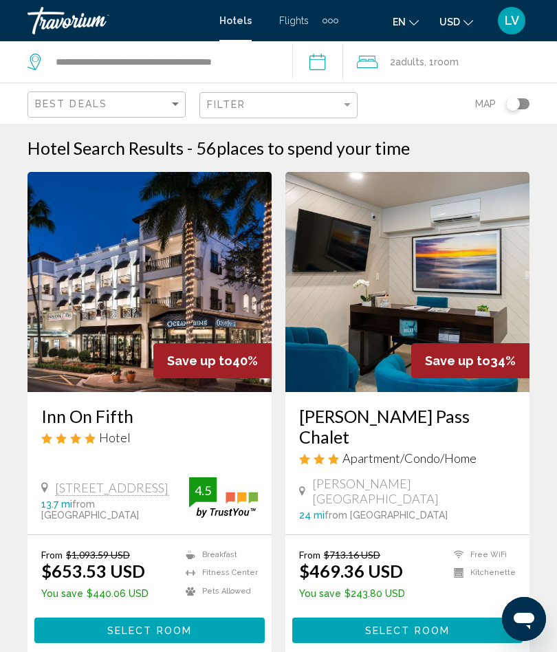
click at [512, 108] on div "Toggle map" at bounding box center [513, 104] width 14 height 14
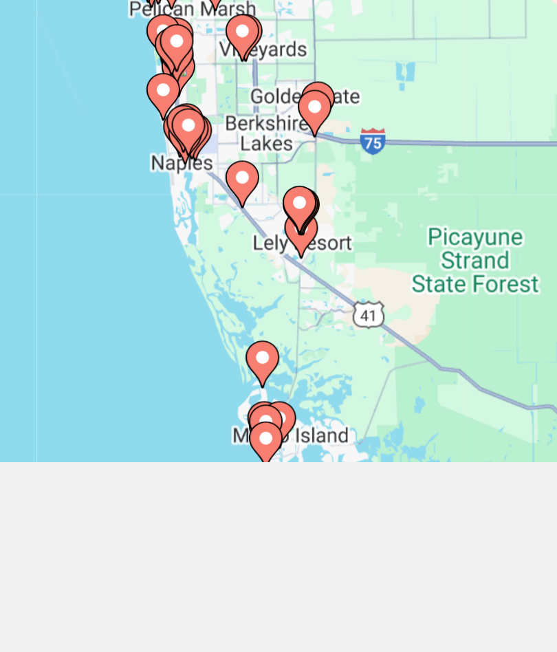
scroll to position [78, 0]
click at [70, 188] on div "To activate drag with keyboard, press Alt + Enter. Once in keyboard drag state,…" at bounding box center [278, 309] width 557 height 528
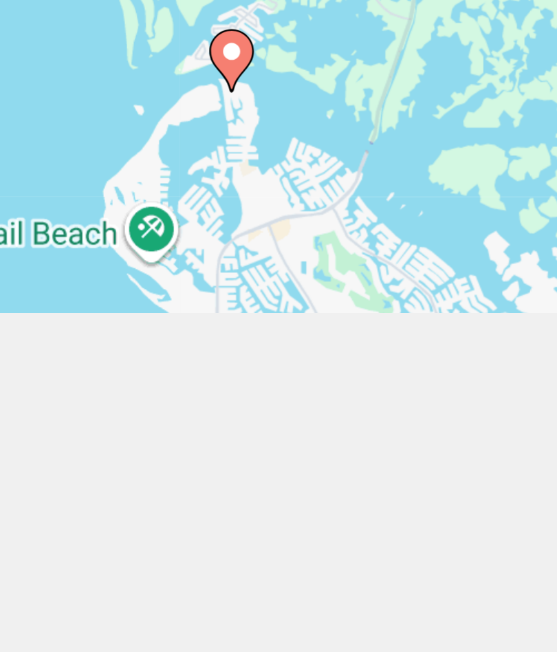
scroll to position [184, 0]
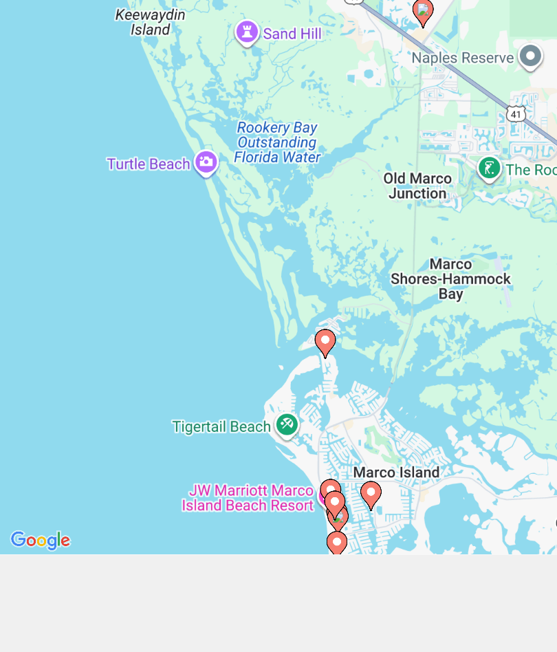
click at [157, 329] on div "To activate drag with keyboard, press Alt + Enter. Once in keyboard drag state,…" at bounding box center [278, 264] width 557 height 528
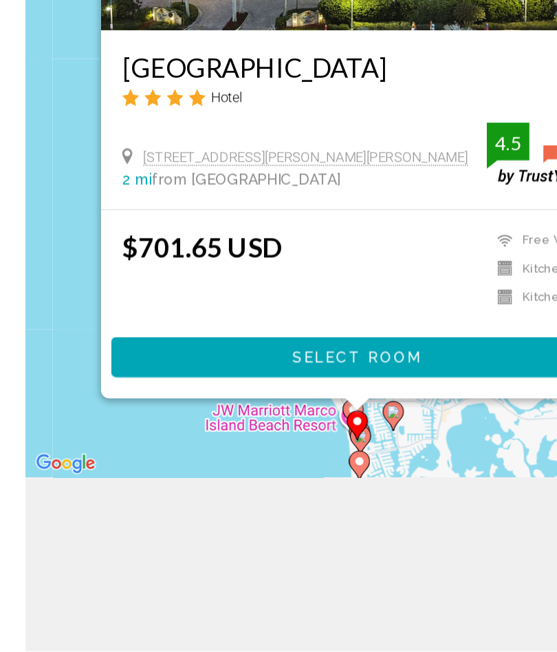
scroll to position [122, 0]
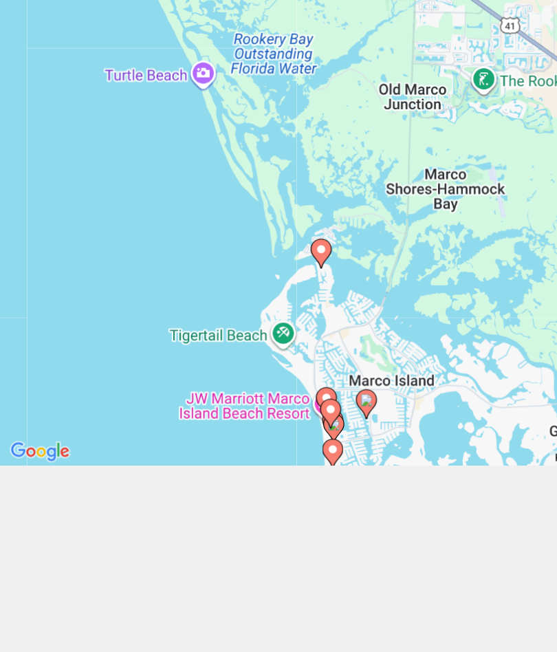
click at [155, 326] on div "To activate drag with keyboard, press Alt + Enter. Once in keyboard drag state,…" at bounding box center [278, 266] width 557 height 528
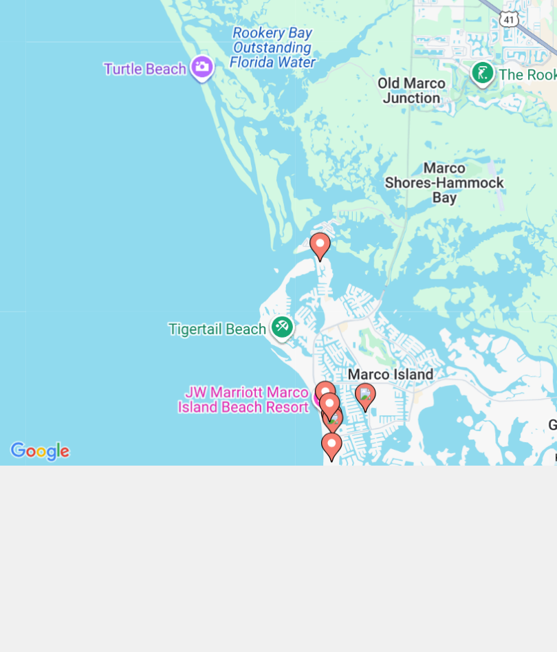
scroll to position [121, 0]
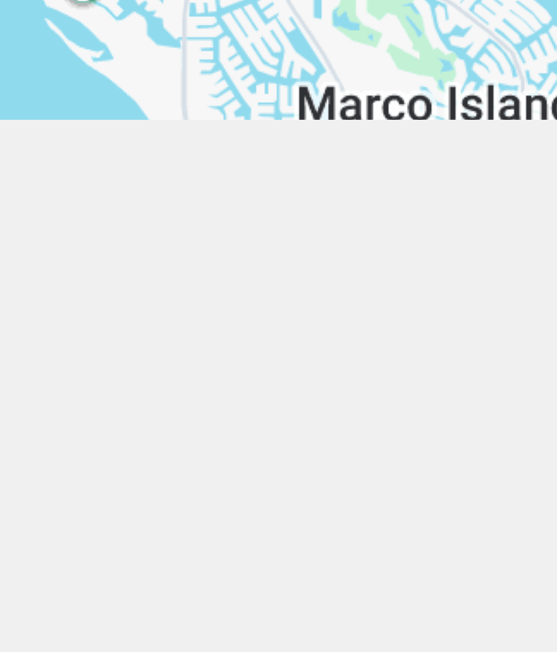
click at [33, 80] on div "To activate drag with keyboard, press Alt + Enter. Once in keyboard drag state,…" at bounding box center [278, 267] width 557 height 528
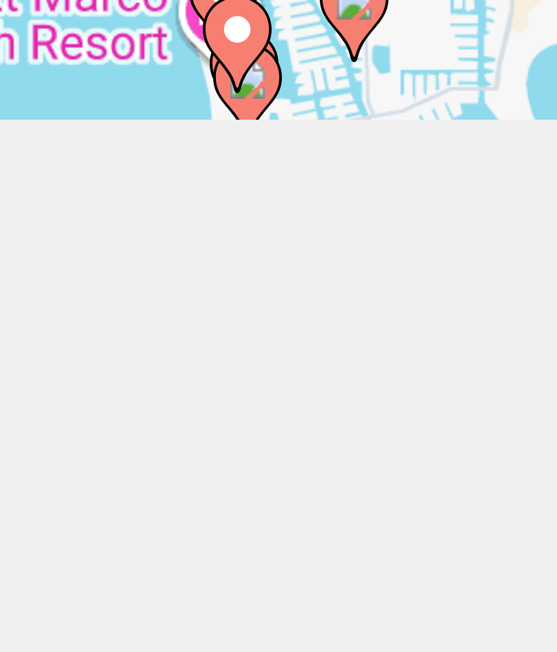
click at [32, 80] on div "To activate drag with keyboard, press Alt + Enter. Once in keyboard drag state,…" at bounding box center [278, 267] width 557 height 528
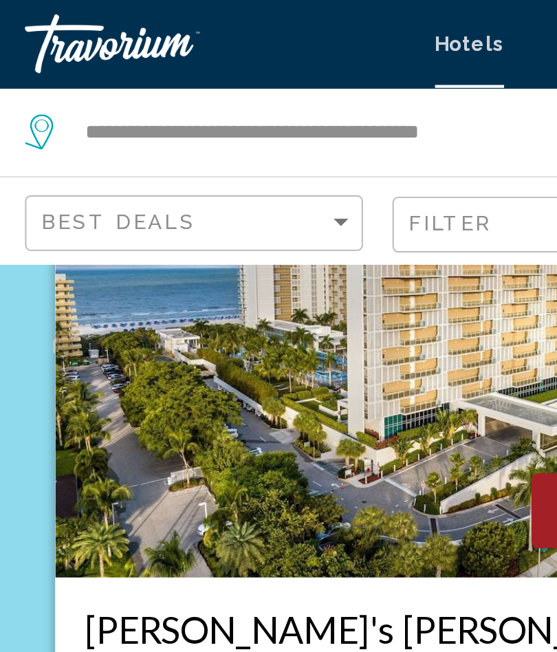
scroll to position [91, 0]
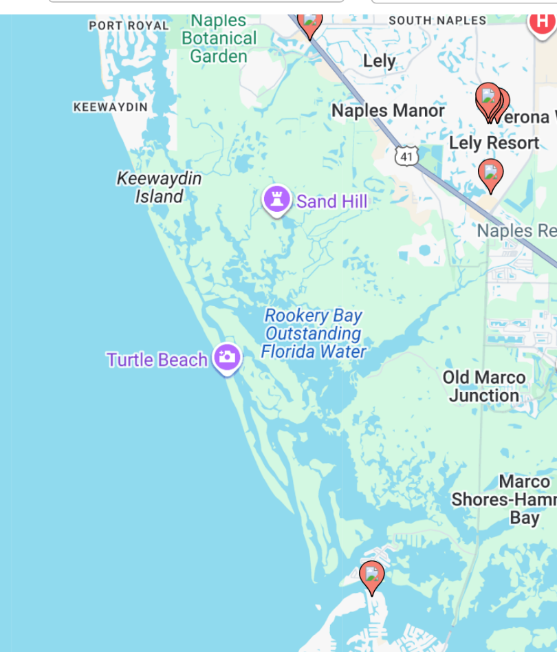
click at [23, 239] on div "To activate drag with keyboard, press Alt + Enter. Once in keyboard drag state,…" at bounding box center [278, 296] width 557 height 528
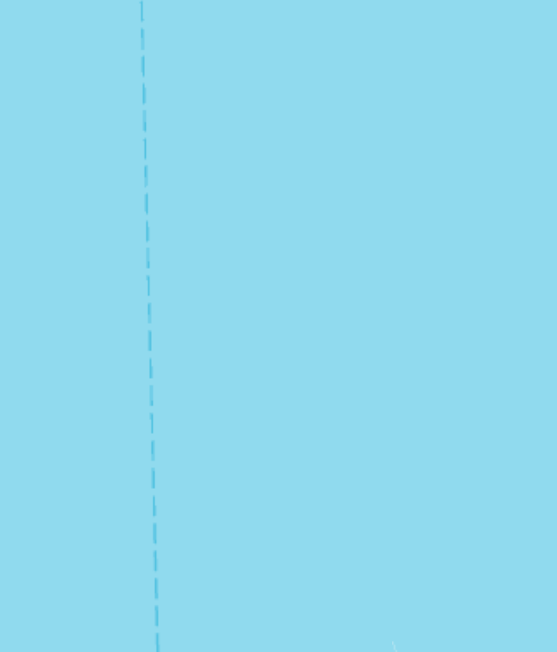
click at [8, 86] on div "To activate drag with keyboard, press Alt + Enter. Once in keyboard drag state,…" at bounding box center [278, 296] width 557 height 528
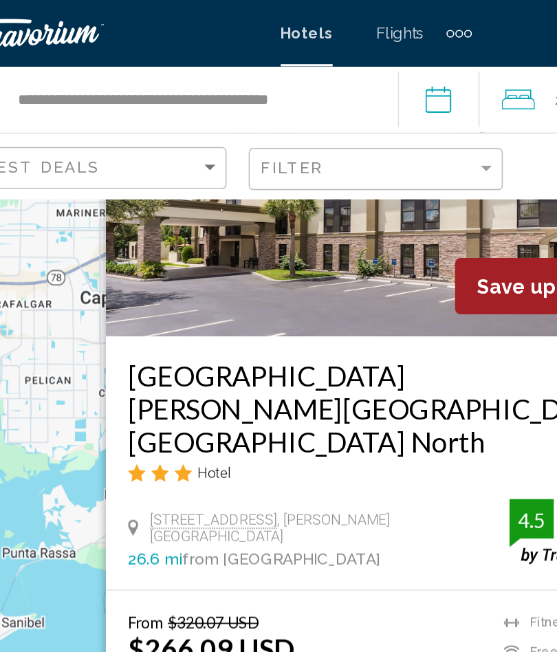
scroll to position [124, 0]
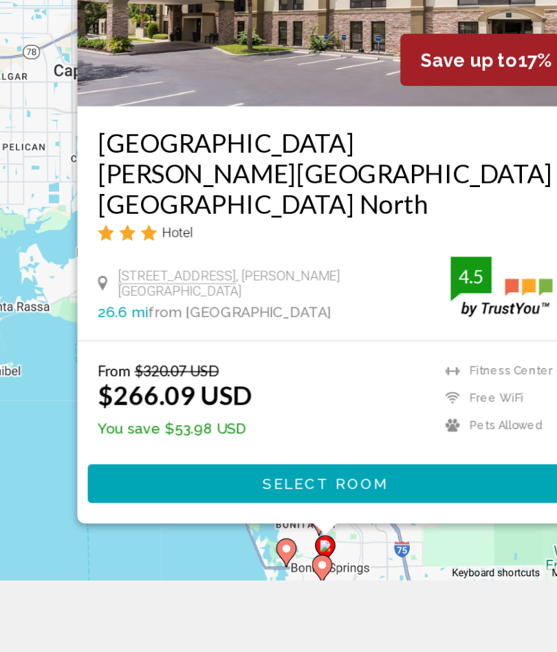
click at [242, 288] on div "Hotel" at bounding box center [277, 294] width 306 height 12
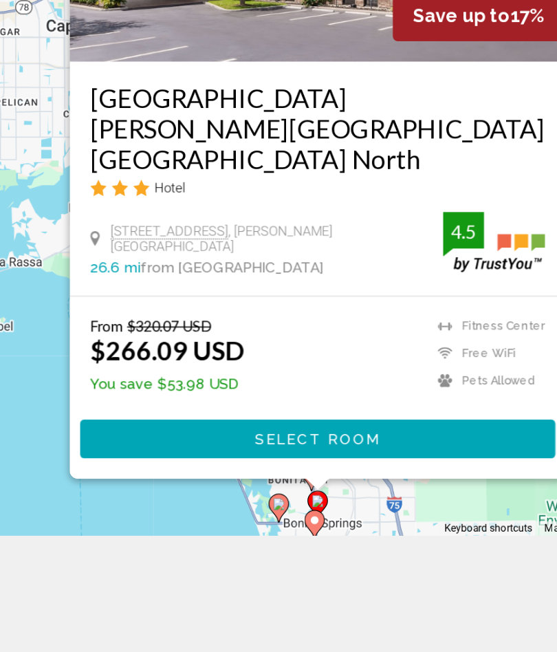
click at [235, 458] on span "Select Room" at bounding box center [277, 463] width 85 height 11
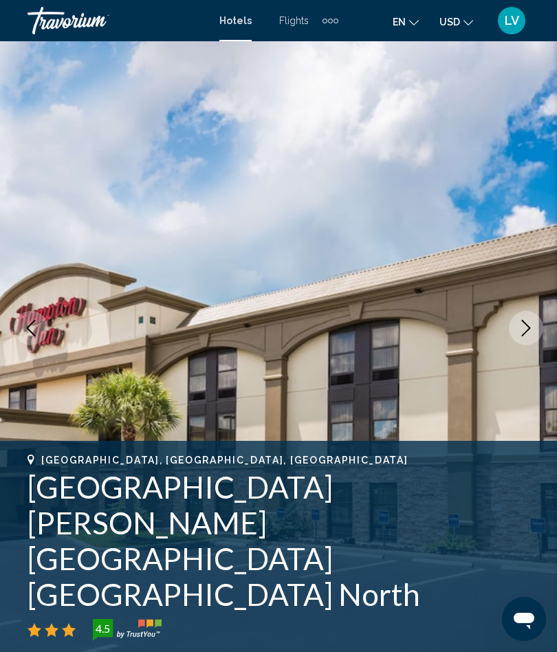
scroll to position [17, 0]
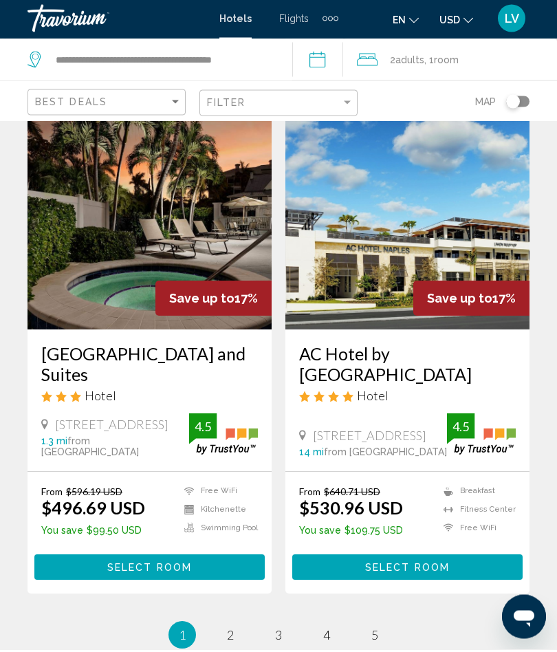
scroll to position [2773, 0]
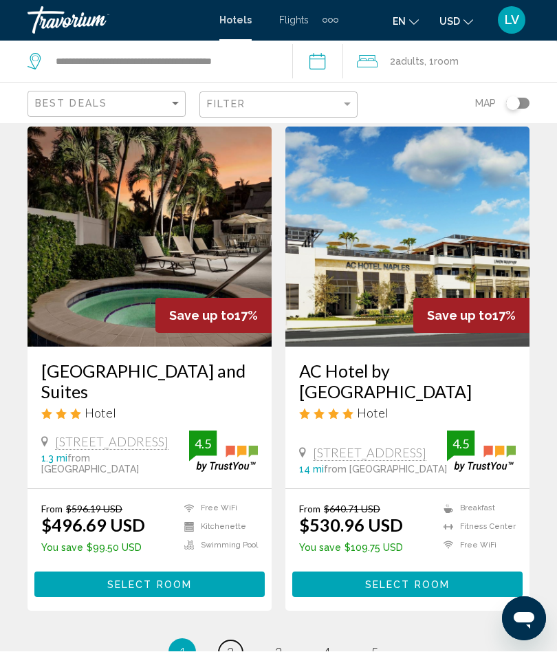
click at [234, 645] on span "2" at bounding box center [230, 652] width 7 height 15
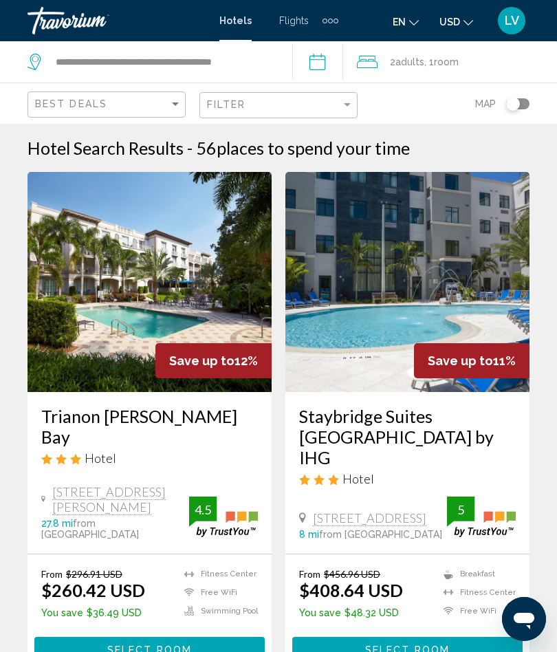
click at [187, 296] on img "Main content" at bounding box center [150, 282] width 244 height 220
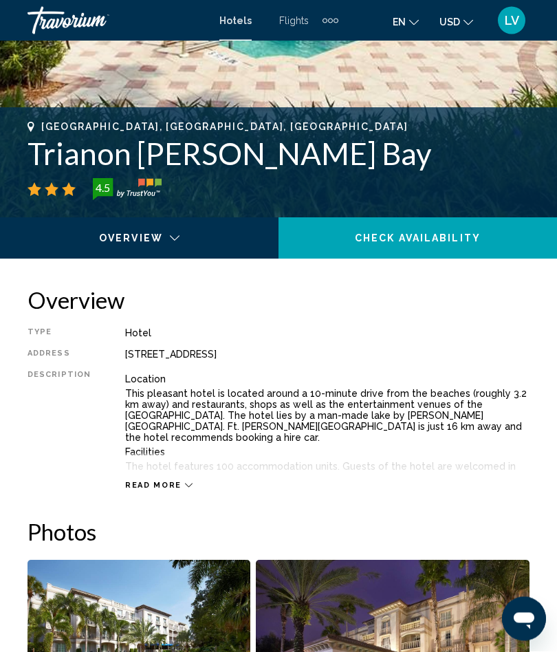
scroll to position [477, 0]
click at [173, 484] on span "Read more" at bounding box center [153, 485] width 56 height 9
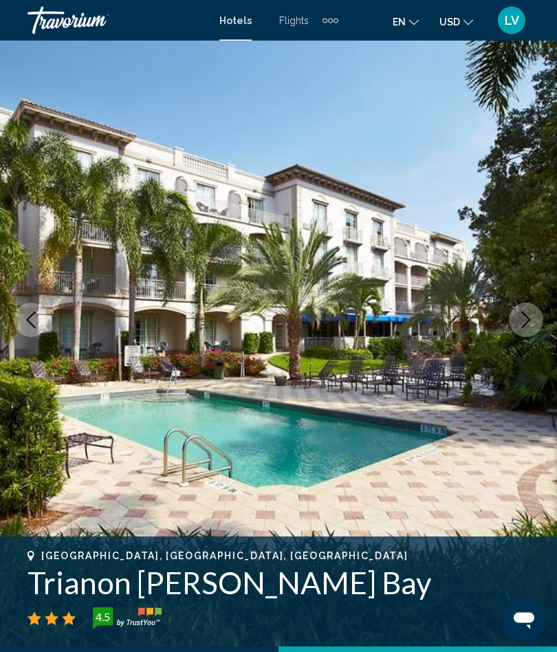
scroll to position [0, 0]
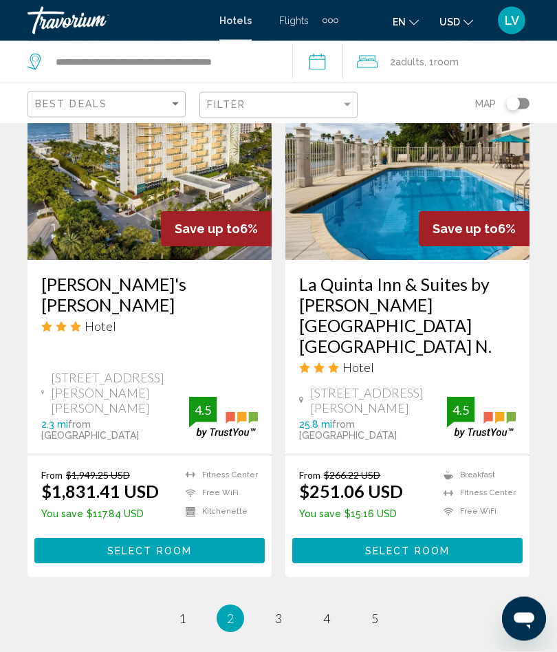
scroll to position [2732, 0]
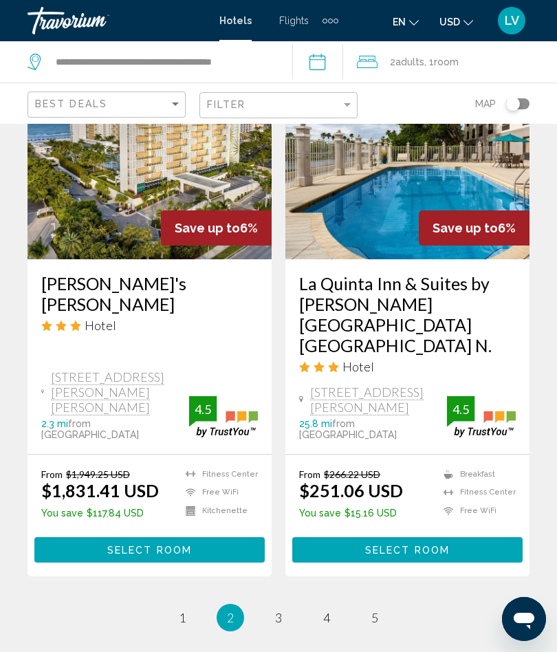
click at [423, 303] on h3 "La Quinta Inn & Suites by Wyndham Bonita Springs Naples N." at bounding box center [407, 314] width 217 height 83
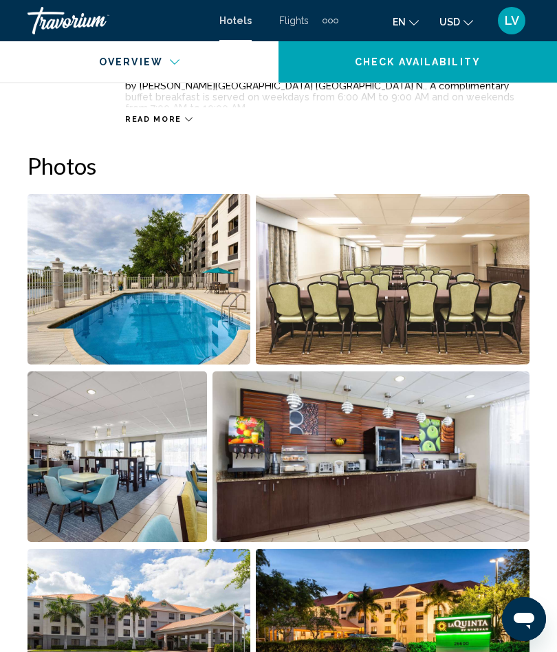
scroll to position [825, 0]
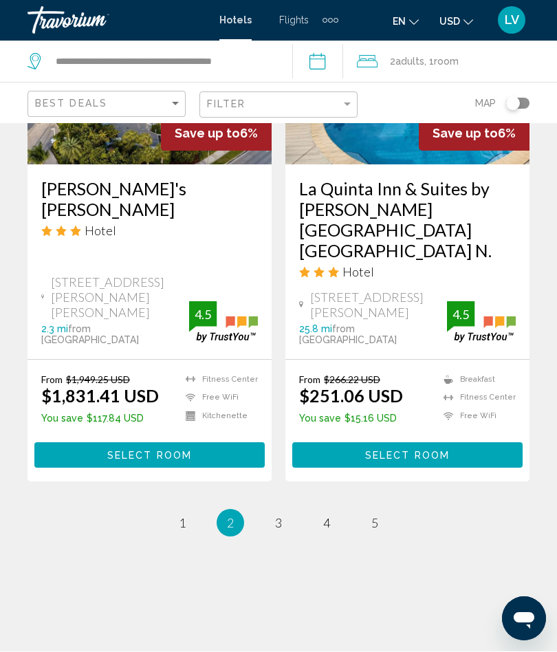
scroll to position [2862, 0]
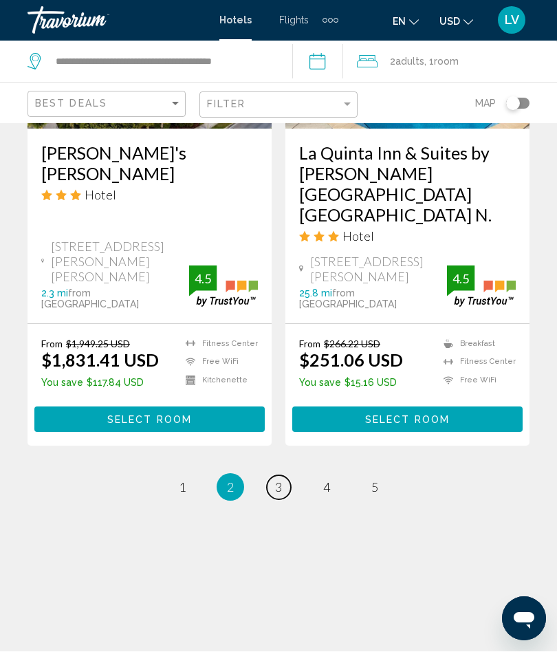
click at [275, 480] on span "3" at bounding box center [278, 487] width 7 height 15
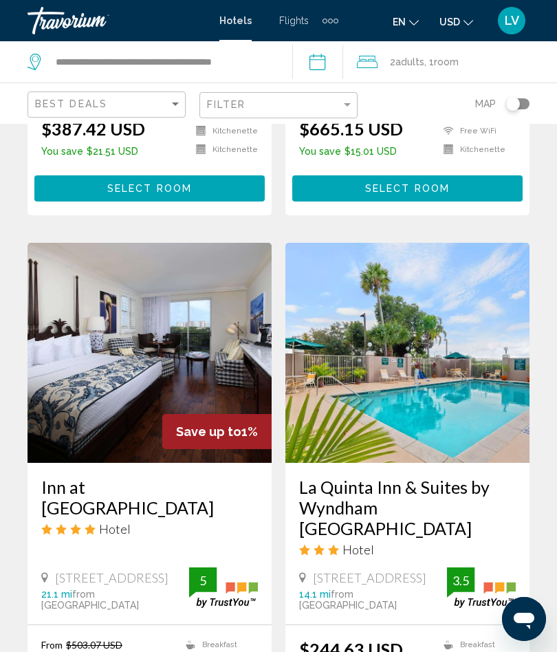
scroll to position [1052, 0]
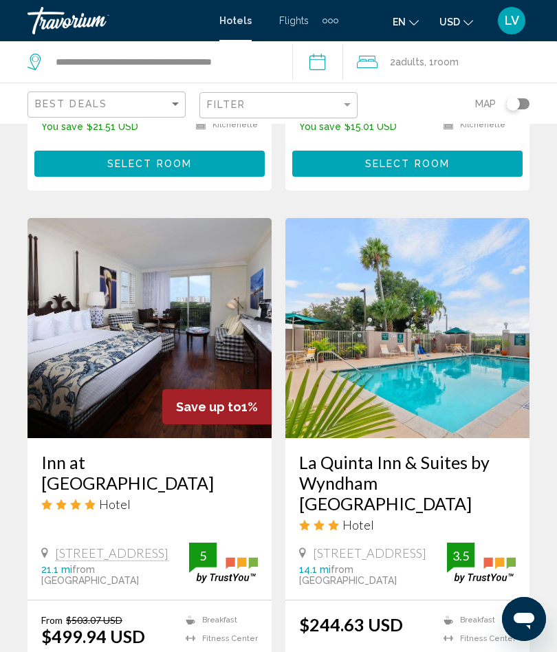
click at [474, 290] on img "Main content" at bounding box center [407, 328] width 244 height 220
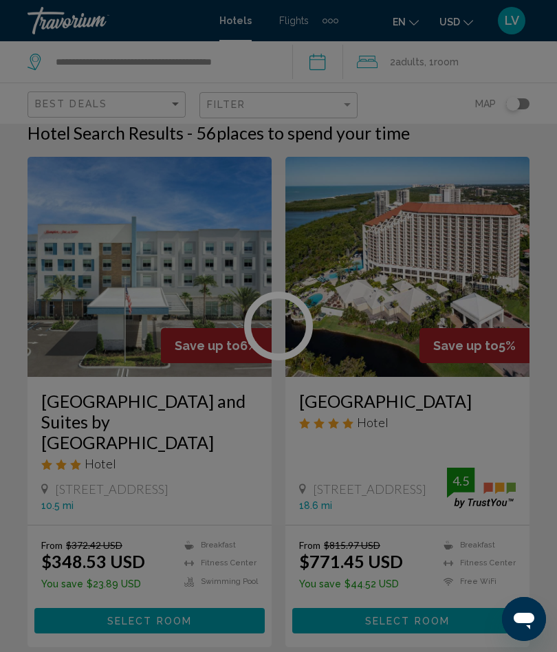
scroll to position [2, 0]
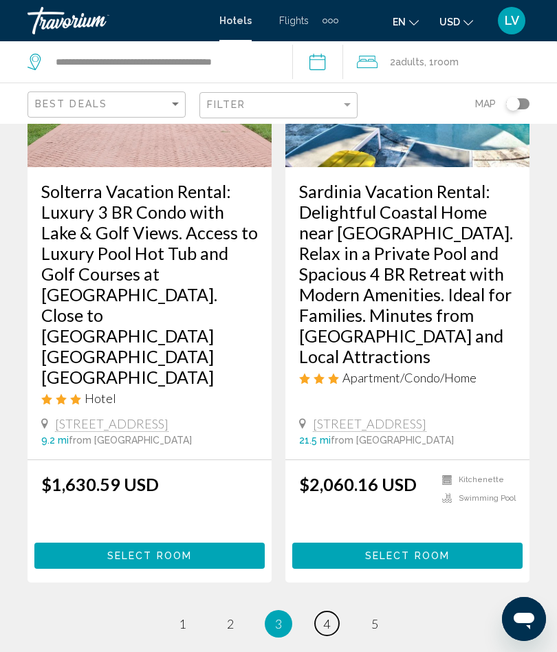
click at [324, 616] on span "4" at bounding box center [326, 623] width 7 height 15
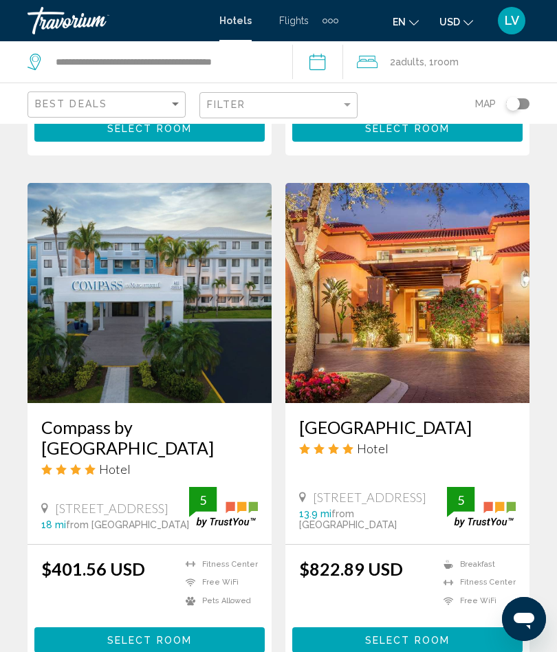
scroll to position [1703, 0]
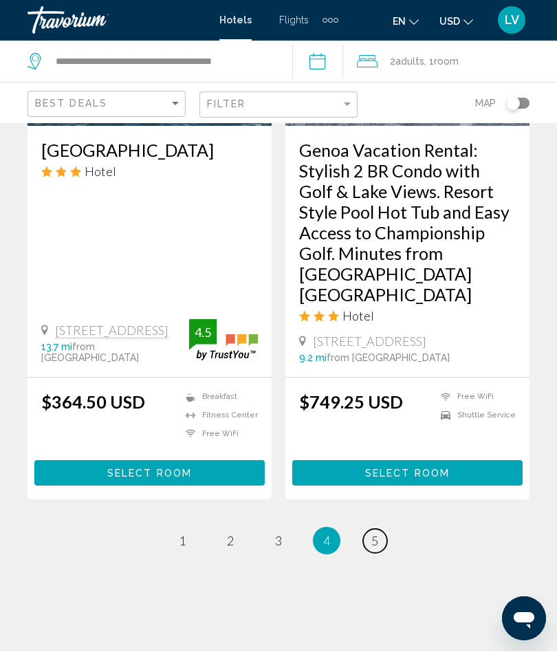
click at [368, 530] on link "page 5" at bounding box center [375, 542] width 24 height 24
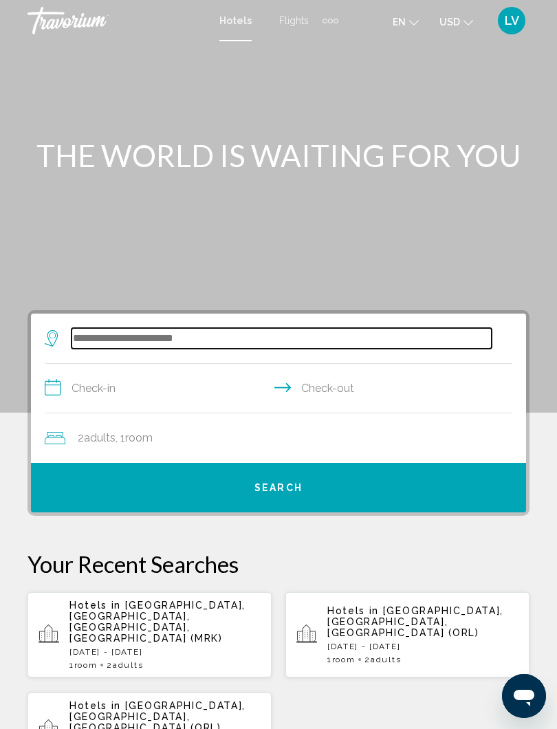
click at [195, 330] on input "Search widget" at bounding box center [282, 338] width 420 height 21
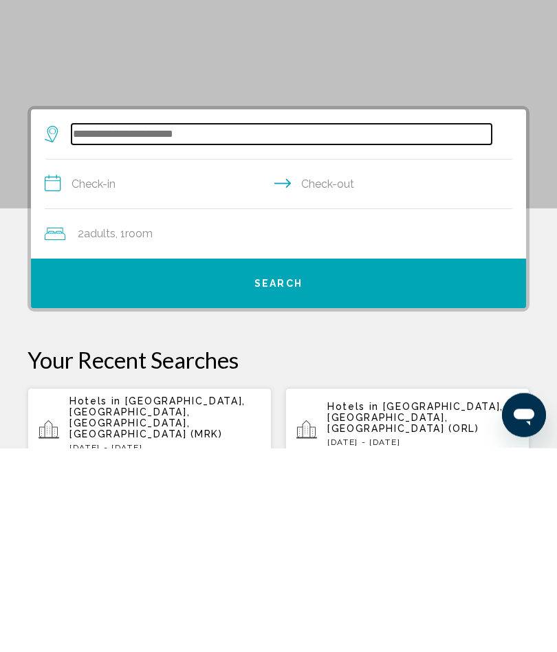
scroll to position [14, 0]
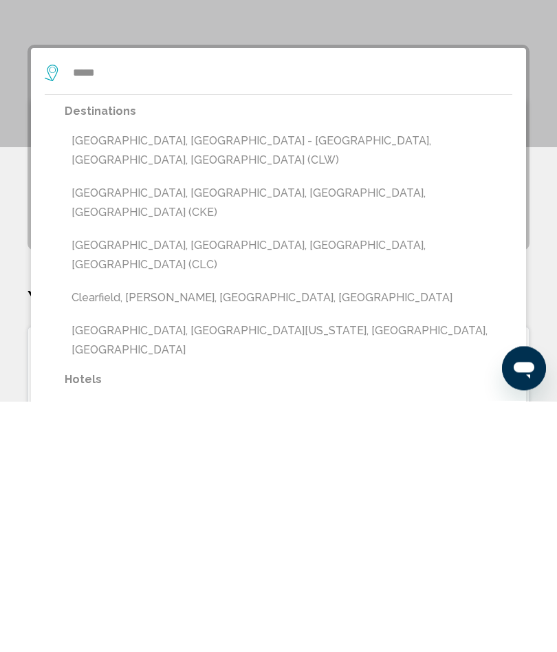
click at [189, 379] on button "[GEOGRAPHIC_DATA], [GEOGRAPHIC_DATA] - [GEOGRAPHIC_DATA], [GEOGRAPHIC_DATA], [G…" at bounding box center [289, 401] width 448 height 45
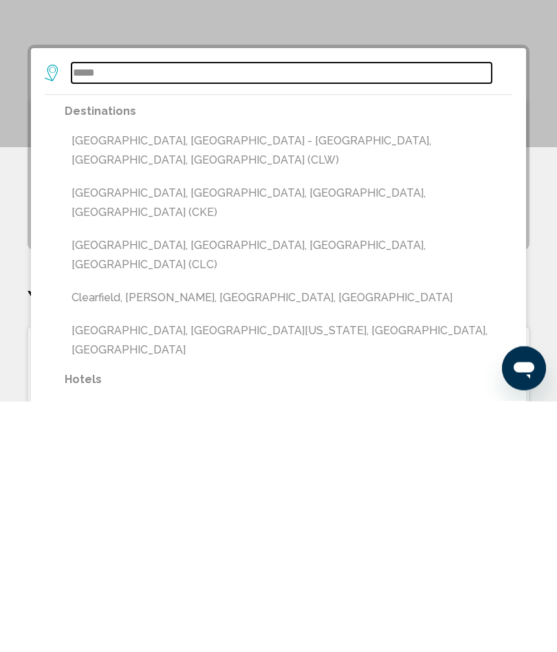
type input "**********"
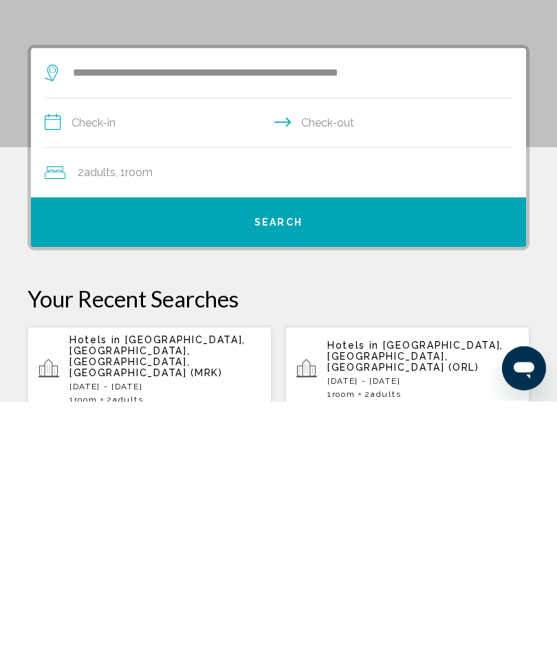
click at [136, 349] on input "**********" at bounding box center [281, 375] width 473 height 53
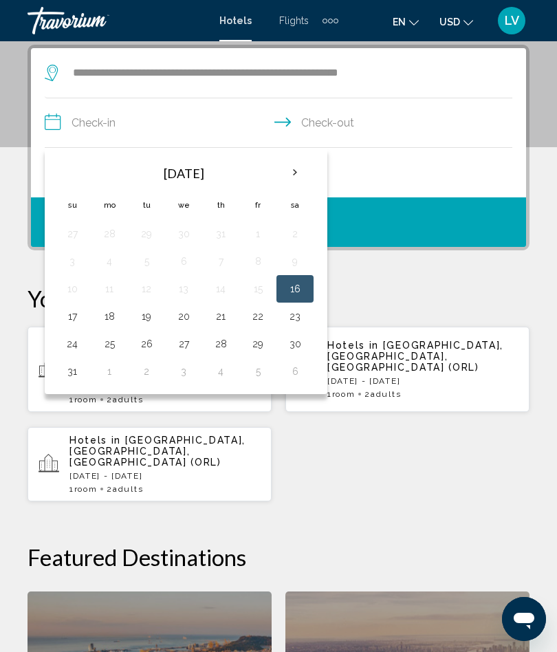
click at [108, 318] on button "18" at bounding box center [109, 316] width 22 height 19
click at [219, 320] on button "21" at bounding box center [221, 316] width 22 height 19
type input "**********"
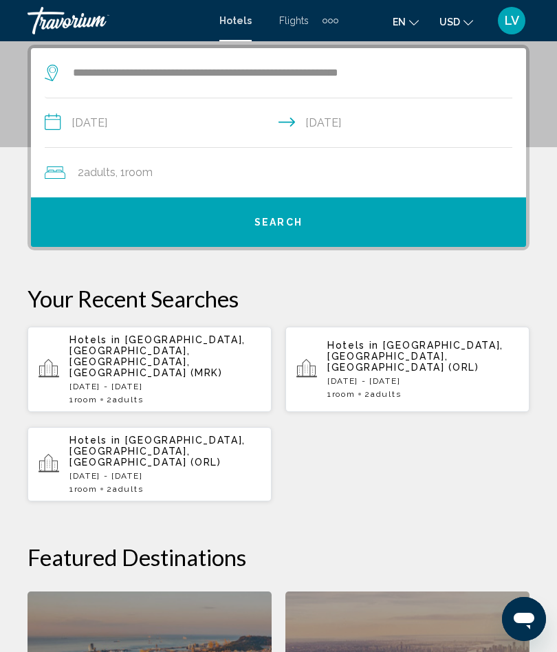
click at [305, 227] on button "Search" at bounding box center [278, 222] width 495 height 50
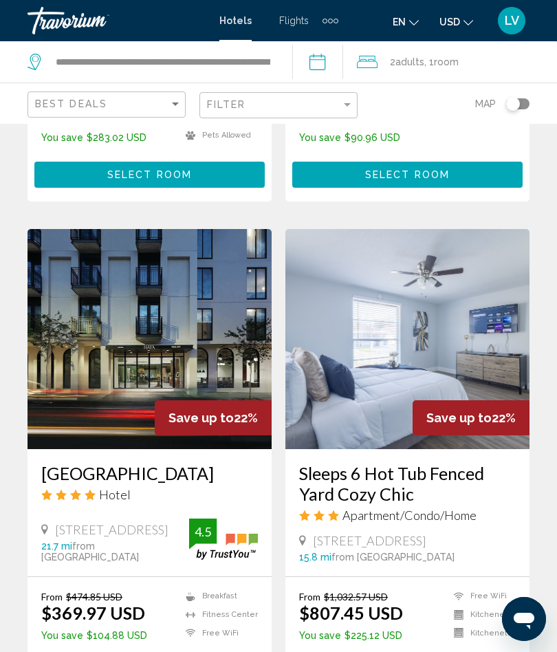
scroll to position [2594, 0]
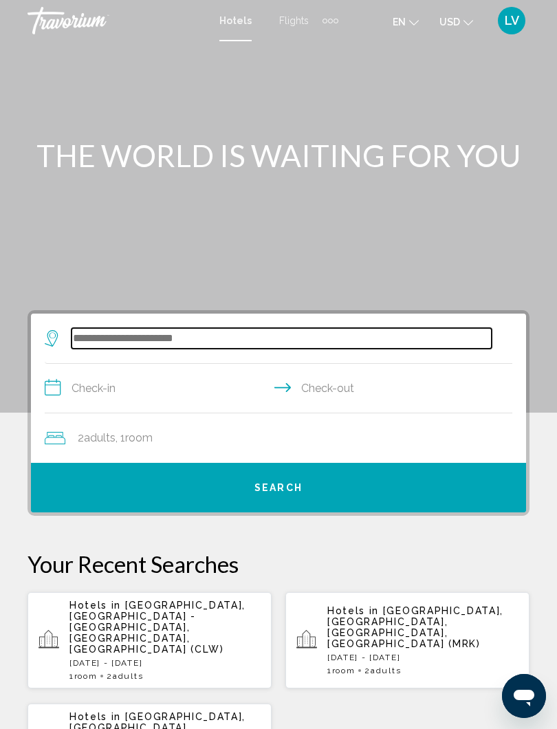
click at [156, 345] on input "Search widget" at bounding box center [282, 338] width 420 height 21
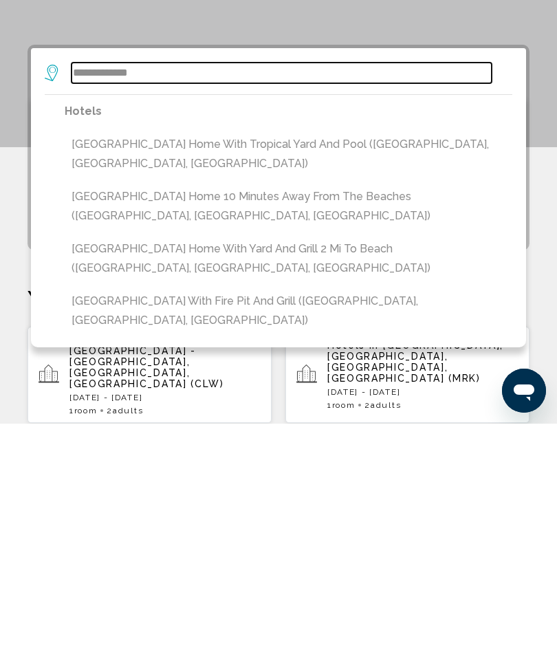
scroll to position [50, 0]
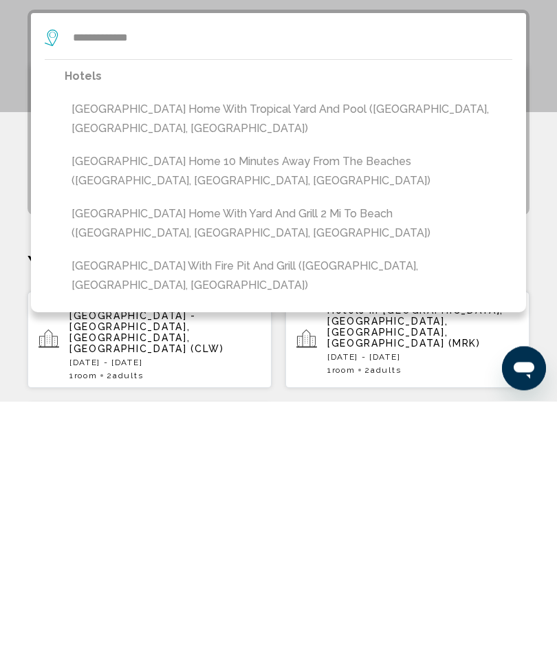
click at [227, 347] on button "[GEOGRAPHIC_DATA] Home with Tropical Yard and Pool ([GEOGRAPHIC_DATA], [GEOGRAP…" at bounding box center [289, 369] width 448 height 45
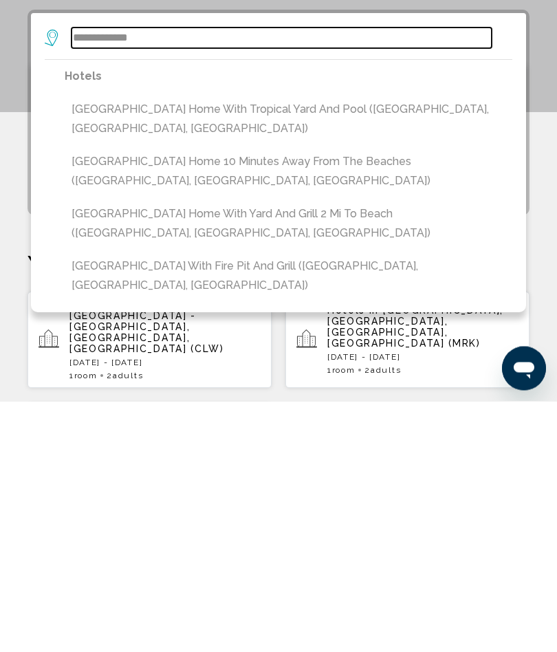
type input "**********"
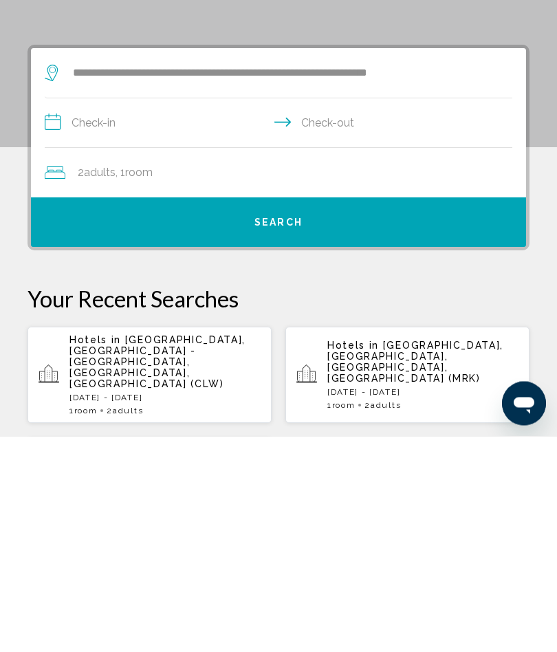
click at [139, 314] on input "**********" at bounding box center [281, 340] width 473 height 53
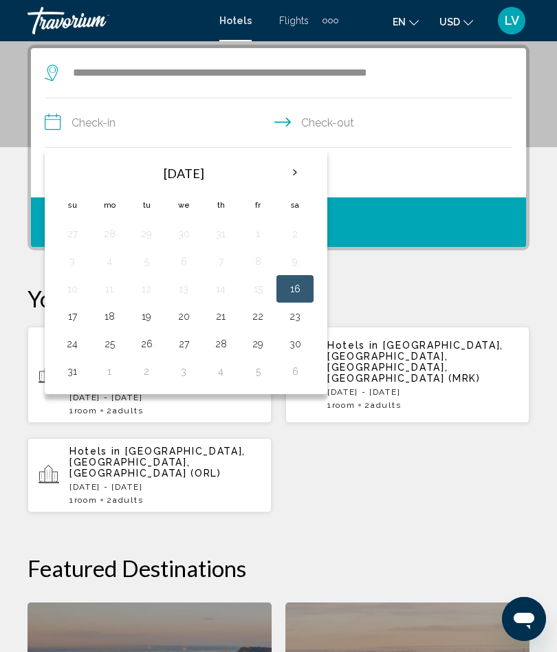
click at [113, 318] on button "18" at bounding box center [109, 316] width 22 height 19
click at [214, 319] on button "21" at bounding box center [221, 316] width 22 height 19
type input "**********"
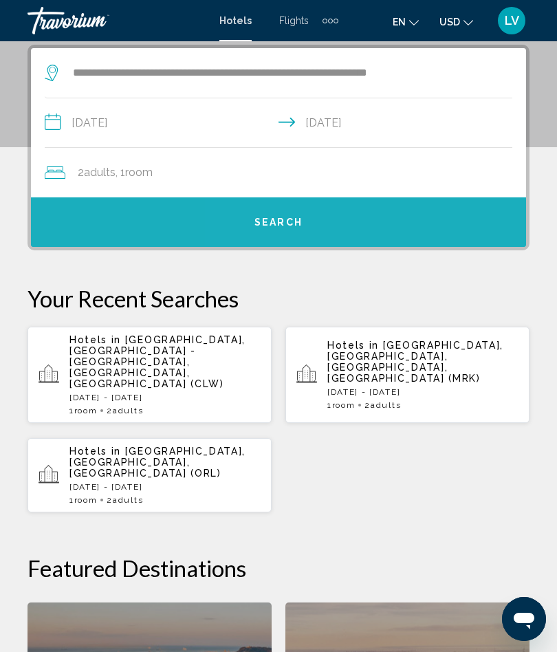
click at [297, 225] on span "Search" at bounding box center [278, 222] width 48 height 11
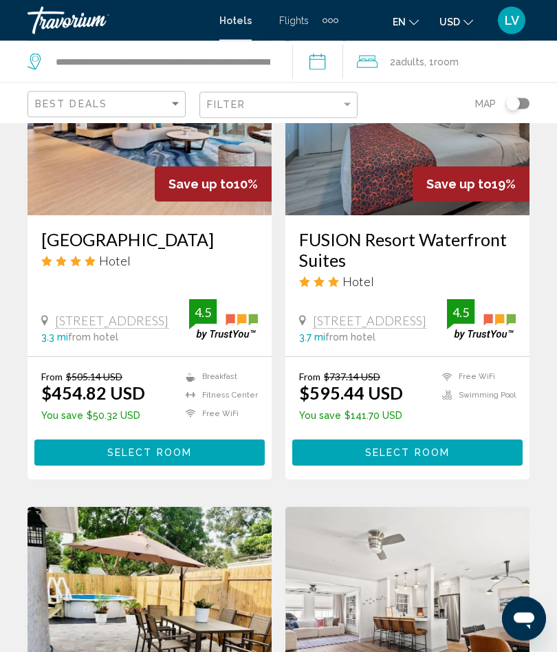
scroll to position [1752, 0]
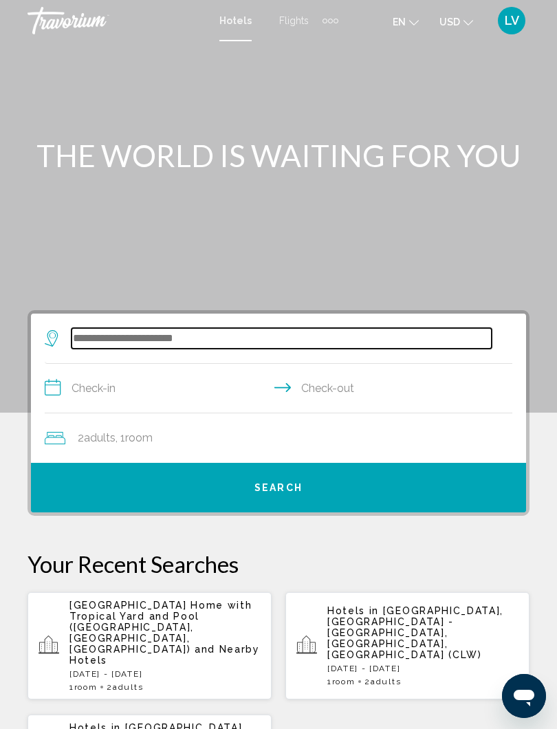
click at [217, 338] on input "Search widget" at bounding box center [282, 338] width 420 height 21
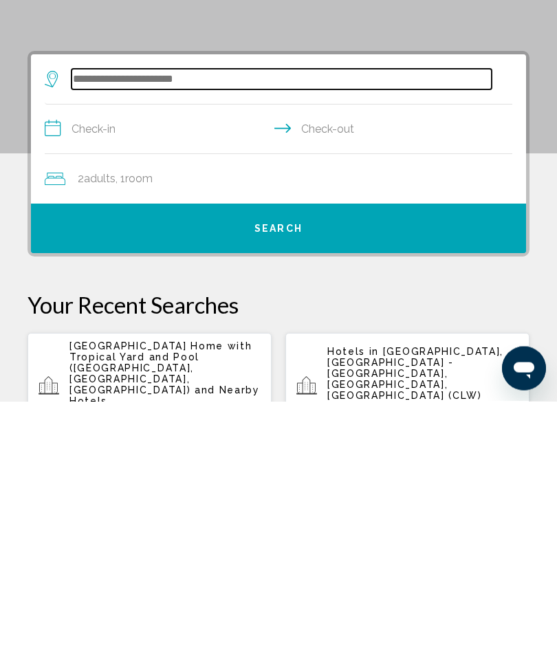
scroll to position [14, 0]
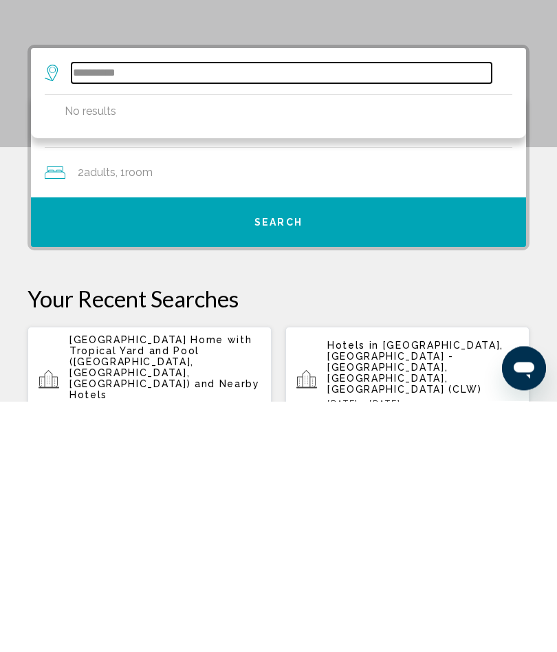
type input "**********"
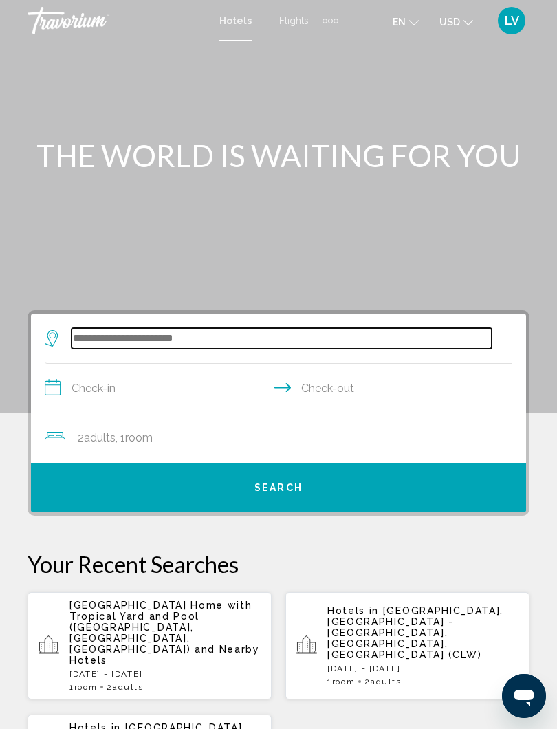
click at [177, 338] on input "Search widget" at bounding box center [282, 338] width 420 height 21
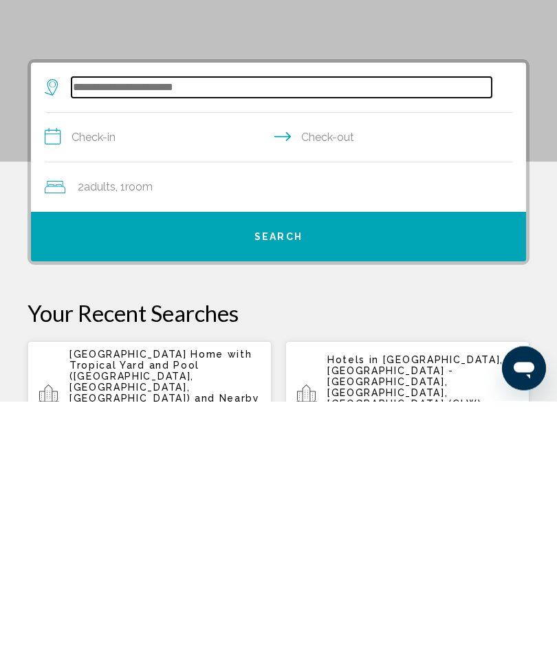
scroll to position [14, 0]
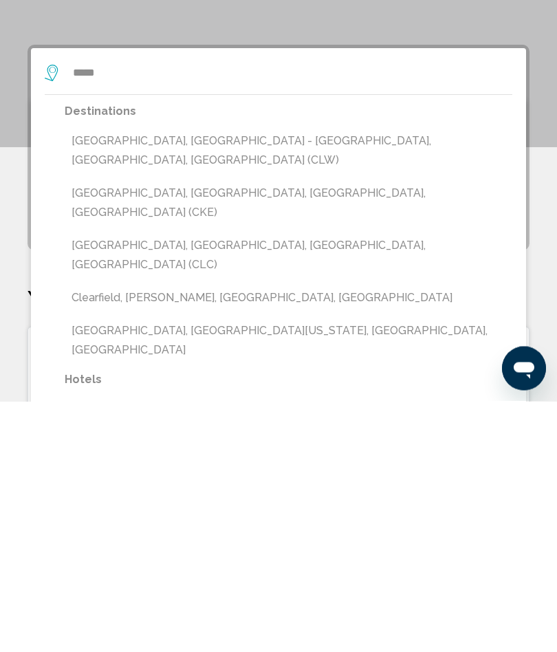
click at [175, 379] on button "[GEOGRAPHIC_DATA], [GEOGRAPHIC_DATA] - [GEOGRAPHIC_DATA], [GEOGRAPHIC_DATA], [G…" at bounding box center [289, 401] width 448 height 45
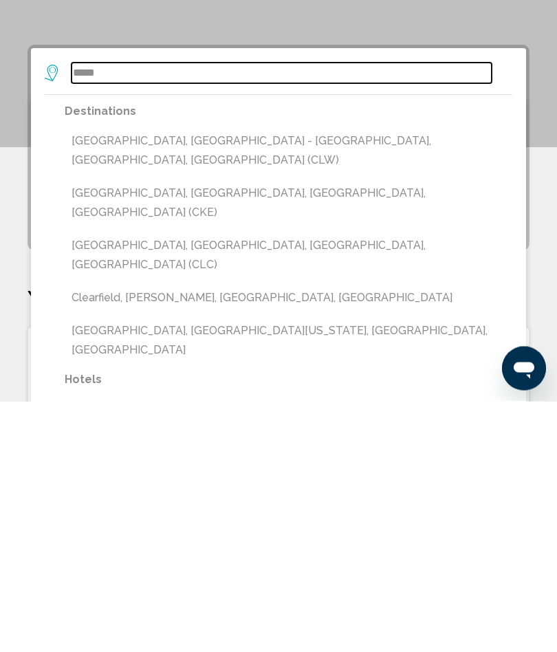
type input "**********"
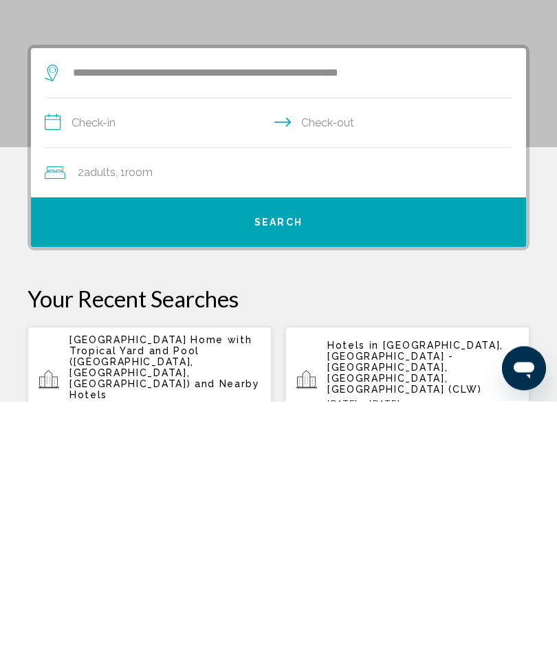
click at [120, 349] on input "**********" at bounding box center [281, 375] width 473 height 53
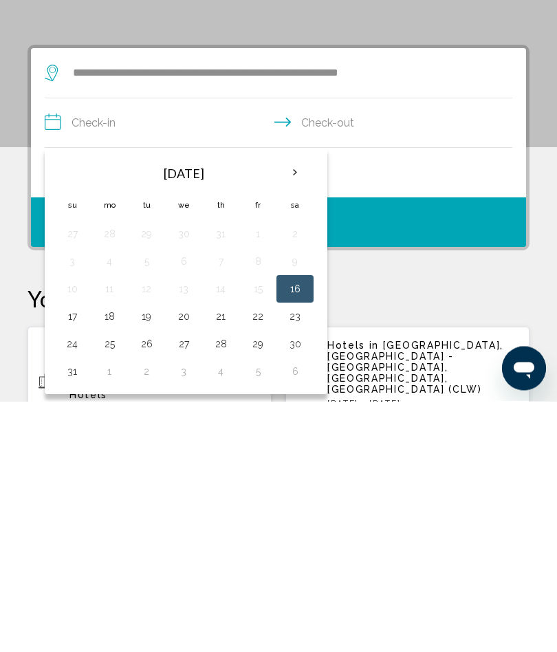
scroll to position [265, 0]
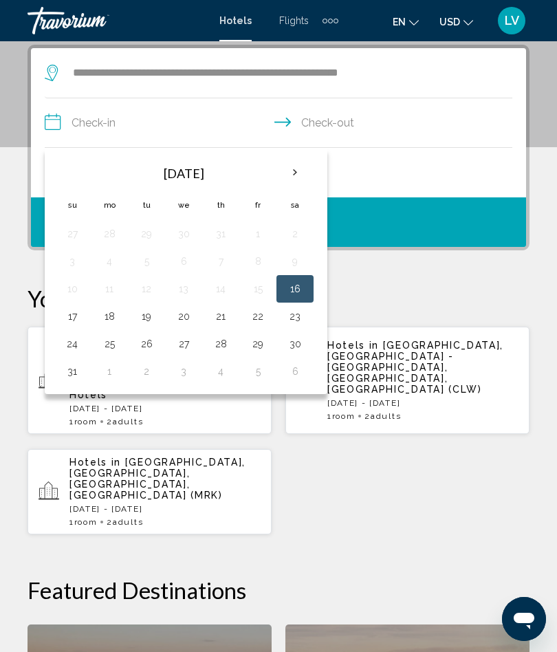
click at [107, 317] on button "18" at bounding box center [109, 316] width 22 height 19
click at [218, 317] on button "21" at bounding box center [221, 316] width 22 height 19
type input "**********"
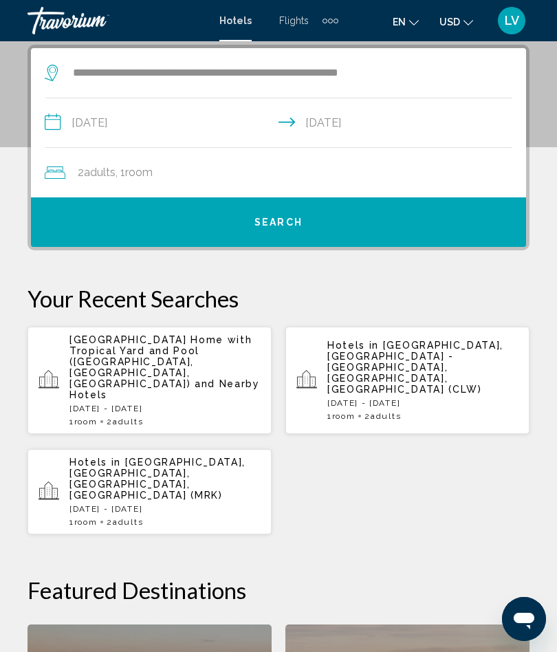
click at [276, 219] on span "Search" at bounding box center [278, 222] width 48 height 11
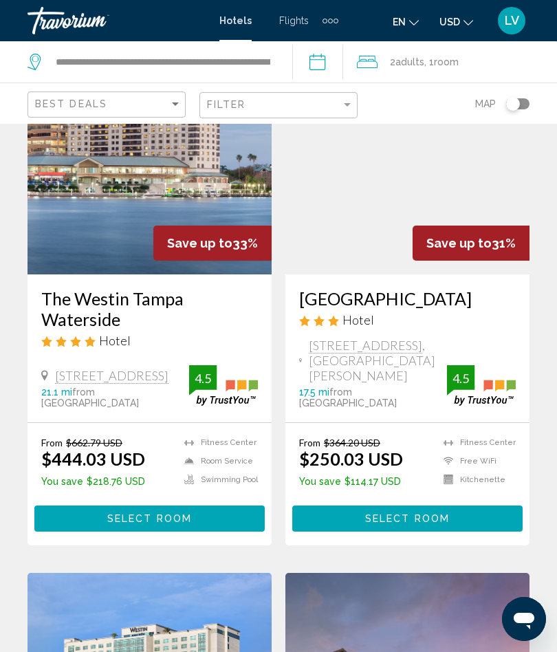
scroll to position [619, 0]
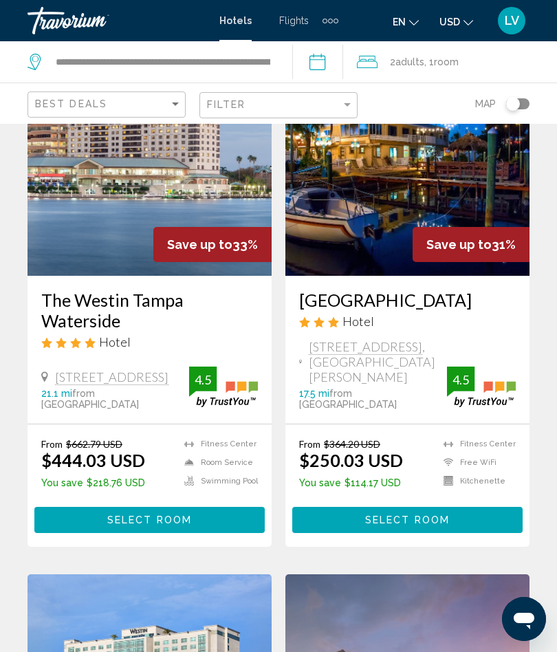
click at [446, 206] on img "Main content" at bounding box center [407, 166] width 244 height 220
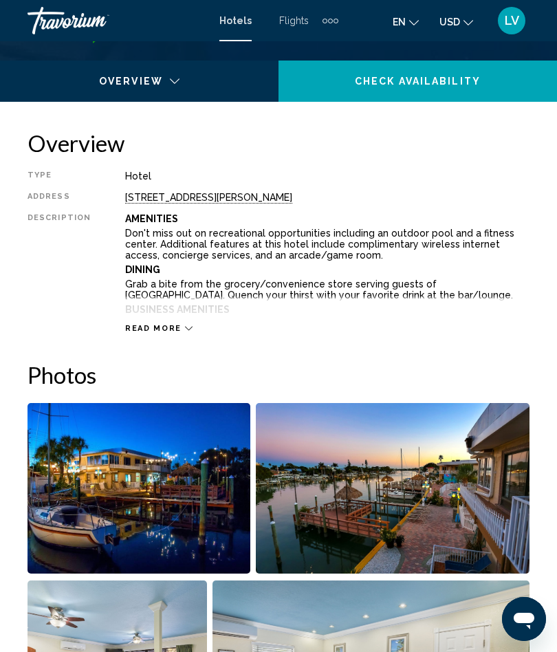
scroll to position [636, 0]
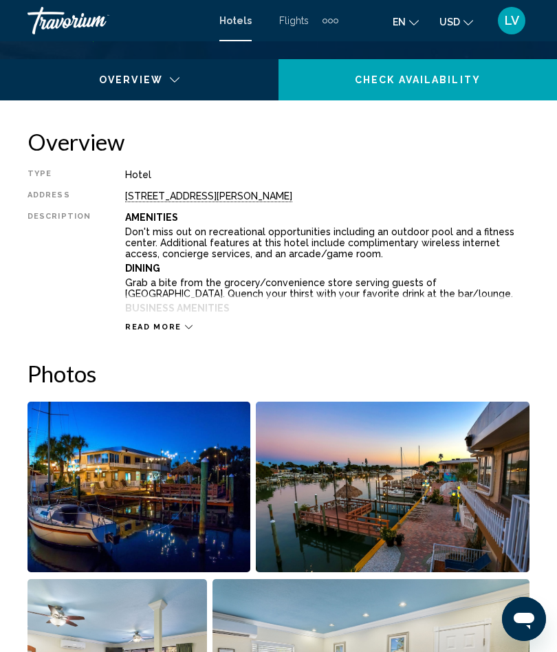
click at [185, 324] on icon "Main content" at bounding box center [189, 327] width 8 height 8
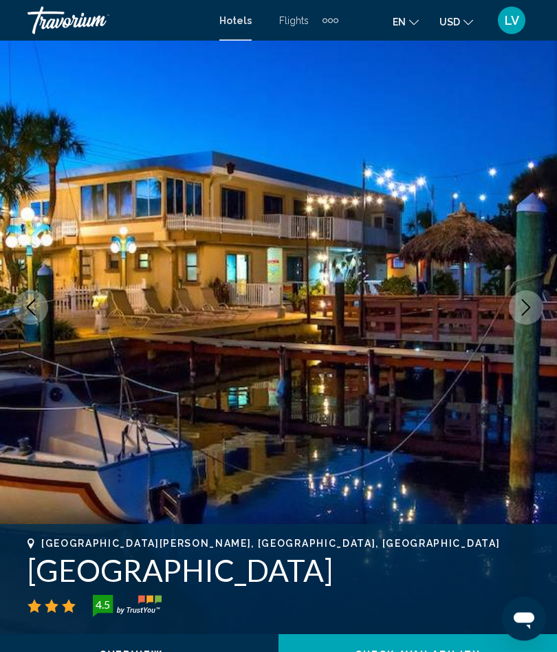
scroll to position [0, 0]
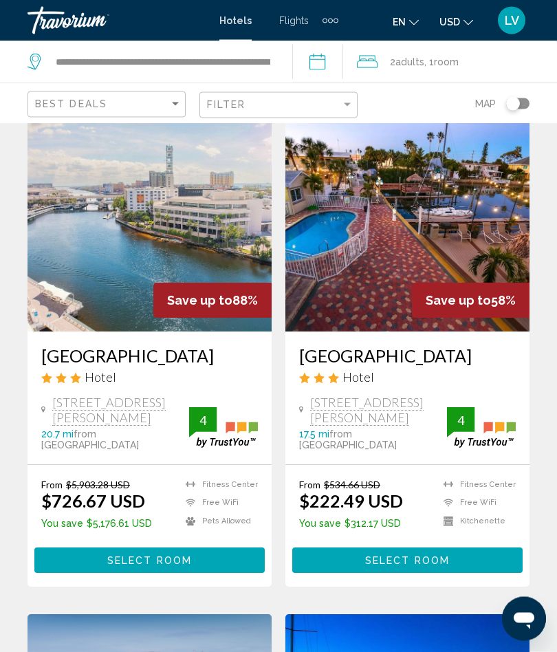
scroll to position [66, 0]
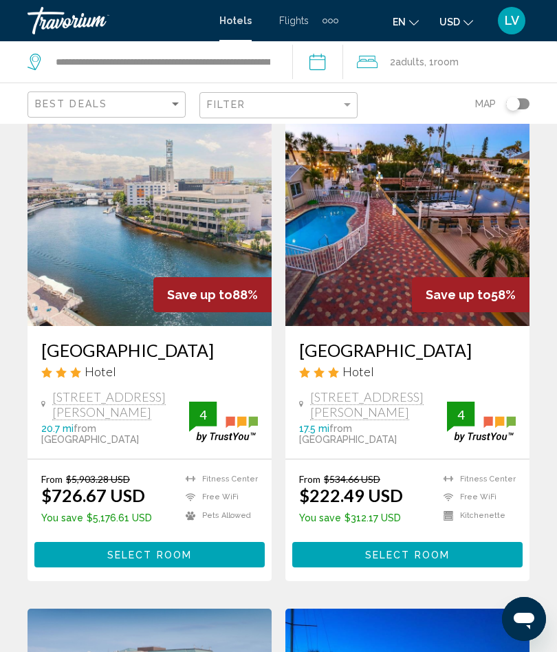
click at [476, 235] on img "Main content" at bounding box center [407, 216] width 244 height 220
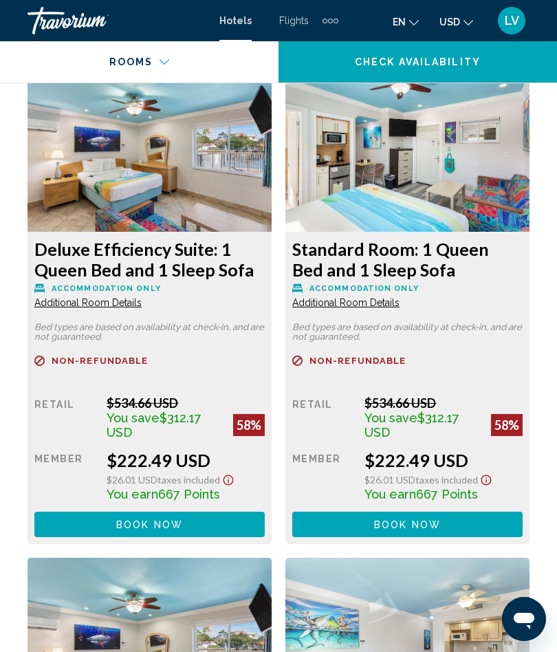
scroll to position [2483, 0]
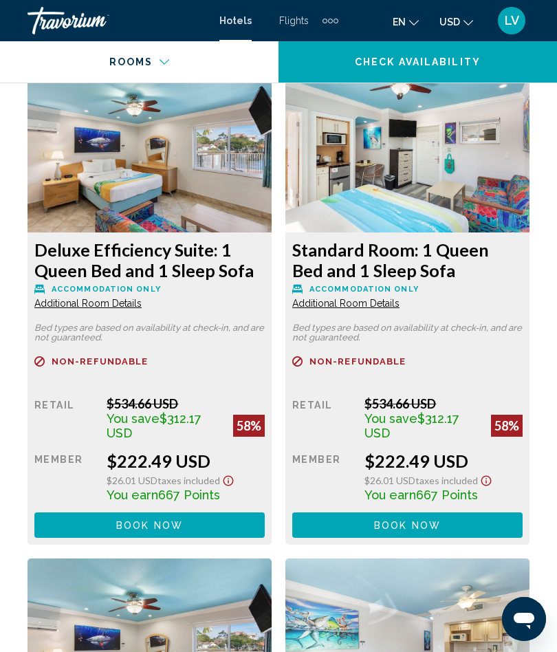
click at [122, 307] on span "Additional Room Details" at bounding box center [87, 303] width 107 height 11
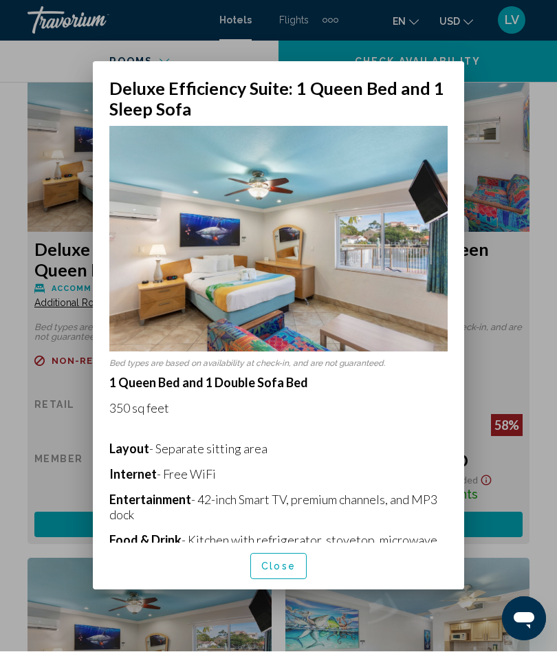
click at [281, 572] on span "Close" at bounding box center [278, 566] width 34 height 11
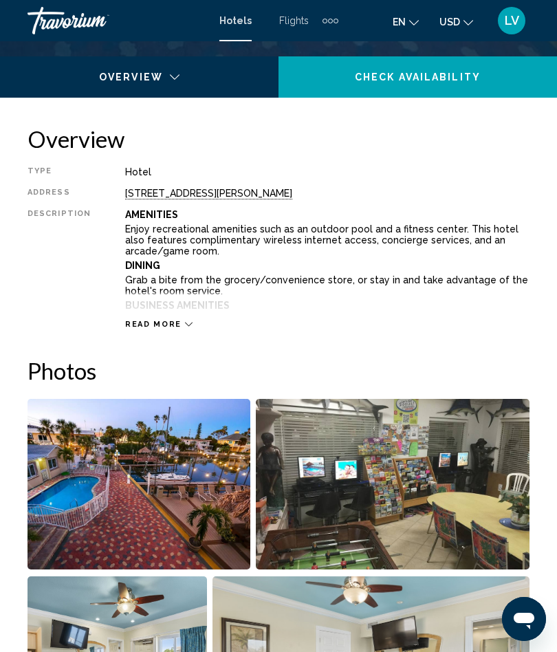
scroll to position [638, 0]
click at [173, 323] on span "Read more" at bounding box center [153, 325] width 56 height 9
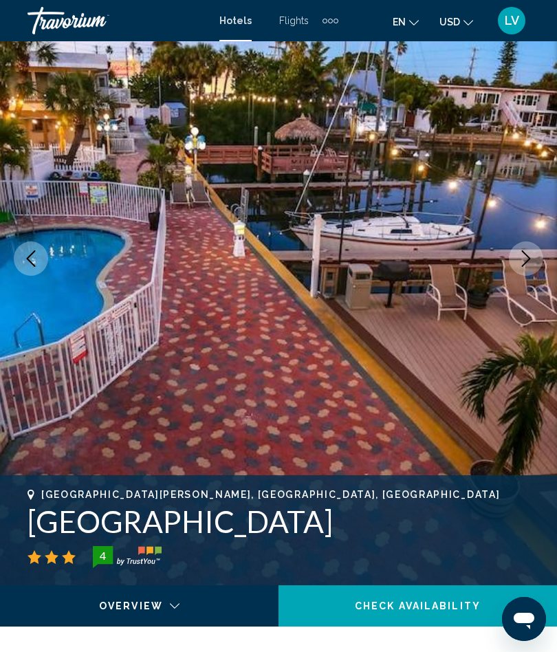
scroll to position [0, 0]
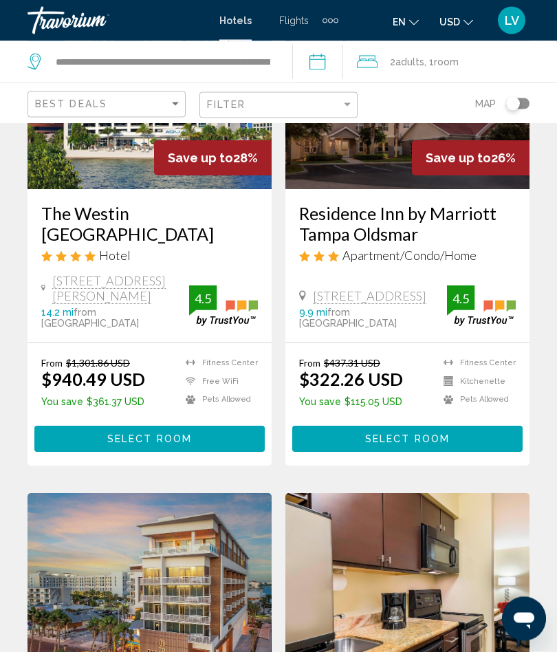
scroll to position [1217, 0]
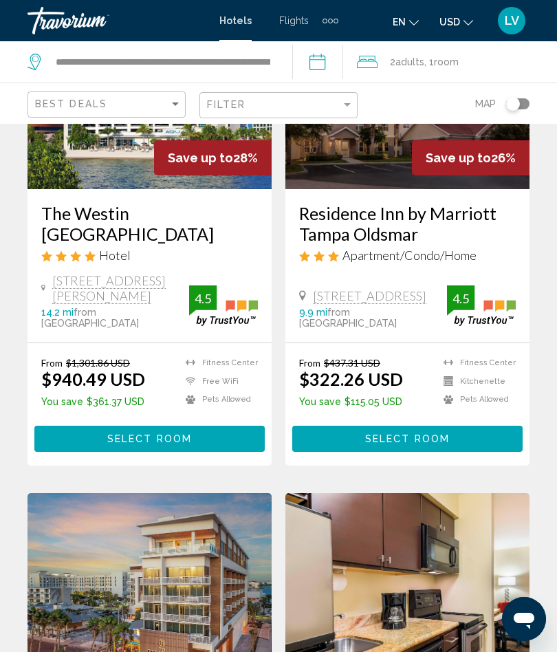
click at [445, 160] on img "Main content" at bounding box center [407, 79] width 244 height 220
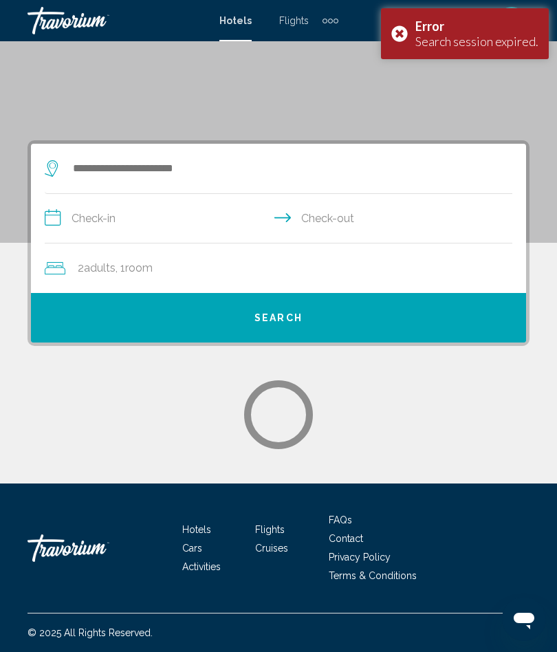
scroll to position [170, 0]
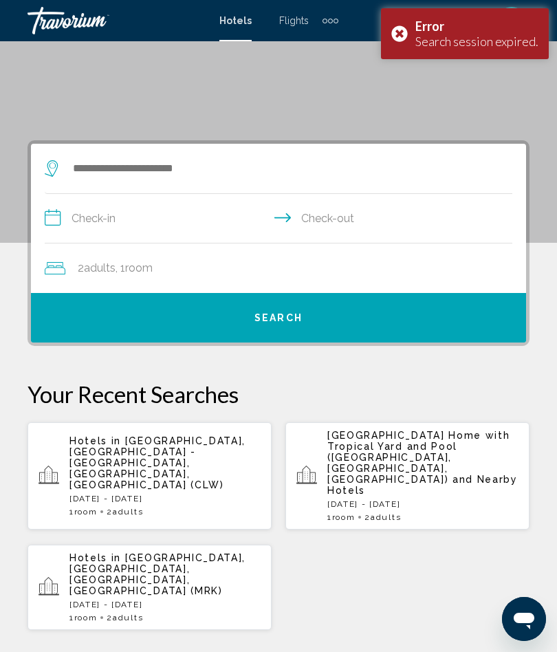
click at [394, 40] on div "Error Search session expired." at bounding box center [465, 33] width 168 height 51
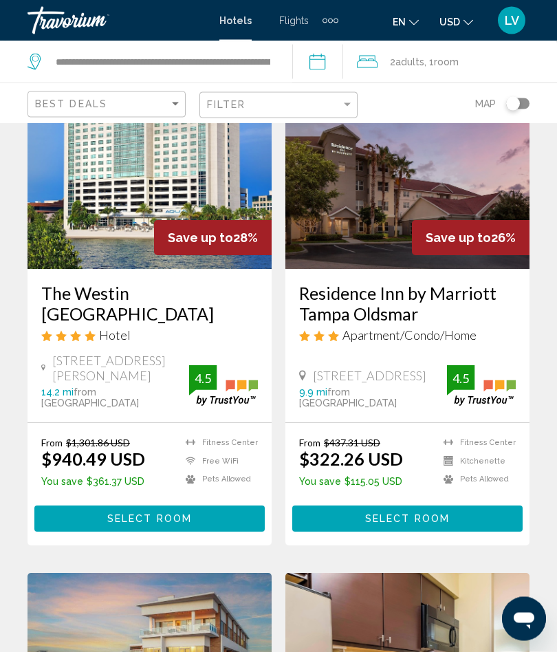
scroll to position [1138, 0]
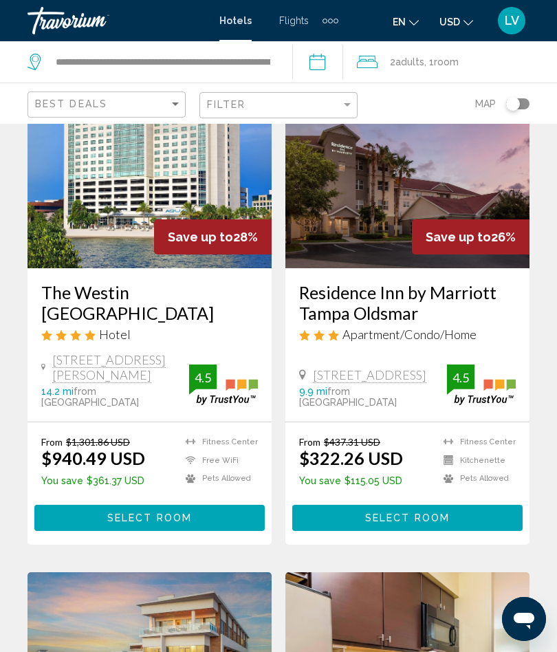
click at [455, 210] on img "Main content" at bounding box center [407, 158] width 244 height 220
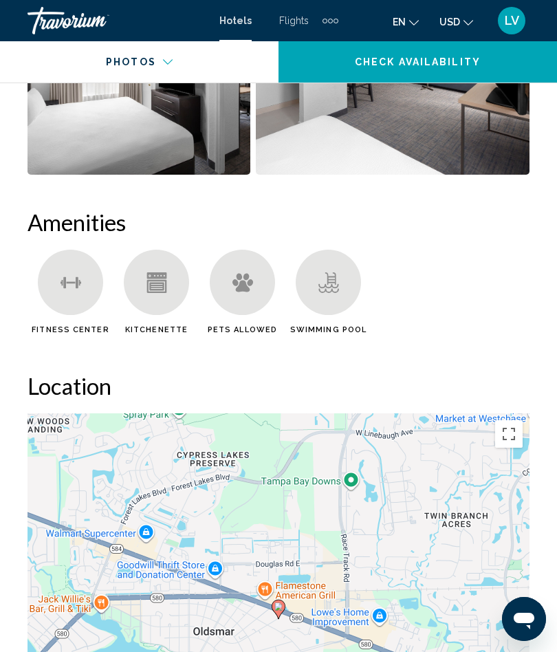
scroll to position [1387, 0]
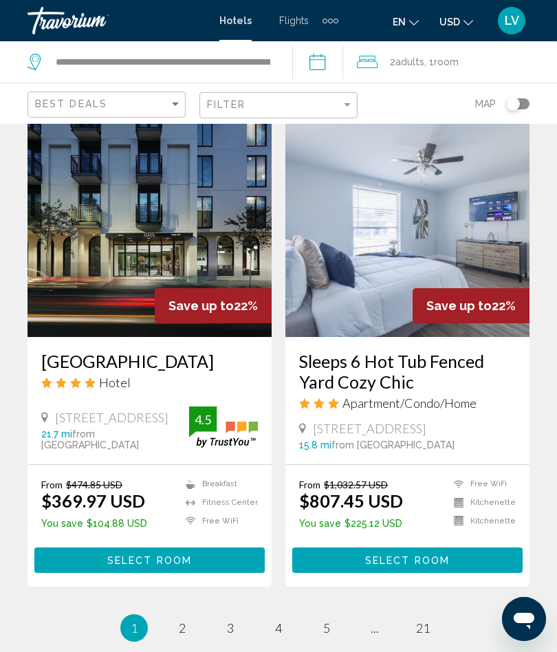
scroll to position [2668, 0]
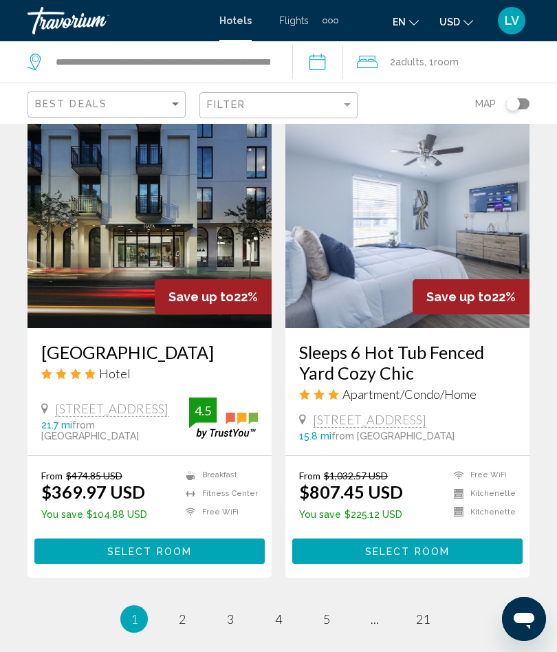
click at [184, 242] on img "Main content" at bounding box center [150, 218] width 244 height 220
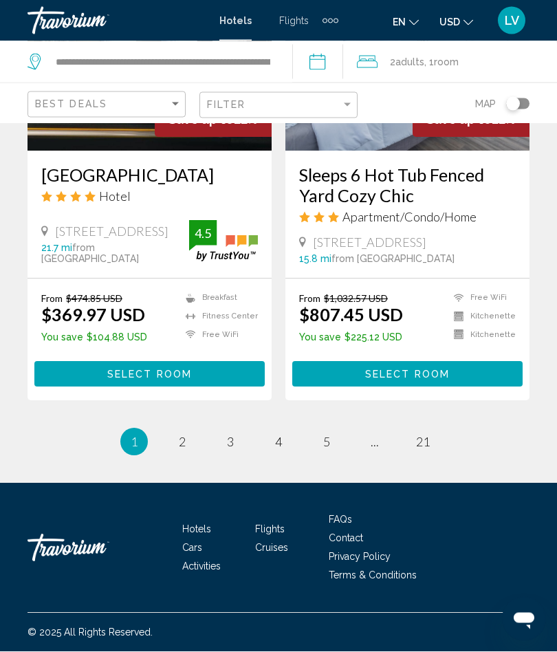
scroll to position [2872, 0]
click at [177, 431] on link "page 2" at bounding box center [183, 443] width 24 height 24
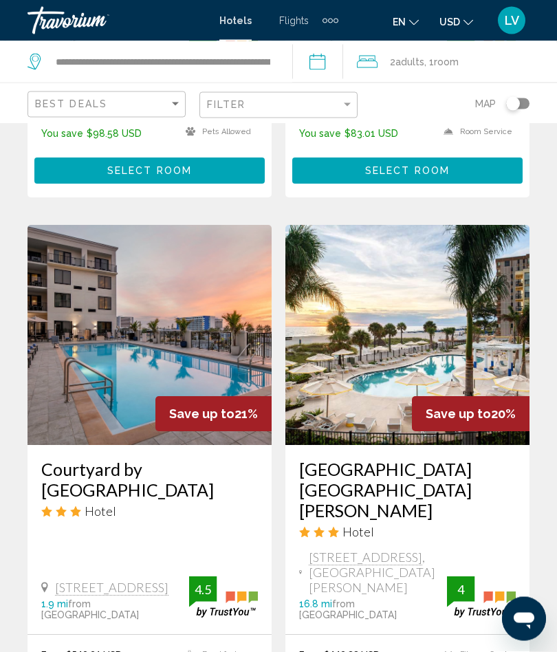
scroll to position [479, 0]
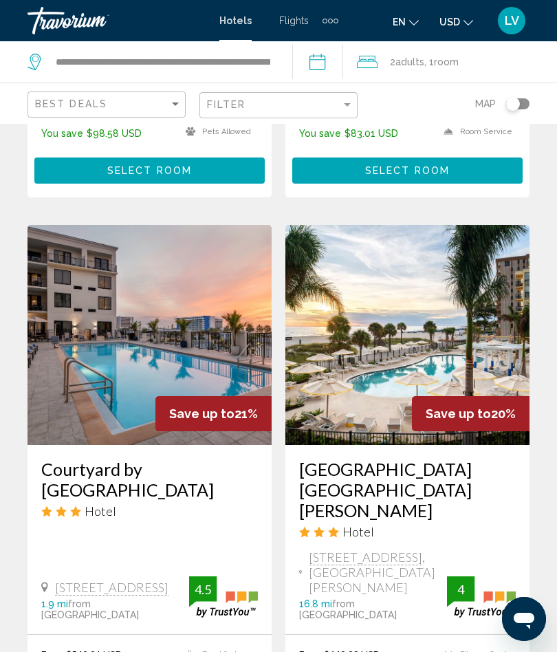
click at [456, 314] on img "Main content" at bounding box center [407, 335] width 244 height 220
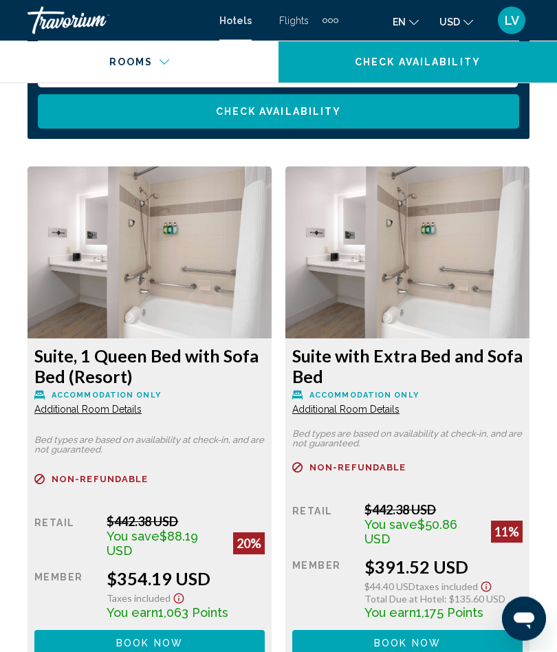
scroll to position [2282, 0]
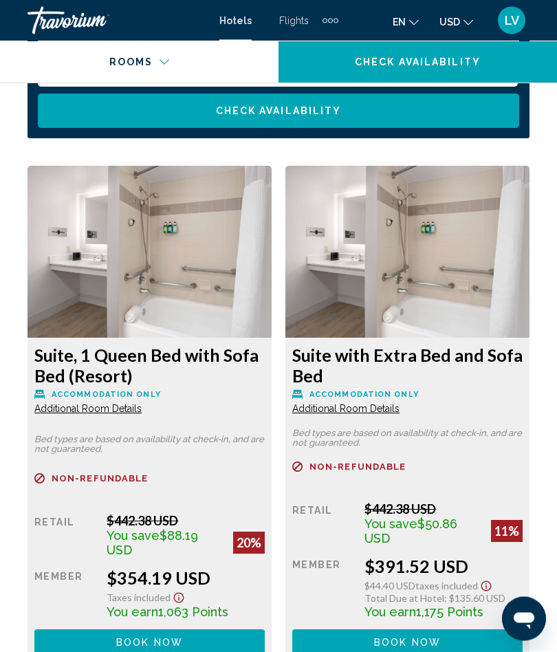
click at [111, 412] on span "Additional Room Details" at bounding box center [87, 409] width 107 height 11
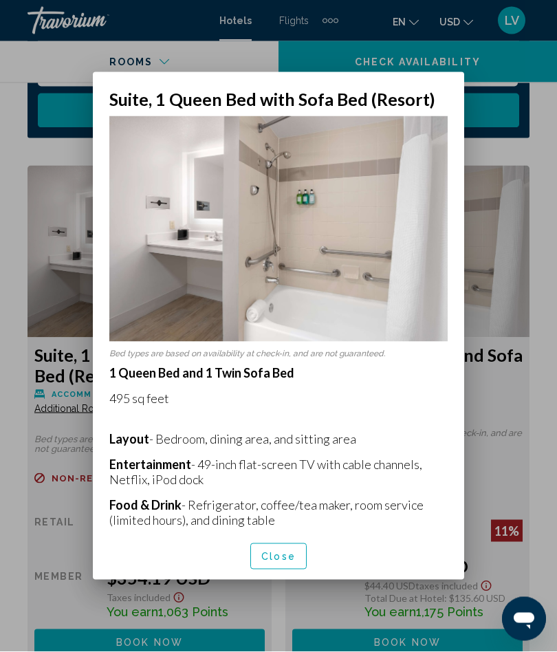
scroll to position [0, 0]
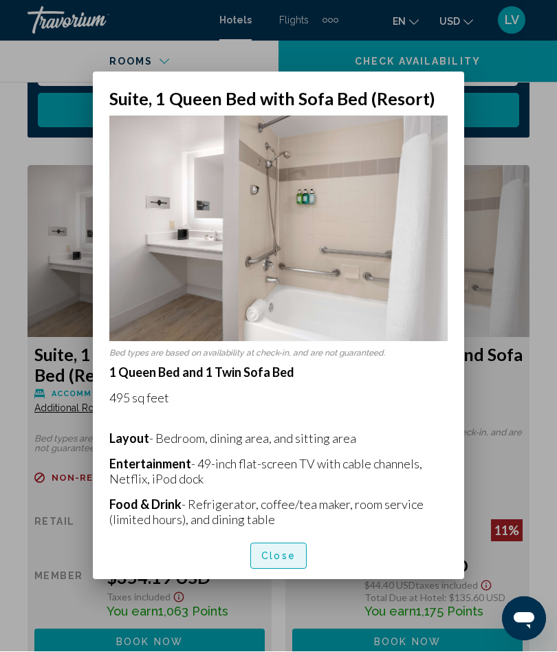
click at [281, 563] on span "Close" at bounding box center [278, 557] width 34 height 11
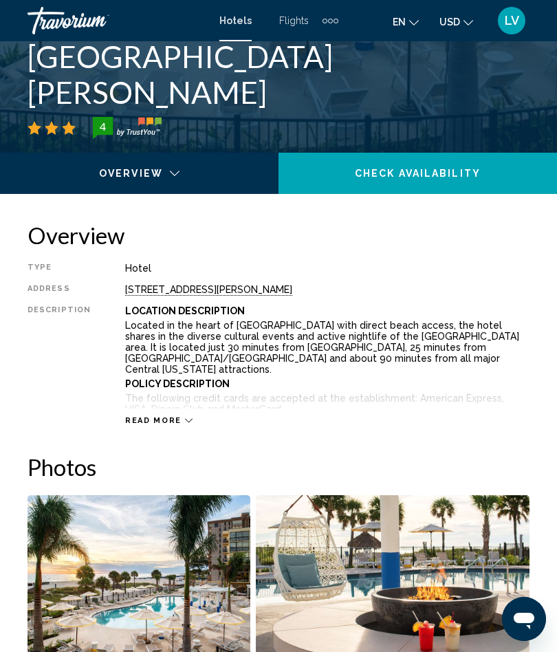
scroll to position [569, 0]
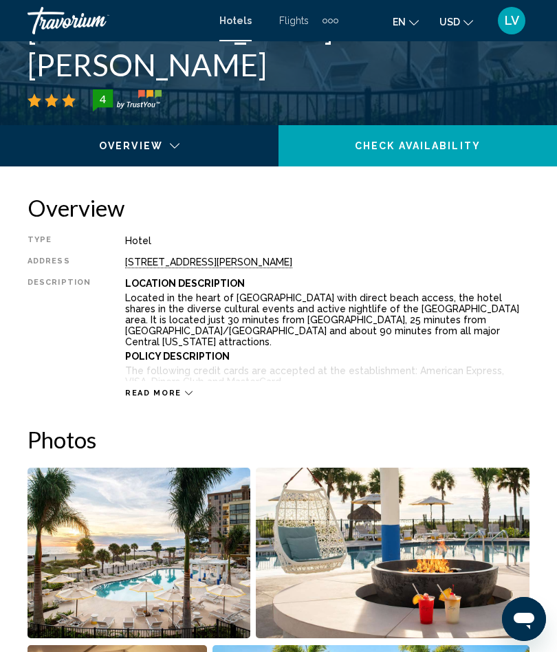
click at [162, 396] on span "Read more" at bounding box center [153, 393] width 56 height 9
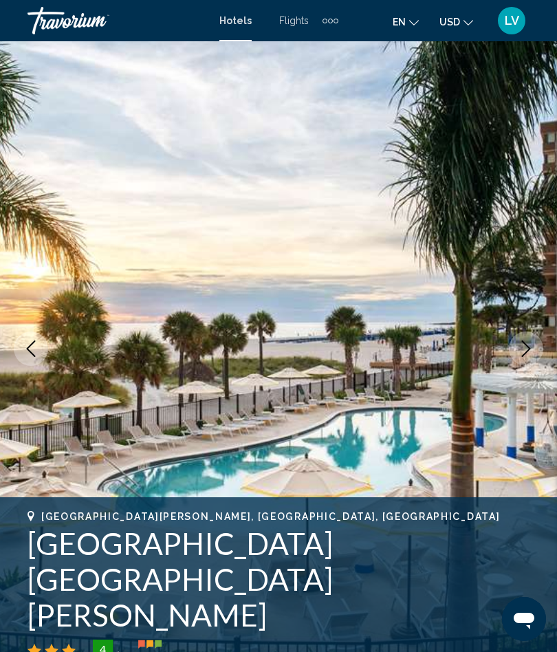
scroll to position [0, 0]
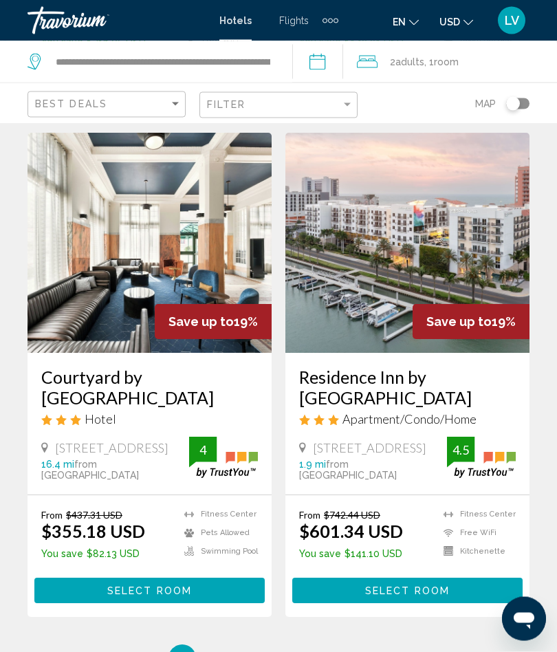
scroll to position [2728, 0]
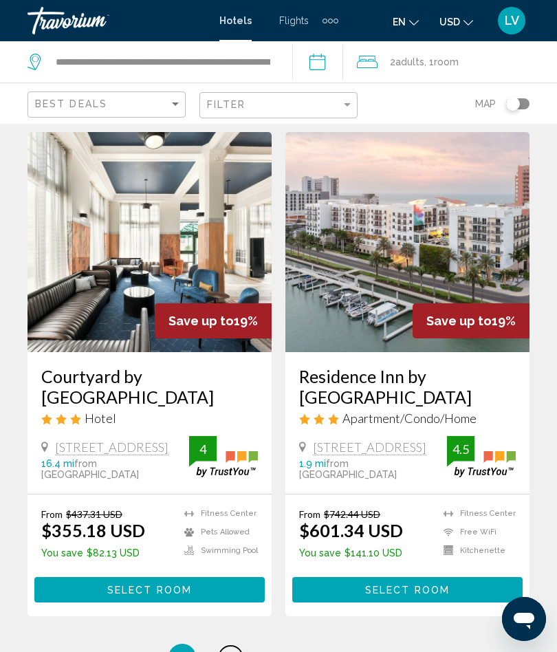
click at [226, 646] on link "page 3" at bounding box center [231, 658] width 24 height 24
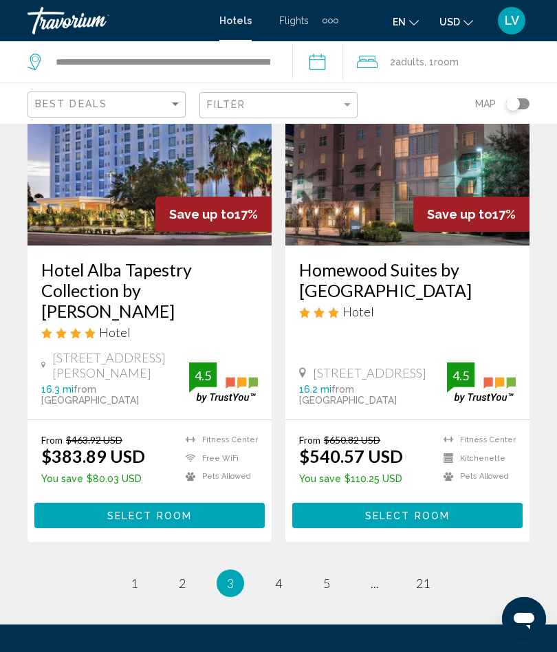
scroll to position [2792, 0]
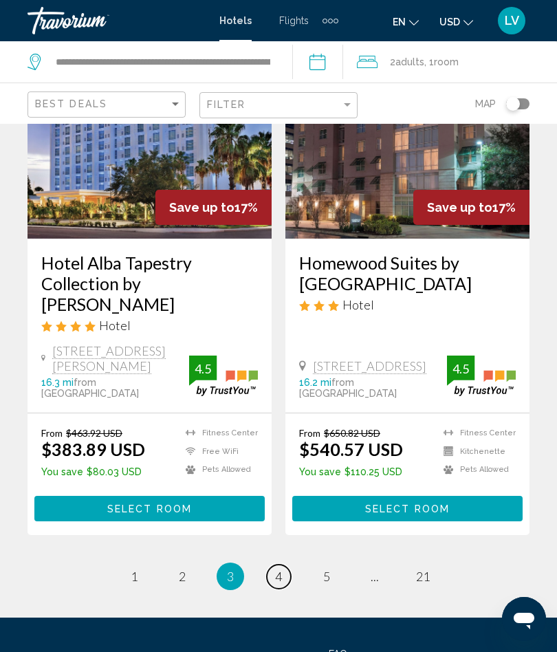
click at [274, 565] on link "page 4" at bounding box center [279, 577] width 24 height 24
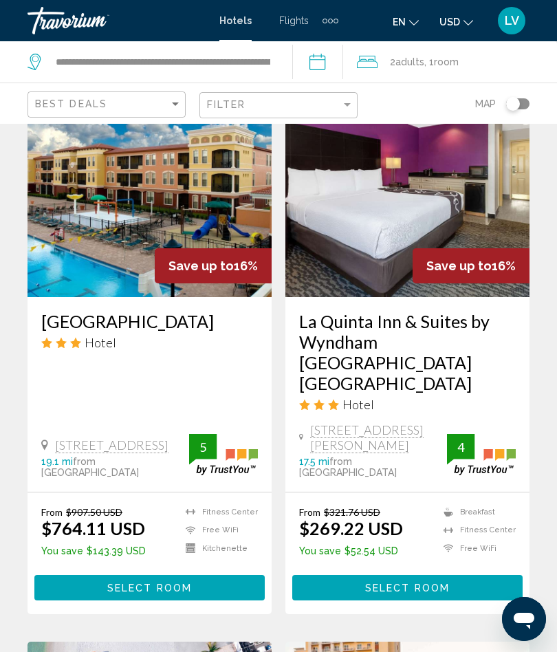
scroll to position [607, 0]
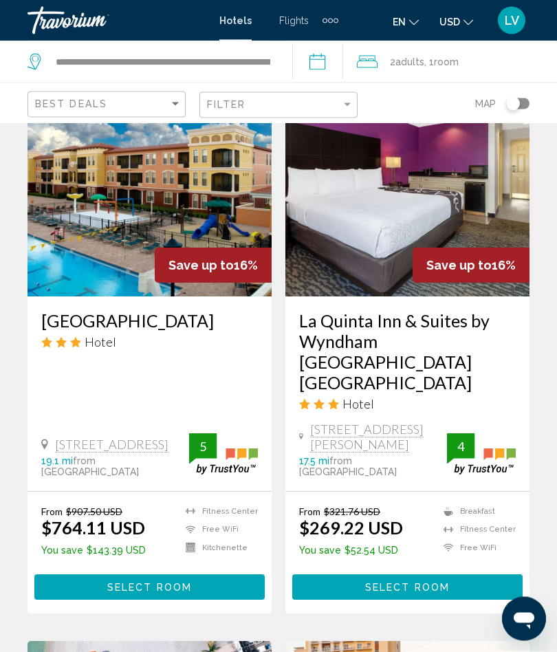
click at [454, 239] on img "Main content" at bounding box center [407, 187] width 244 height 220
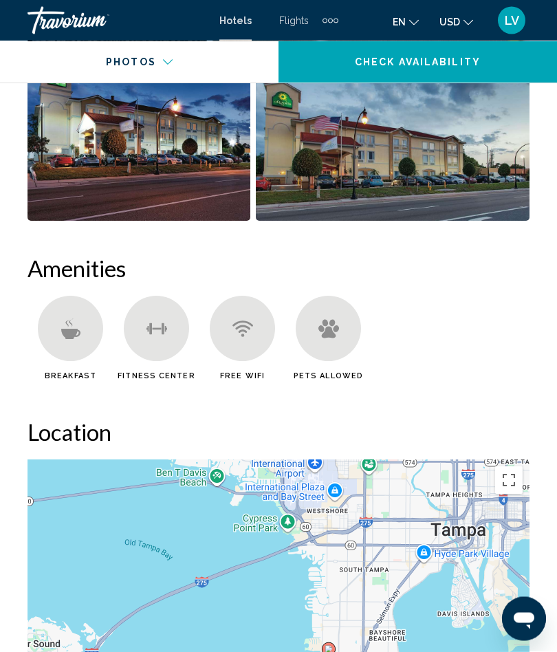
scroll to position [1255, 0]
